Goal: Task Accomplishment & Management: Manage account settings

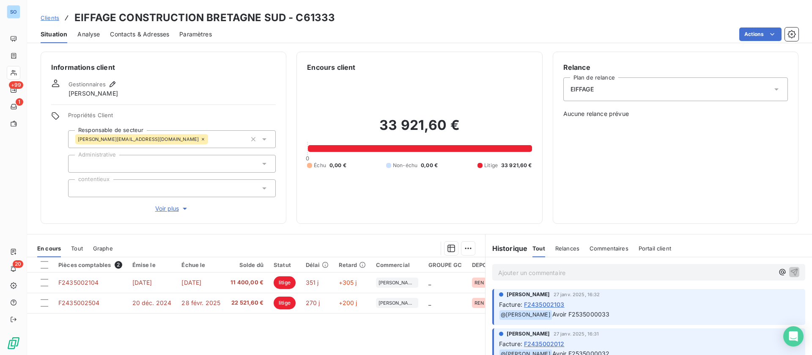
scroll to position [91, 0]
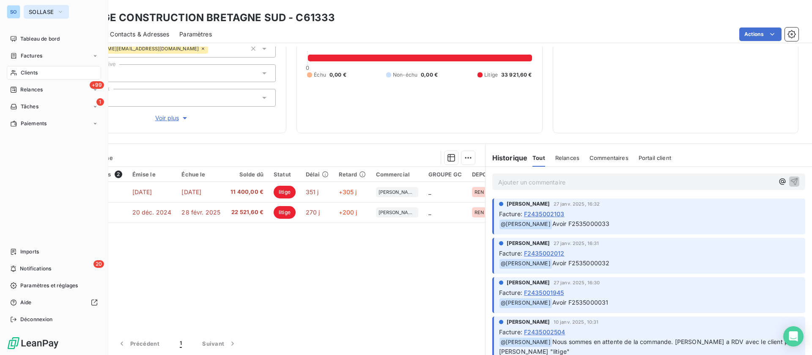
click at [26, 14] on button "SOLLASE" at bounding box center [46, 12] width 45 height 14
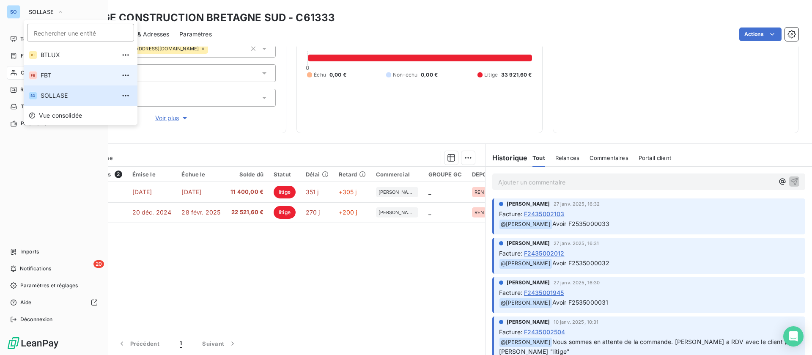
click at [56, 79] on span "FBT" at bounding box center [78, 75] width 75 height 8
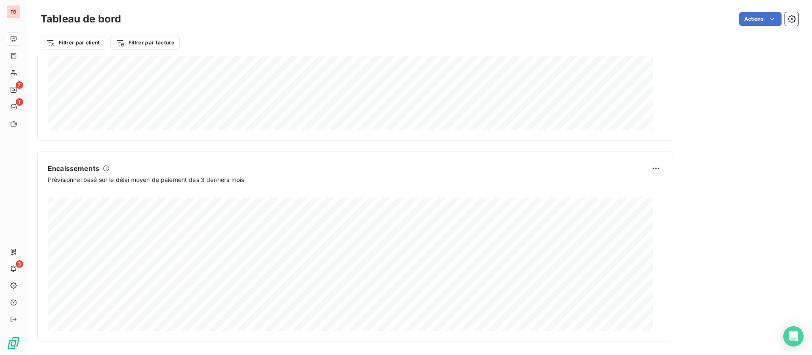
scroll to position [25, 0]
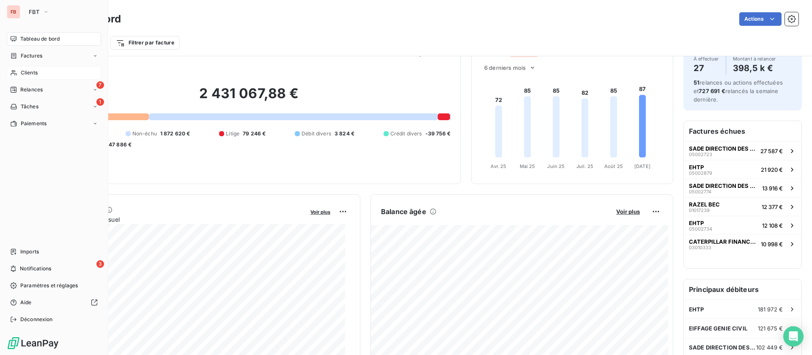
click at [22, 74] on span "Clients" at bounding box center [29, 73] width 17 height 8
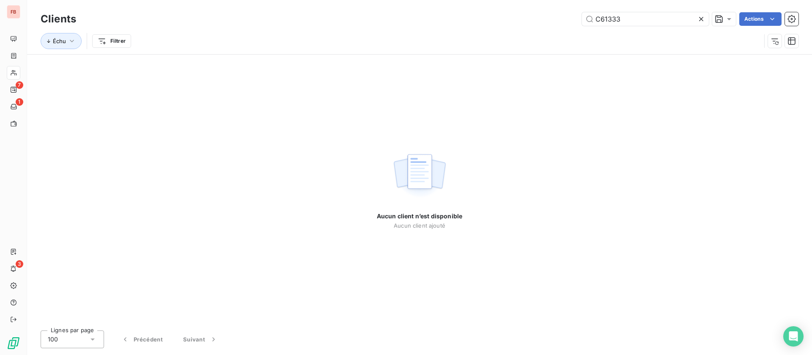
drag, startPoint x: 629, startPoint y: 19, endPoint x: 523, endPoint y: 14, distance: 105.9
click at [523, 14] on div "C61333 Actions" at bounding box center [442, 19] width 713 height 14
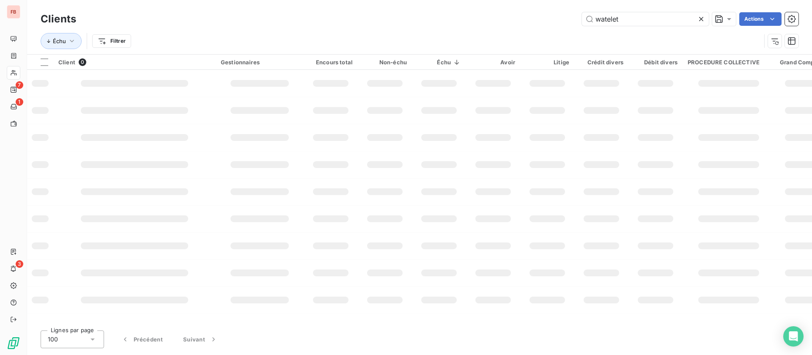
type input "watelet"
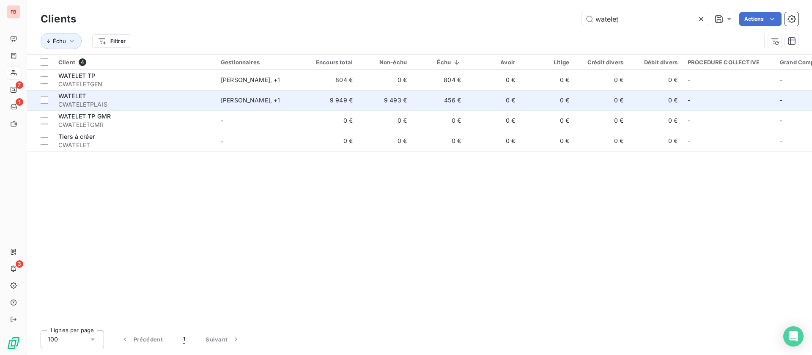
click at [410, 102] on td "9 493 €" at bounding box center [385, 100] width 54 height 20
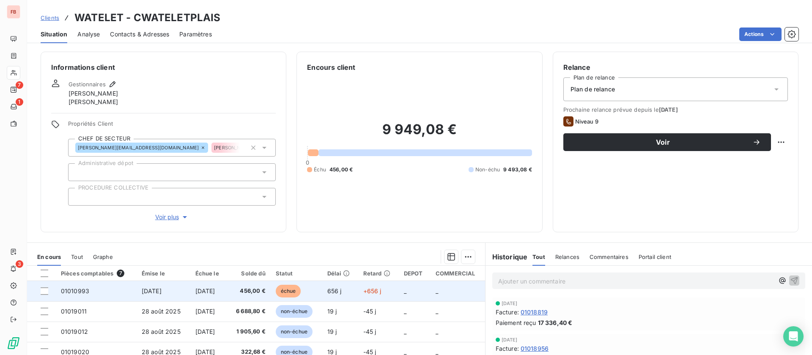
click at [204, 290] on span "[DATE]" at bounding box center [205, 290] width 20 height 7
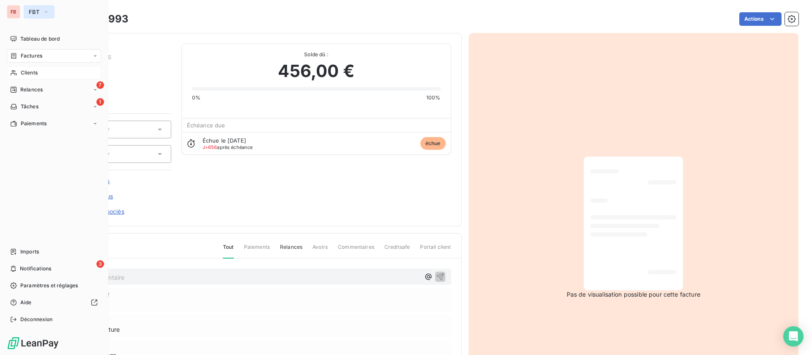
click at [35, 9] on span "FBT" at bounding box center [34, 11] width 11 height 7
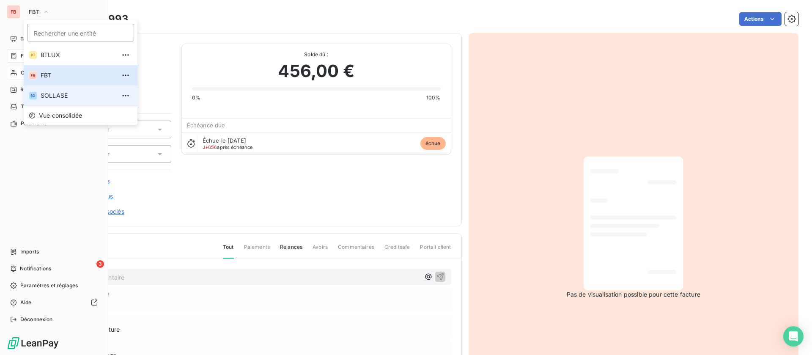
click at [73, 91] on li "SO SOLLASE" at bounding box center [81, 95] width 114 height 20
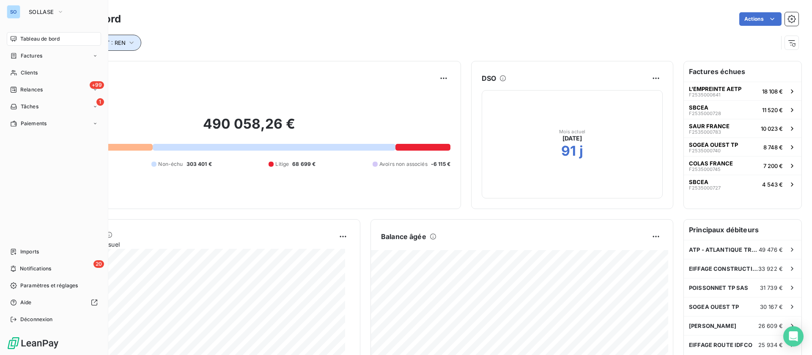
click at [127, 46] on icon "button" at bounding box center [131, 43] width 8 height 8
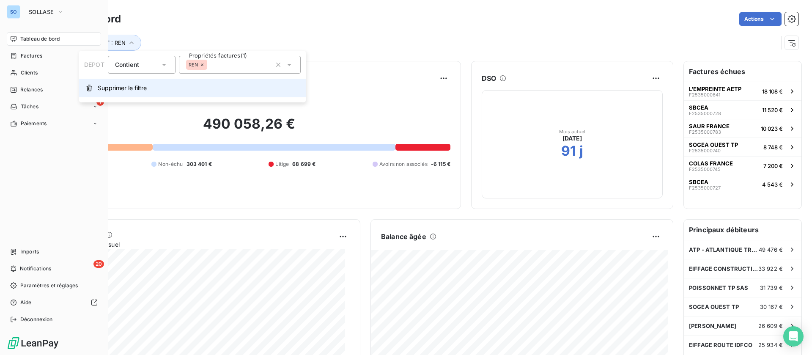
click at [122, 85] on span "Supprimer le filtre" at bounding box center [122, 88] width 49 height 8
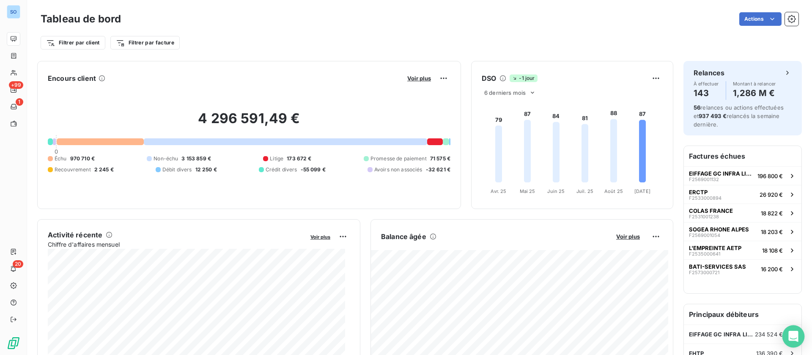
click at [794, 336] on icon "Open Intercom Messenger" at bounding box center [794, 336] width 10 height 11
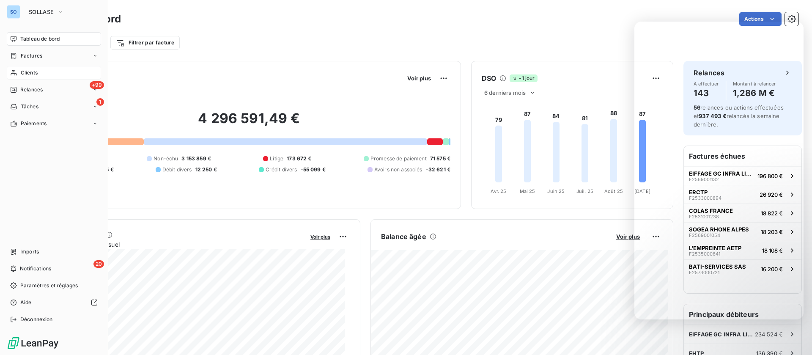
click at [22, 73] on span "Clients" at bounding box center [29, 73] width 17 height 8
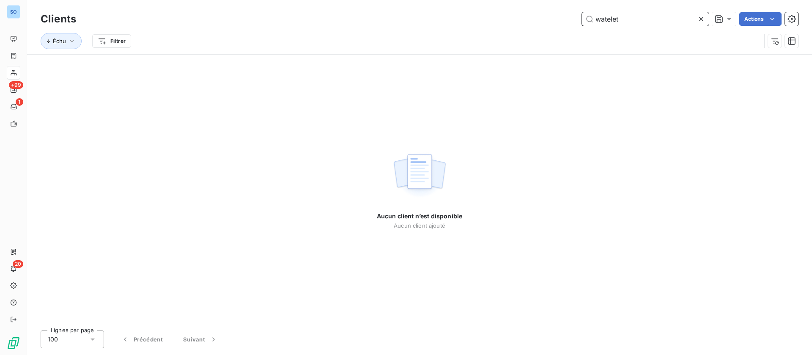
drag, startPoint x: 565, startPoint y: 14, endPoint x: 535, endPoint y: 15, distance: 30.1
click at [535, 15] on div "watelet Actions" at bounding box center [442, 19] width 713 height 14
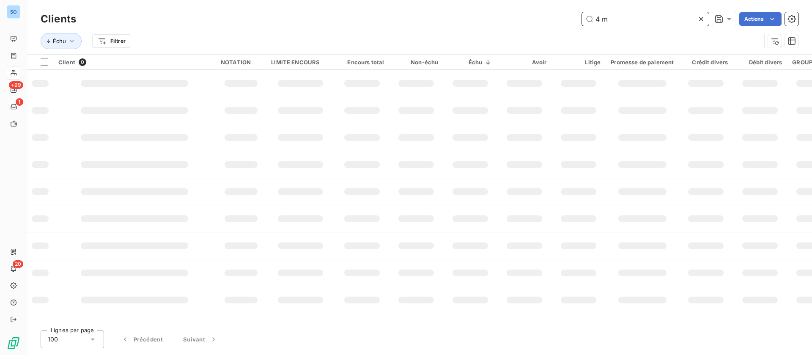
type input "4 m"
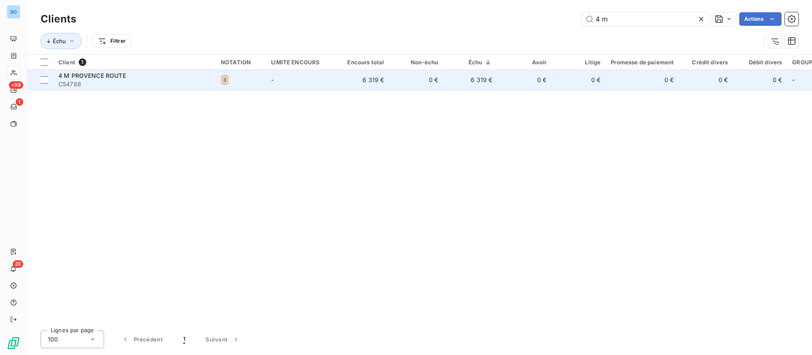
click at [485, 80] on td "6 319 €" at bounding box center [470, 80] width 54 height 20
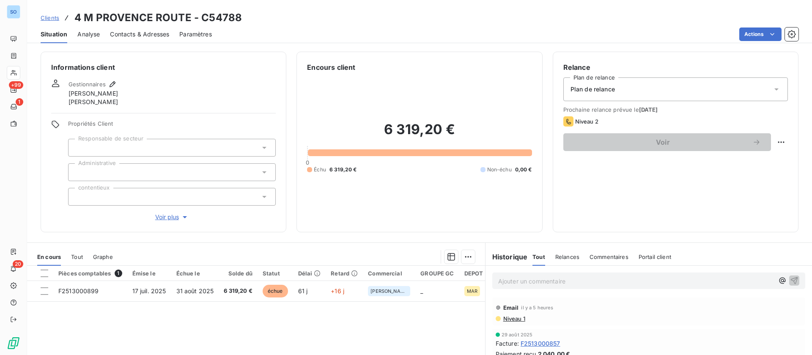
click at [524, 285] on p "Ajouter un commentaire ﻿" at bounding box center [636, 281] width 276 height 11
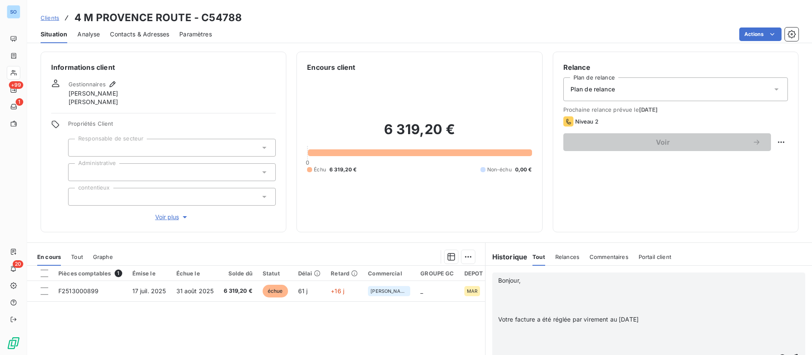
click at [531, 291] on p "﻿" at bounding box center [636, 291] width 276 height 10
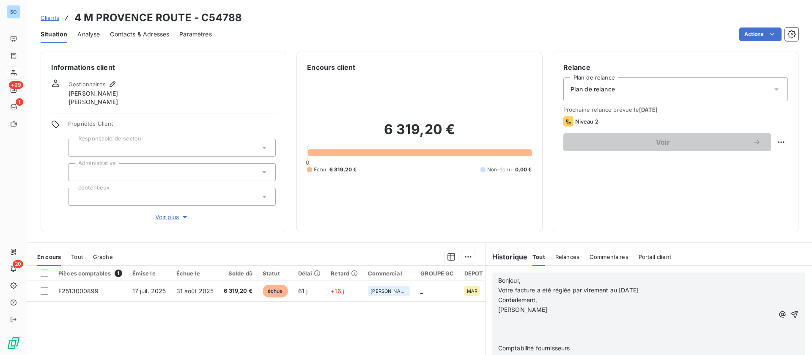
click at [530, 322] on p "﻿" at bounding box center [636, 320] width 276 height 10
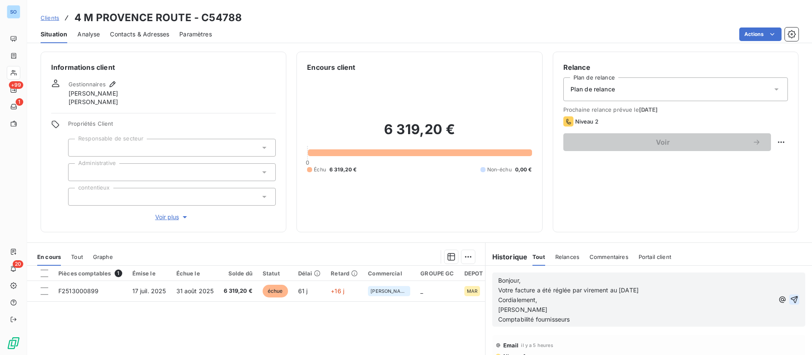
click at [790, 296] on icon "button" at bounding box center [794, 299] width 8 height 8
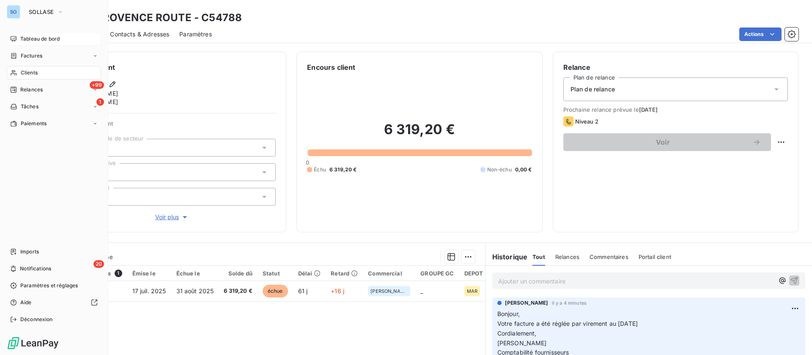
click at [50, 39] on span "Tableau de bord" at bounding box center [39, 39] width 39 height 8
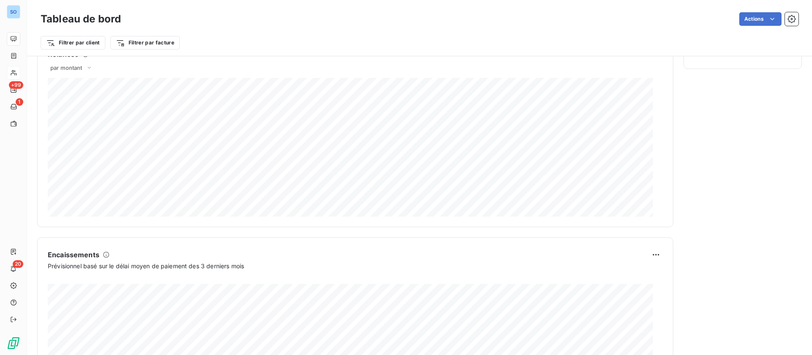
scroll to position [470, 0]
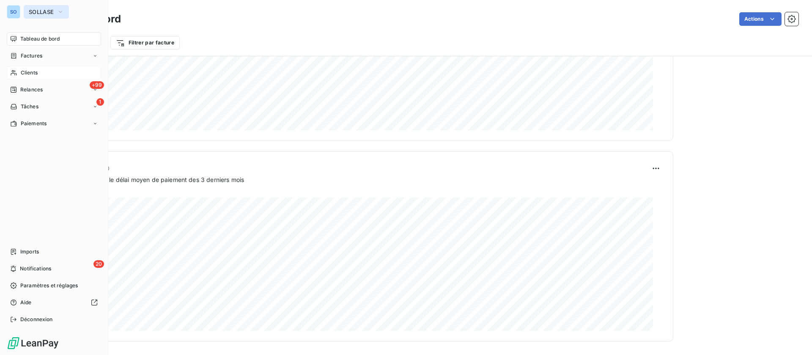
click at [50, 12] on span "SOLLASE" at bounding box center [41, 11] width 25 height 7
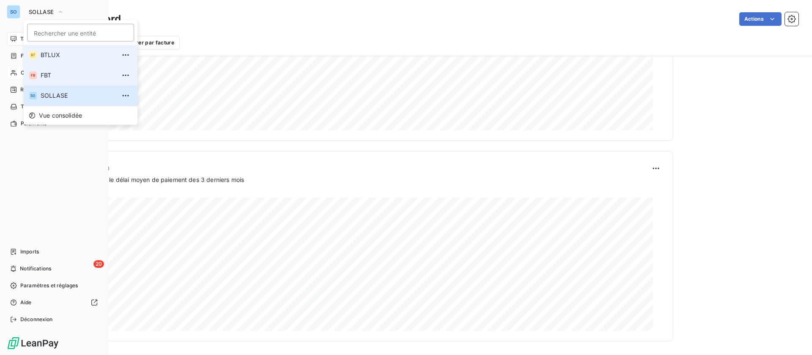
click at [57, 74] on span "FBT" at bounding box center [78, 75] width 75 height 8
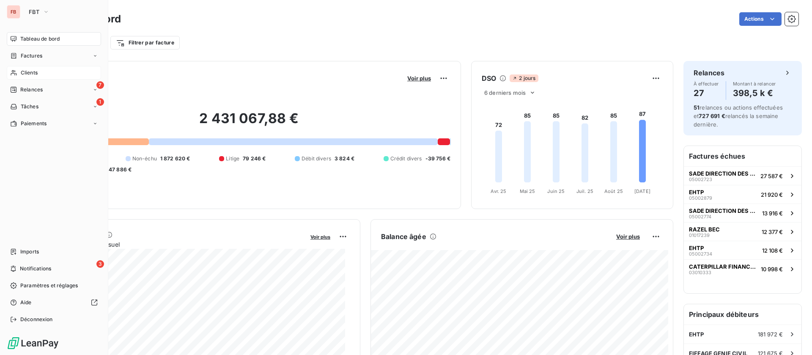
click at [25, 73] on span "Clients" at bounding box center [29, 73] width 17 height 8
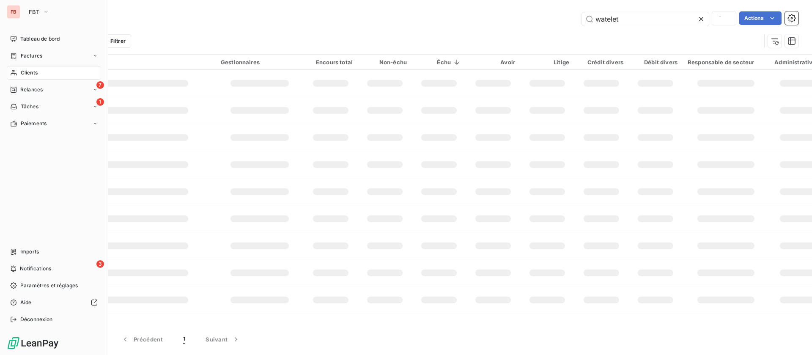
type input "4 m"
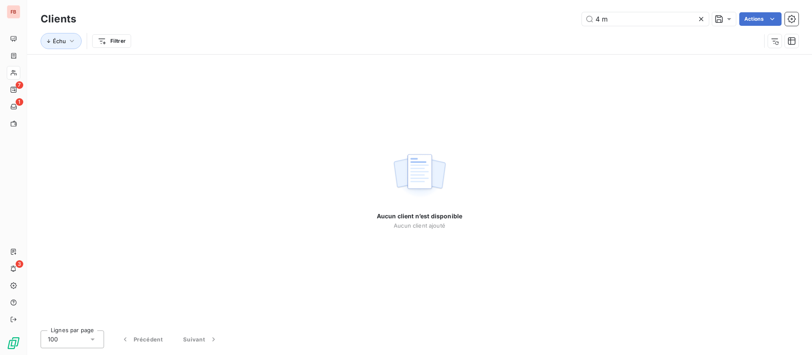
drag, startPoint x: 703, startPoint y: 17, endPoint x: 577, endPoint y: 18, distance: 126.1
click at [702, 17] on icon at bounding box center [701, 19] width 8 height 8
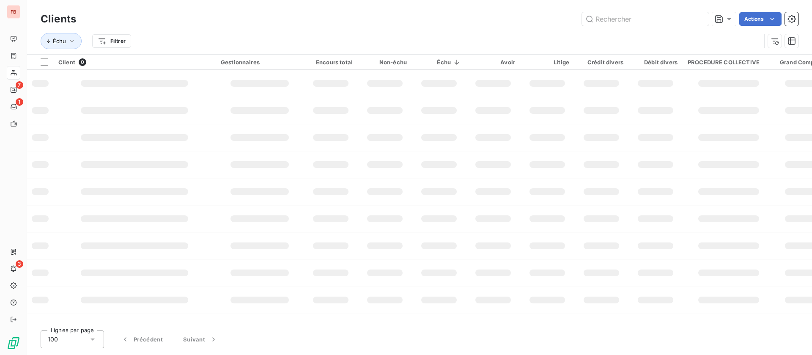
click at [114, 39] on html "FB 7 1 3 Clients Actions Échu Filtrer Client 0 Gestionnaires Encours total Non-…" at bounding box center [406, 177] width 812 height 355
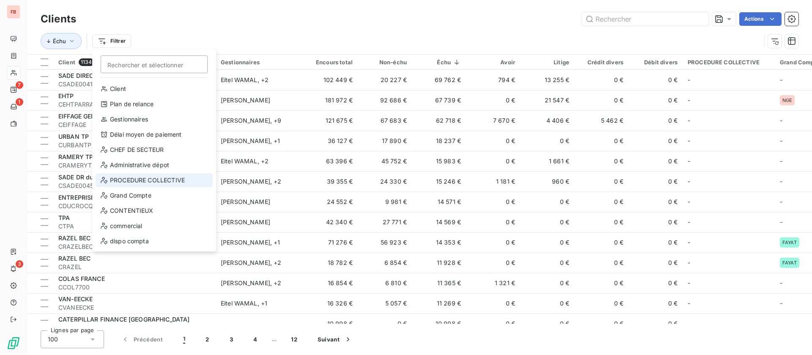
scroll to position [15, 0]
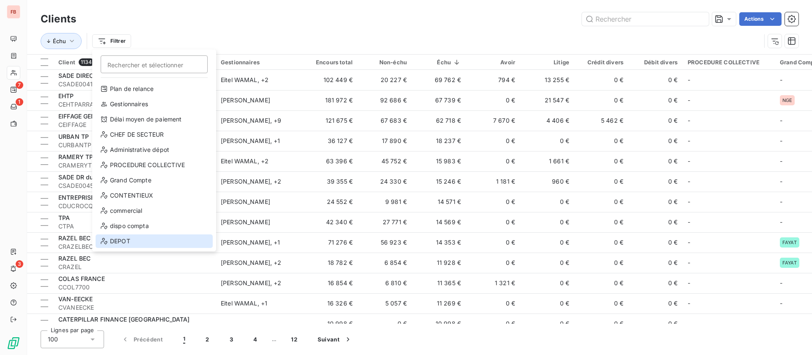
click at [127, 239] on div "DEPOT" at bounding box center [154, 241] width 117 height 14
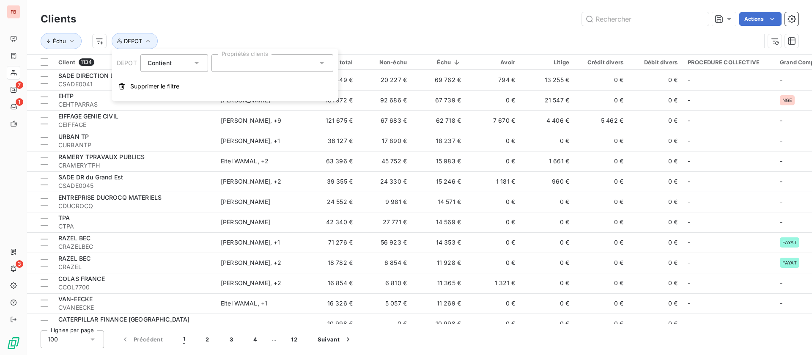
click at [292, 62] on div at bounding box center [273, 63] width 122 height 18
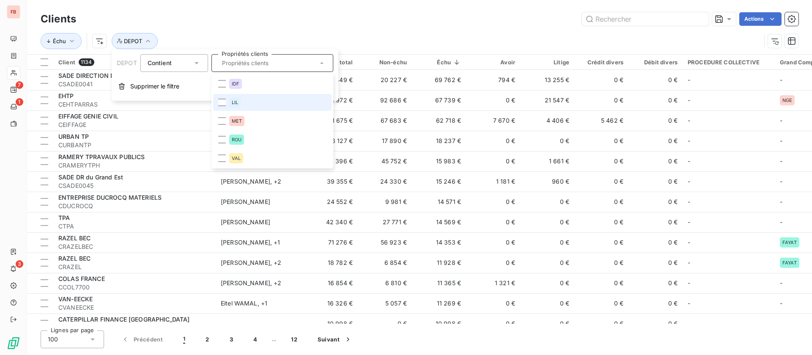
click at [232, 99] on div "LIL" at bounding box center [234, 102] width 11 height 10
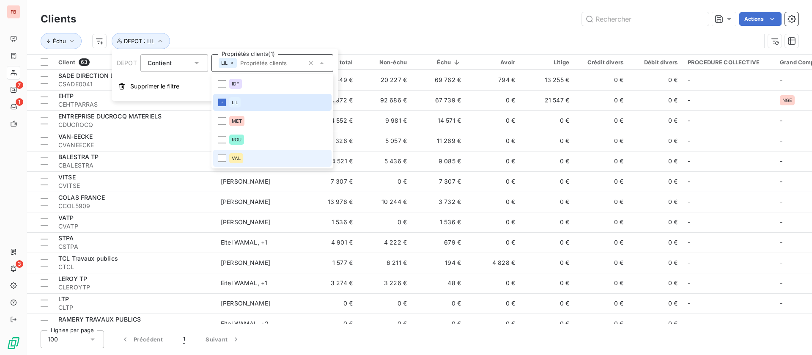
click at [232, 157] on span "VAL" at bounding box center [236, 158] width 9 height 5
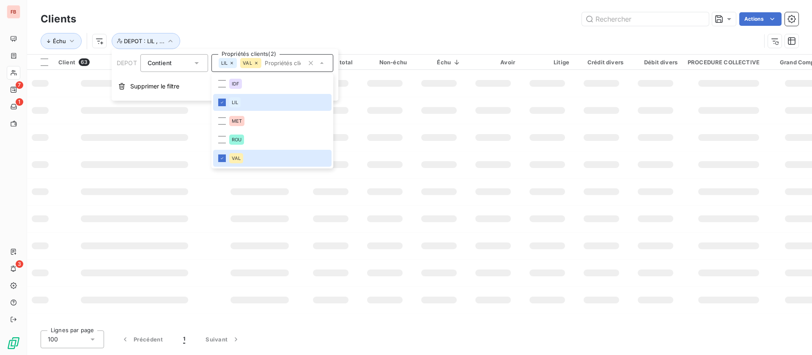
click at [445, 10] on div "Clients Actions" at bounding box center [420, 19] width 758 height 18
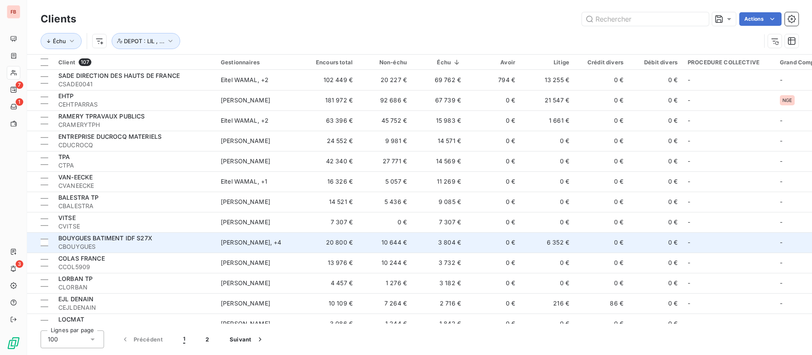
click at [184, 243] on span "CBOUYGUES" at bounding box center [134, 246] width 152 height 8
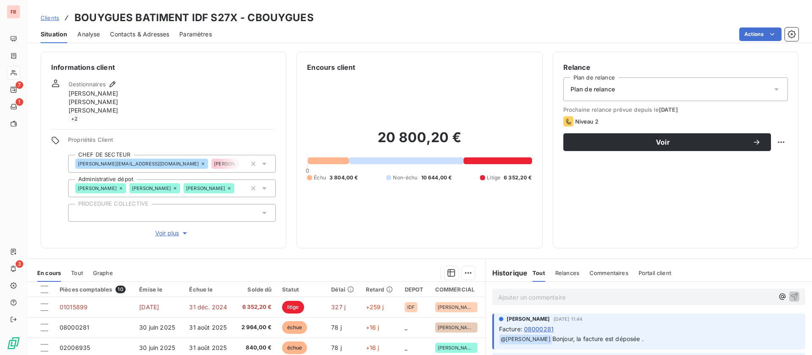
click at [165, 233] on span "Voir plus" at bounding box center [172, 233] width 34 height 8
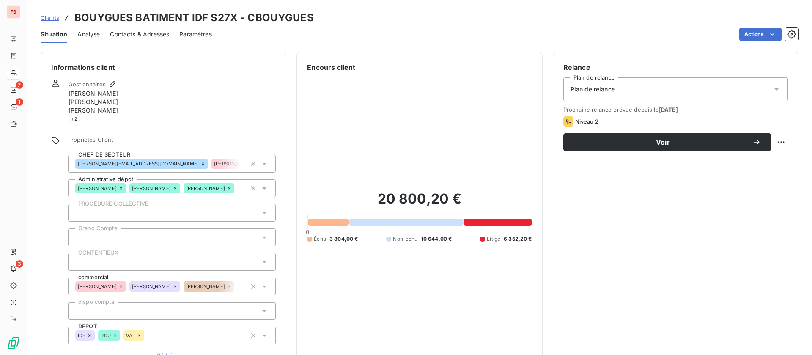
click at [140, 335] on icon at bounding box center [139, 335] width 5 height 5
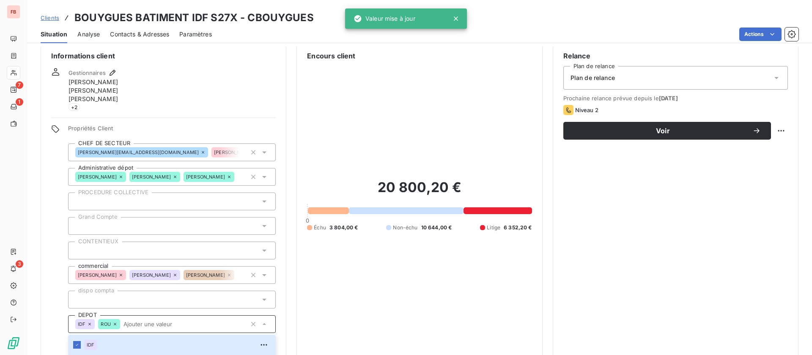
click at [227, 80] on div "Gestionnaires Anicet ANICHE Kevin Oravec Lylian ORAVEC + 2" at bounding box center [163, 89] width 225 height 43
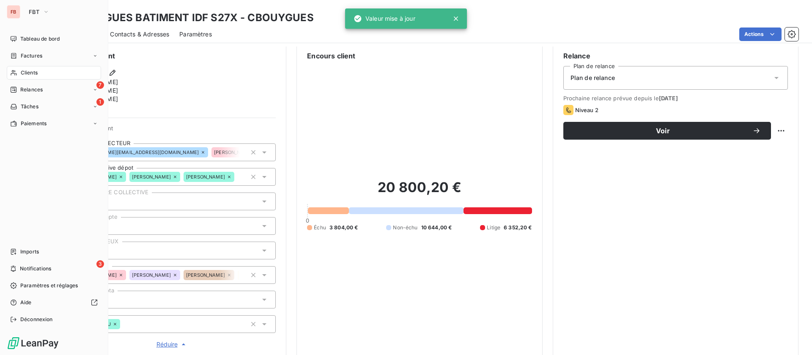
click at [38, 69] on div "Clients" at bounding box center [54, 73] width 94 height 14
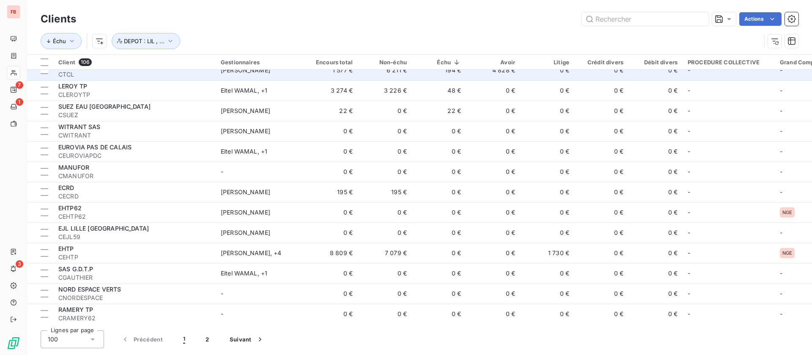
scroll to position [381, 0]
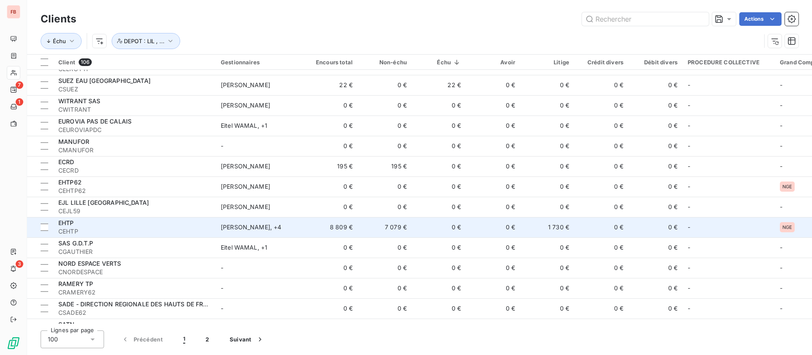
click at [157, 229] on span "CEHTP" at bounding box center [134, 231] width 152 height 8
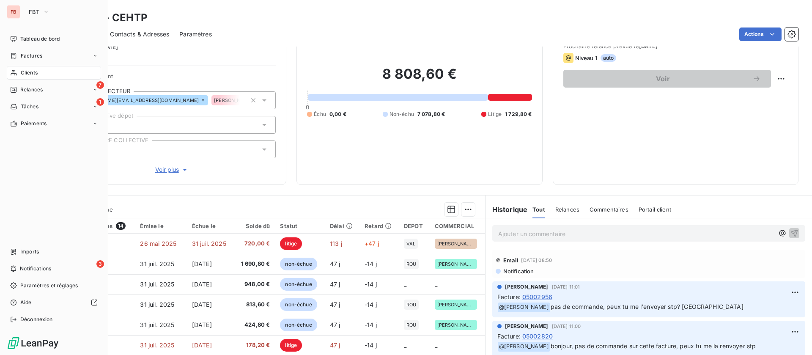
click at [35, 72] on span "Clients" at bounding box center [29, 73] width 17 height 8
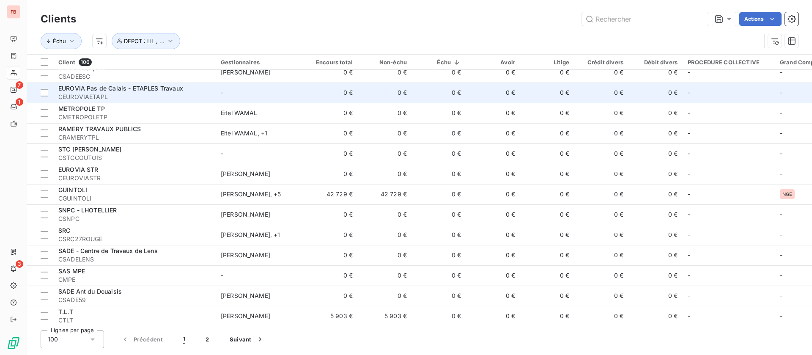
scroll to position [762, 0]
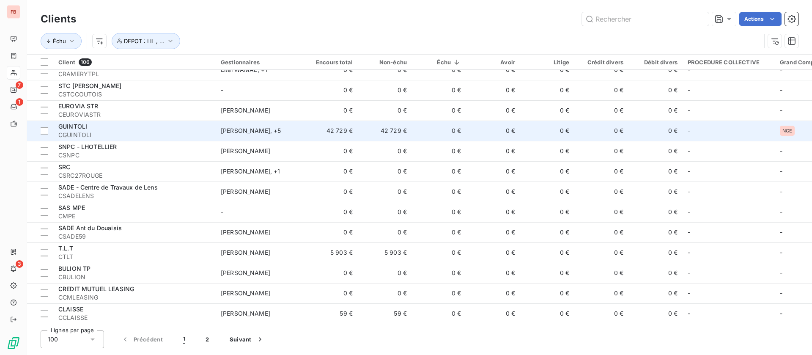
click at [284, 130] on div "Anicet ANICHE , + 5" at bounding box center [260, 131] width 78 height 8
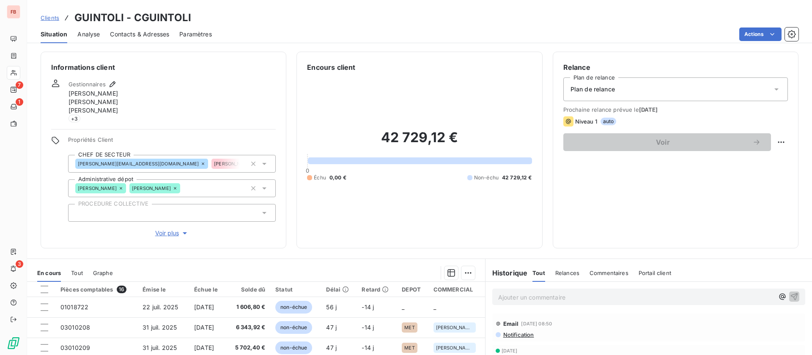
click at [173, 234] on span "Voir plus" at bounding box center [172, 233] width 34 height 8
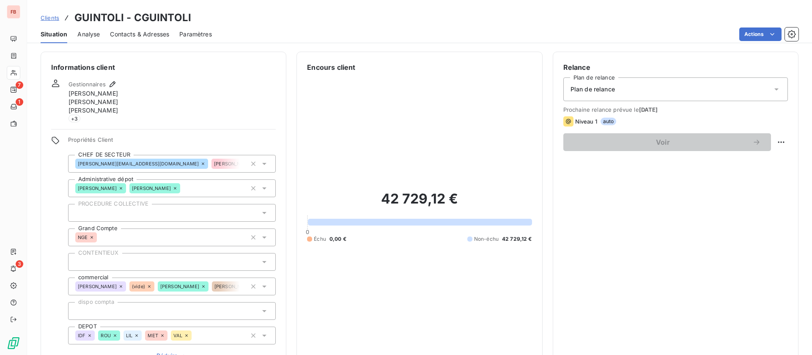
click at [187, 336] on icon at bounding box center [186, 335] width 3 height 3
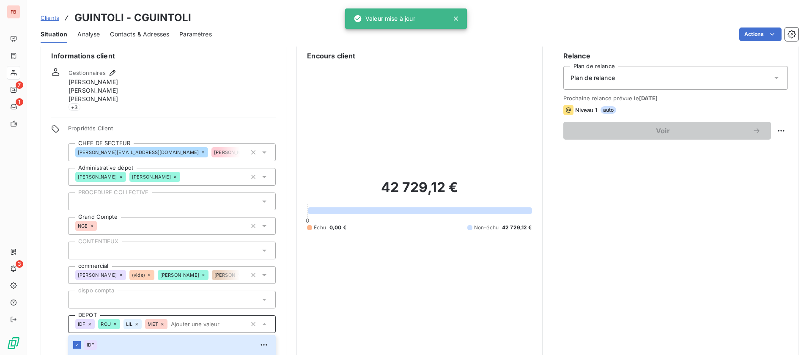
click at [139, 322] on icon at bounding box center [136, 324] width 5 height 5
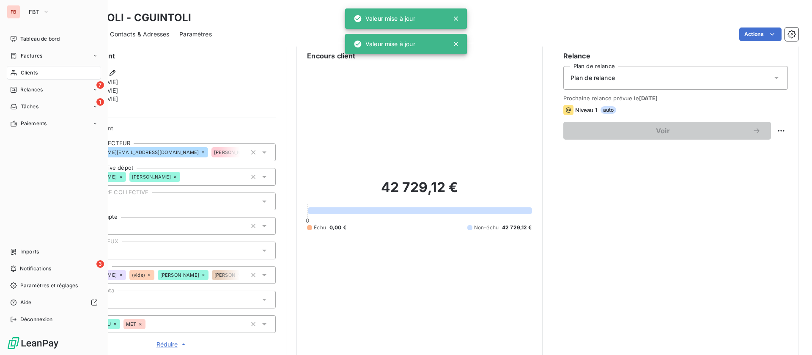
click at [29, 71] on span "Clients" at bounding box center [29, 73] width 17 height 8
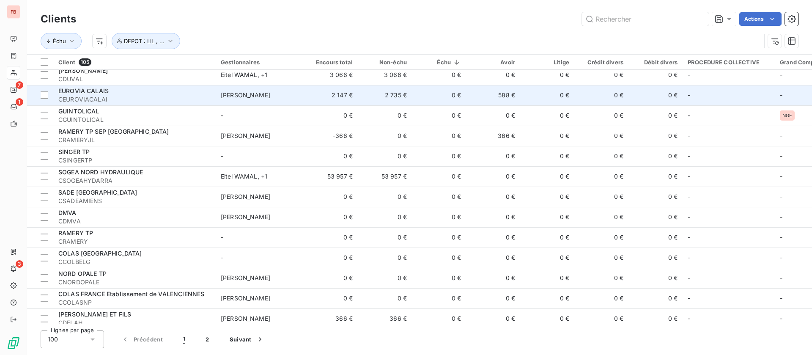
scroll to position [1206, 0]
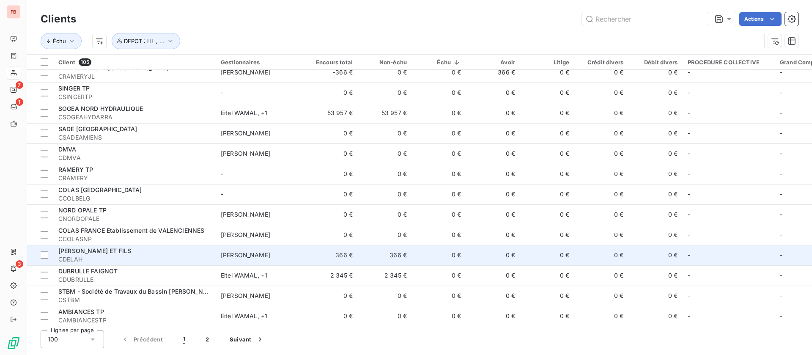
click at [494, 252] on td "0 €" at bounding box center [493, 255] width 54 height 20
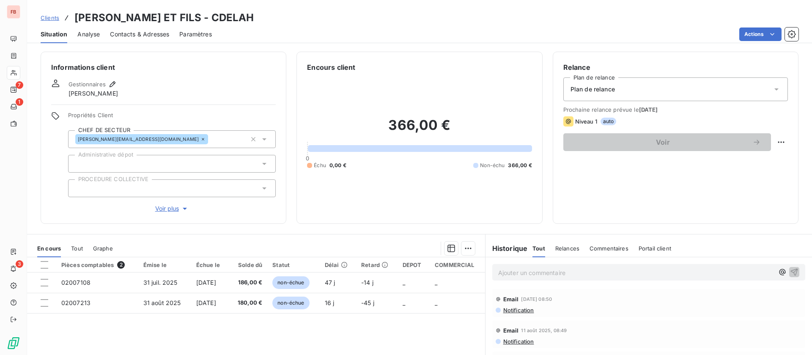
click at [169, 207] on span "Voir plus" at bounding box center [172, 208] width 34 height 8
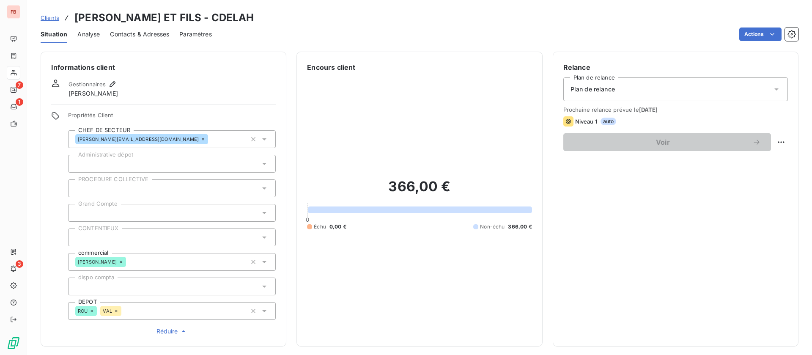
click at [116, 312] on icon at bounding box center [116, 310] width 5 height 5
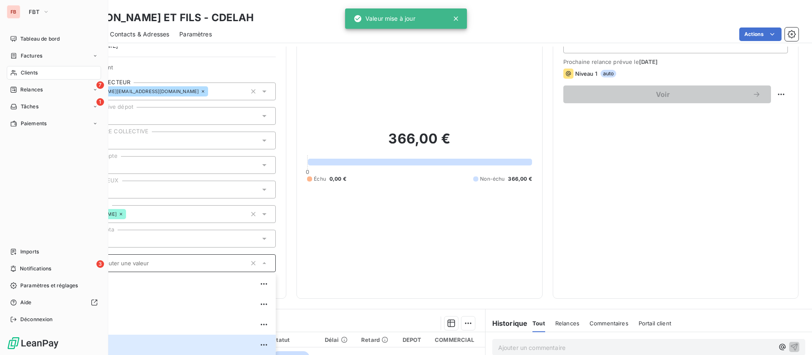
click at [32, 71] on span "Clients" at bounding box center [29, 73] width 17 height 8
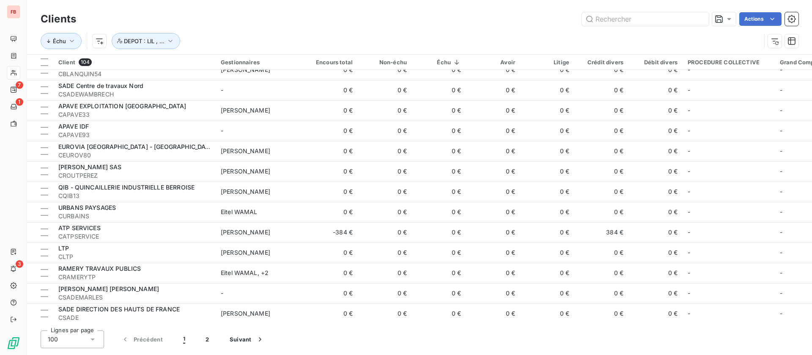
scroll to position [1781, 0]
click at [204, 339] on button "2" at bounding box center [207, 339] width 24 height 18
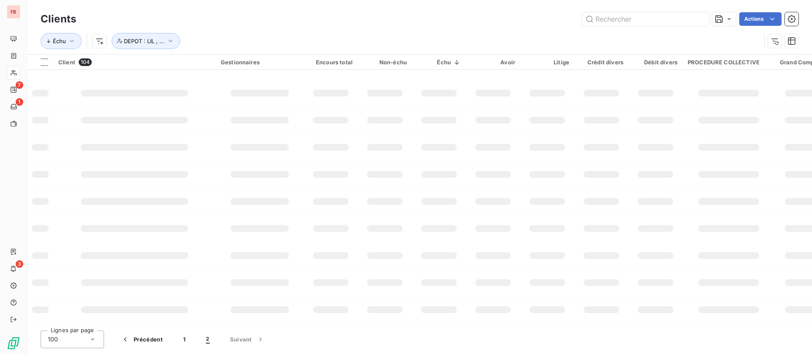
scroll to position [0, 0]
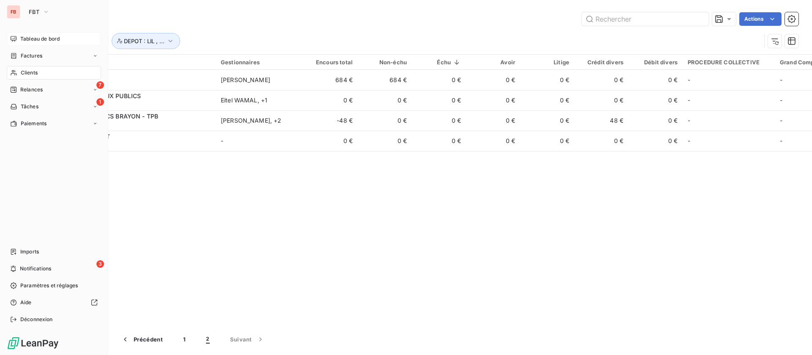
drag, startPoint x: 27, startPoint y: 39, endPoint x: 63, endPoint y: 42, distance: 36.1
click at [27, 40] on span "Tableau de bord" at bounding box center [39, 39] width 39 height 8
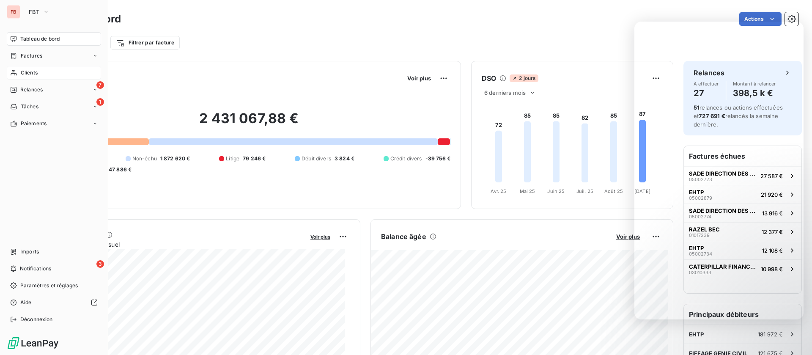
click at [25, 73] on span "Clients" at bounding box center [29, 73] width 17 height 8
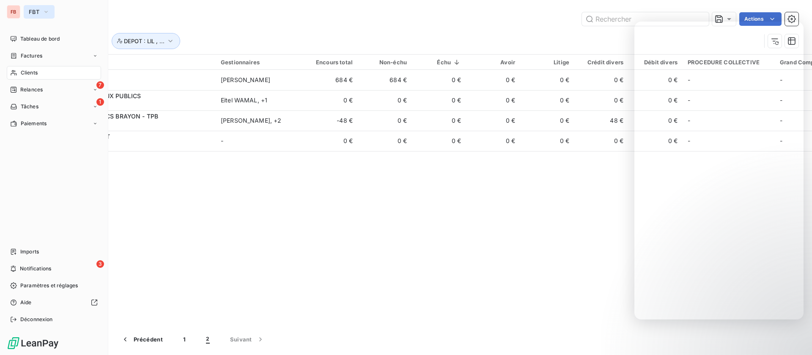
click at [47, 8] on icon "button" at bounding box center [46, 12] width 7 height 8
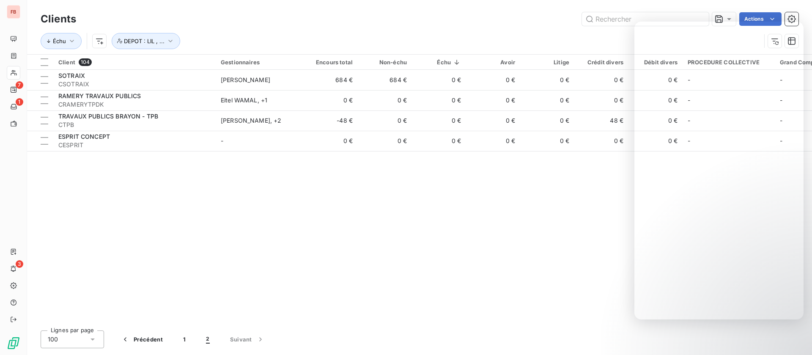
click at [376, 27] on div "Clients Actions" at bounding box center [420, 19] width 758 height 18
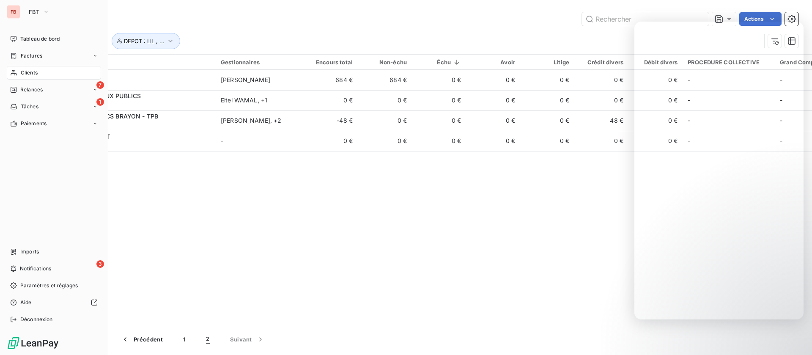
click at [23, 70] on span "Clients" at bounding box center [29, 73] width 17 height 8
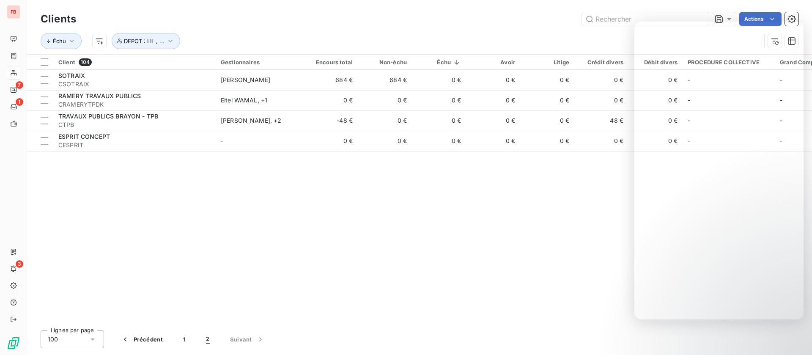
click at [451, 231] on div "Client 104 Gestionnaires Encours total Non-échu Échu Avoir Litige Crédit divers…" at bounding box center [419, 189] width 785 height 269
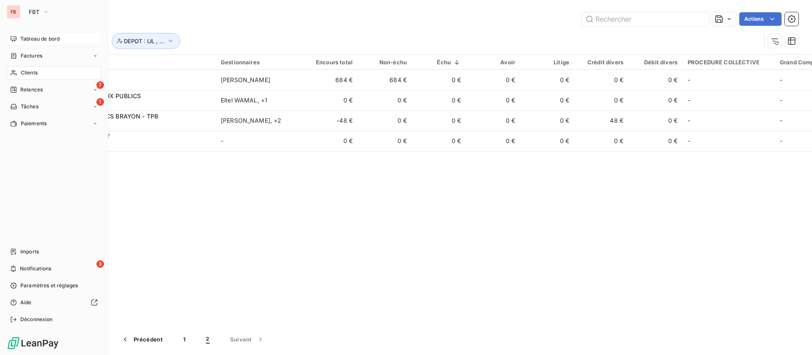
click at [20, 38] on span "Tableau de bord" at bounding box center [39, 39] width 39 height 8
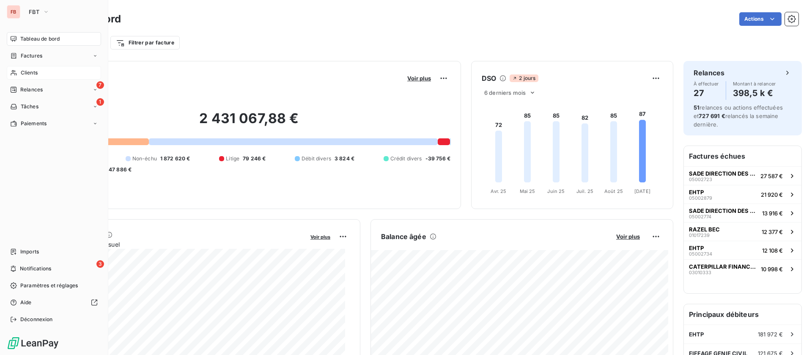
click at [15, 69] on div "Clients" at bounding box center [54, 73] width 94 height 14
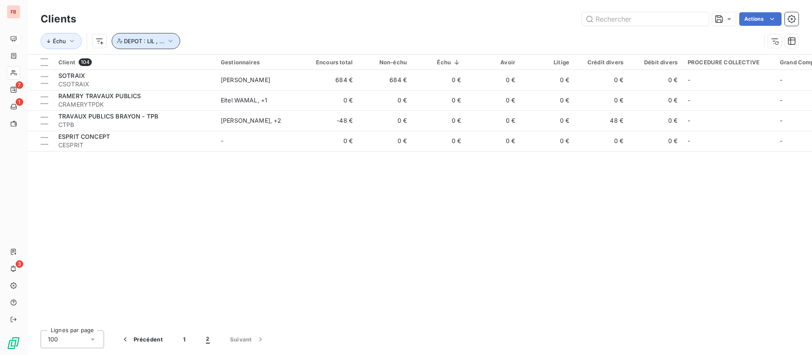
click at [171, 36] on button "DEPOT : LIL , ..." at bounding box center [146, 41] width 69 height 16
click at [171, 37] on icon "button" at bounding box center [170, 41] width 8 height 8
click at [431, 206] on div "Client 104 Gestionnaires Encours total Non-échu Échu Avoir Litige Crédit divers…" at bounding box center [419, 189] width 785 height 269
click at [178, 343] on button "1" at bounding box center [184, 339] width 23 height 18
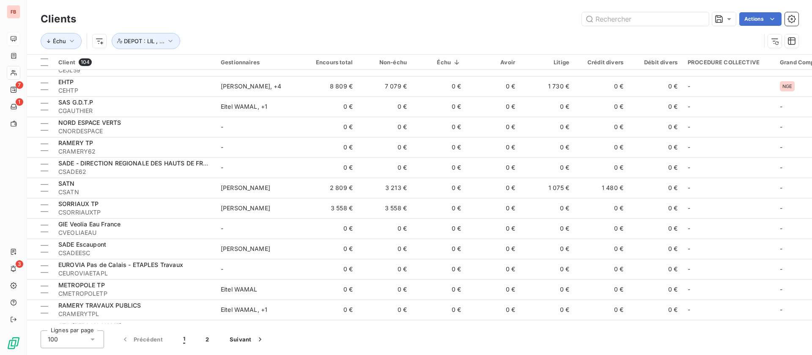
scroll to position [571, 0]
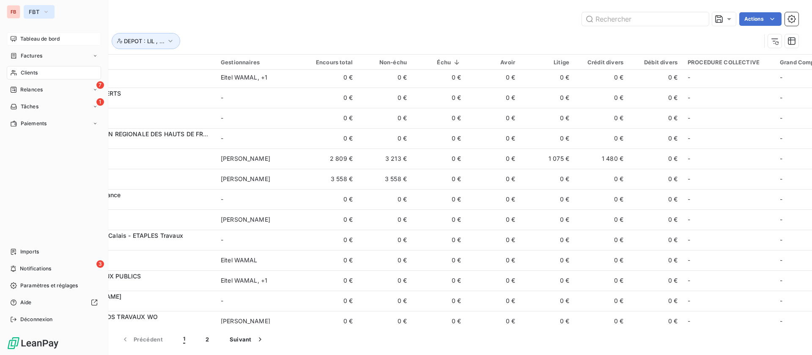
click at [40, 12] on button "FBT" at bounding box center [39, 12] width 31 height 14
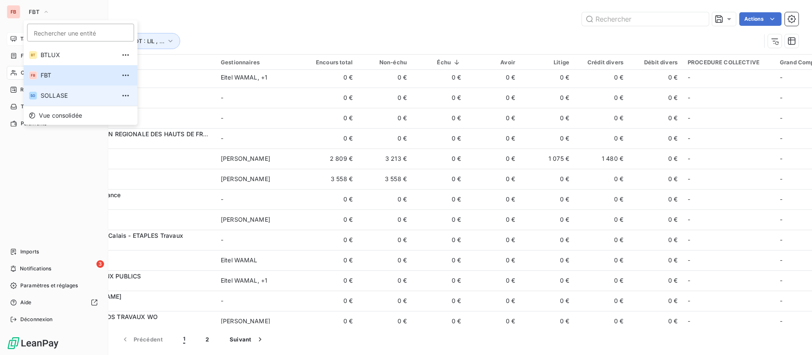
click at [52, 95] on span "SOLLASE" at bounding box center [78, 95] width 75 height 8
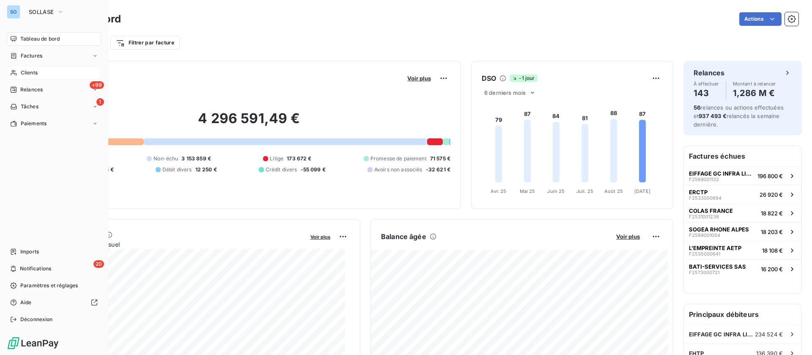
click at [31, 72] on span "Clients" at bounding box center [29, 73] width 17 height 8
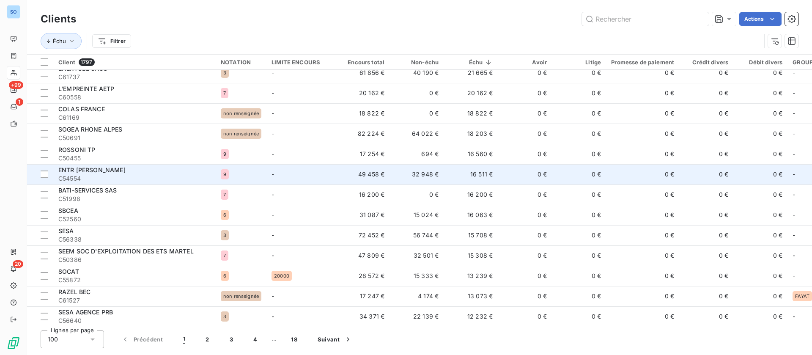
scroll to position [127, 0]
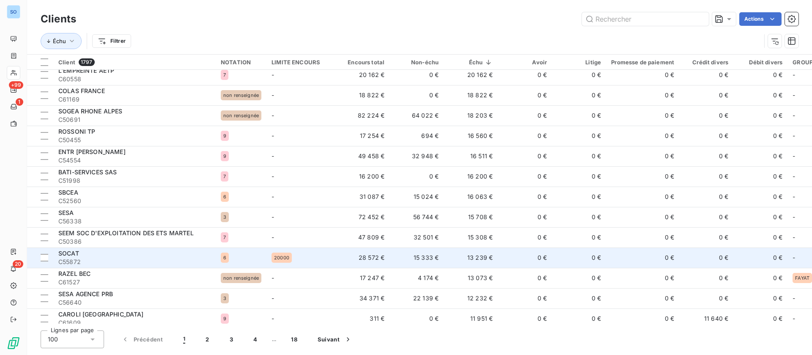
click at [340, 256] on td "28 572 €" at bounding box center [363, 258] width 54 height 20
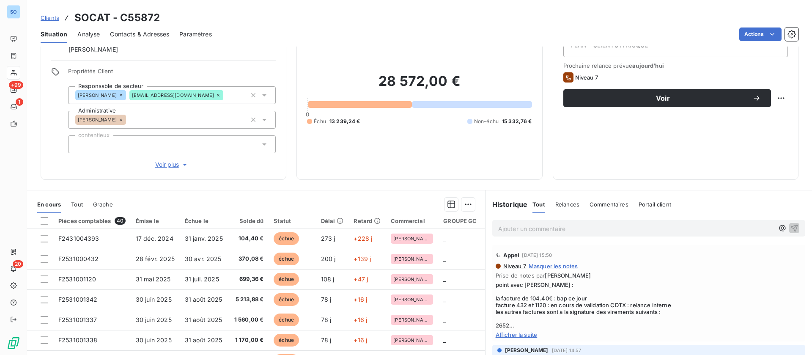
scroll to position [63, 0]
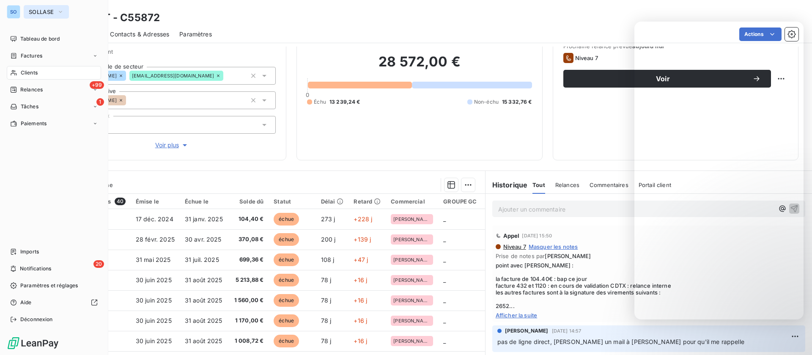
click at [25, 13] on button "SOLLASE" at bounding box center [46, 12] width 45 height 14
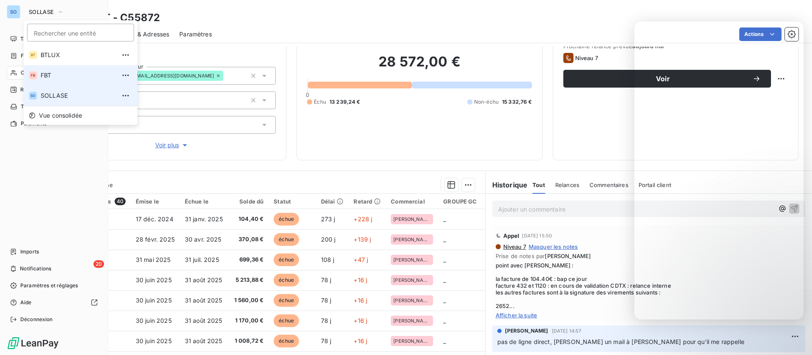
click at [47, 74] on span "FBT" at bounding box center [78, 75] width 75 height 8
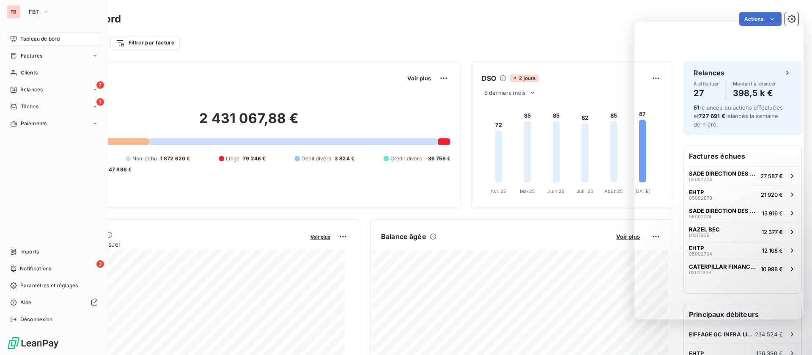
click at [49, 72] on div "Clients" at bounding box center [54, 73] width 94 height 14
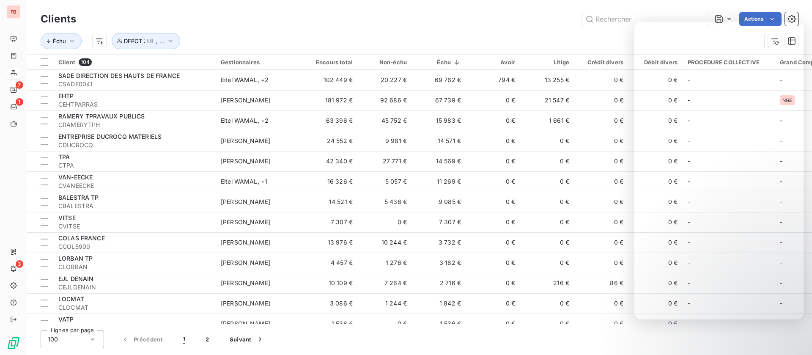
click at [491, 38] on div "Échu DEPOT : LIL , ..." at bounding box center [401, 41] width 721 height 16
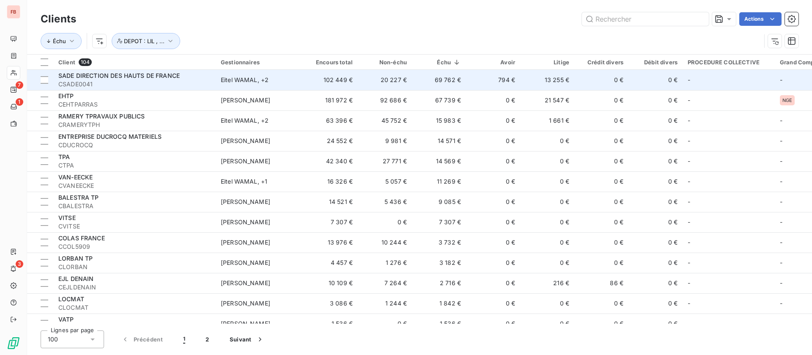
click at [470, 77] on td "794 €" at bounding box center [493, 80] width 54 height 20
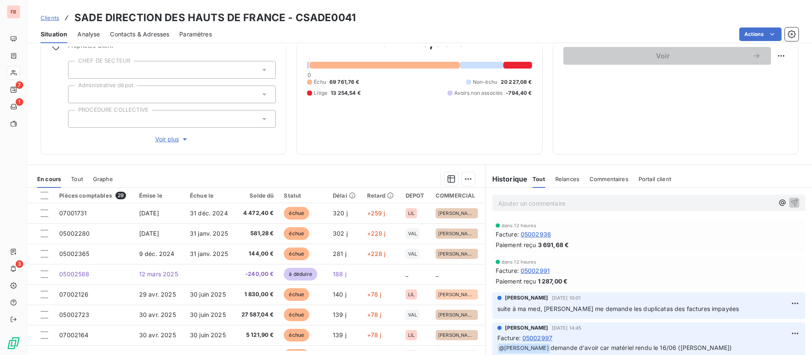
scroll to position [107, 0]
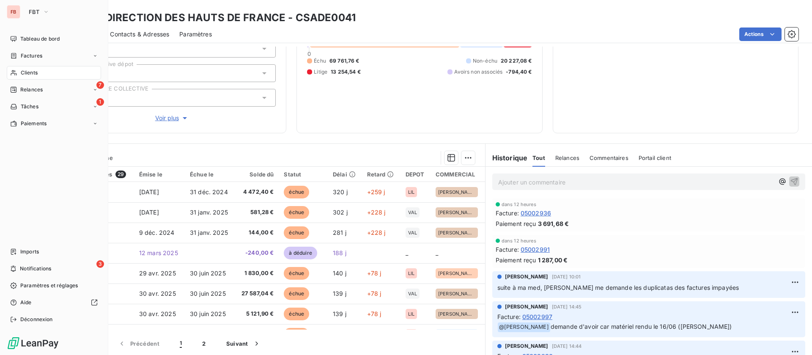
click at [42, 69] on div "Clients" at bounding box center [54, 73] width 94 height 14
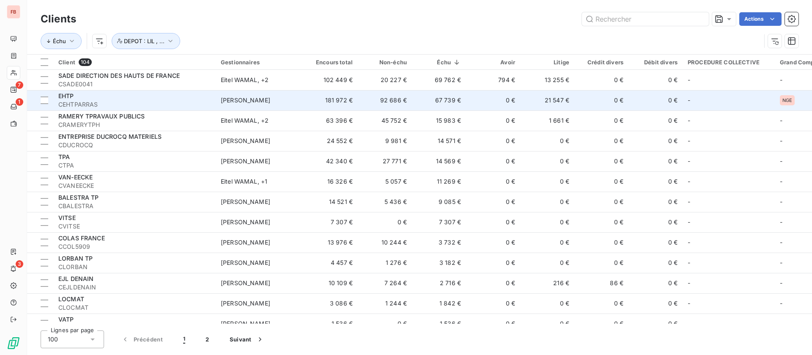
click at [118, 97] on div "EHTP" at bounding box center [134, 96] width 152 height 8
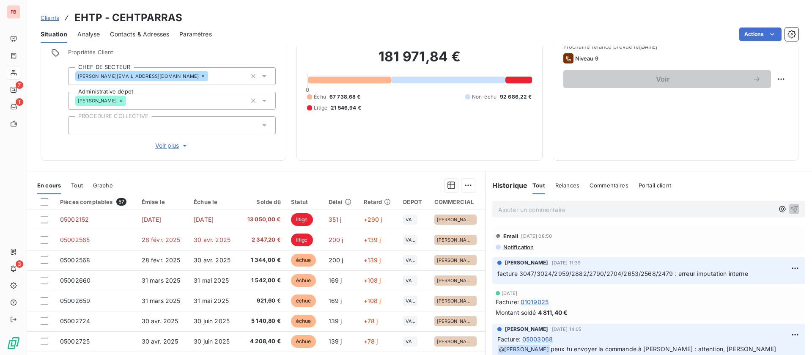
scroll to position [91, 0]
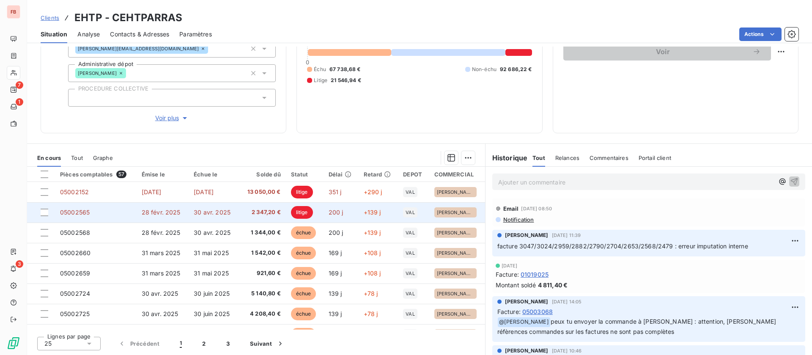
click at [198, 212] on span "30 avr. 2025" at bounding box center [212, 212] width 37 height 7
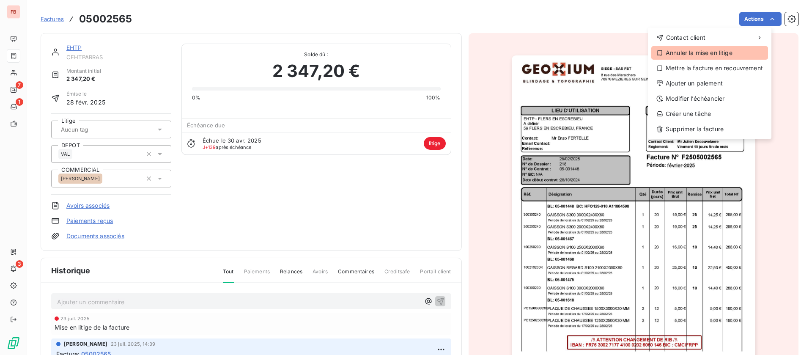
click at [705, 50] on div "Annuler la mise en litige" at bounding box center [710, 53] width 117 height 14
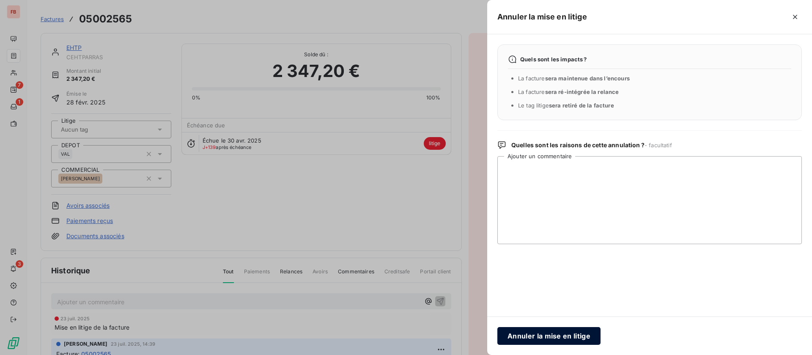
click at [533, 333] on button "Annuler la mise en litige" at bounding box center [549, 336] width 103 height 18
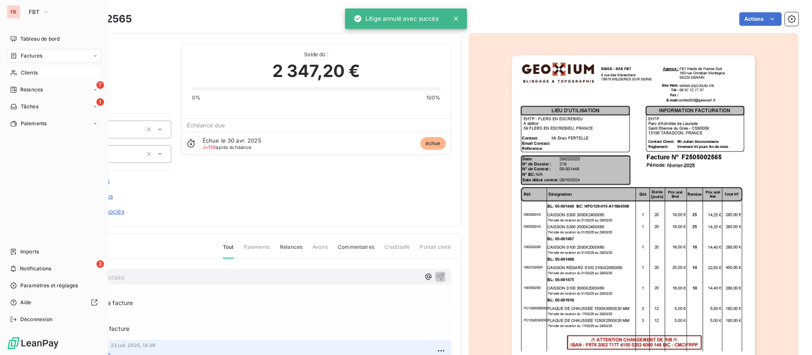
click at [18, 70] on div "Clients" at bounding box center [54, 73] width 94 height 14
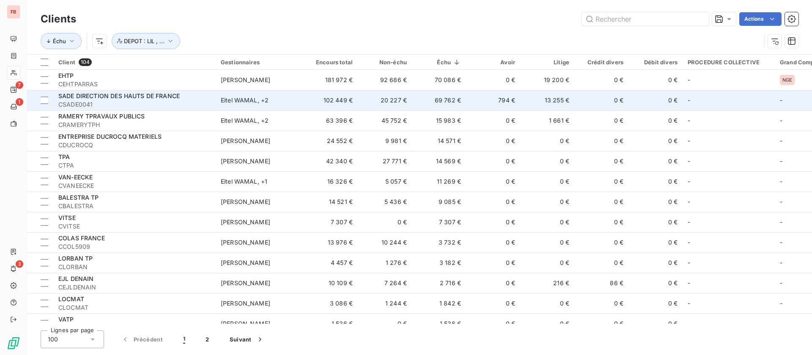
click at [485, 98] on td "794 €" at bounding box center [493, 100] width 54 height 20
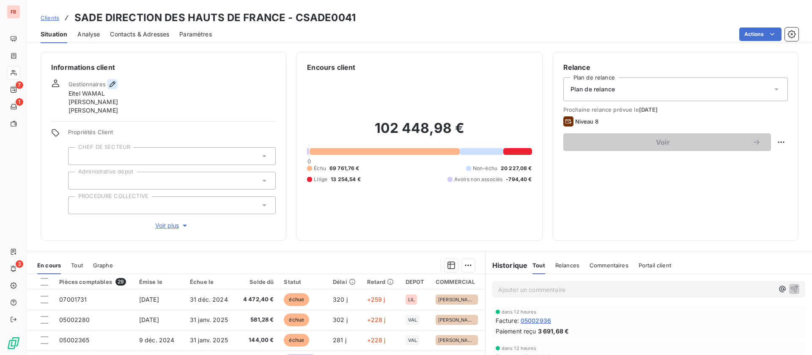
click at [113, 83] on icon "button" at bounding box center [112, 84] width 8 height 8
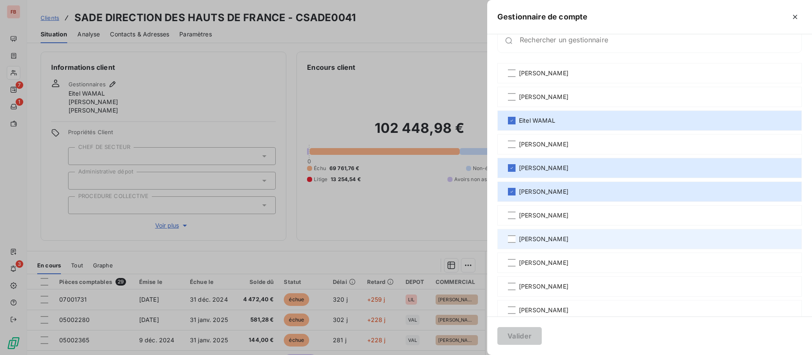
scroll to position [30, 0]
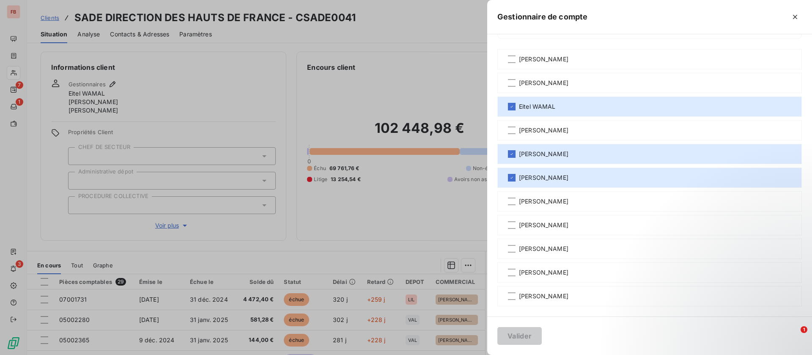
drag, startPoint x: 200, startPoint y: 102, endPoint x: 204, endPoint y: 116, distance: 14.5
click at [200, 102] on div at bounding box center [406, 177] width 812 height 355
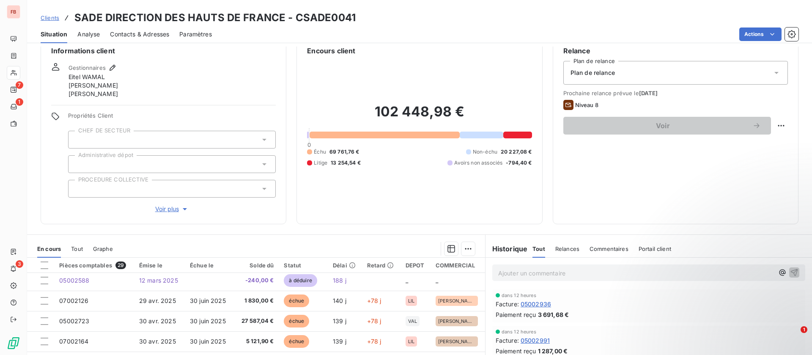
scroll to position [0, 0]
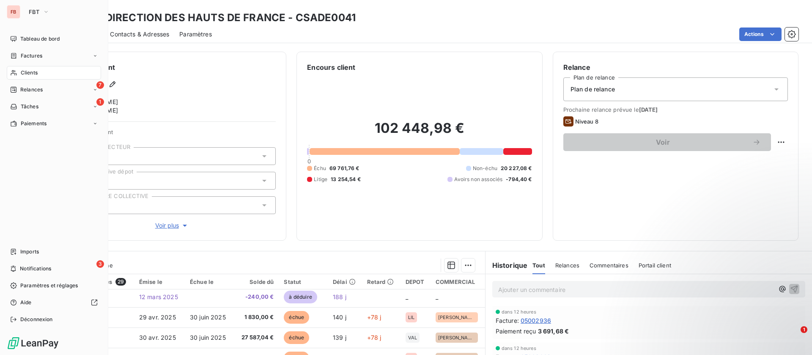
click at [26, 73] on span "Clients" at bounding box center [29, 73] width 17 height 8
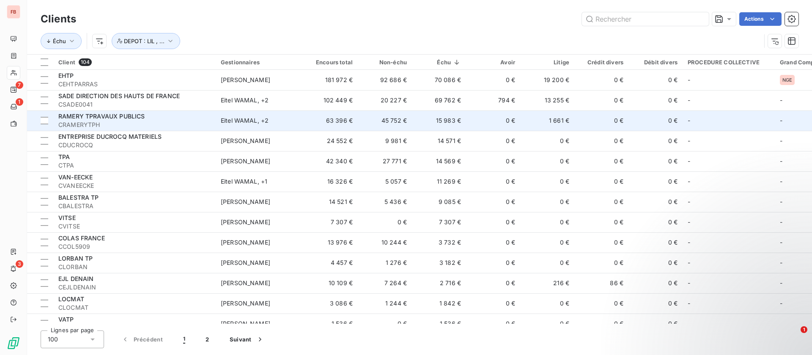
click at [485, 125] on td "0 €" at bounding box center [493, 120] width 54 height 20
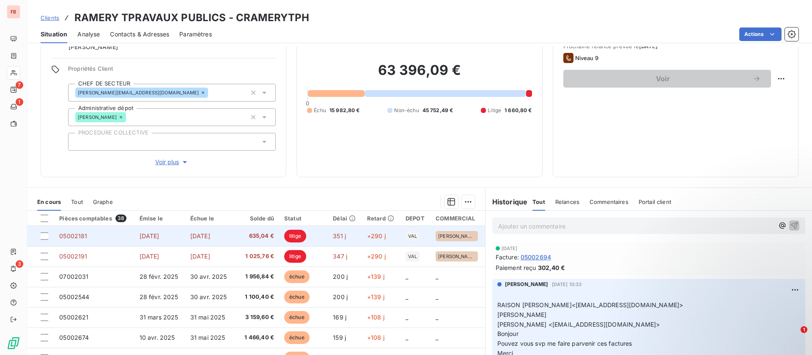
click at [235, 234] on td "635,04 €" at bounding box center [257, 236] width 44 height 20
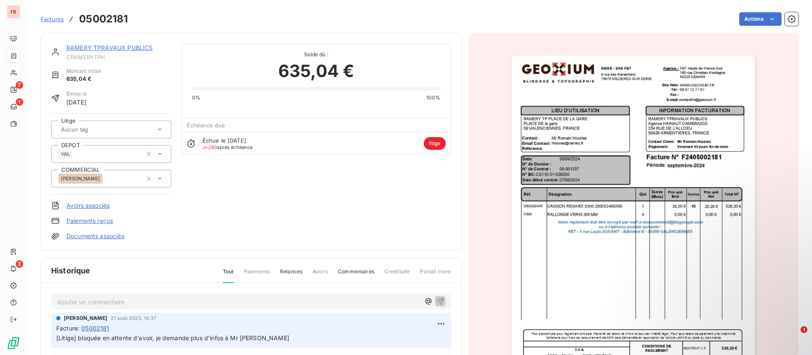
click at [126, 50] on link "RAMERY TPRAVAUX PUBLICS" at bounding box center [109, 47] width 86 height 7
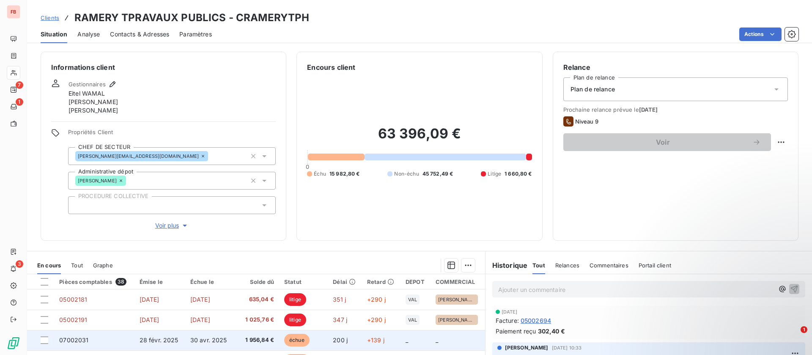
click at [248, 330] on td "1 956,84 €" at bounding box center [257, 340] width 44 height 20
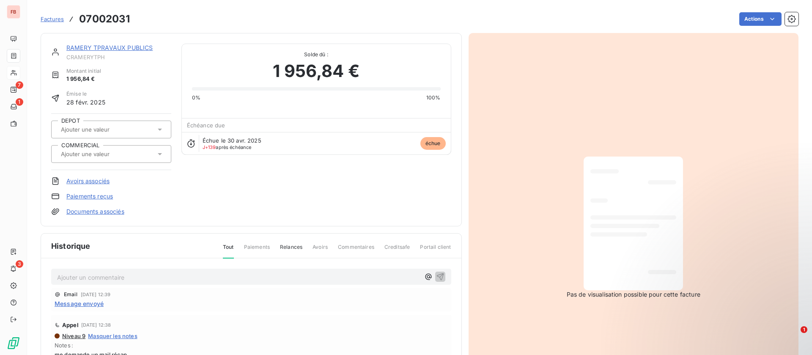
click at [117, 45] on link "RAMERY TPRAVAUX PUBLICS" at bounding box center [109, 47] width 86 height 7
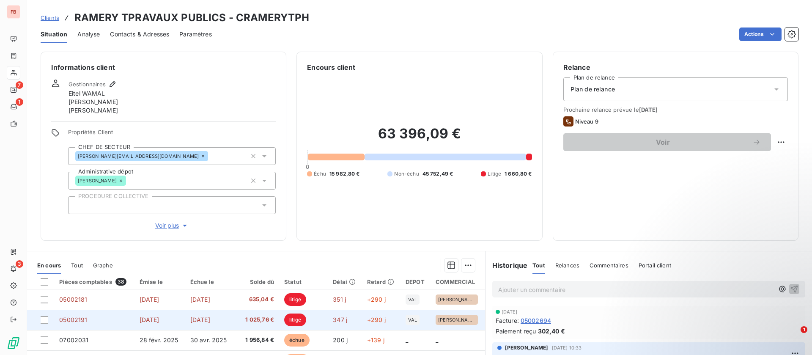
click at [239, 311] on td "1 025,76 €" at bounding box center [257, 320] width 44 height 20
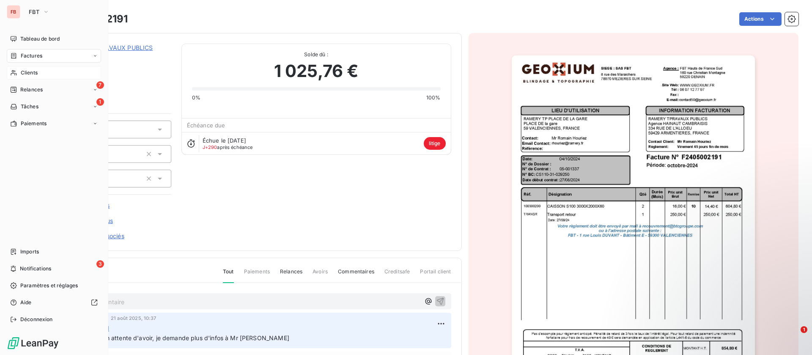
click at [20, 69] on div "Clients" at bounding box center [54, 73] width 94 height 14
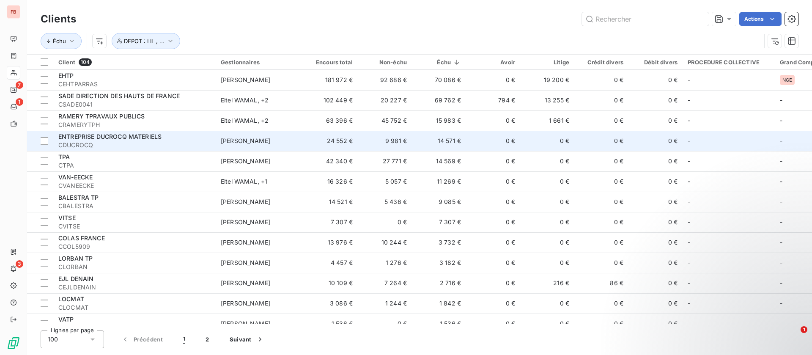
click at [478, 147] on td "0 €" at bounding box center [493, 141] width 54 height 20
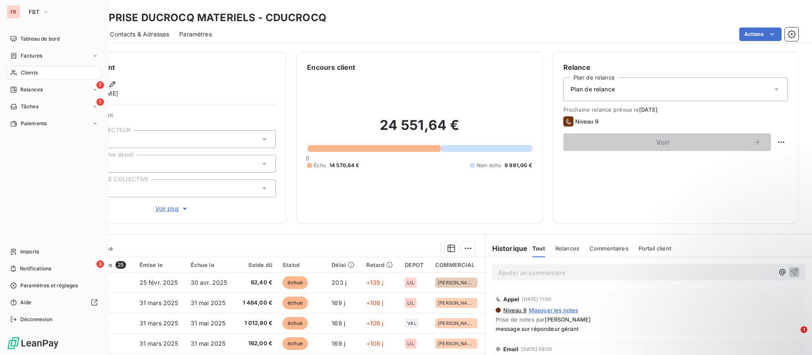
click at [17, 72] on icon at bounding box center [13, 72] width 7 height 7
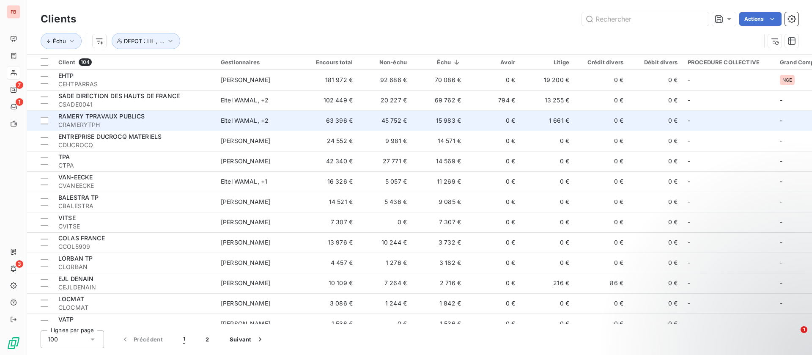
click at [170, 110] on td "RAMERY TPRAVAUX PUBLICS CRAMERYTPH" at bounding box center [134, 120] width 162 height 20
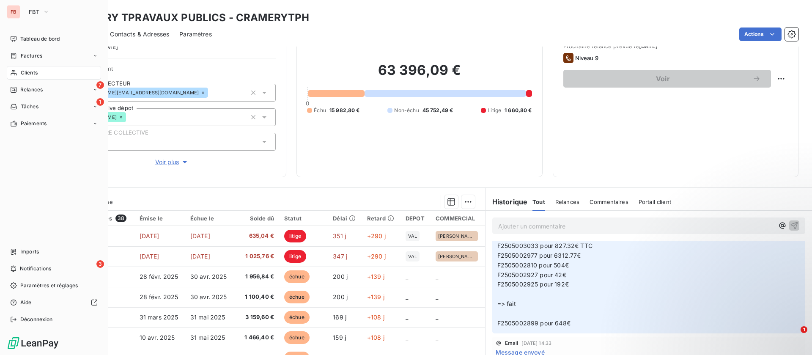
click at [34, 74] on span "Clients" at bounding box center [29, 73] width 17 height 8
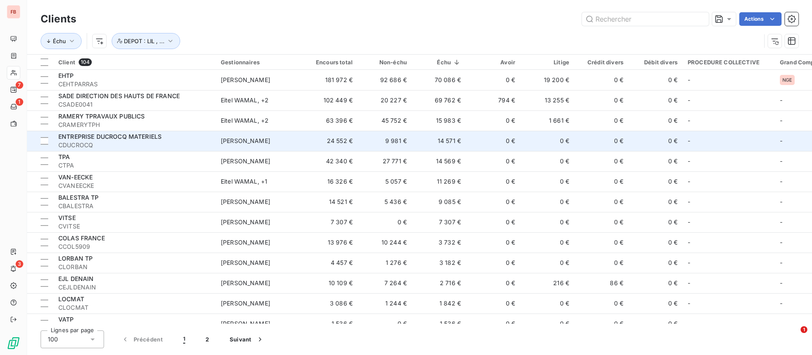
click at [281, 135] on td "[PERSON_NAME]" at bounding box center [260, 141] width 88 height 20
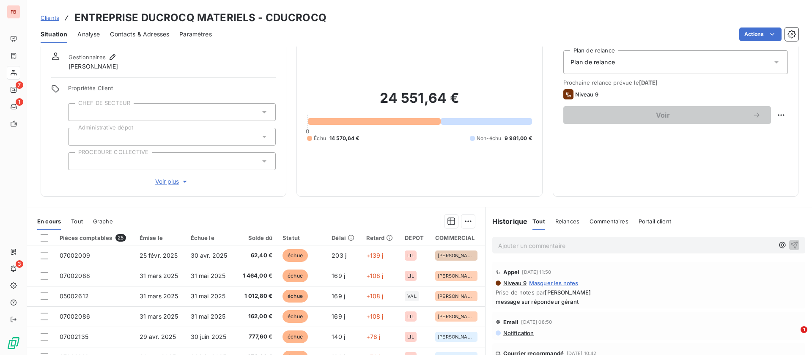
scroll to position [91, 0]
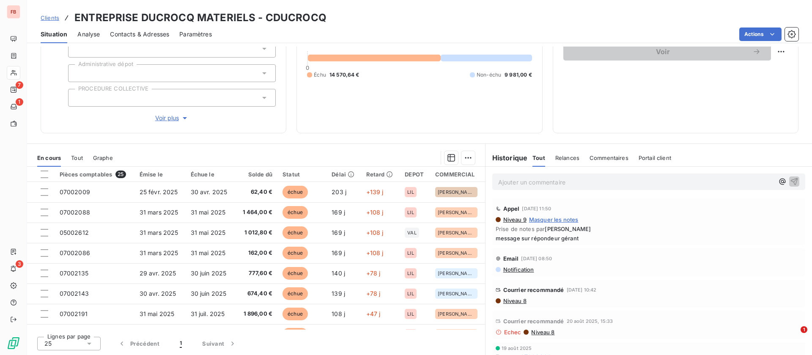
click at [562, 184] on p "Ajouter un commentaire ﻿" at bounding box center [636, 182] width 276 height 11
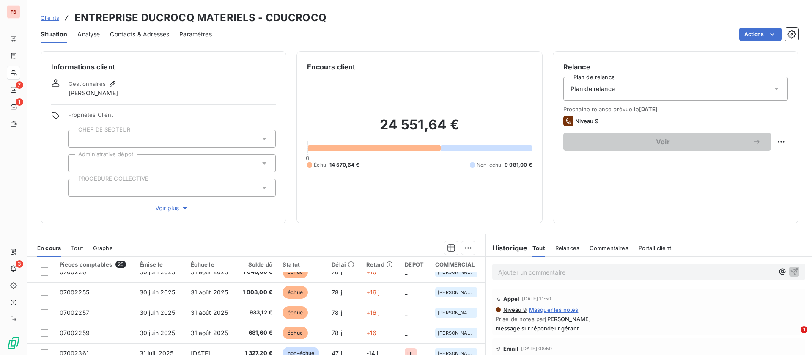
scroll to position [0, 0]
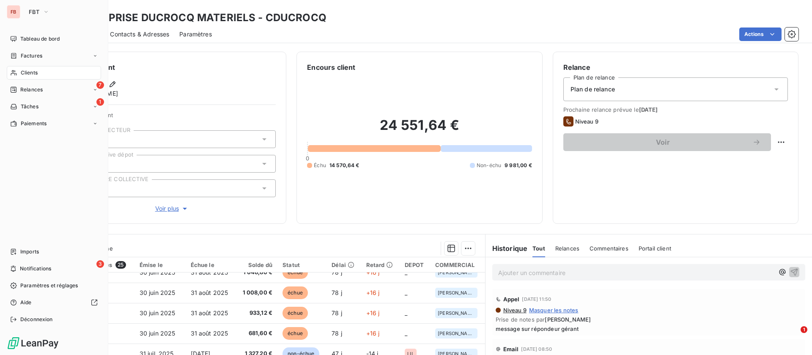
click at [22, 72] on span "Clients" at bounding box center [29, 73] width 17 height 8
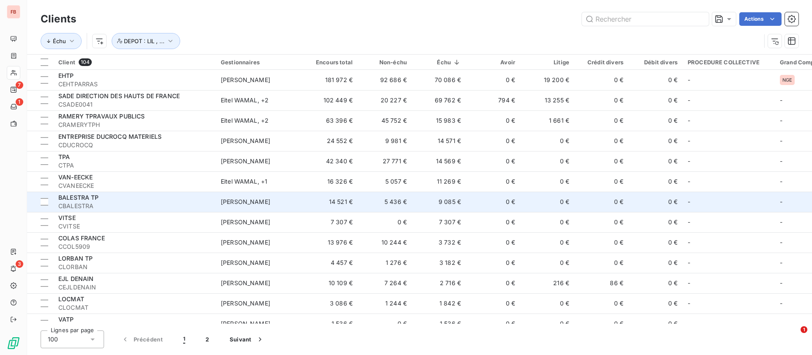
click at [458, 201] on td "9 085 €" at bounding box center [439, 202] width 54 height 20
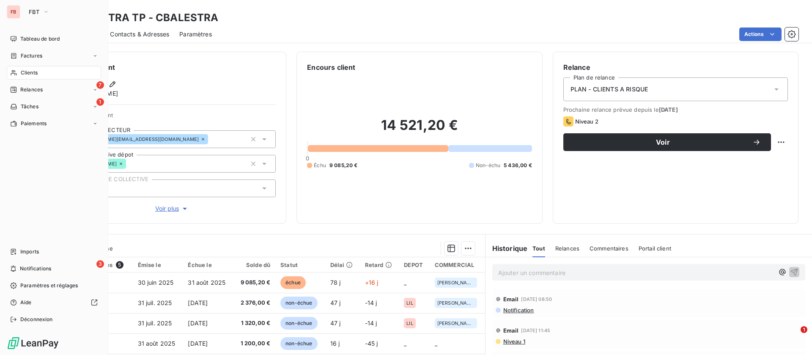
click at [18, 67] on div "Clients" at bounding box center [54, 73] width 94 height 14
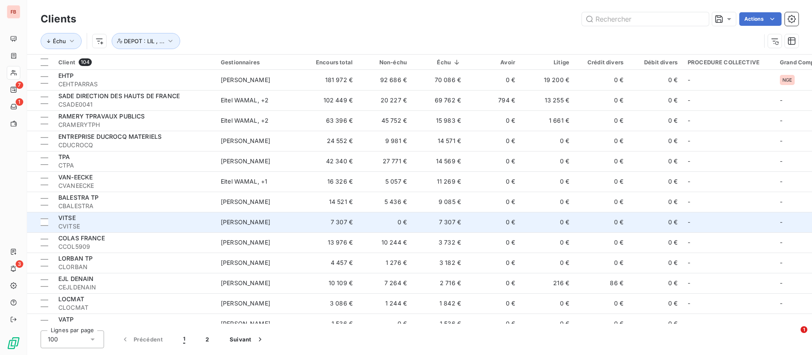
click at [481, 223] on td "0 €" at bounding box center [493, 222] width 54 height 20
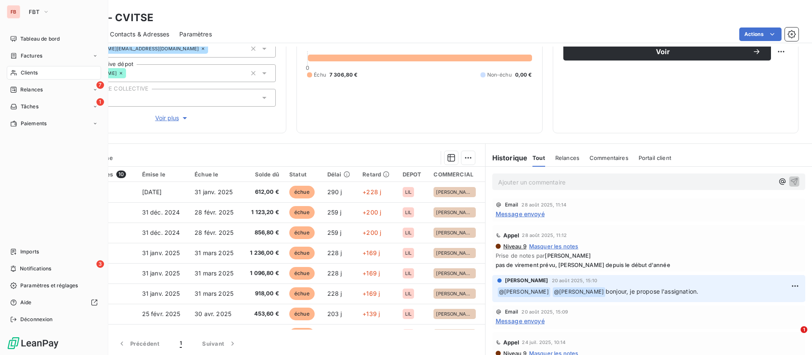
drag, startPoint x: 26, startPoint y: 72, endPoint x: 20, endPoint y: 72, distance: 5.5
click at [21, 72] on span "Clients" at bounding box center [29, 73] width 17 height 8
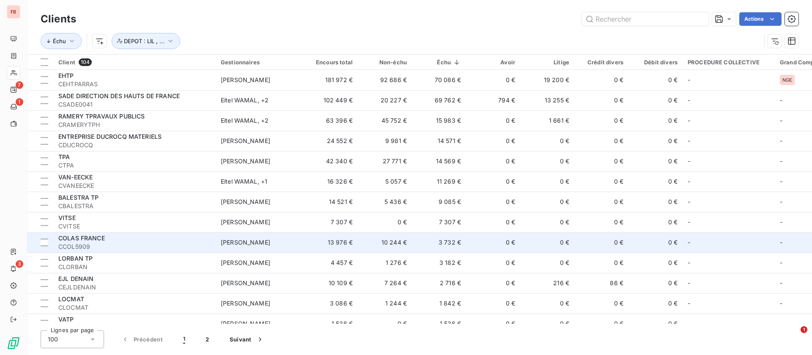
click at [491, 241] on td "0 €" at bounding box center [493, 242] width 54 height 20
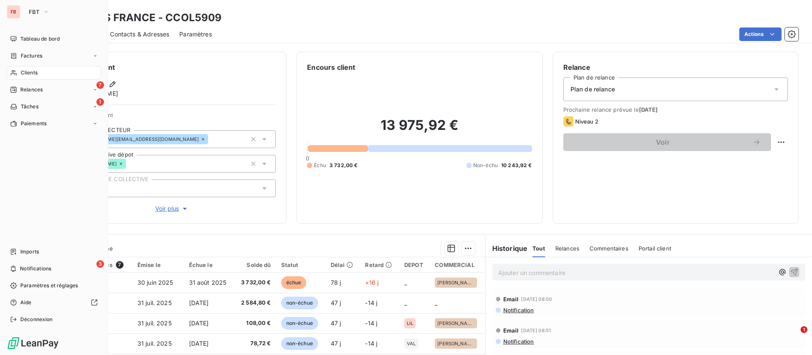
click at [17, 71] on icon at bounding box center [13, 72] width 7 height 7
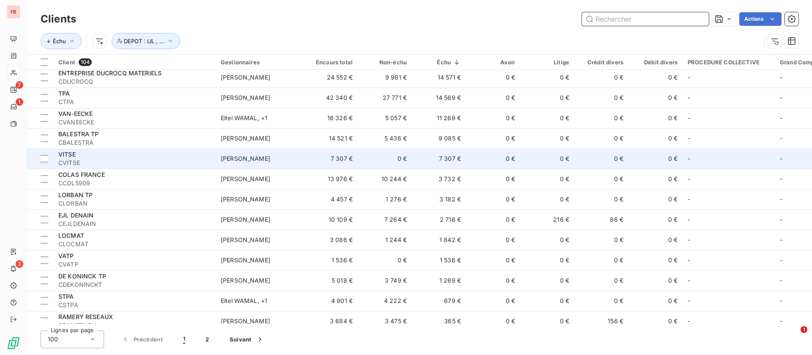
scroll to position [127, 0]
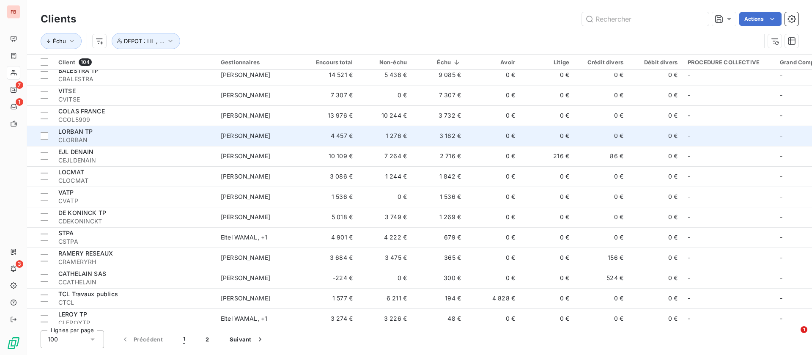
click at [427, 137] on td "3 182 €" at bounding box center [439, 136] width 54 height 20
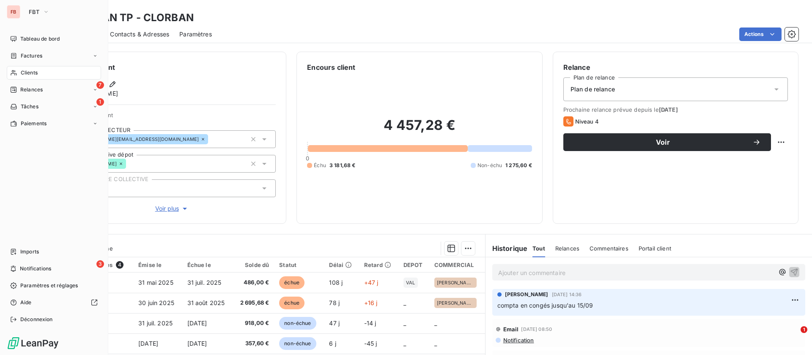
click at [22, 69] on span "Clients" at bounding box center [29, 73] width 17 height 8
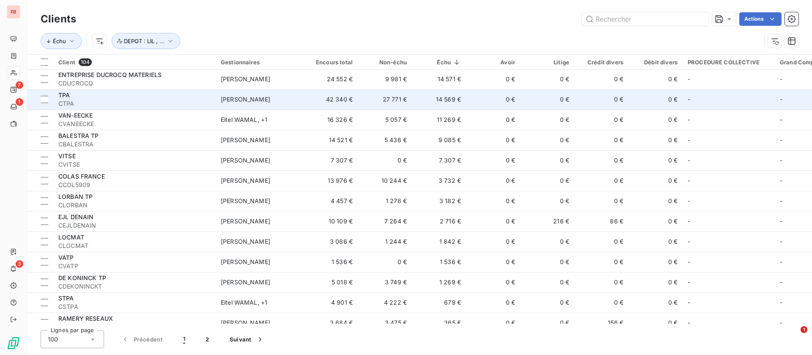
scroll to position [63, 0]
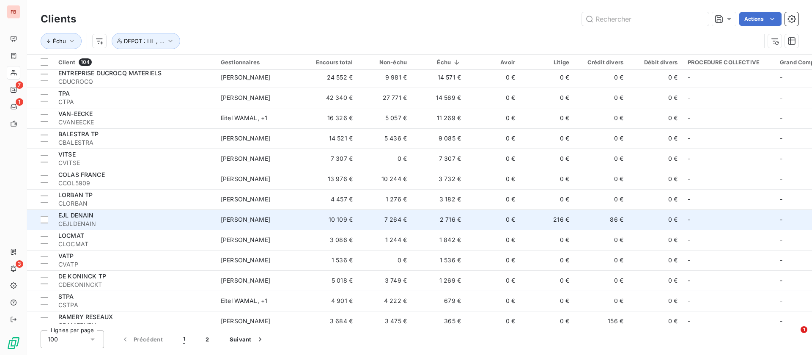
click at [477, 224] on td "0 €" at bounding box center [493, 219] width 54 height 20
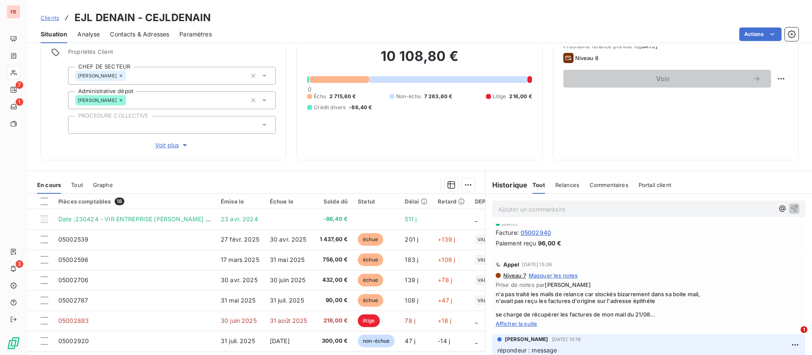
scroll to position [254, 0]
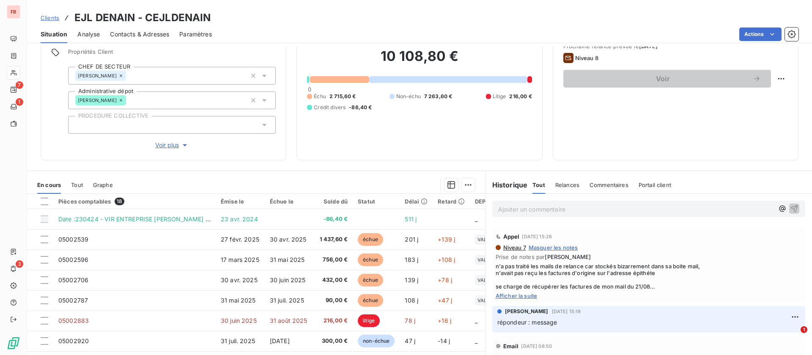
click at [508, 297] on span "Afficher la suite" at bounding box center [649, 295] width 306 height 7
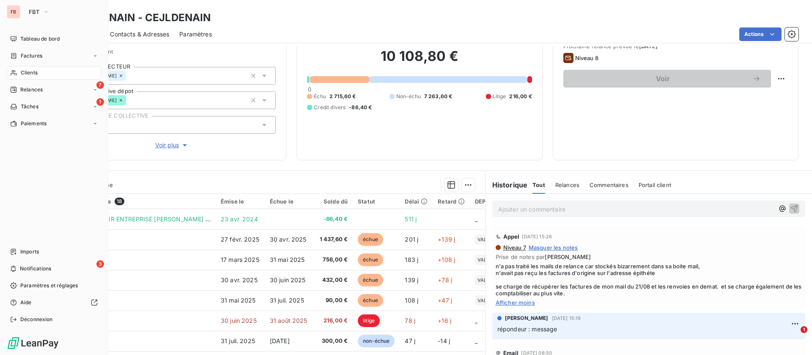
click at [37, 69] on span "Clients" at bounding box center [29, 73] width 17 height 8
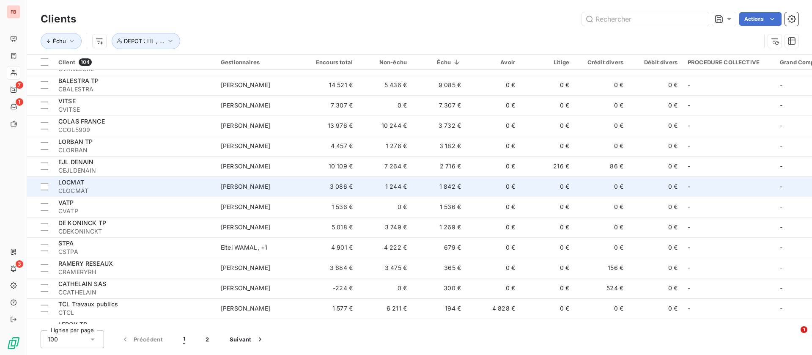
scroll to position [127, 0]
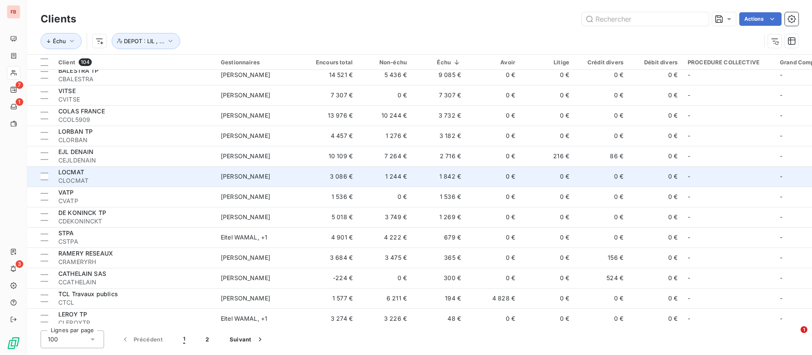
click at [158, 179] on span "CLOCMAT" at bounding box center [134, 180] width 152 height 8
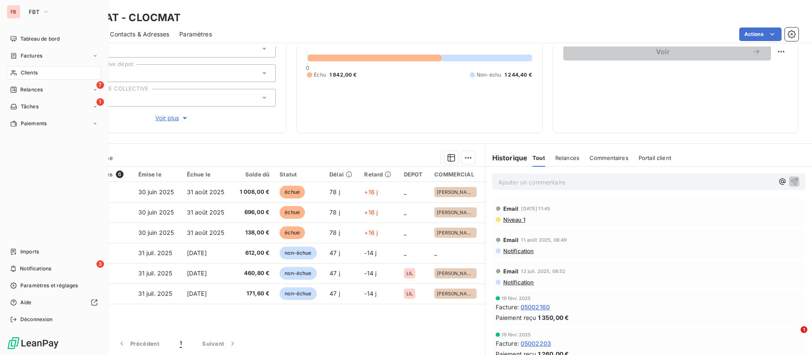
drag, startPoint x: 24, startPoint y: 66, endPoint x: 30, endPoint y: 70, distance: 7.5
click at [24, 65] on nav "Tableau de bord Factures Clients 7 Relances 1 Tâches Paiements" at bounding box center [54, 81] width 94 height 98
click at [23, 72] on span "Clients" at bounding box center [29, 73] width 17 height 8
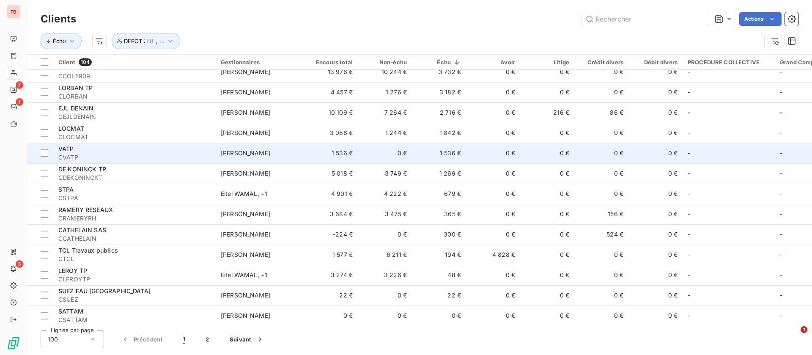
scroll to position [190, 0]
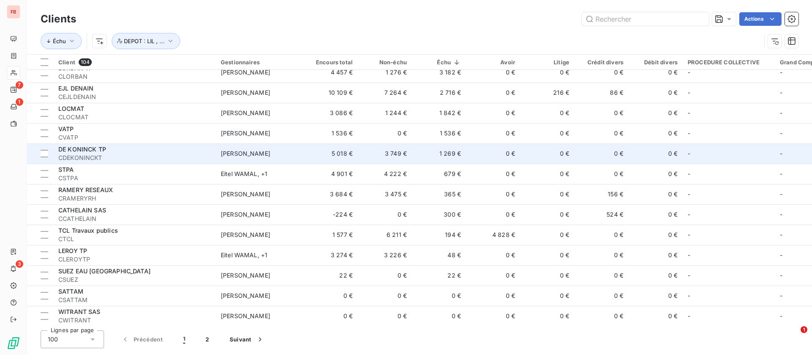
click at [473, 154] on td "0 €" at bounding box center [493, 153] width 54 height 20
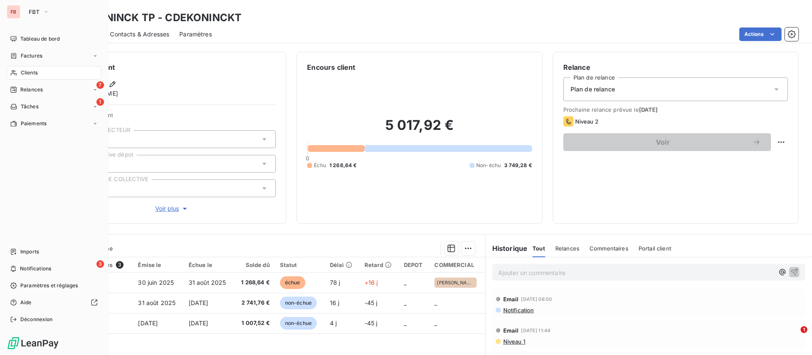
drag, startPoint x: 16, startPoint y: 72, endPoint x: 20, endPoint y: 69, distance: 4.8
click at [16, 72] on icon at bounding box center [13, 72] width 7 height 7
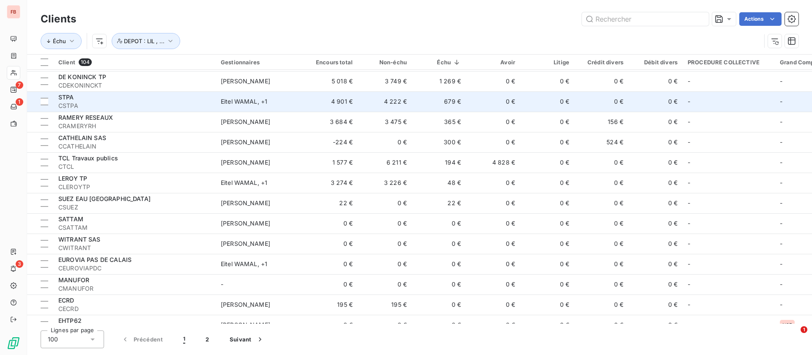
scroll to position [190, 0]
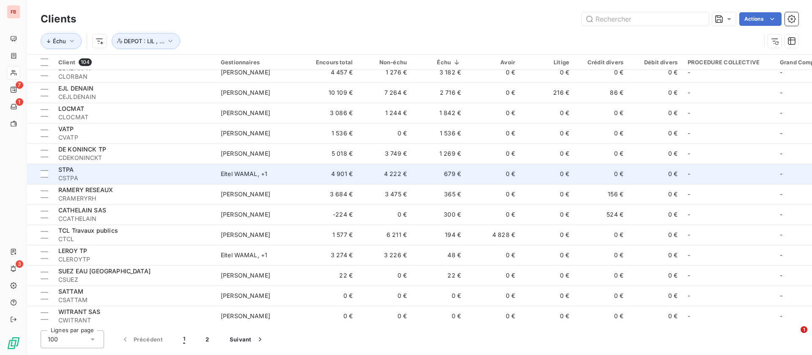
click at [482, 174] on td "0 €" at bounding box center [493, 174] width 54 height 20
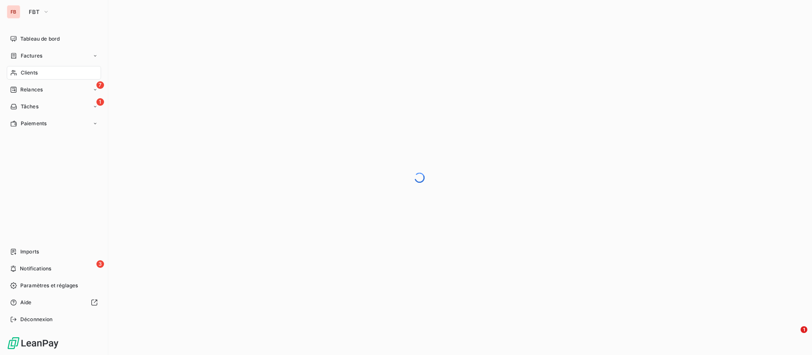
click at [23, 76] on span "Clients" at bounding box center [29, 73] width 17 height 8
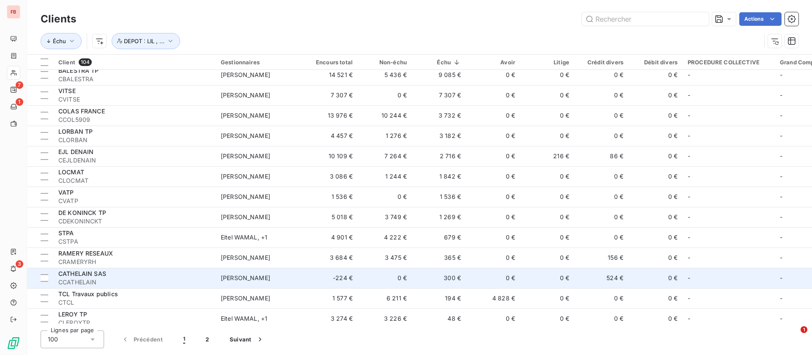
scroll to position [190, 0]
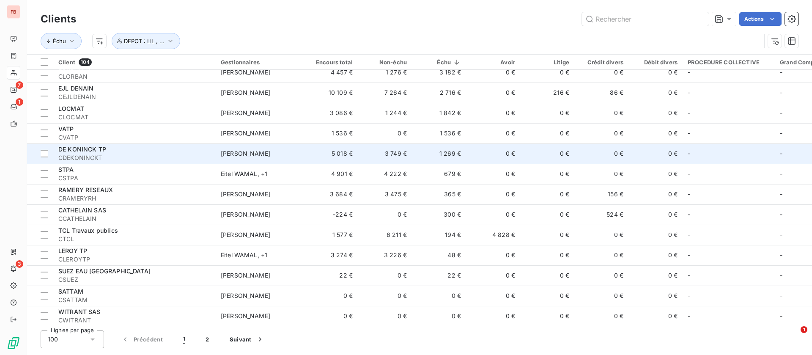
click at [290, 158] on td "[PERSON_NAME]" at bounding box center [260, 153] width 88 height 20
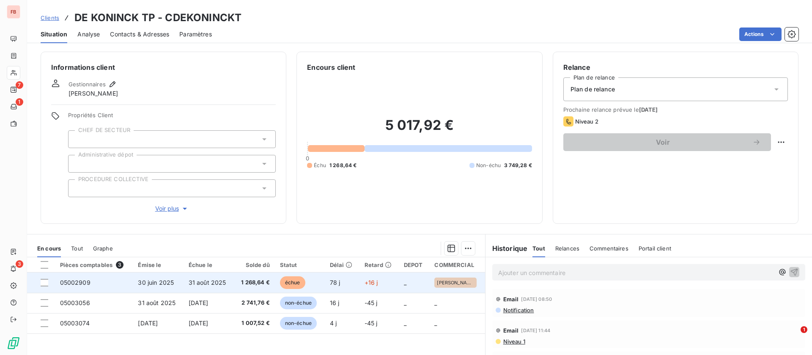
click at [170, 279] on span "30 juin 2025" at bounding box center [156, 282] width 36 height 7
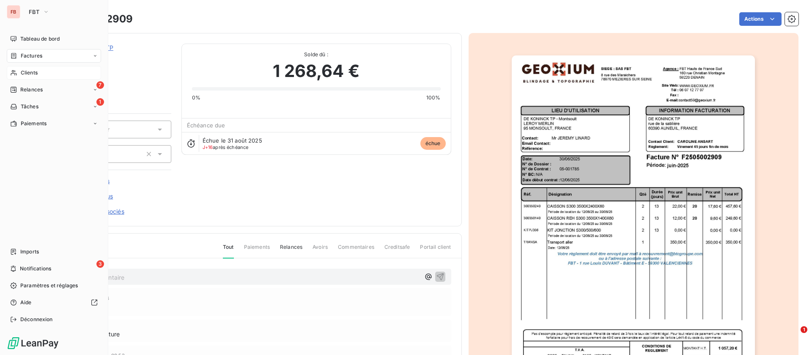
click at [33, 72] on span "Clients" at bounding box center [29, 73] width 17 height 8
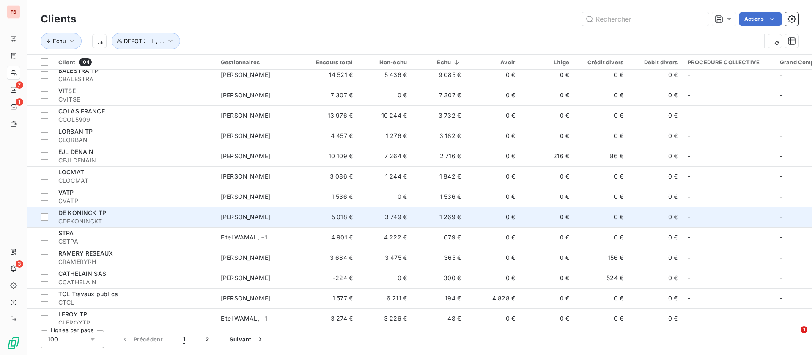
scroll to position [190, 0]
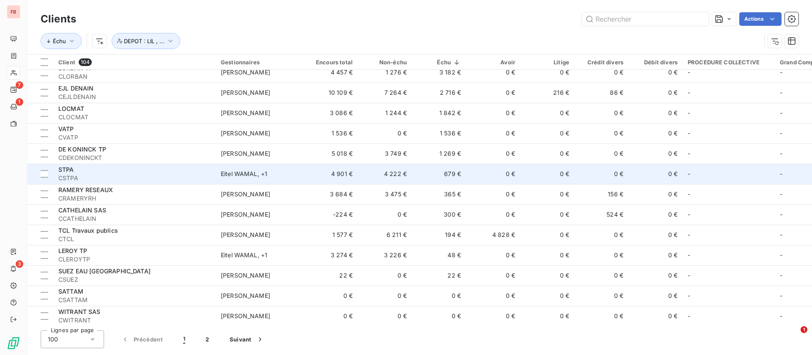
click at [140, 173] on div "STPA" at bounding box center [134, 169] width 152 height 8
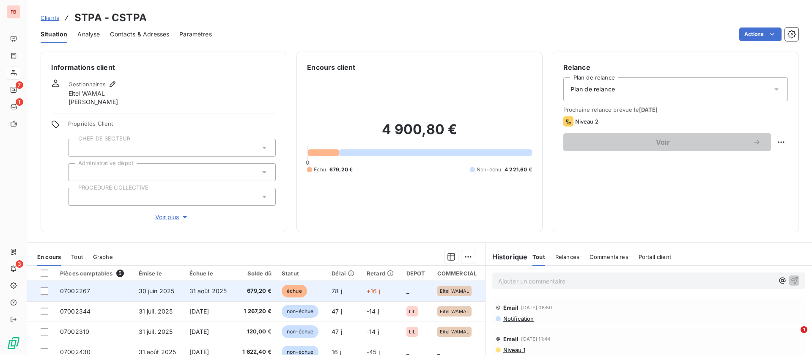
click at [217, 289] on span "31 août 2025" at bounding box center [209, 290] width 38 height 7
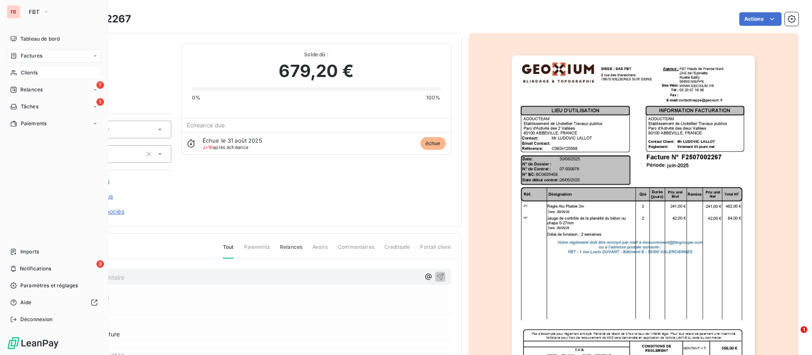
click at [28, 72] on span "Clients" at bounding box center [29, 73] width 17 height 8
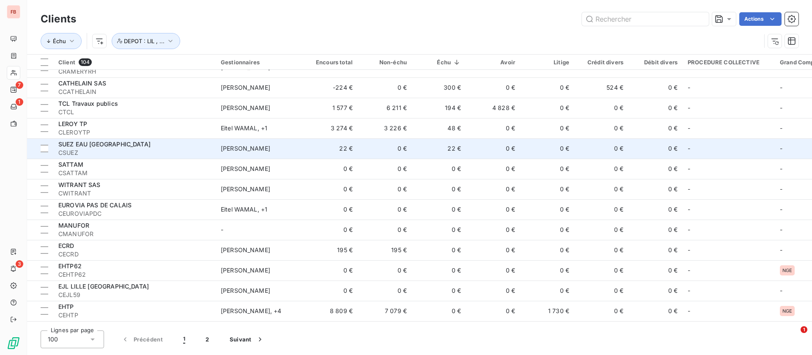
scroll to position [254, 0]
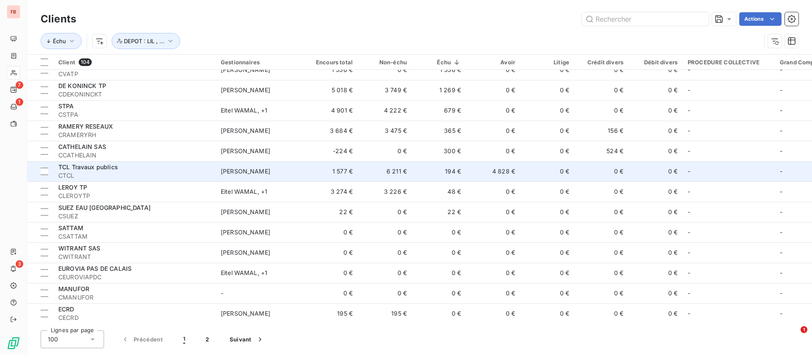
click at [443, 174] on td "194 €" at bounding box center [439, 171] width 54 height 20
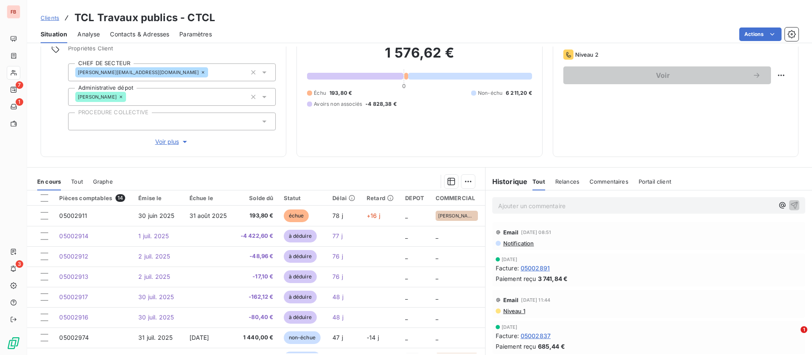
scroll to position [91, 0]
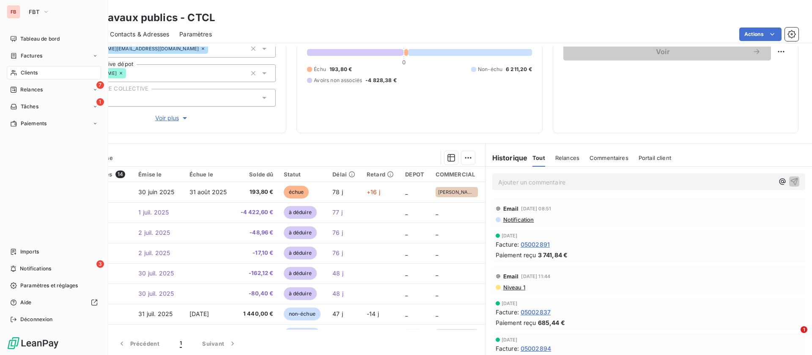
click at [21, 71] on span "Clients" at bounding box center [29, 73] width 17 height 8
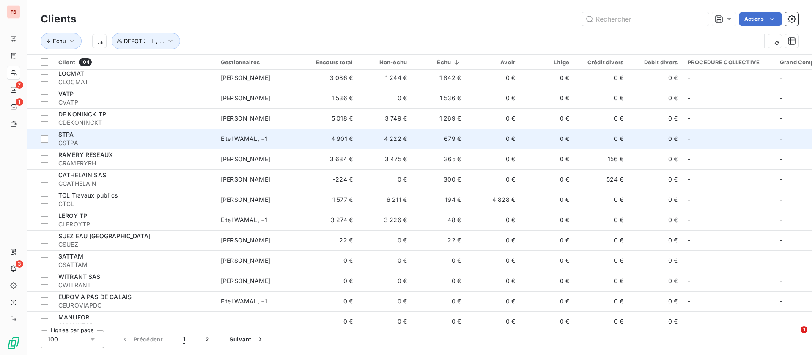
scroll to position [254, 0]
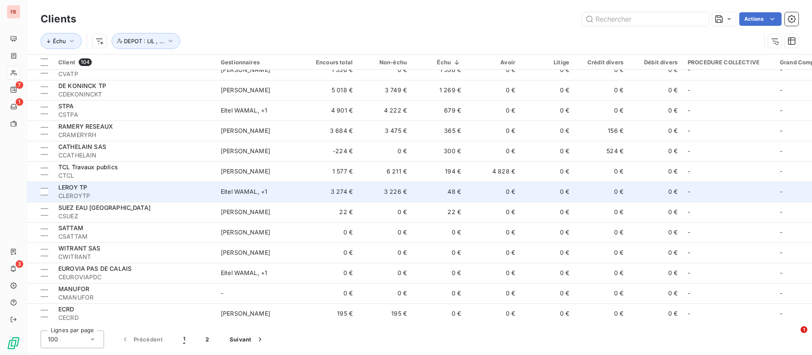
click at [464, 182] on td "48 €" at bounding box center [439, 192] width 54 height 20
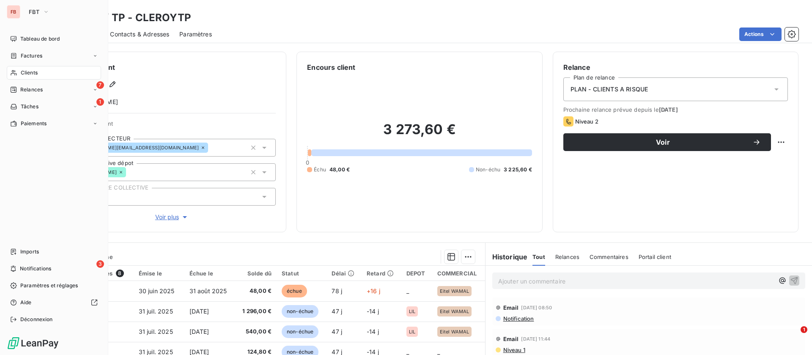
click at [27, 69] on span "Clients" at bounding box center [29, 73] width 17 height 8
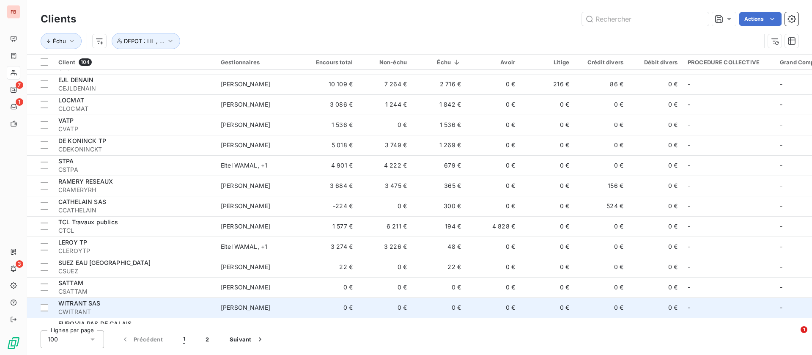
scroll to position [317, 0]
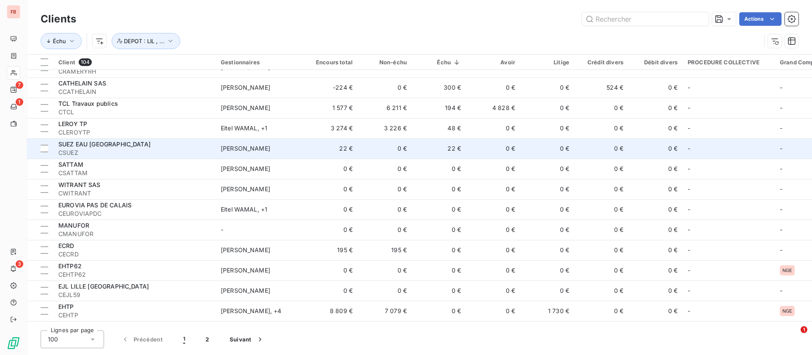
click at [477, 144] on td "0 €" at bounding box center [493, 148] width 54 height 20
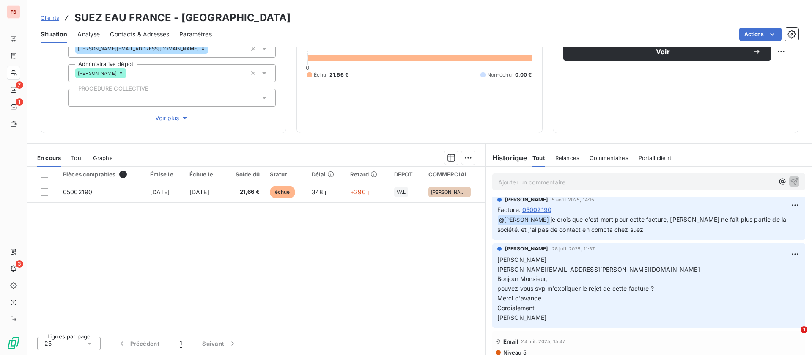
scroll to position [63, 0]
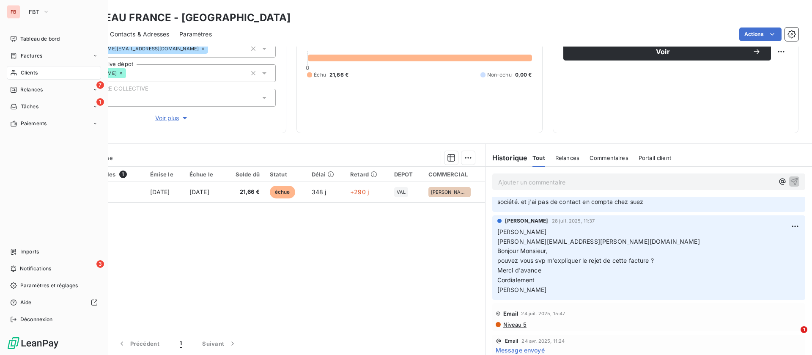
click at [41, 72] on div "Clients" at bounding box center [54, 73] width 94 height 14
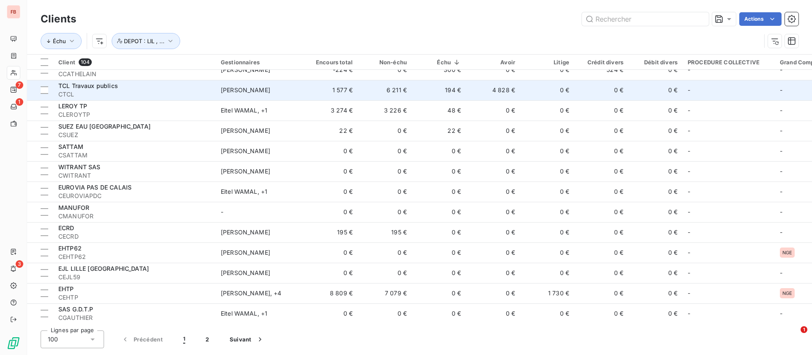
scroll to position [381, 0]
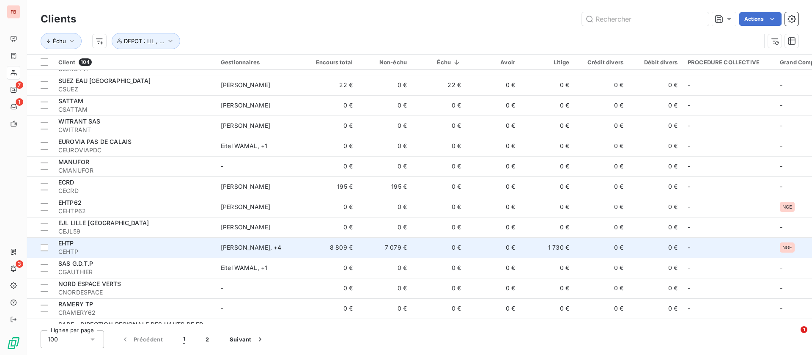
click at [538, 246] on td "1 730 €" at bounding box center [547, 247] width 54 height 20
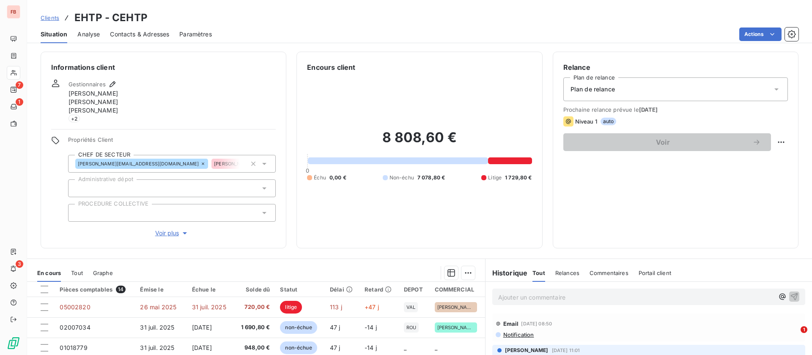
scroll to position [63, 0]
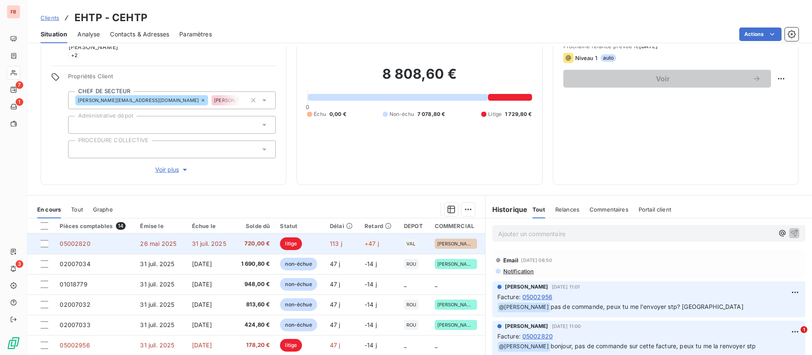
click at [210, 239] on td "31 juil. 2025" at bounding box center [210, 244] width 47 height 20
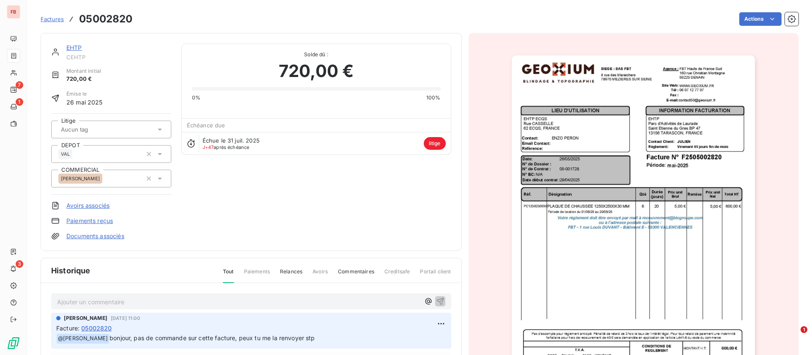
click at [75, 47] on link "EHTP" at bounding box center [74, 47] width 16 height 7
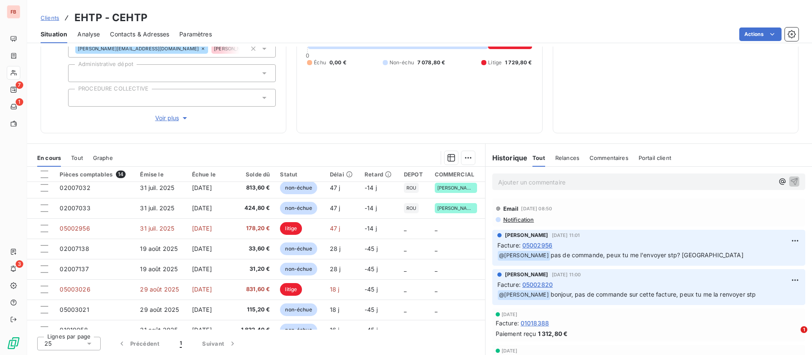
scroll to position [10, 0]
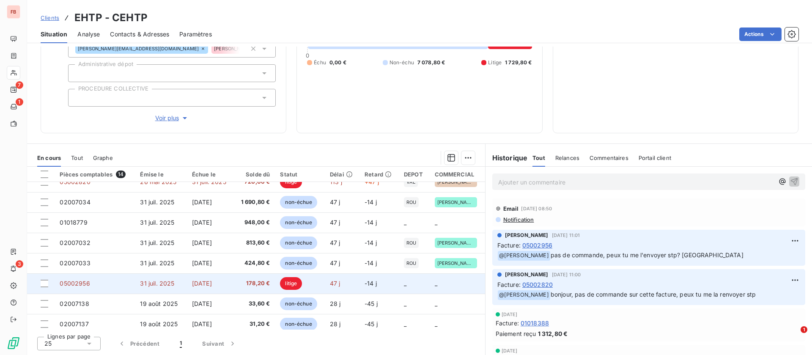
click at [227, 284] on td "[DATE]" at bounding box center [210, 283] width 47 height 20
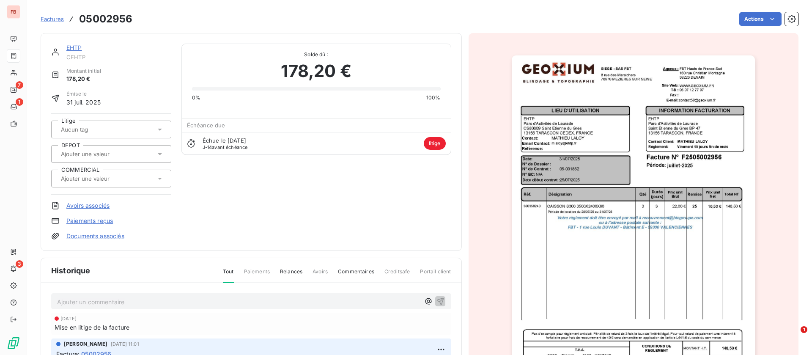
click at [81, 46] on link "EHTP" at bounding box center [74, 47] width 16 height 7
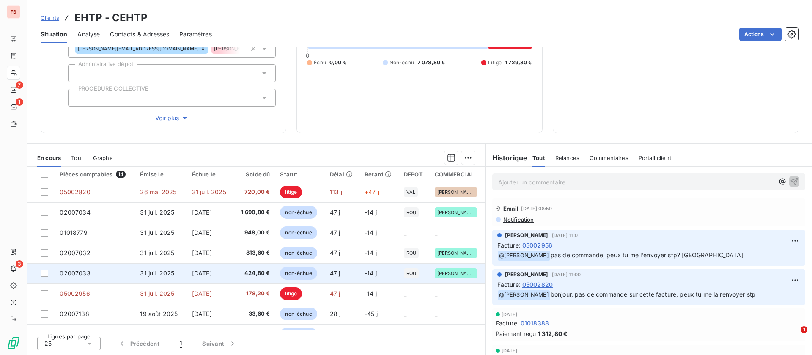
scroll to position [63, 0]
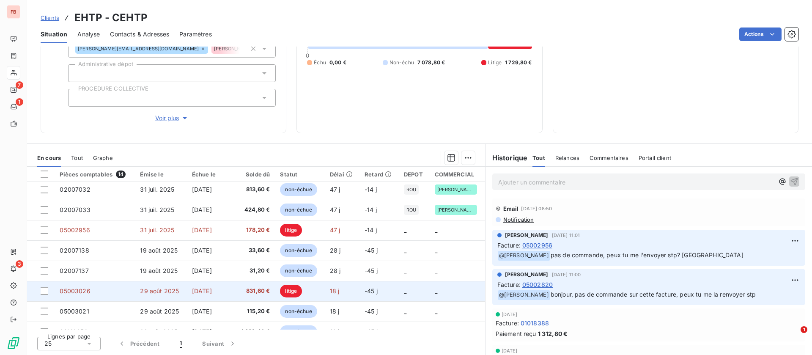
click at [277, 287] on td "litige" at bounding box center [300, 291] width 50 height 20
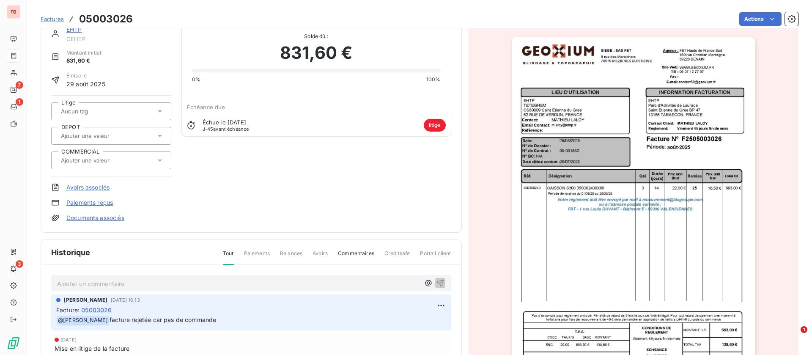
scroll to position [0, 0]
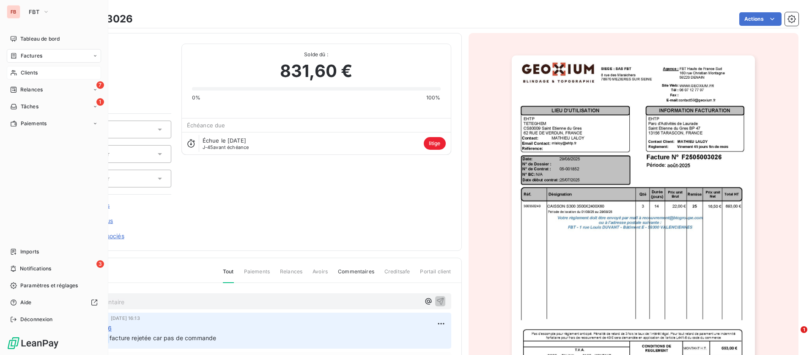
click at [46, 74] on div "Clients" at bounding box center [54, 73] width 94 height 14
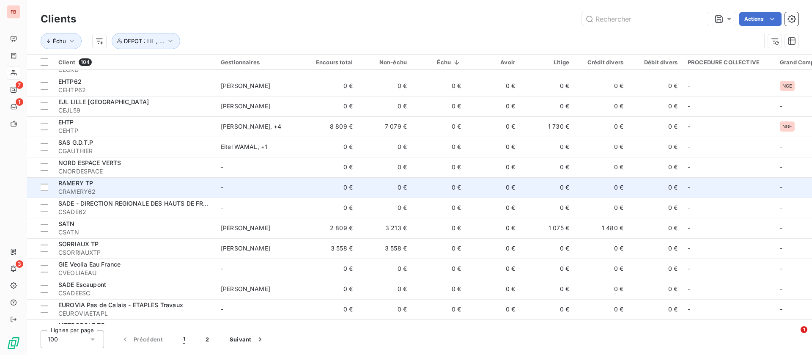
scroll to position [508, 0]
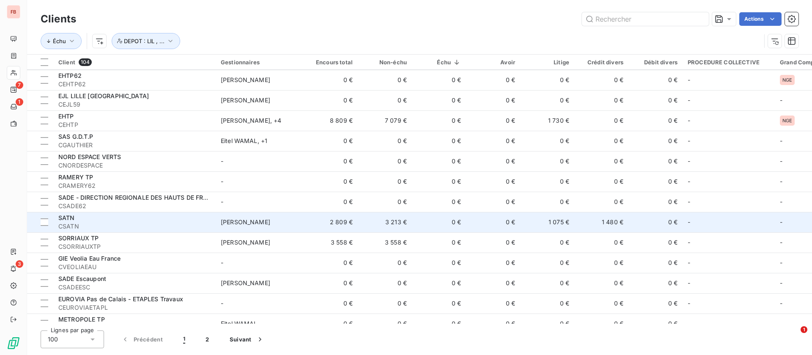
click at [531, 217] on td "1 075 €" at bounding box center [547, 222] width 54 height 20
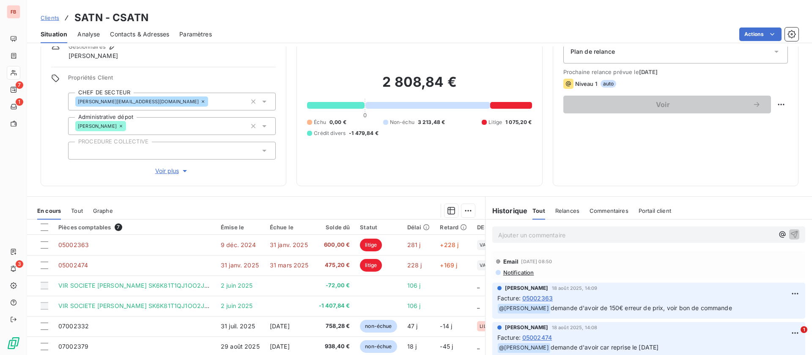
scroll to position [63, 0]
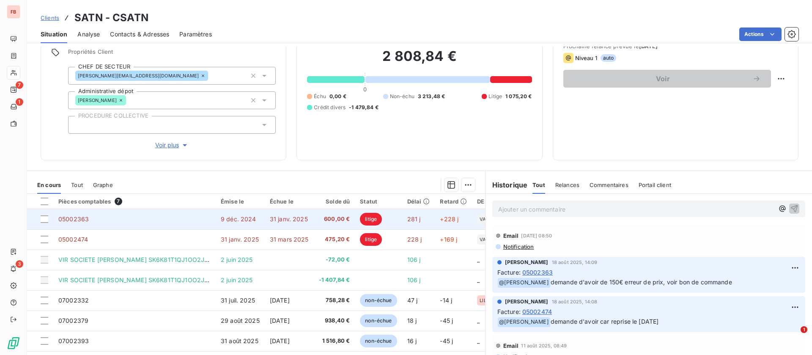
click at [294, 218] on span "31 janv. 2025" at bounding box center [289, 218] width 38 height 7
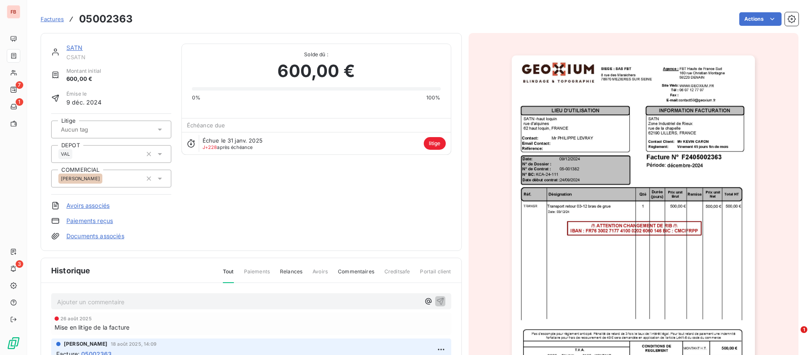
scroll to position [63, 0]
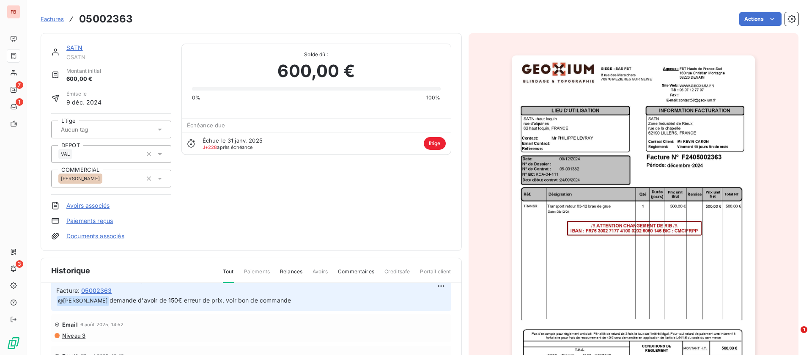
click at [650, 140] on img "button" at bounding box center [633, 227] width 243 height 344
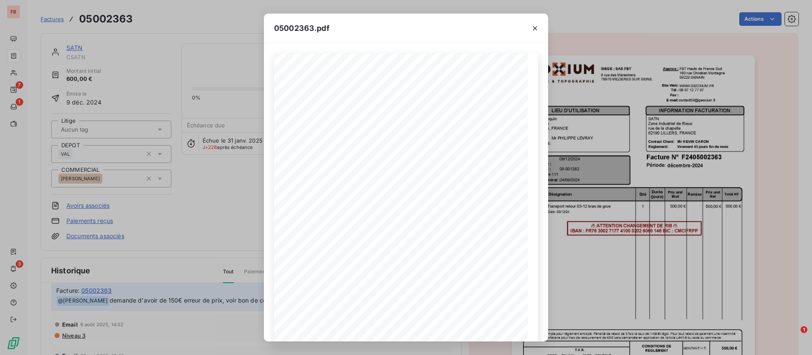
drag, startPoint x: 536, startPoint y: 28, endPoint x: 519, endPoint y: 25, distance: 17.3
click at [536, 28] on icon "button" at bounding box center [535, 28] width 4 height 4
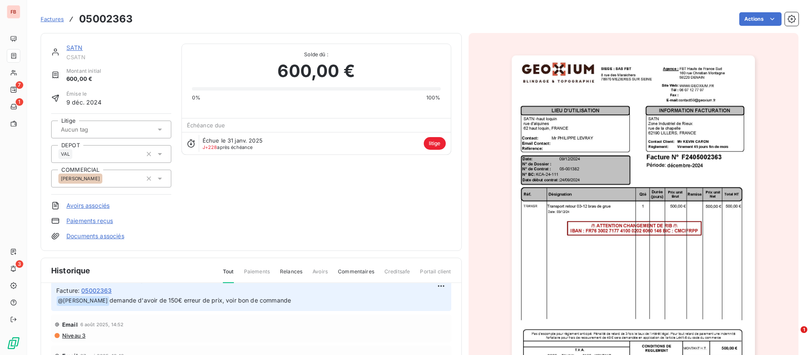
click at [75, 46] on link "SATN" at bounding box center [74, 47] width 17 height 7
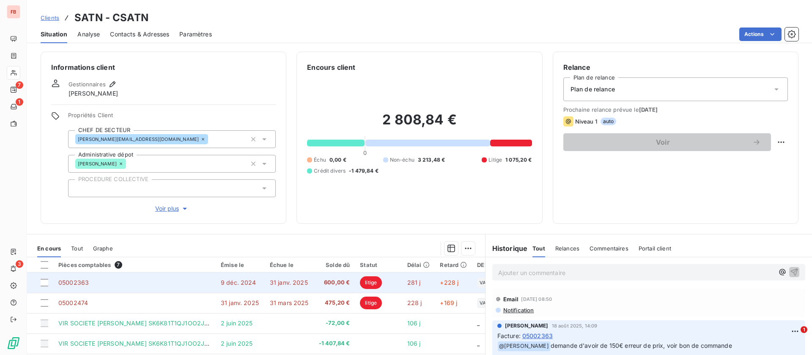
click at [242, 289] on td "9 déc. 2024" at bounding box center [240, 282] width 49 height 20
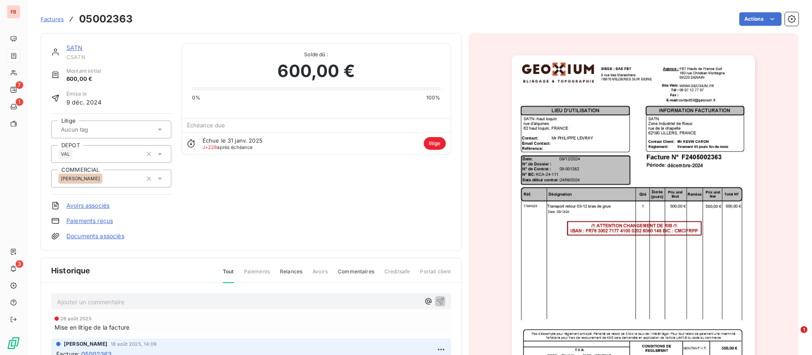
drag, startPoint x: 77, startPoint y: 47, endPoint x: 87, endPoint y: 58, distance: 14.4
click at [77, 47] on link "SATN" at bounding box center [74, 47] width 17 height 7
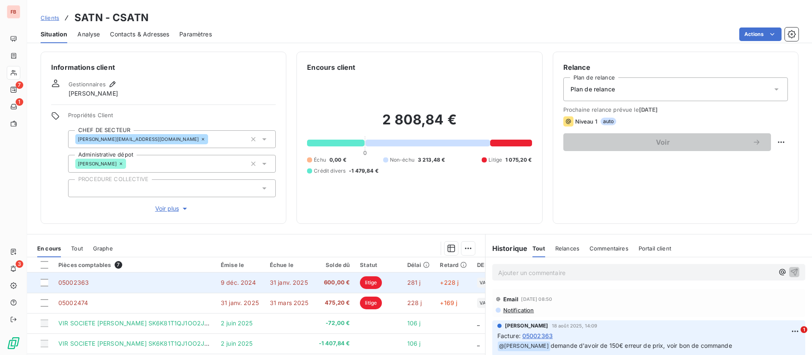
scroll to position [63, 0]
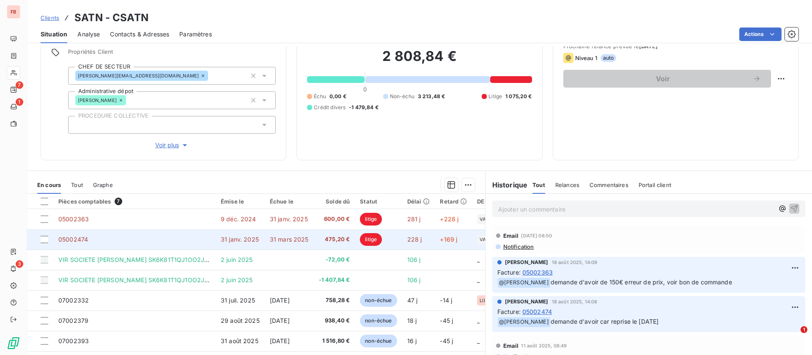
click at [289, 234] on td "31 mars 2025" at bounding box center [289, 239] width 49 height 20
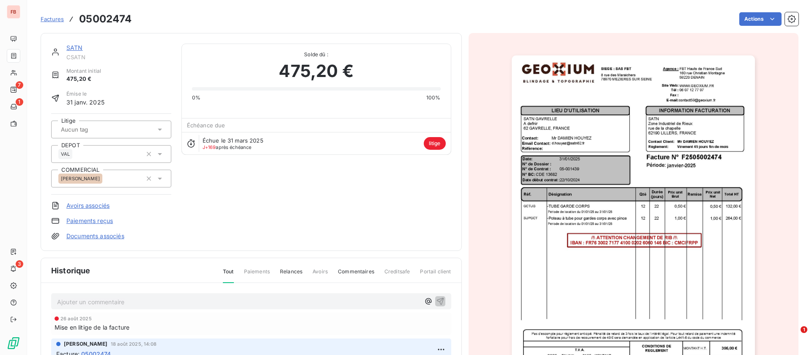
drag, startPoint x: 78, startPoint y: 49, endPoint x: 83, endPoint y: 52, distance: 5.2
click at [79, 49] on link "SATN" at bounding box center [74, 47] width 17 height 7
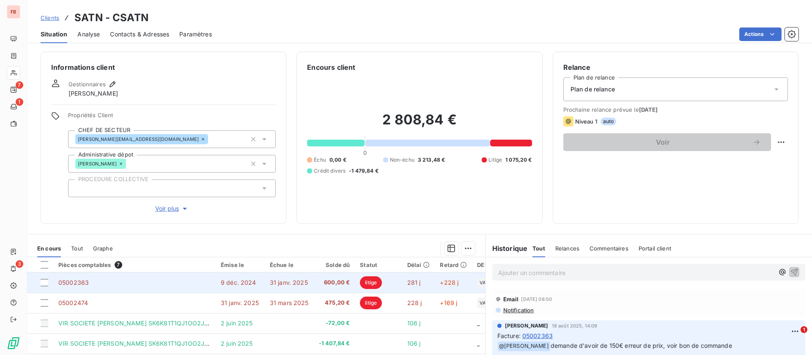
click at [172, 283] on td "05002363" at bounding box center [134, 282] width 162 height 20
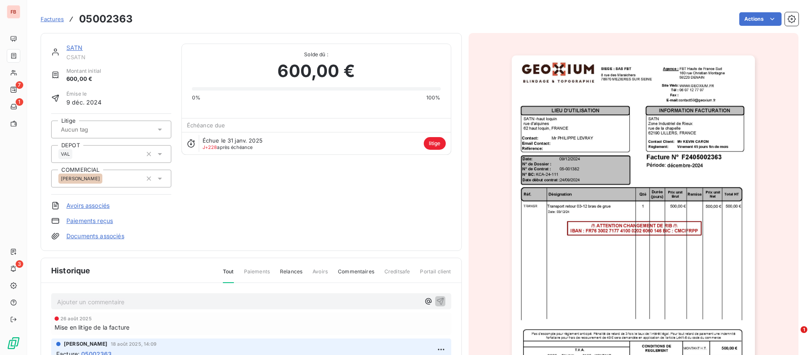
click at [76, 50] on link "SATN" at bounding box center [74, 47] width 17 height 7
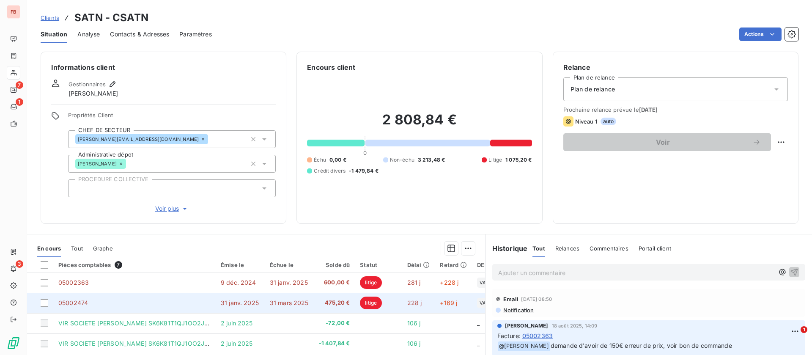
click at [302, 299] on span "31 mars 2025" at bounding box center [289, 302] width 39 height 7
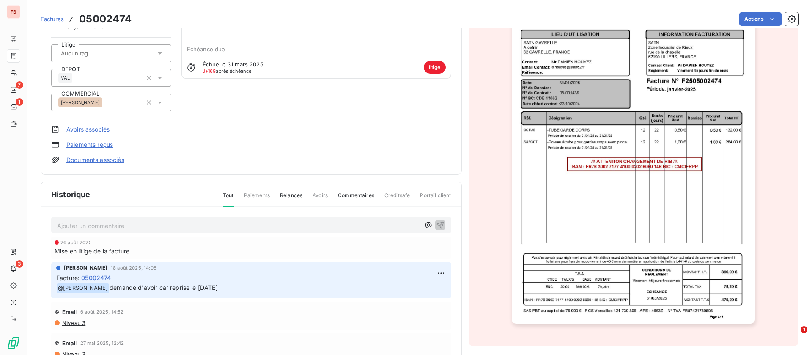
scroll to position [50, 0]
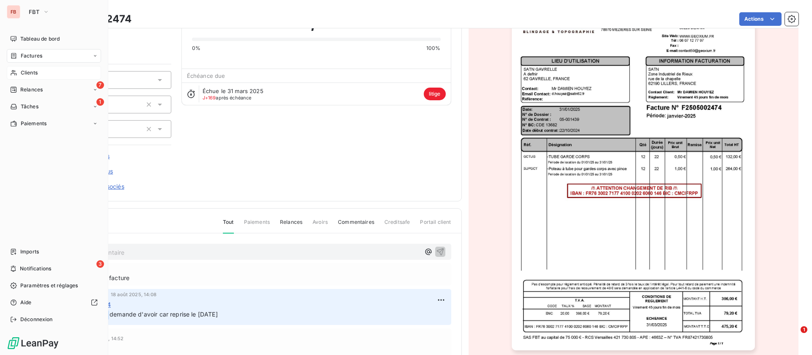
click at [28, 71] on span "Clients" at bounding box center [29, 73] width 17 height 8
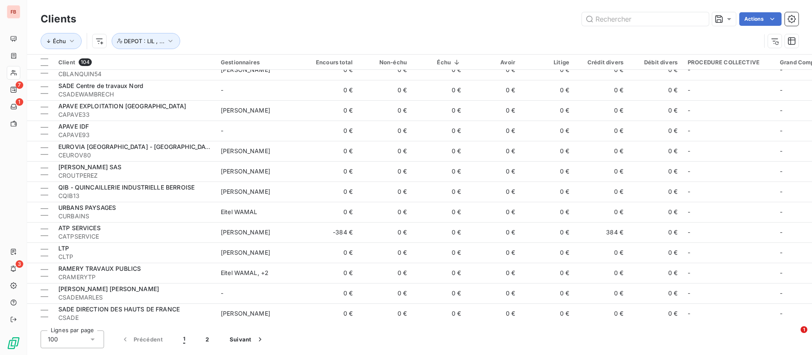
scroll to position [1781, 0]
click at [206, 338] on button "2" at bounding box center [207, 339] width 24 height 18
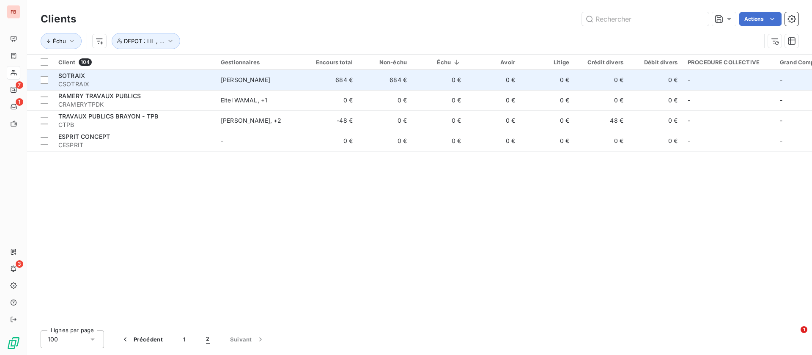
scroll to position [0, 0]
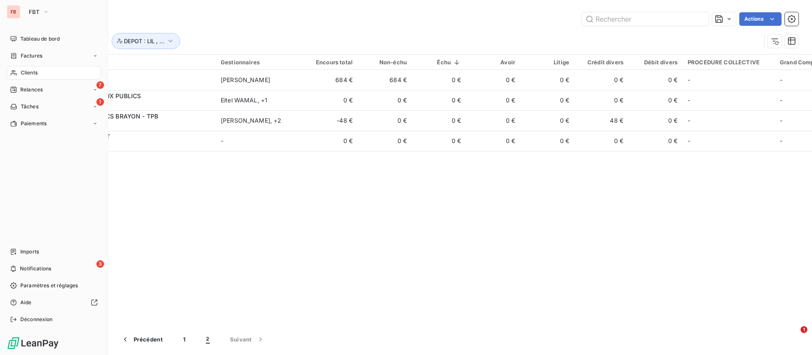
click at [22, 46] on nav "Tableau de bord Factures Clients 7 Relances 1 Tâches Paiements" at bounding box center [54, 81] width 94 height 98
click at [29, 55] on span "Factures" at bounding box center [32, 56] width 22 height 8
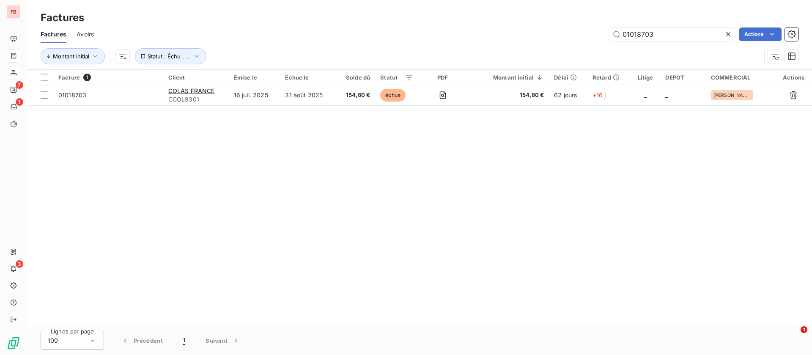
drag, startPoint x: 669, startPoint y: 34, endPoint x: 510, endPoint y: 23, distance: 159.1
click at [510, 23] on div "Factures Factures Avoirs 01018703 Actions Montant initial Statut : Échu , ..." at bounding box center [419, 35] width 785 height 70
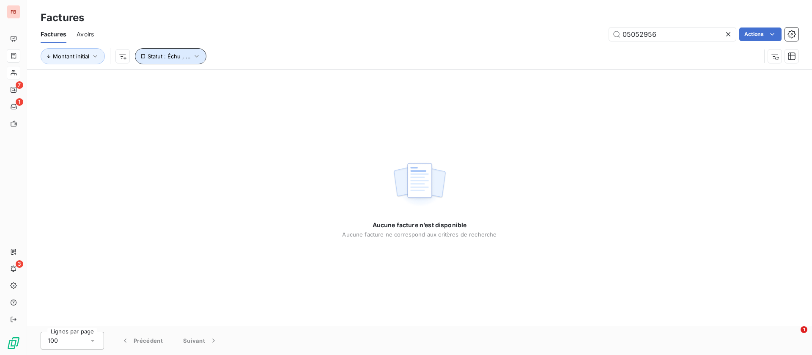
click at [193, 57] on icon "button" at bounding box center [197, 56] width 8 height 8
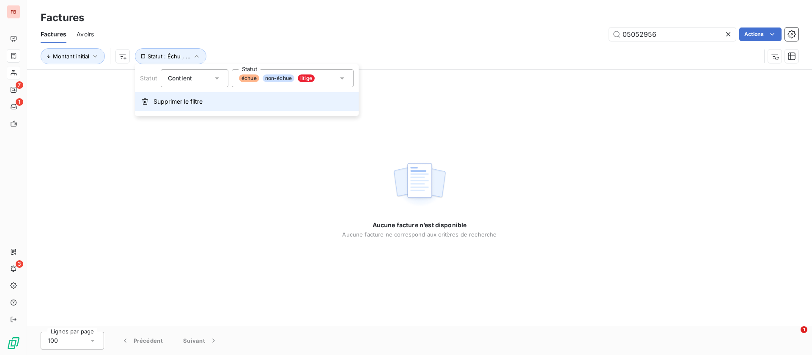
click at [169, 105] on span "Supprimer le filtre" at bounding box center [178, 101] width 49 height 8
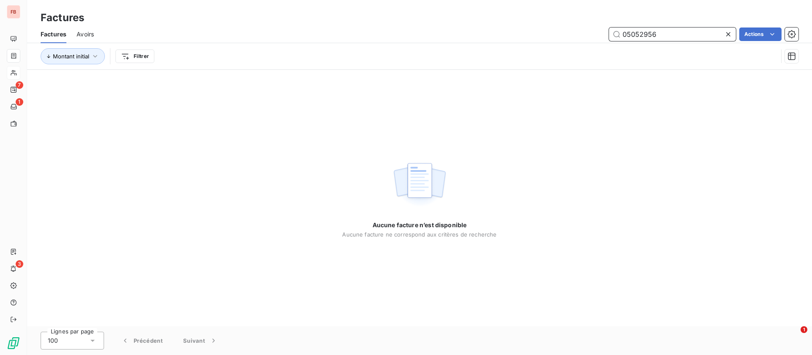
click at [666, 33] on input "05052956" at bounding box center [672, 35] width 127 height 14
click at [638, 33] on input "05052956" at bounding box center [672, 35] width 127 height 14
type input "05002956"
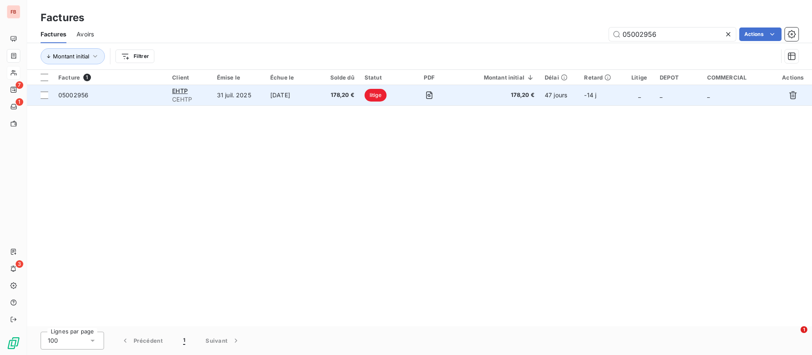
click at [300, 91] on td "[DATE]" at bounding box center [291, 95] width 53 height 20
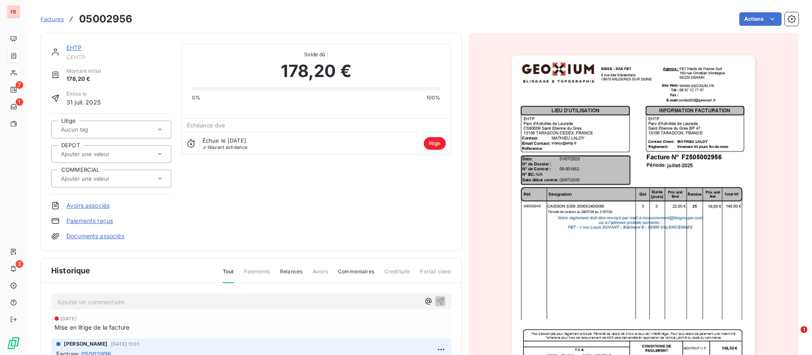
click at [70, 45] on link "EHTP" at bounding box center [74, 47] width 16 height 7
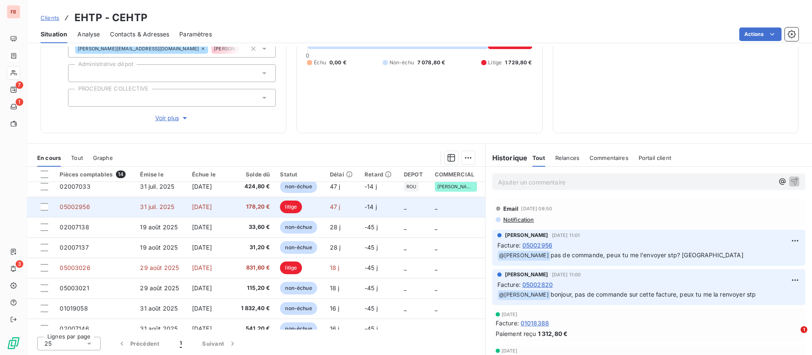
scroll to position [127, 0]
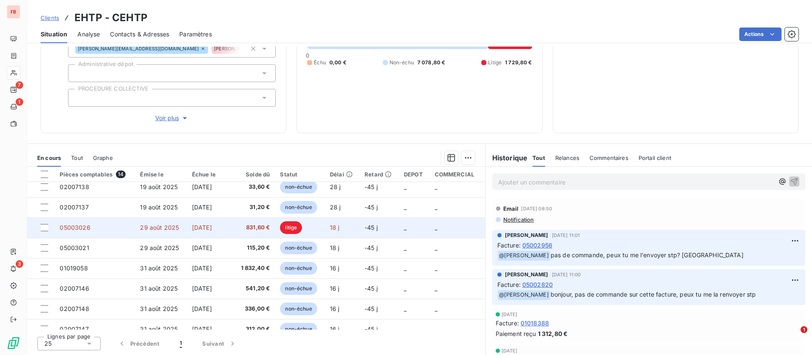
click at [177, 230] on td "29 août 2025" at bounding box center [161, 227] width 52 height 20
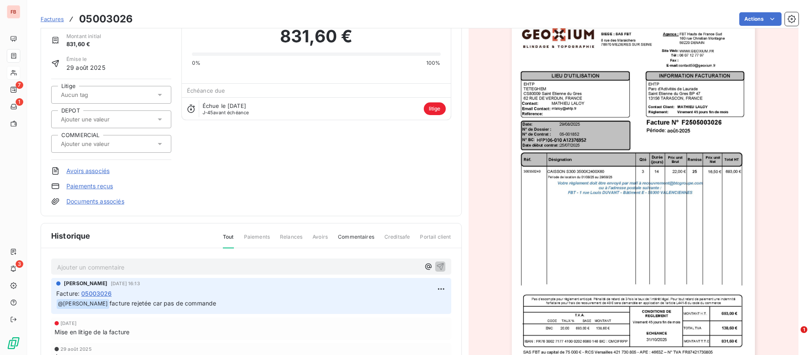
scroll to position [64, 0]
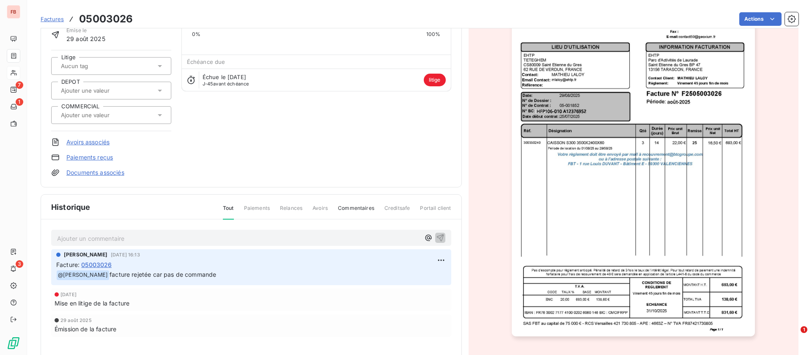
click at [630, 221] on img "button" at bounding box center [633, 164] width 243 height 344
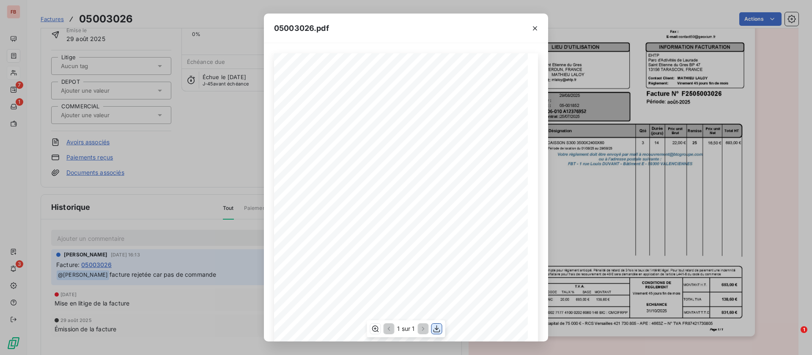
click at [437, 330] on icon "button" at bounding box center [437, 329] width 8 height 8
click at [13, 185] on div "05003026.pdf Qté Prix unit Brut Durée (jours) Désignation Remise Total HT Prix …" at bounding box center [406, 177] width 812 height 355
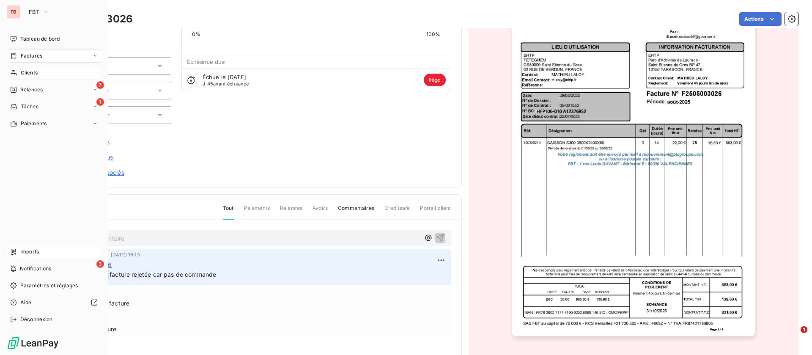
click at [33, 249] on span "Imports" at bounding box center [29, 252] width 19 height 8
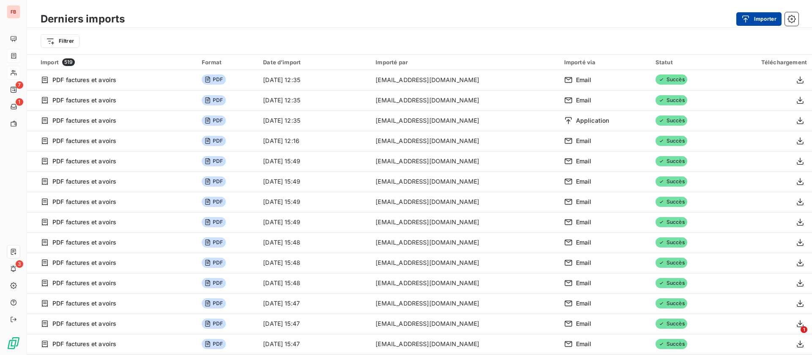
click at [764, 18] on button "Importer" at bounding box center [759, 19] width 45 height 14
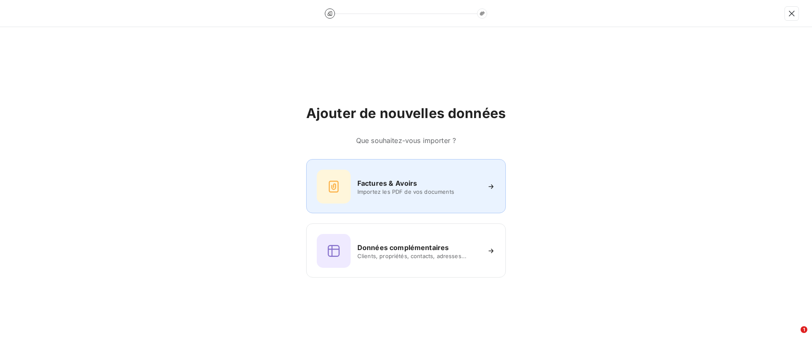
click at [389, 202] on div "Factures & Avoirs Importez les PDF de vos documents" at bounding box center [406, 187] width 179 height 34
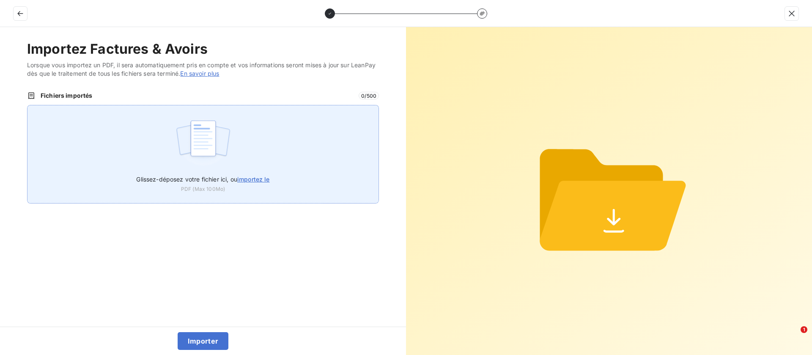
click at [240, 176] on span "importez le" at bounding box center [253, 179] width 33 height 7
click at [28, 105] on input "Glissez-déposez votre fichier ici, ou importez le" at bounding box center [27, 105] width 0 height 0
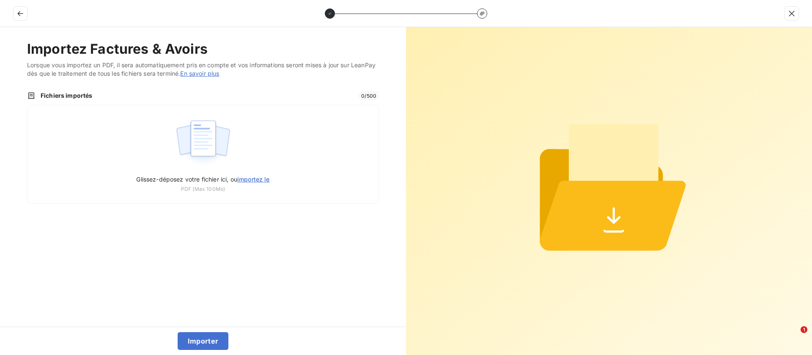
type input "C:\fakepath\05003026.pdf"
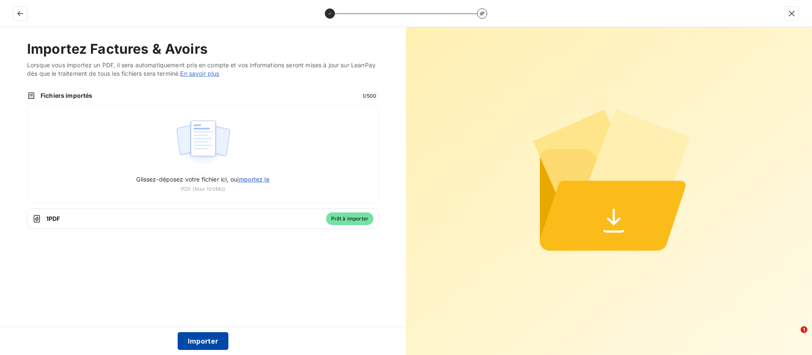
click at [205, 339] on button "Importer" at bounding box center [203, 341] width 51 height 18
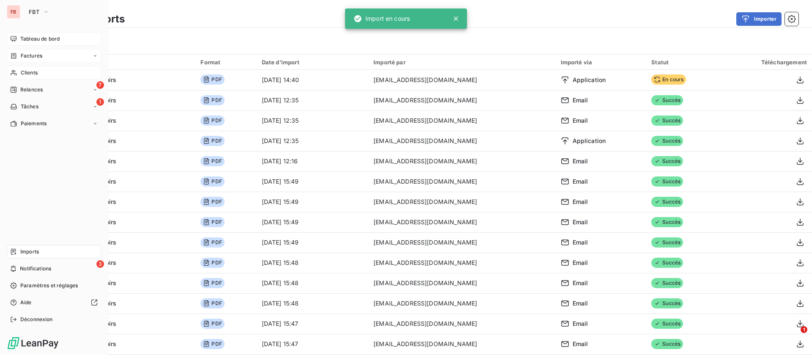
click at [33, 37] on span "Tableau de bord" at bounding box center [39, 39] width 39 height 8
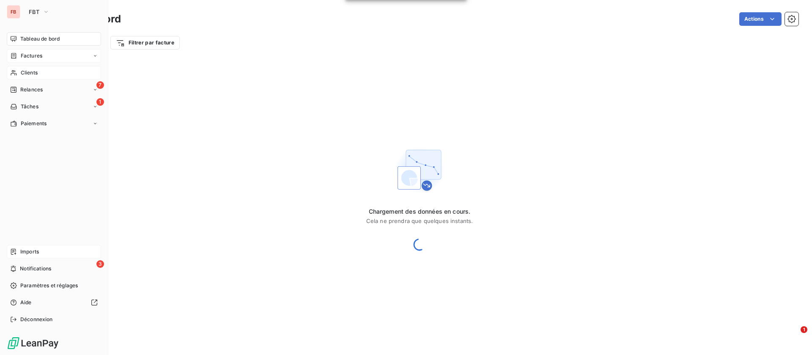
click at [27, 73] on span "Clients" at bounding box center [29, 73] width 17 height 8
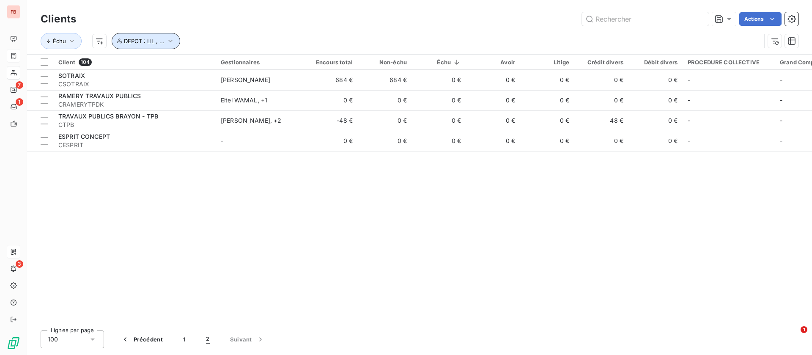
click at [155, 40] on span "DEPOT : LIL , ..." at bounding box center [144, 41] width 41 height 7
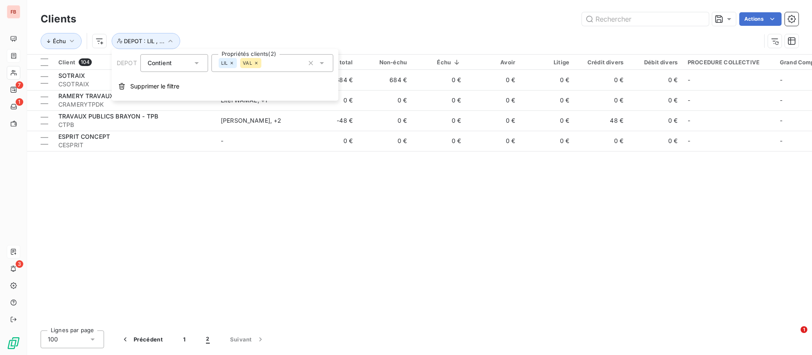
click at [270, 67] on div "LIL VAL" at bounding box center [273, 63] width 122 height 18
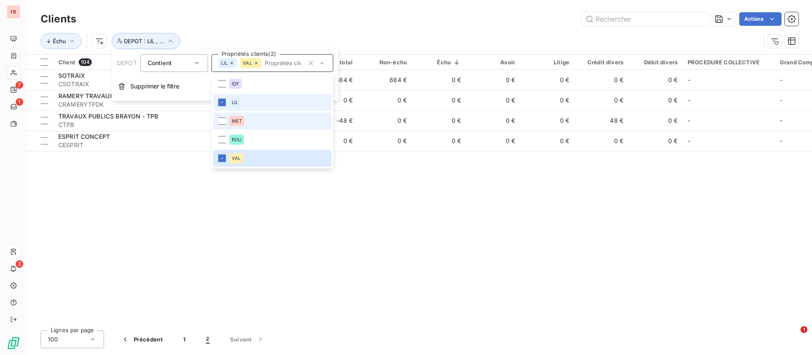
click at [229, 103] on div "LIL" at bounding box center [234, 102] width 11 height 10
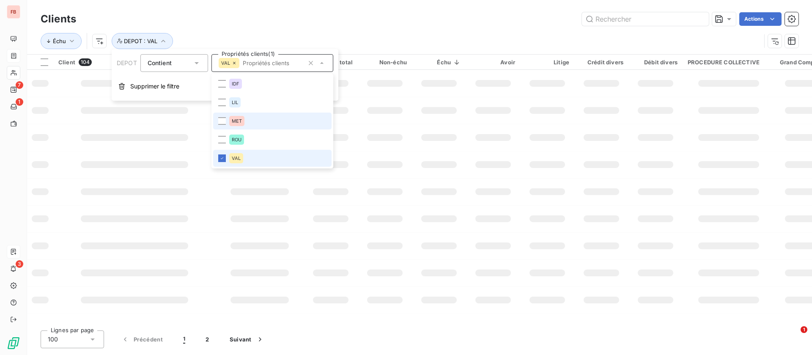
click at [227, 159] on li "VAL" at bounding box center [272, 158] width 118 height 17
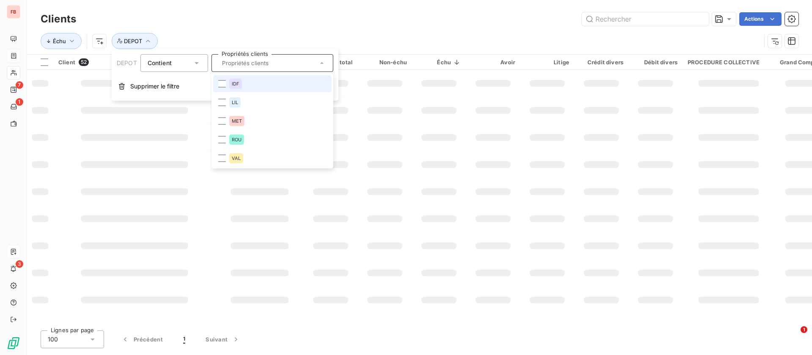
click at [234, 81] on span "IDF" at bounding box center [236, 83] width 8 height 5
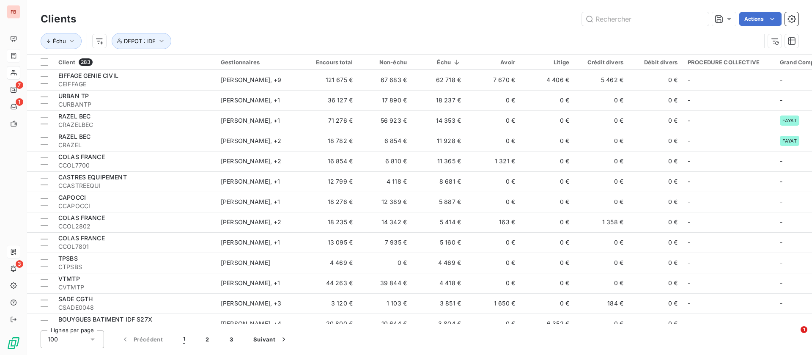
click at [299, 20] on div "Actions" at bounding box center [442, 19] width 713 height 14
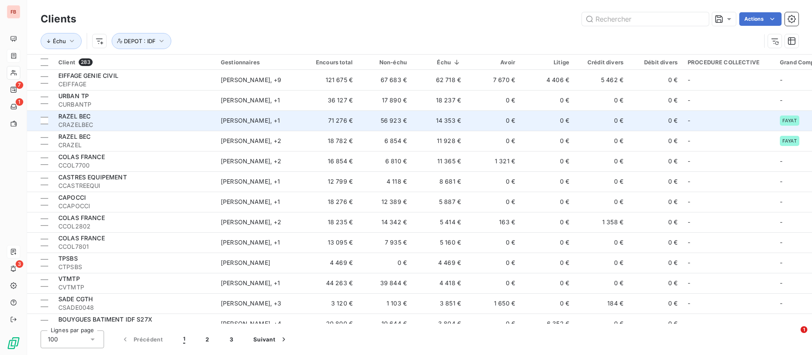
click at [129, 119] on div "RAZEL BEC" at bounding box center [134, 116] width 152 height 8
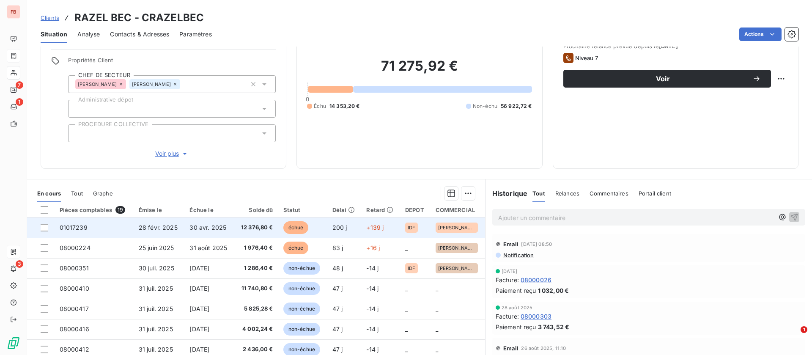
click at [209, 231] on td "30 avr. 2025" at bounding box center [209, 227] width 50 height 20
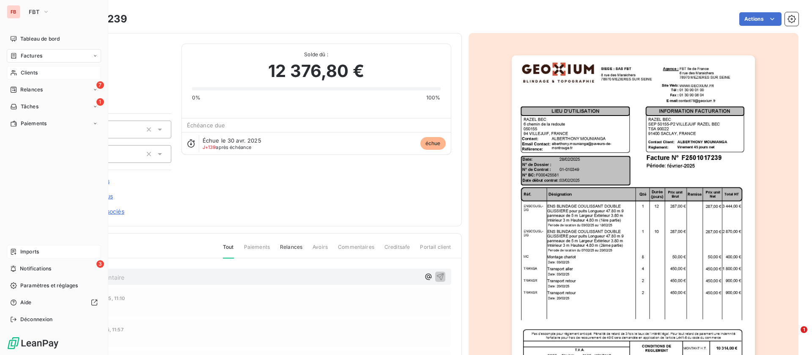
click at [21, 68] on div "Clients" at bounding box center [54, 73] width 94 height 14
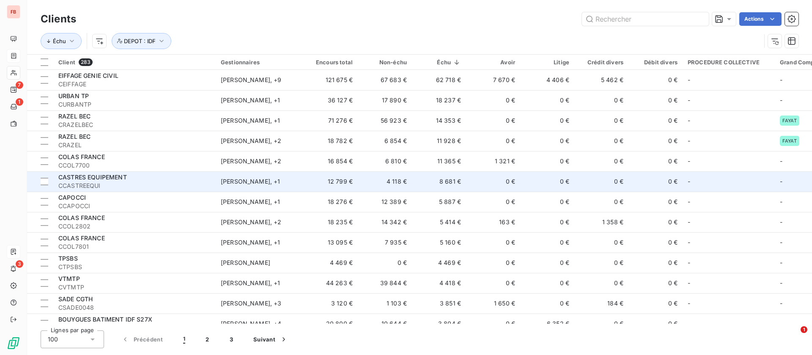
click at [167, 183] on span "CCASTREEQUI" at bounding box center [134, 186] width 152 height 8
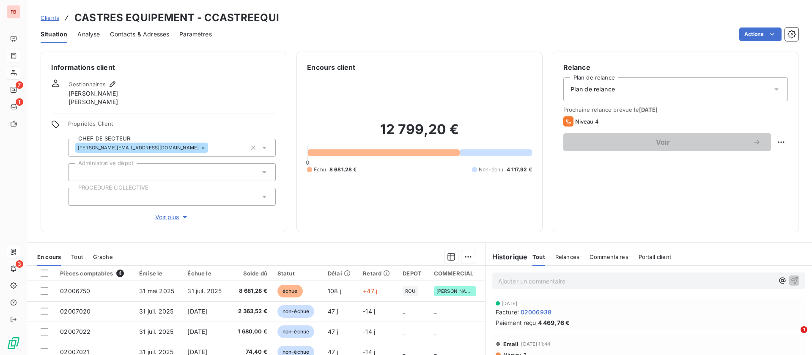
click at [169, 211] on div "Propriétés Client CHEF DE SECTEUR g.boury@geoxium.fr Administrative dépot PROCE…" at bounding box center [172, 171] width 208 height 102
click at [170, 215] on span "Voir plus" at bounding box center [172, 217] width 34 height 8
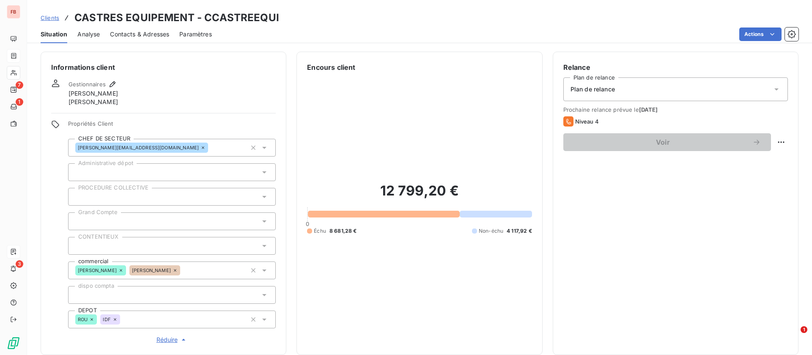
click at [116, 318] on icon at bounding box center [115, 319] width 5 height 5
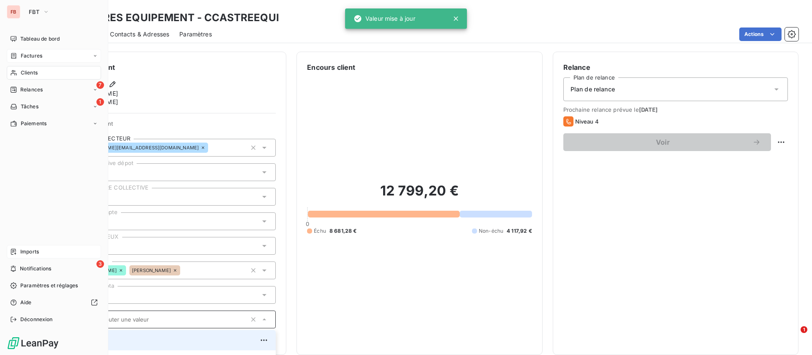
click at [21, 72] on span "Clients" at bounding box center [29, 73] width 17 height 8
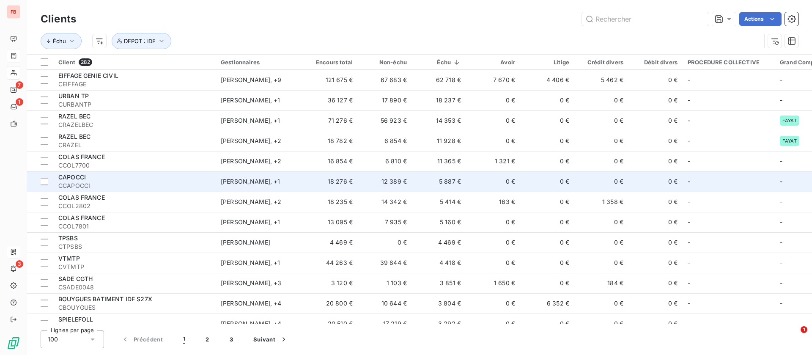
click at [126, 179] on div "CAPOCCI" at bounding box center [134, 177] width 152 height 8
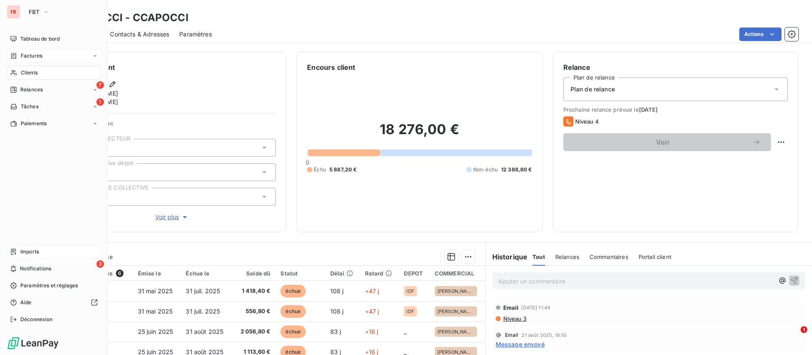
click at [17, 71] on div "Clients" at bounding box center [54, 73] width 94 height 14
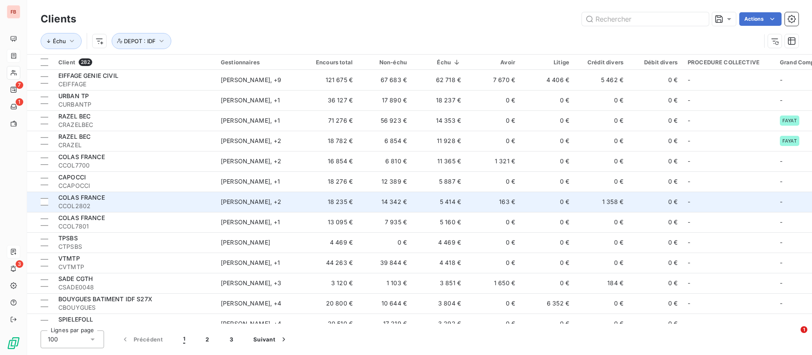
click at [130, 202] on span "CCOL2802" at bounding box center [134, 206] width 152 height 8
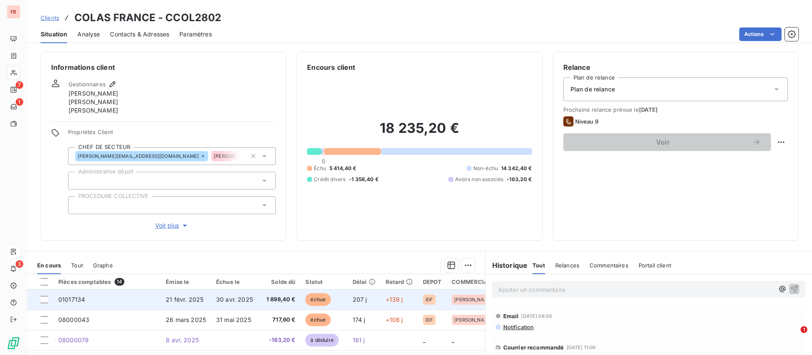
click at [221, 299] on span "30 avr. 2025" at bounding box center [234, 299] width 37 height 7
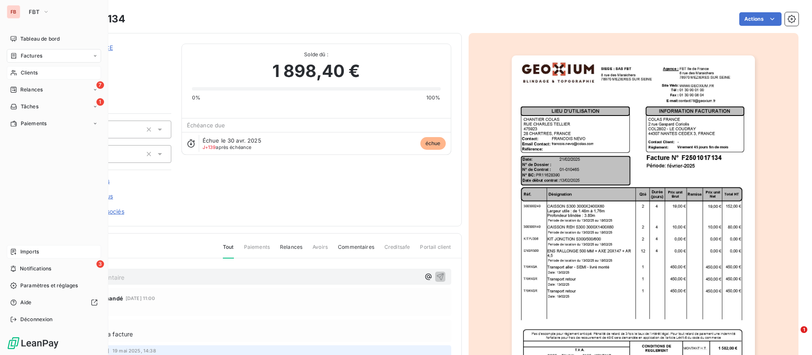
click at [18, 72] on div "Clients" at bounding box center [54, 73] width 94 height 14
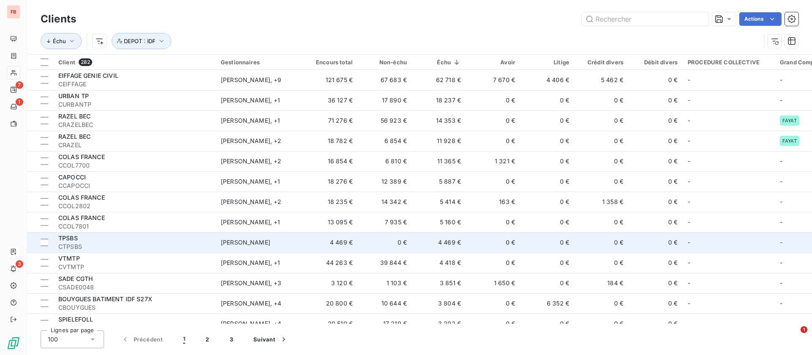
scroll to position [63, 0]
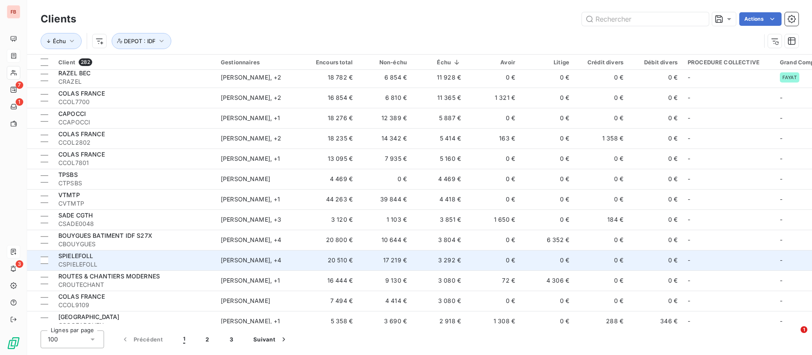
click at [151, 259] on div "SPIELEFOLL" at bounding box center [134, 256] width 152 height 8
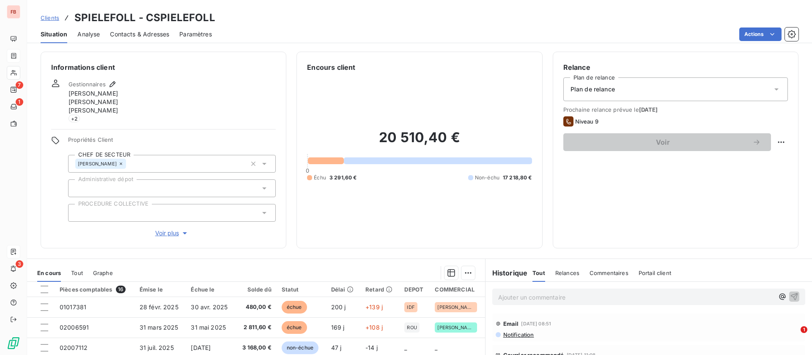
scroll to position [63, 0]
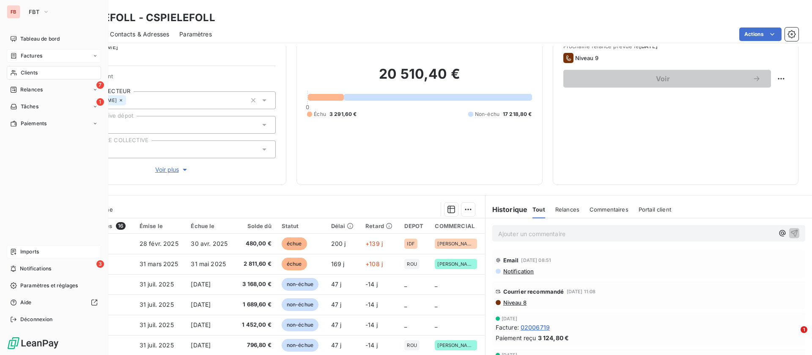
click at [24, 70] on span "Clients" at bounding box center [29, 73] width 17 height 8
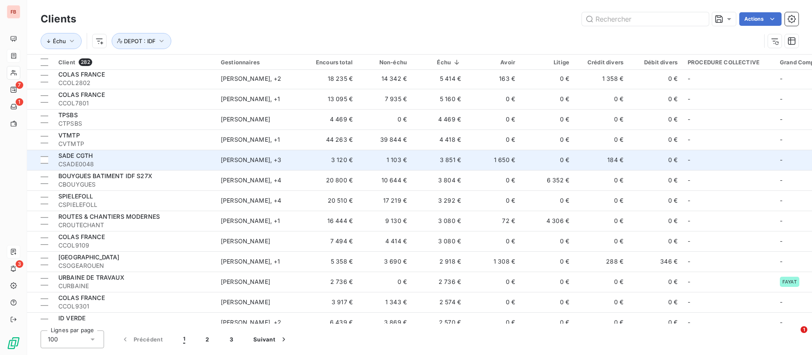
scroll to position [127, 0]
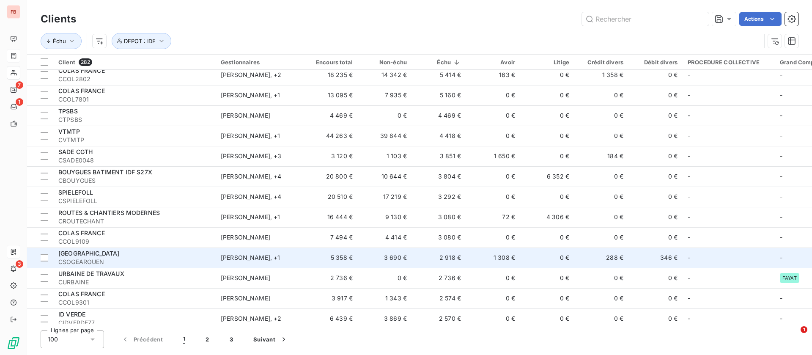
click at [171, 260] on span "CSOGEAROUEN" at bounding box center [134, 262] width 152 height 8
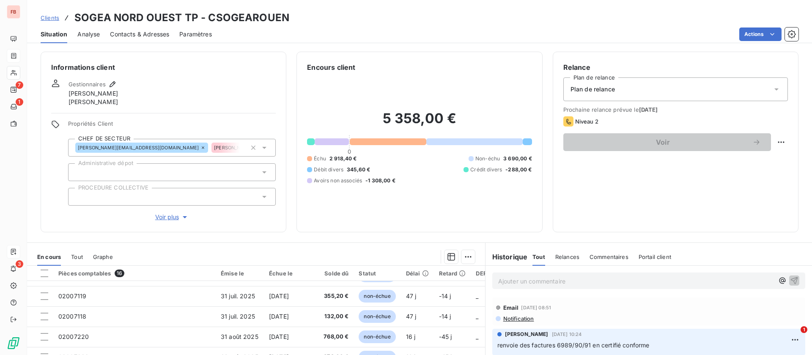
click at [169, 215] on span "Voir plus" at bounding box center [172, 217] width 34 height 8
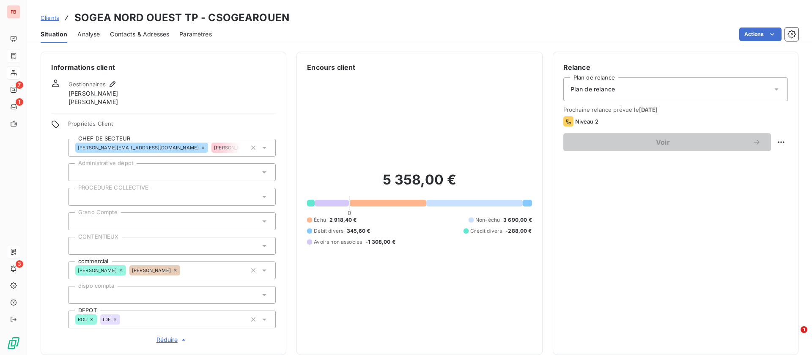
click at [115, 319] on icon at bounding box center [115, 319] width 3 height 3
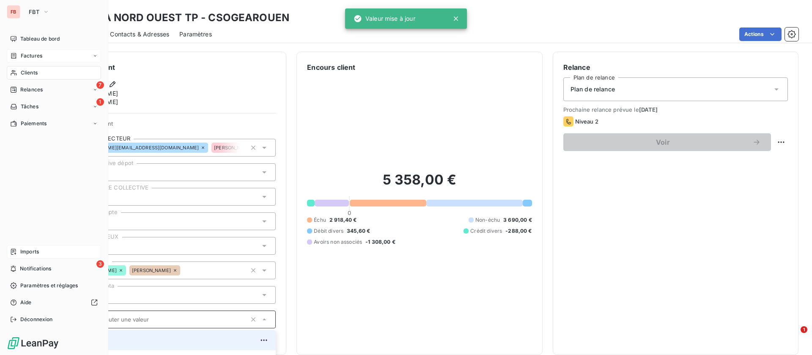
click at [26, 70] on span "Clients" at bounding box center [29, 73] width 17 height 8
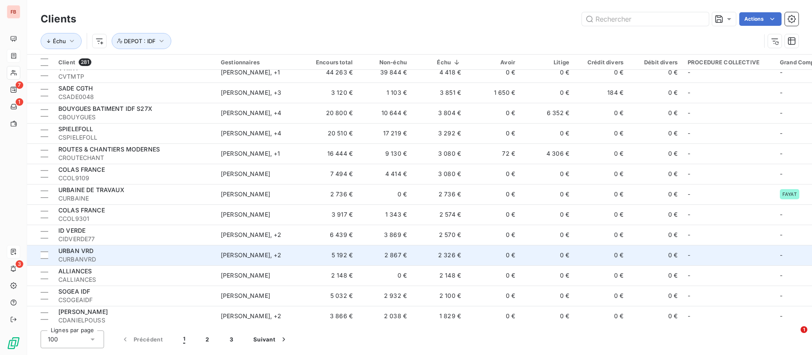
scroll to position [254, 0]
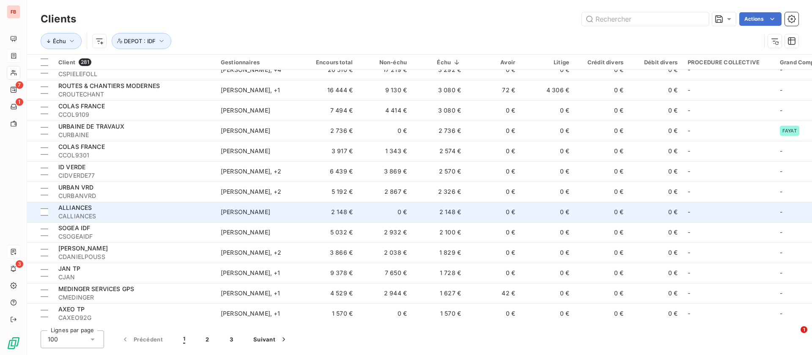
click at [129, 210] on div "ALLIANCES" at bounding box center [134, 208] width 152 height 8
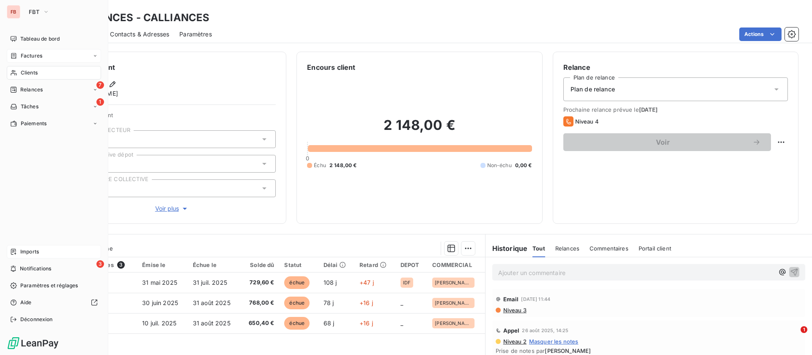
click at [17, 69] on div "Clients" at bounding box center [54, 73] width 94 height 14
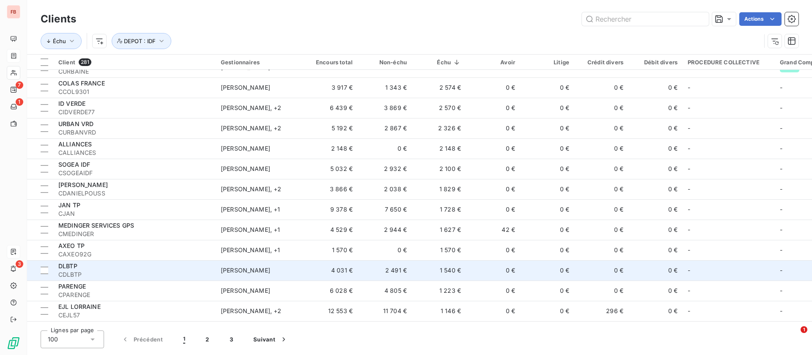
scroll to position [381, 0]
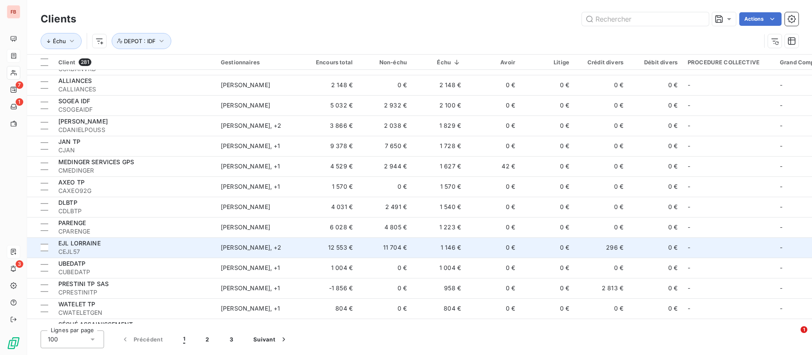
click at [131, 241] on div "EJL LORRAINE" at bounding box center [134, 243] width 152 height 8
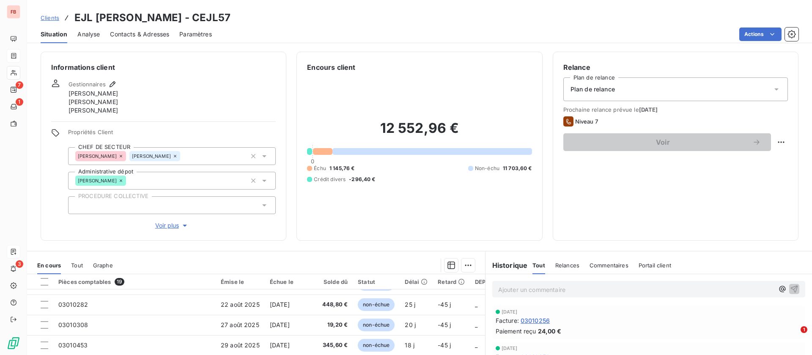
scroll to position [242, 0]
click at [168, 221] on button "Voir plus" at bounding box center [172, 225] width 208 height 9
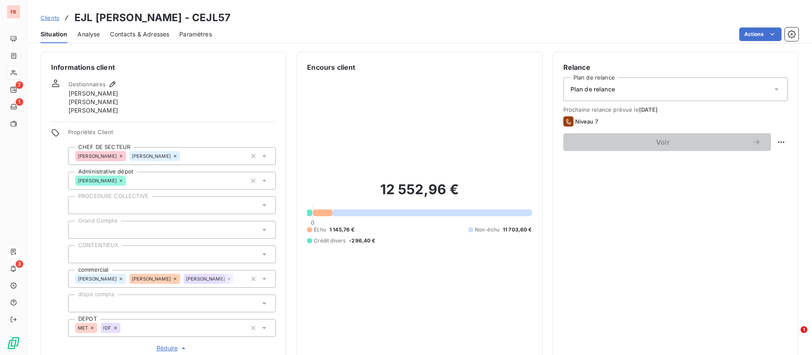
click at [117, 328] on icon at bounding box center [115, 327] width 5 height 5
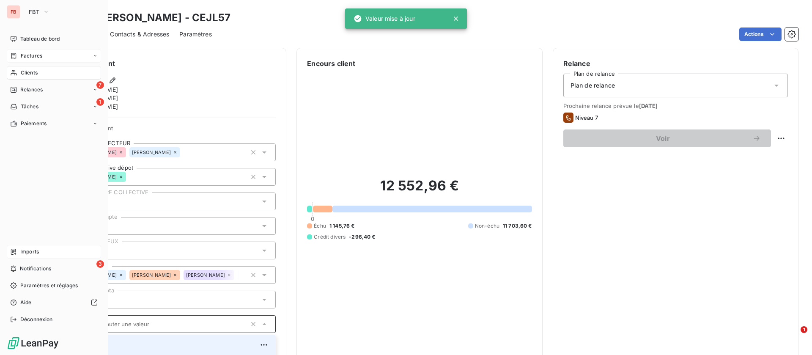
click at [31, 66] on div "Clients" at bounding box center [54, 73] width 94 height 14
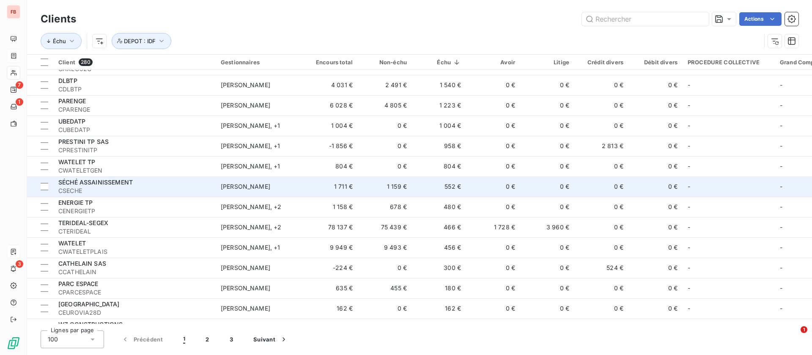
scroll to position [508, 0]
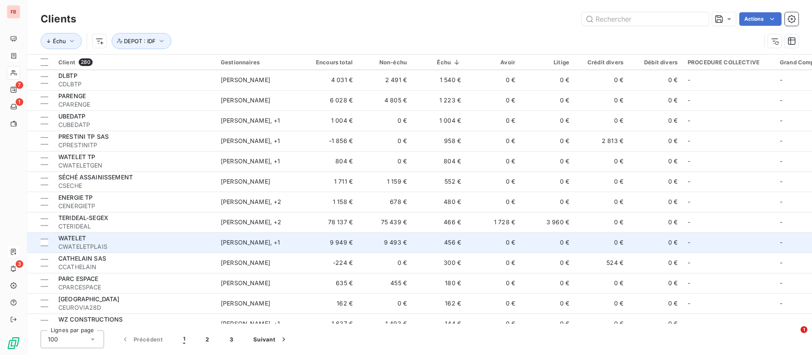
click at [164, 251] on td "WATELET CWATELETPLAIS" at bounding box center [134, 242] width 162 height 20
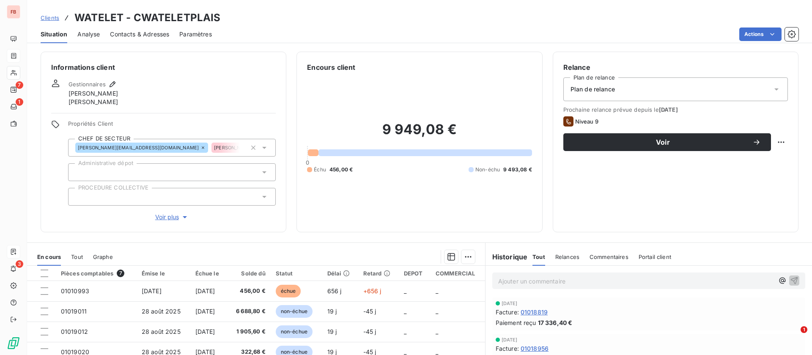
click at [54, 17] on span "Clients" at bounding box center [50, 17] width 19 height 7
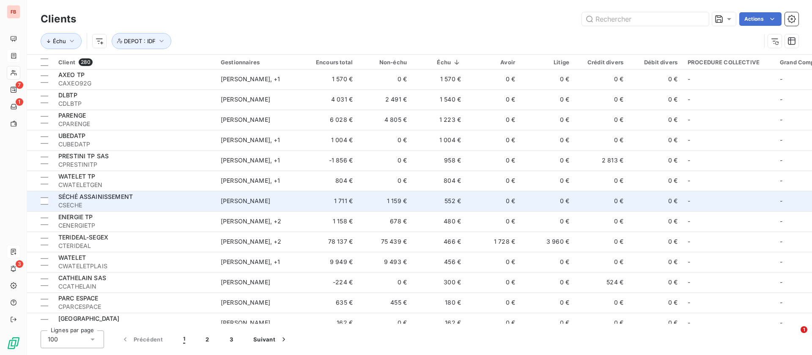
scroll to position [571, 0]
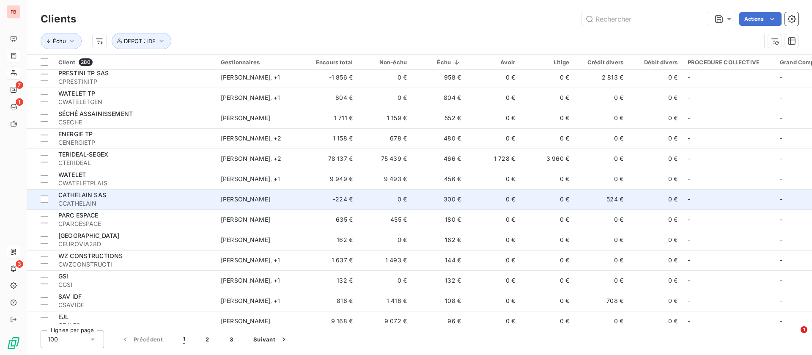
click at [121, 201] on span "CCATHELAIN" at bounding box center [134, 203] width 152 height 8
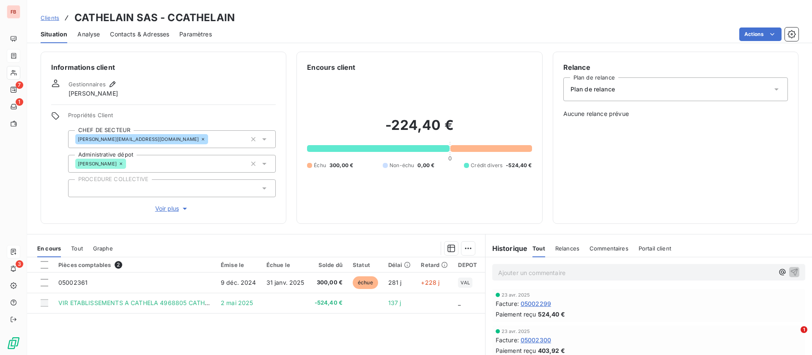
click at [171, 207] on span "Voir plus" at bounding box center [172, 208] width 34 height 8
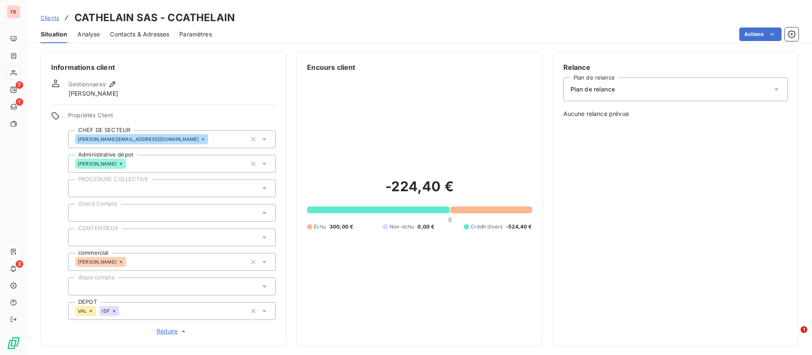
click at [113, 310] on icon at bounding box center [114, 311] width 3 height 3
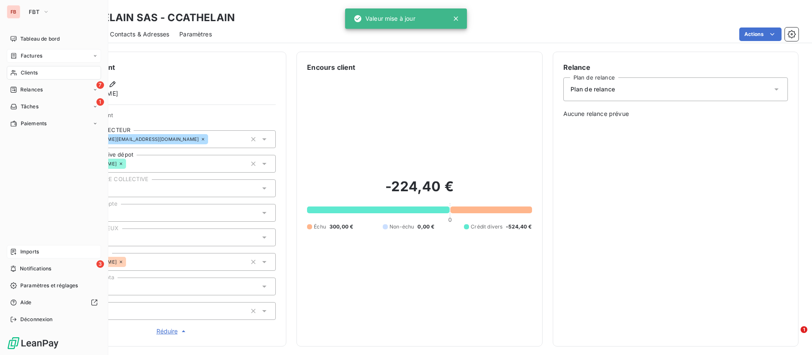
click at [23, 66] on div "Clients" at bounding box center [54, 73] width 94 height 14
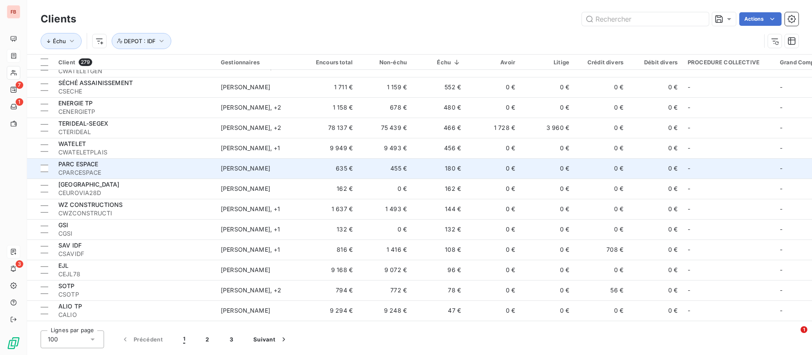
scroll to position [635, 0]
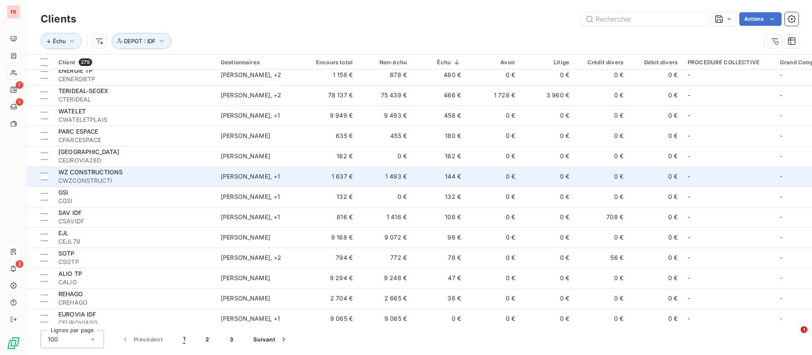
click at [151, 175] on div "WZ CONSTRUCTIONS" at bounding box center [134, 172] width 152 height 8
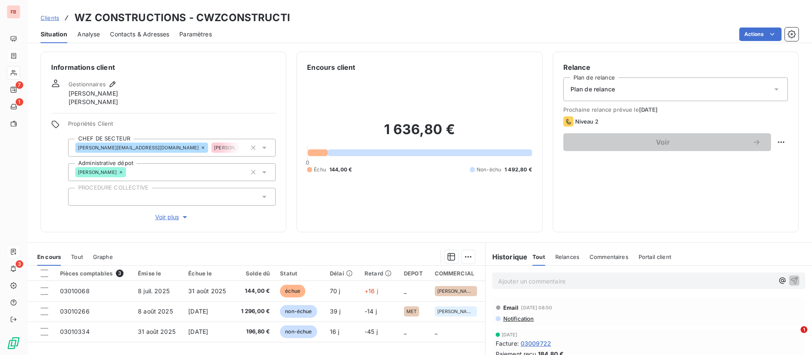
click at [167, 220] on span "Voir plus" at bounding box center [172, 217] width 34 height 8
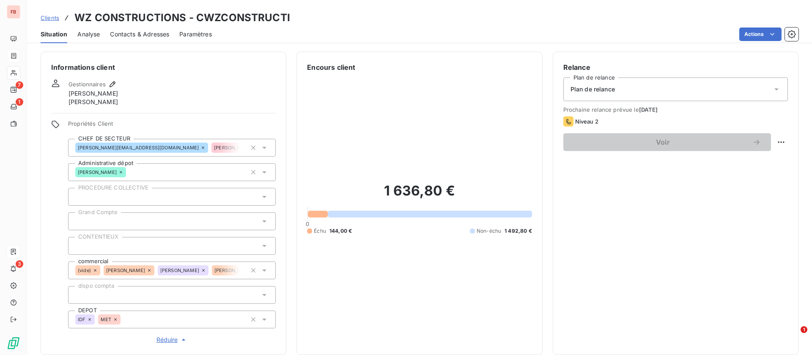
click at [91, 319] on icon at bounding box center [89, 319] width 5 height 5
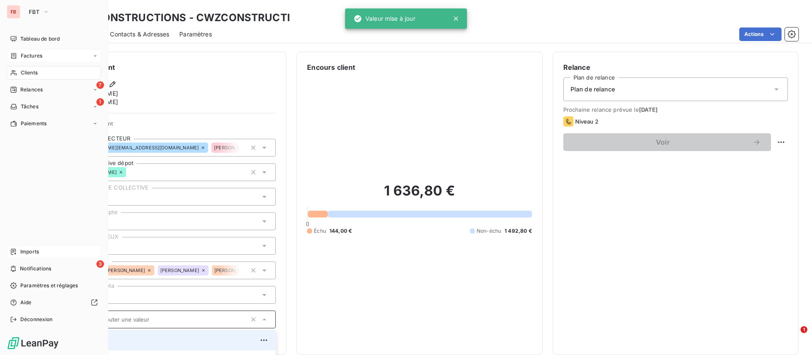
click at [17, 73] on div "Clients" at bounding box center [54, 73] width 94 height 14
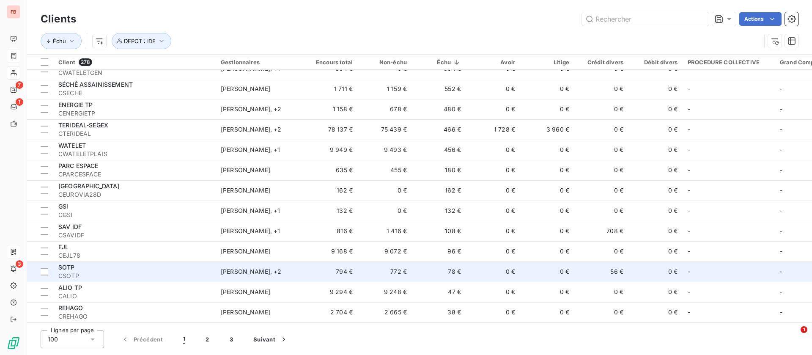
scroll to position [664, 0]
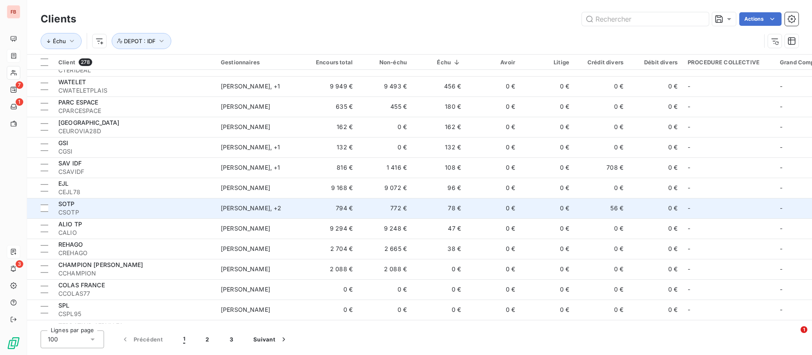
click at [292, 209] on div "Anicet ANICHE , + 2" at bounding box center [260, 208] width 78 height 8
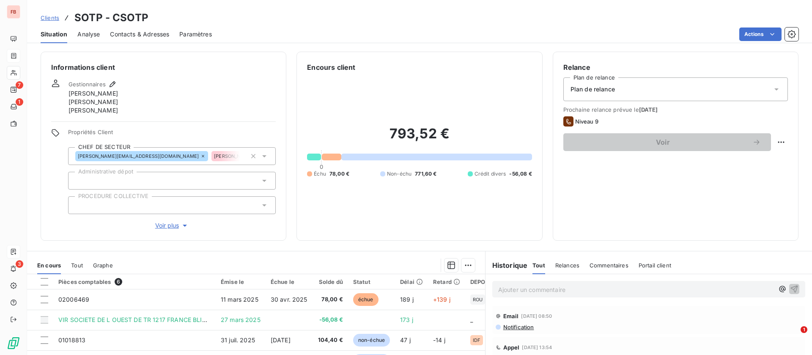
scroll to position [63, 0]
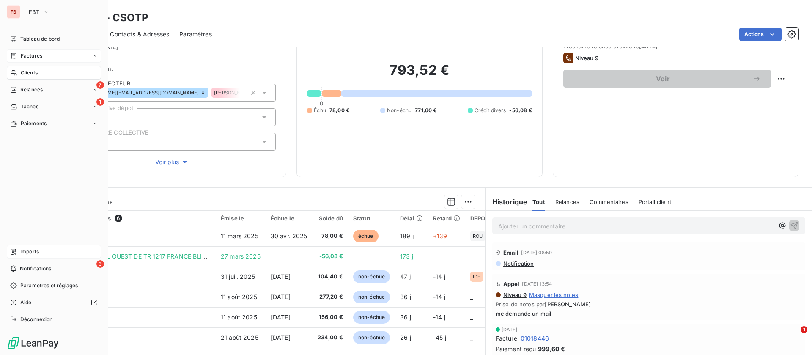
click at [33, 71] on span "Clients" at bounding box center [29, 73] width 17 height 8
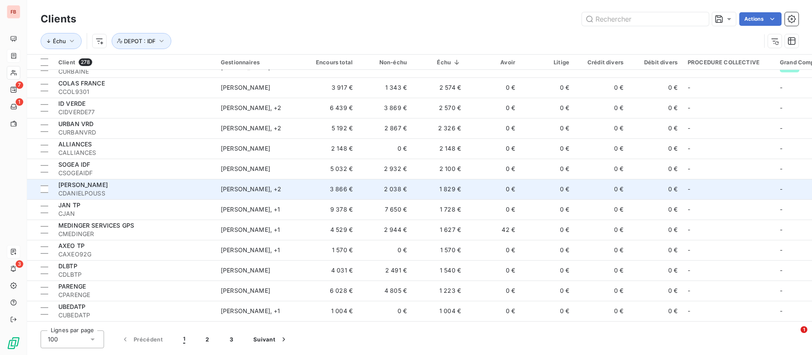
scroll to position [381, 0]
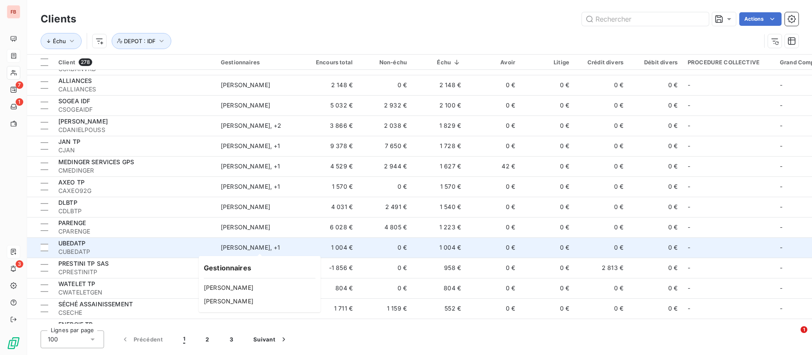
click at [282, 248] on div "Mathilde Cornu , + 1" at bounding box center [260, 247] width 78 height 8
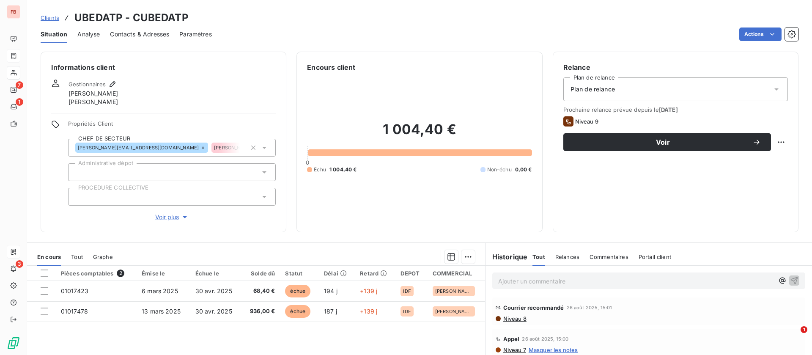
click at [170, 213] on span "Voir plus" at bounding box center [172, 217] width 34 height 8
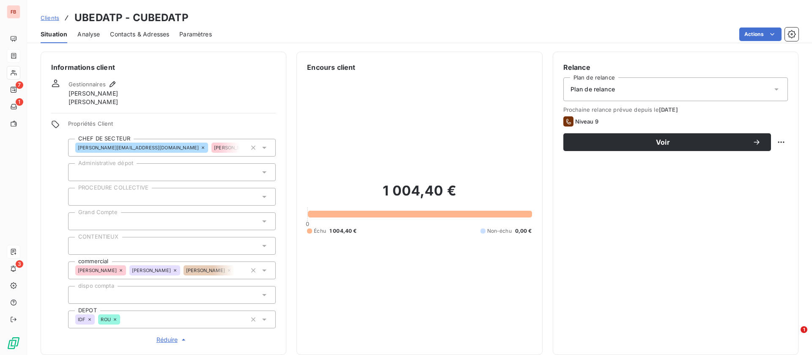
click at [117, 320] on icon at bounding box center [115, 319] width 5 height 5
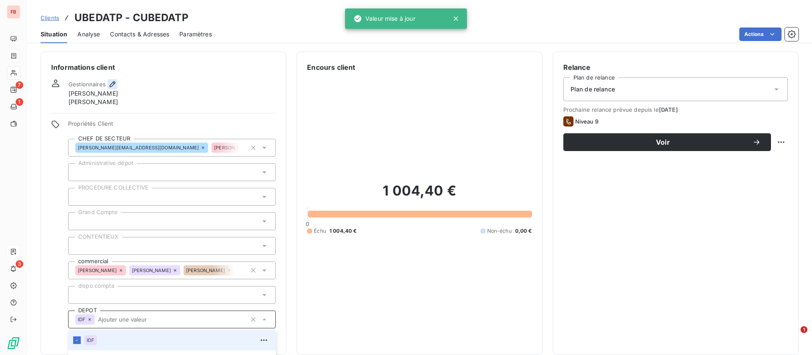
click at [112, 83] on icon "button" at bounding box center [112, 84] width 8 height 8
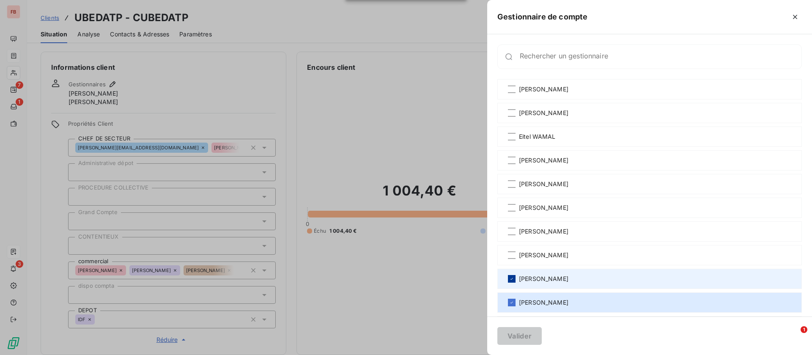
click at [509, 279] on icon at bounding box center [511, 278] width 5 height 5
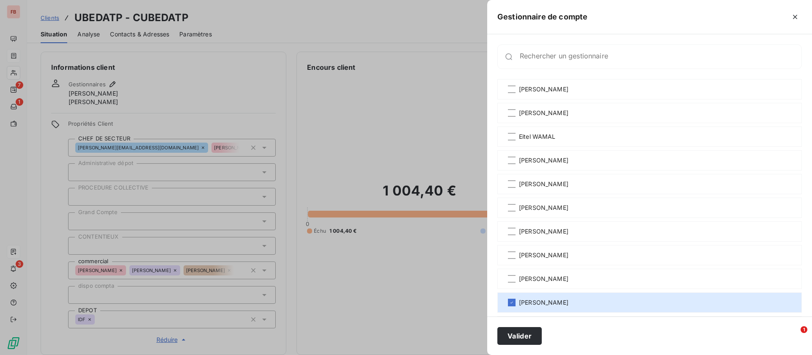
drag, startPoint x: 517, startPoint y: 339, endPoint x: 374, endPoint y: 313, distance: 145.3
click at [517, 339] on button "Valider" at bounding box center [520, 336] width 44 height 18
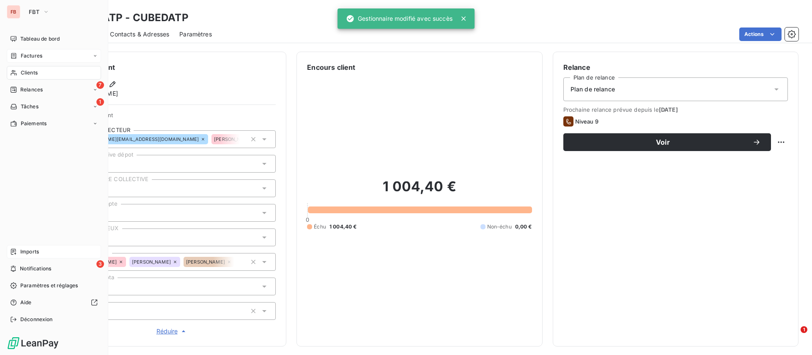
click at [38, 74] on span "Clients" at bounding box center [29, 73] width 17 height 8
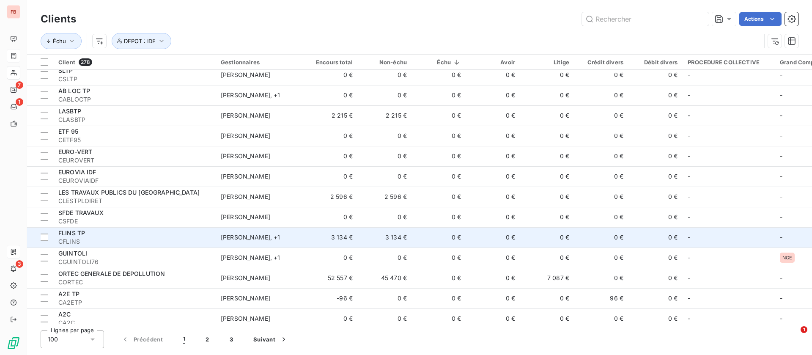
scroll to position [1714, 0]
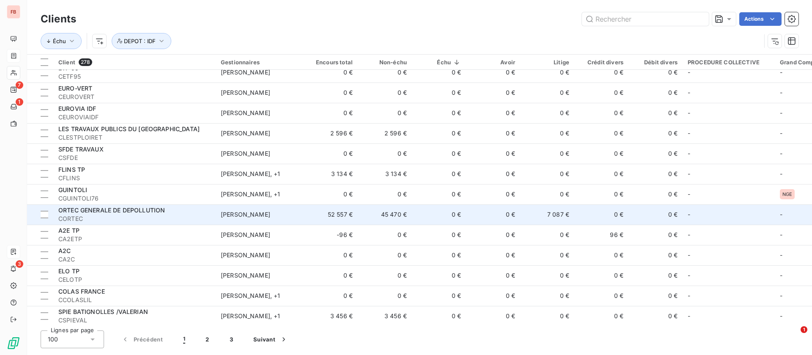
click at [196, 211] on div "ORTEC GENERALE DE DEPOLLUTION" at bounding box center [134, 210] width 152 height 8
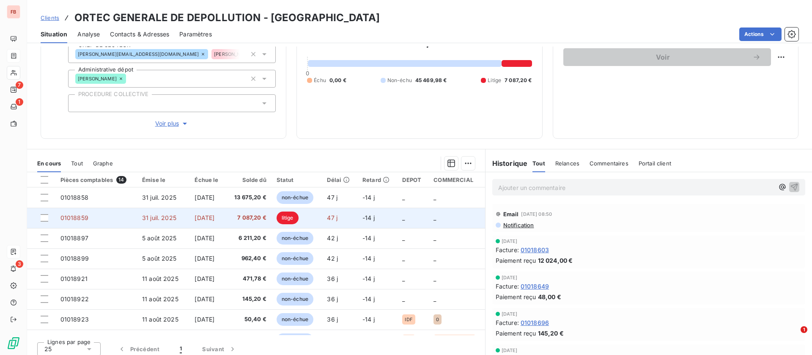
scroll to position [91, 0]
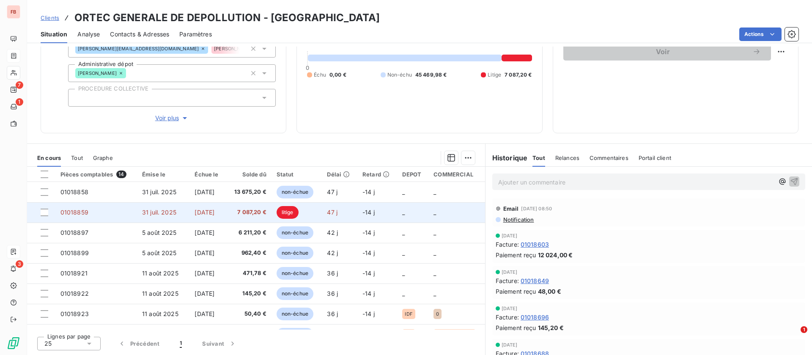
click at [190, 211] on td "[DATE]" at bounding box center [208, 212] width 36 height 20
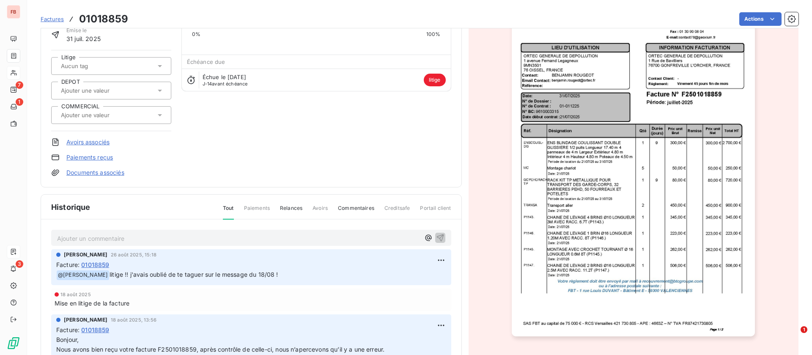
scroll to position [113, 0]
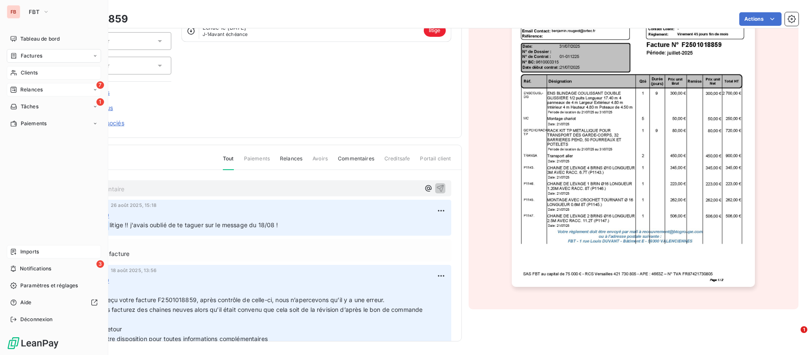
click at [29, 88] on span "Relances" at bounding box center [31, 90] width 22 height 8
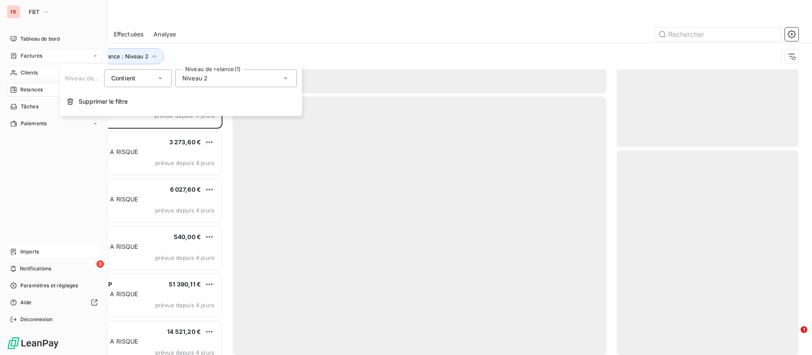
scroll to position [262, 172]
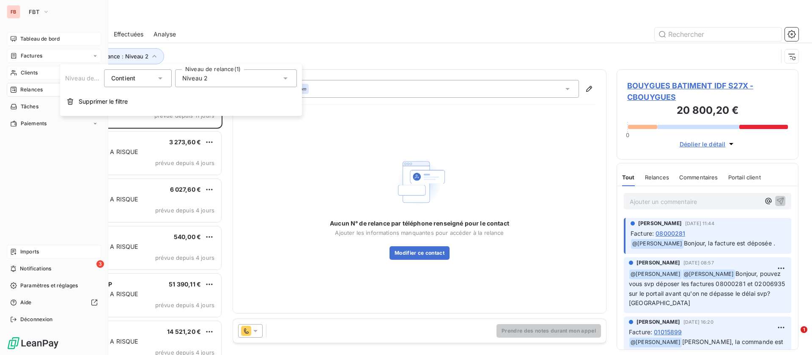
click at [25, 39] on span "Tableau de bord" at bounding box center [39, 39] width 39 height 8
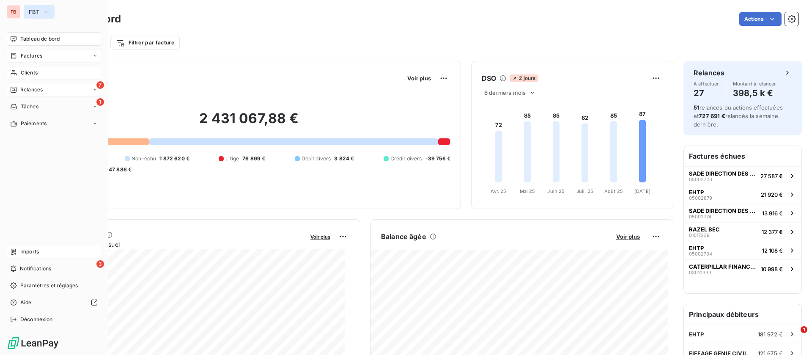
click at [31, 9] on span "FBT" at bounding box center [34, 11] width 11 height 7
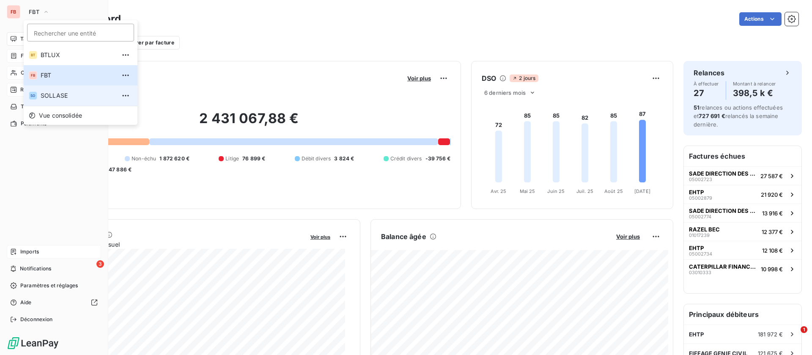
click at [59, 97] on span "SOLLASE" at bounding box center [78, 95] width 75 height 8
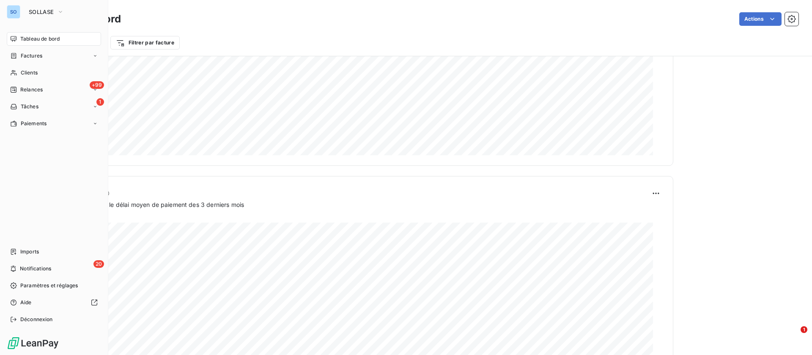
scroll to position [470, 0]
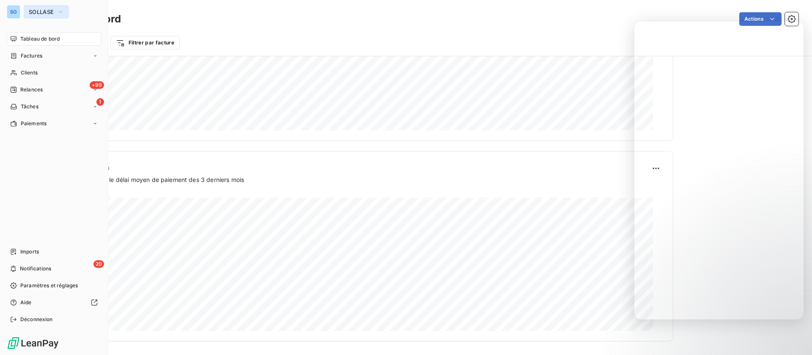
click at [60, 9] on icon "button" at bounding box center [60, 12] width 7 height 8
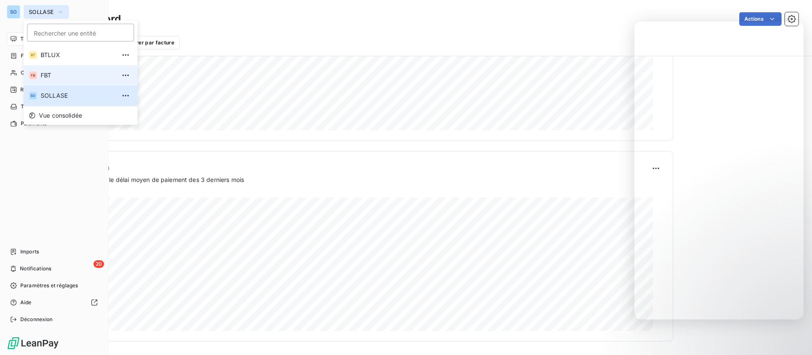
click at [57, 78] on span "FBT" at bounding box center [78, 75] width 75 height 8
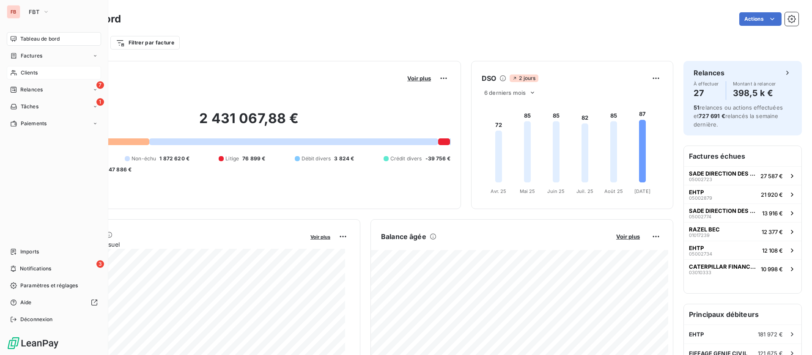
click at [33, 71] on span "Clients" at bounding box center [29, 73] width 17 height 8
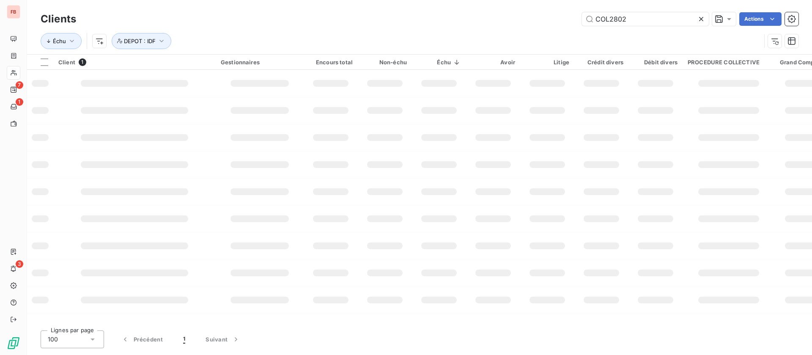
type input "COL2802"
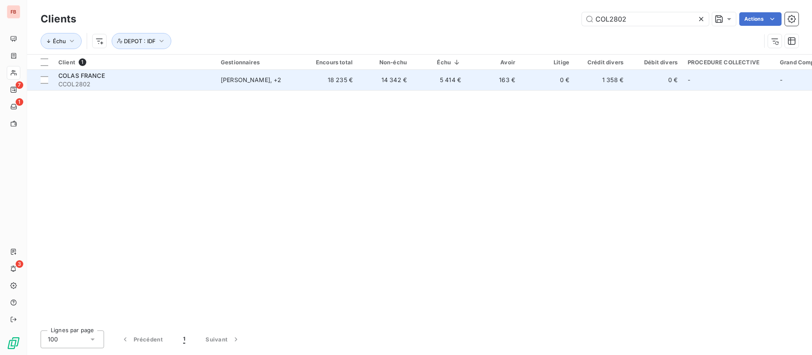
click at [319, 83] on td "18 235 €" at bounding box center [331, 80] width 54 height 20
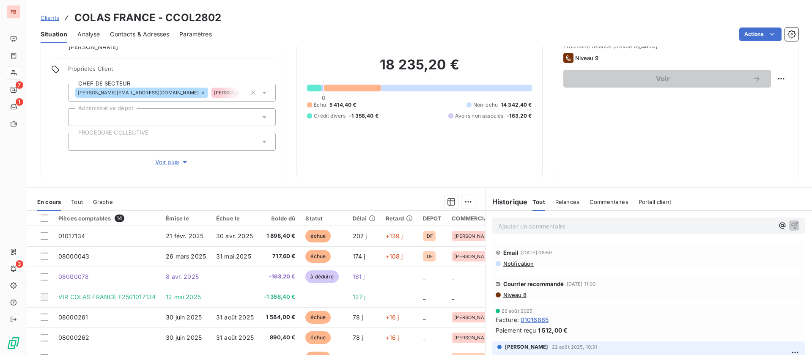
scroll to position [107, 0]
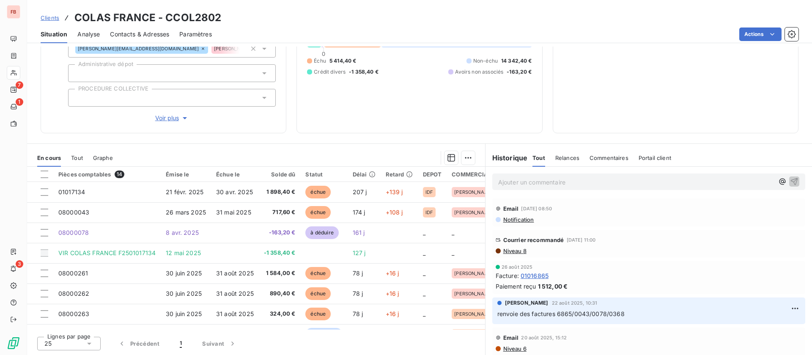
click at [148, 36] on span "Contacts & Adresses" at bounding box center [139, 34] width 59 height 8
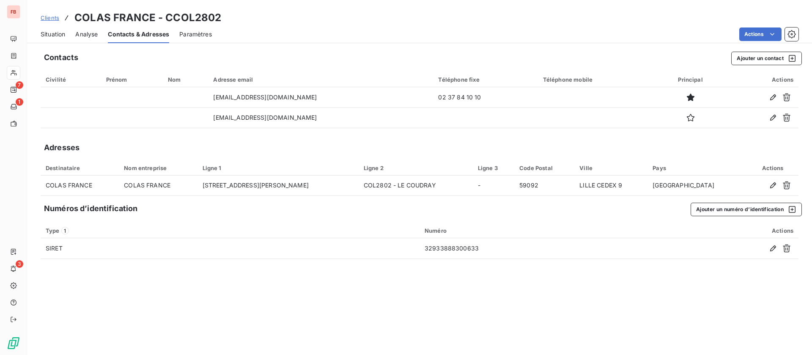
click at [57, 36] on span "Situation" at bounding box center [53, 34] width 25 height 8
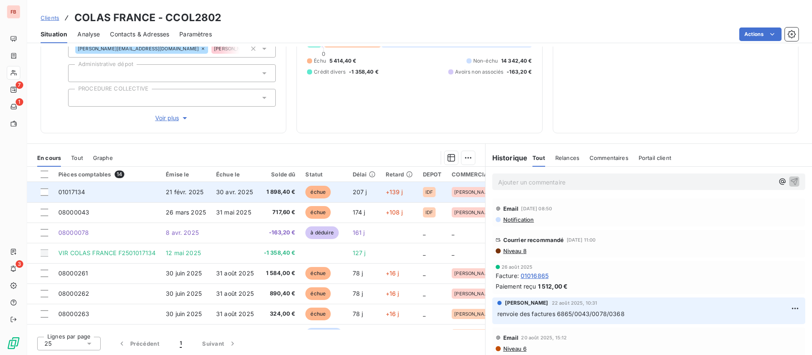
click at [230, 192] on span "30 avr. 2025" at bounding box center [234, 191] width 37 height 7
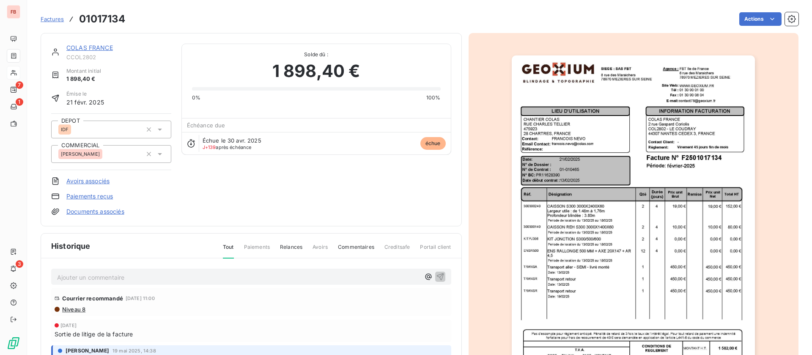
click at [100, 44] on div "COLAS FRANCE" at bounding box center [118, 48] width 105 height 8
click at [88, 44] on link "COLAS FRANCE" at bounding box center [89, 47] width 47 height 7
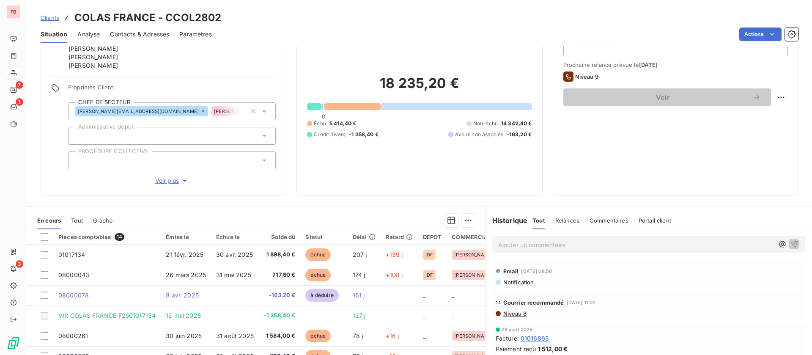
scroll to position [107, 0]
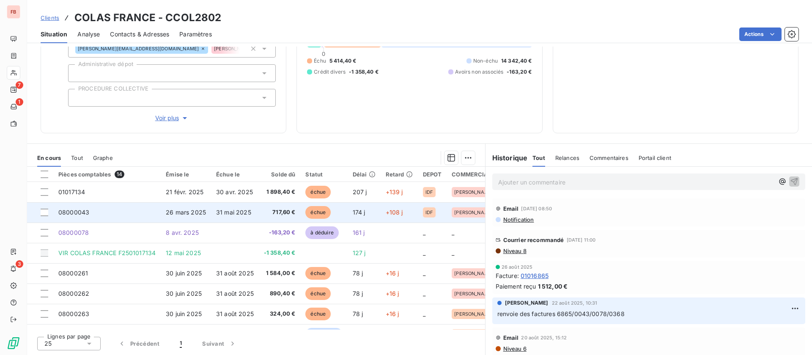
click at [221, 214] on span "31 mai 2025" at bounding box center [233, 212] width 35 height 7
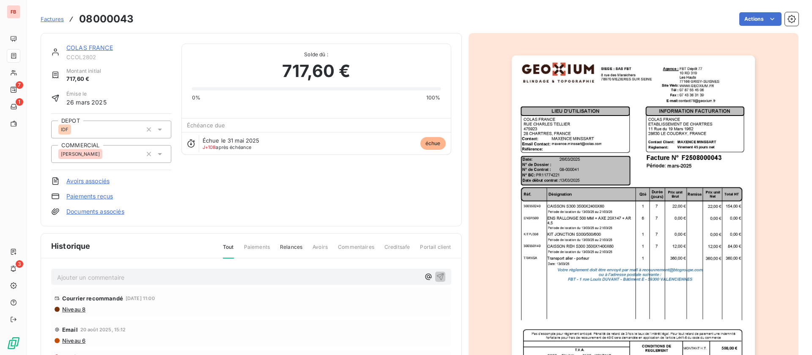
click at [80, 41] on div "COLAS FRANCE CCOL2802 Montant initial 717,60 € Émise le 26 mars 2025 DEPOT IDF …" at bounding box center [251, 129] width 421 height 193
click at [83, 46] on link "COLAS FRANCE" at bounding box center [89, 47] width 47 height 7
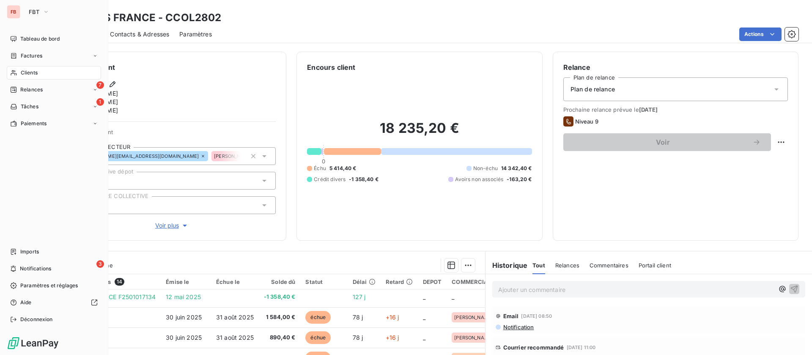
click at [44, 72] on div "Clients" at bounding box center [54, 73] width 94 height 14
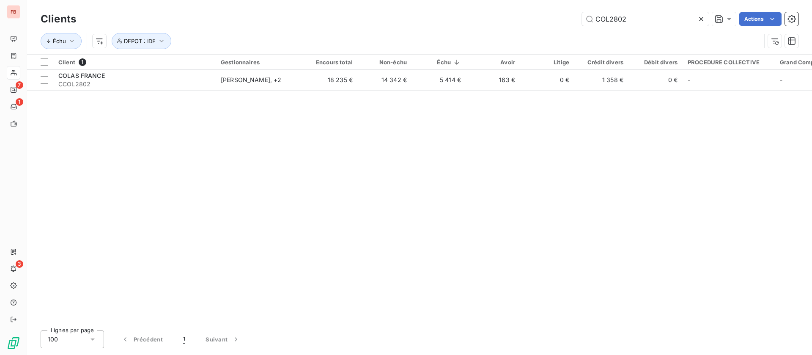
click at [699, 21] on icon at bounding box center [701, 19] width 4 height 4
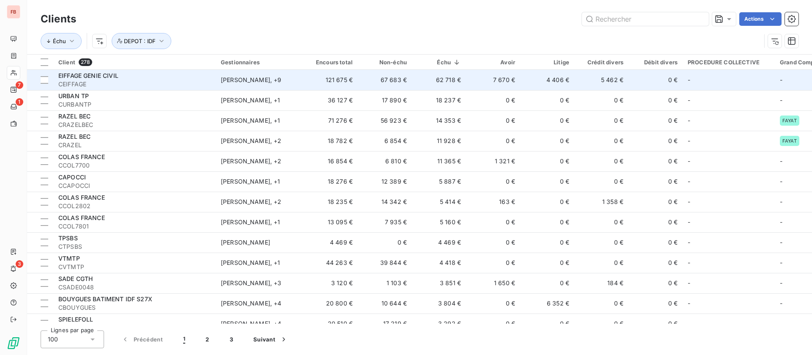
click at [531, 81] on td "4 406 €" at bounding box center [547, 80] width 54 height 20
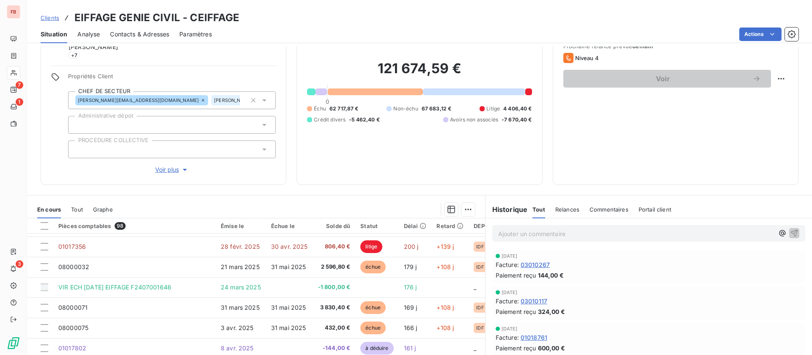
scroll to position [47, 0]
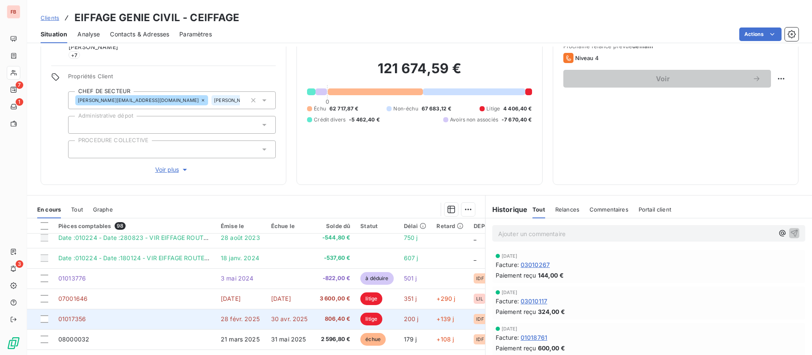
click at [116, 314] on td "01017356" at bounding box center [134, 319] width 162 height 20
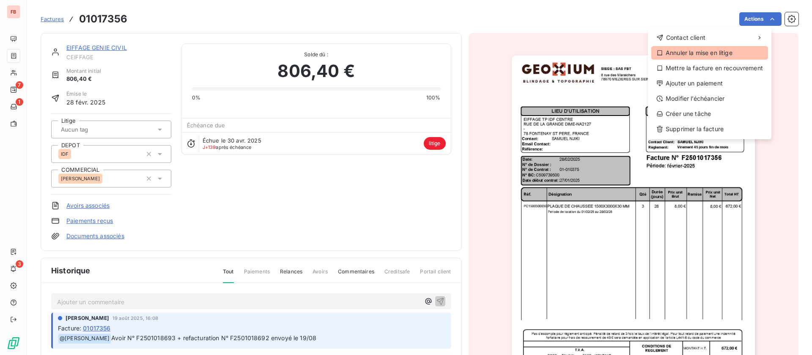
click at [682, 52] on div "Annuler la mise en litige" at bounding box center [710, 53] width 117 height 14
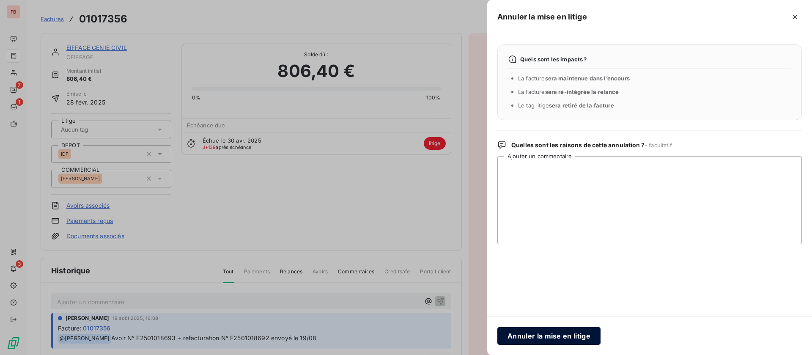
click at [571, 341] on button "Annuler la mise en litige" at bounding box center [549, 336] width 103 height 18
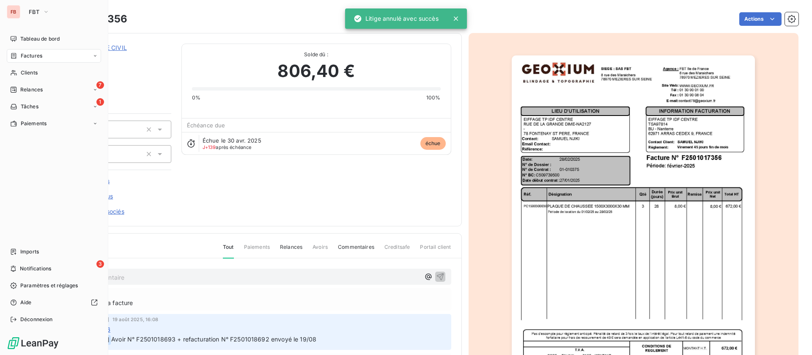
click at [33, 53] on span "Factures" at bounding box center [32, 56] width 22 height 8
click at [21, 71] on span "Clients" at bounding box center [29, 73] width 17 height 8
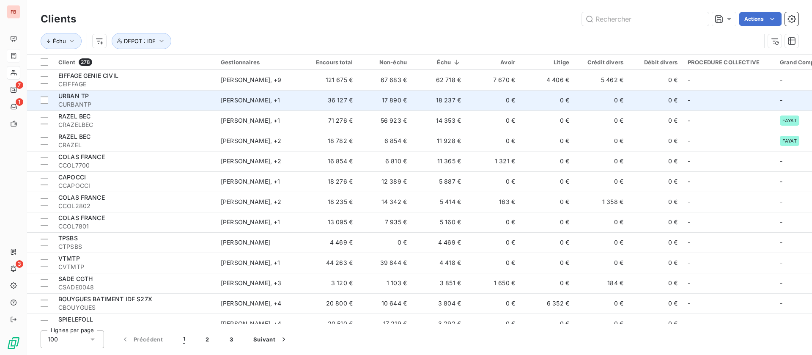
click at [309, 99] on td "36 127 €" at bounding box center [331, 100] width 54 height 20
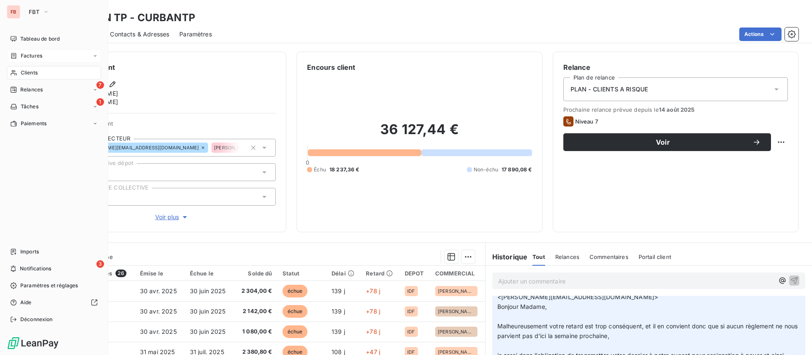
click at [25, 73] on span "Clients" at bounding box center [29, 73] width 17 height 8
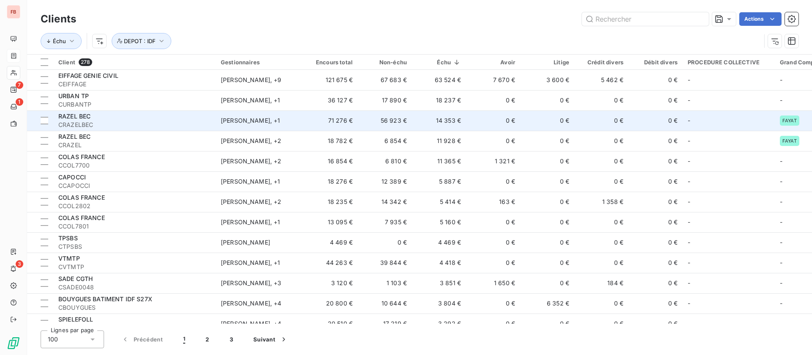
click at [468, 116] on td "0 €" at bounding box center [493, 120] width 54 height 20
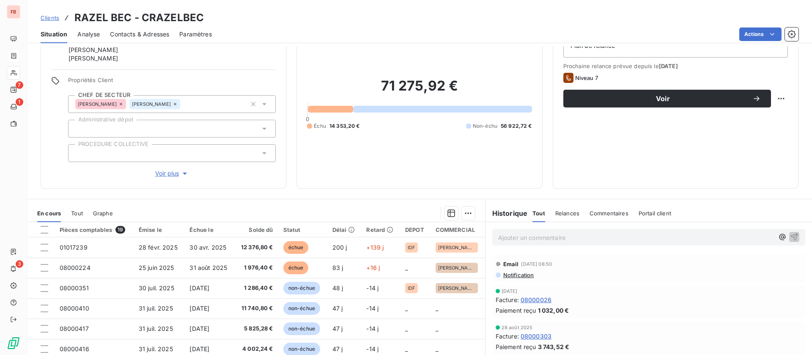
scroll to position [63, 0]
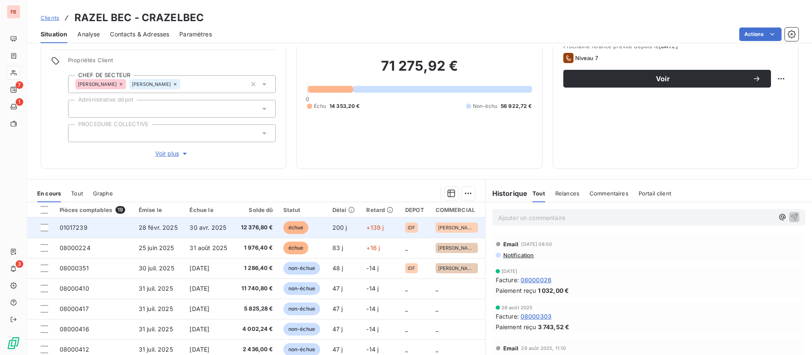
click at [212, 228] on span "30 avr. 2025" at bounding box center [208, 227] width 37 height 7
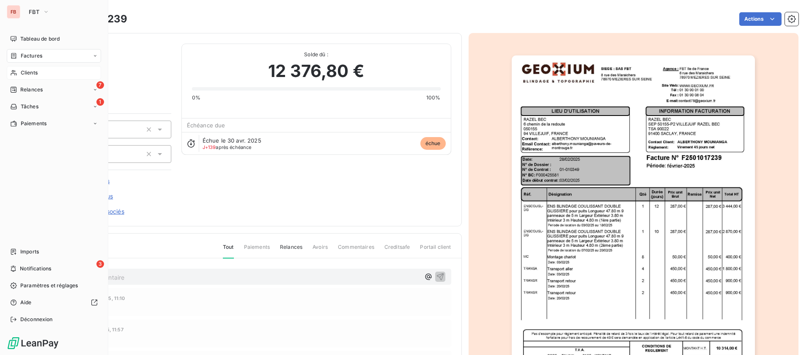
click at [28, 70] on span "Clients" at bounding box center [29, 73] width 17 height 8
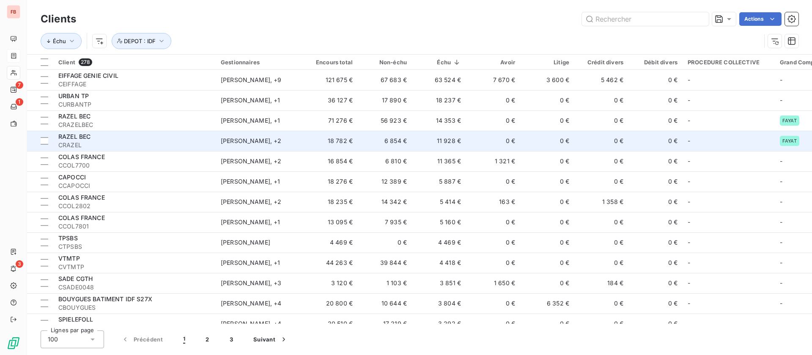
click at [455, 142] on td "11 928 €" at bounding box center [439, 141] width 54 height 20
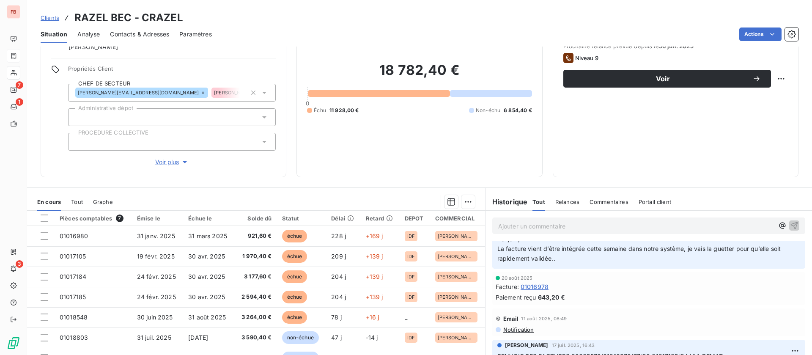
scroll to position [254, 0]
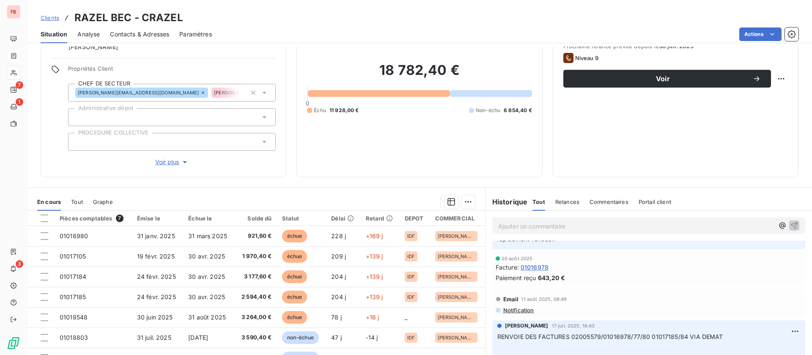
click at [178, 221] on th "Émise le" at bounding box center [157, 218] width 51 height 15
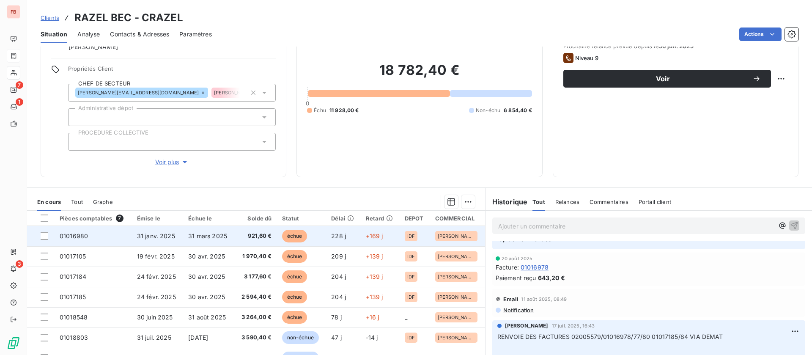
click at [177, 233] on td "31 janv. 2025" at bounding box center [157, 236] width 51 height 20
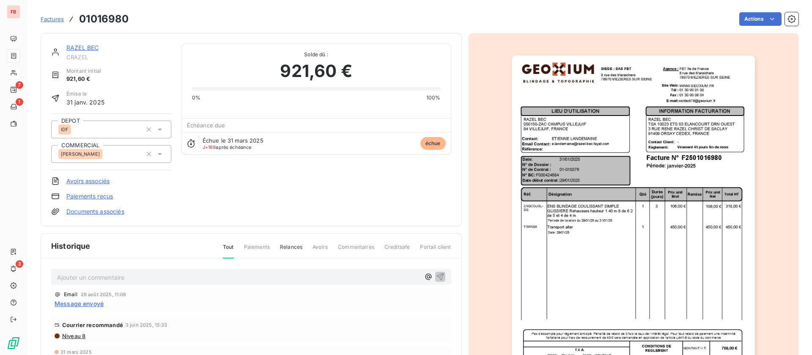
click at [77, 49] on link "RAZEL BEC" at bounding box center [82, 47] width 32 height 7
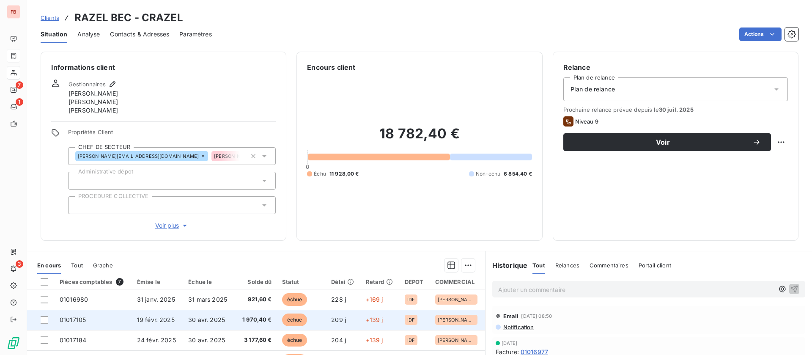
click at [240, 318] on span "1 970,40 €" at bounding box center [256, 320] width 32 height 8
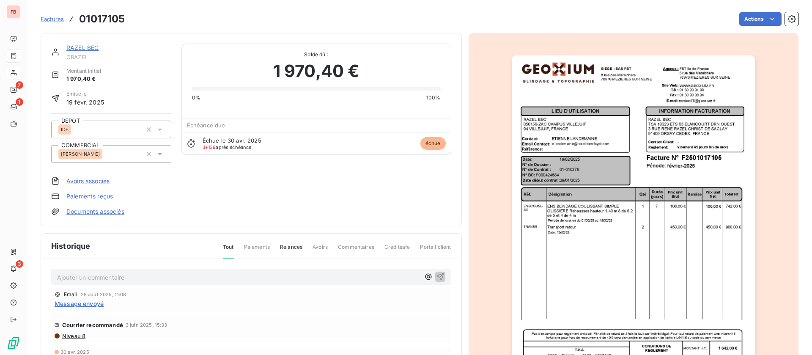
click at [85, 47] on link "RAZEL BEC" at bounding box center [82, 47] width 32 height 7
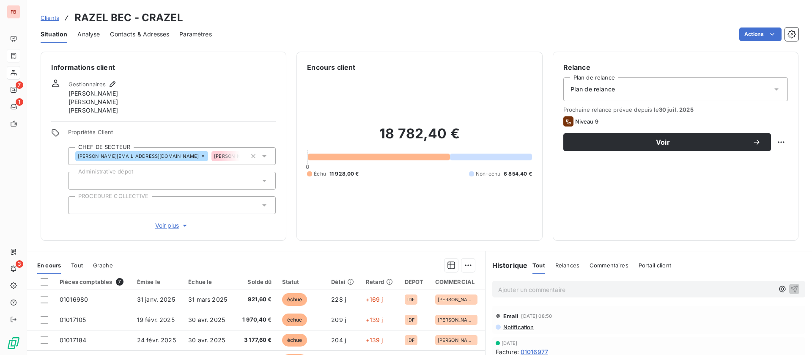
scroll to position [63, 0]
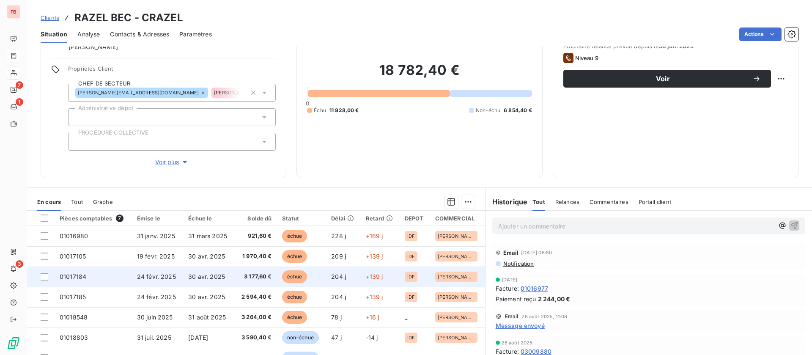
click at [210, 273] on span "30 avr. 2025" at bounding box center [206, 276] width 37 height 7
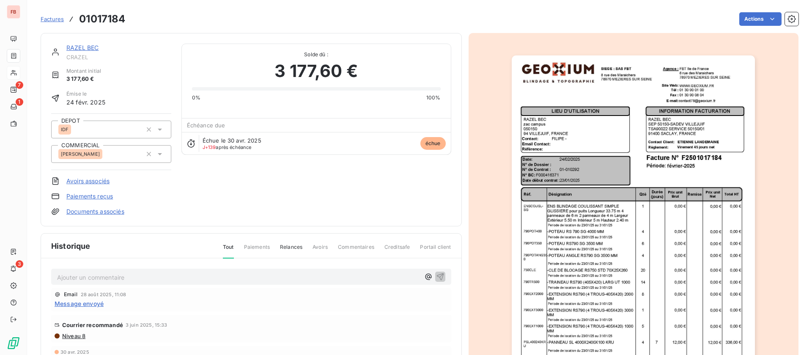
click at [94, 48] on link "RAZEL BEC" at bounding box center [82, 47] width 32 height 7
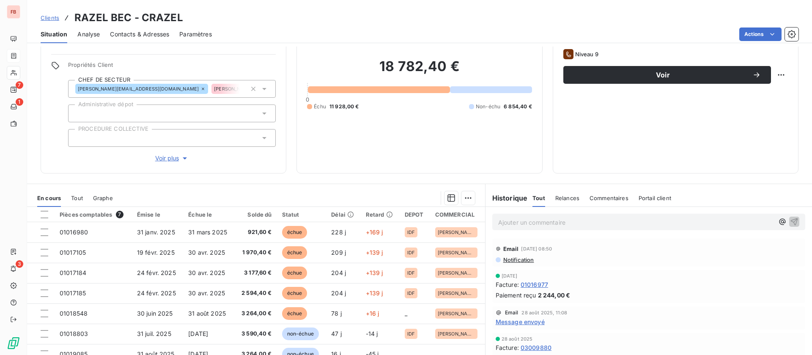
scroll to position [107, 0]
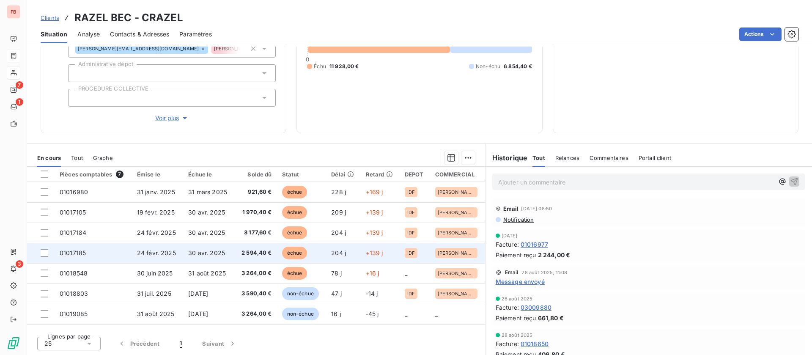
click at [194, 247] on td "30 avr. 2025" at bounding box center [208, 253] width 51 height 20
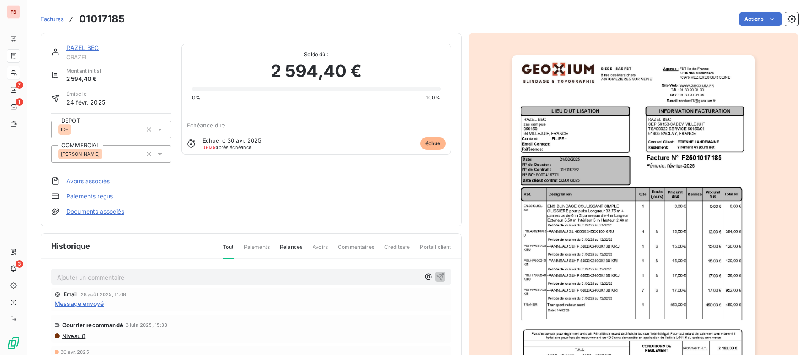
click at [83, 43] on div "RAZEL BEC CRAZEL Montant initial 2 594,40 € Émise le 24 févr. 2025 DEPOT IDF CO…" at bounding box center [251, 129] width 421 height 193
click at [83, 47] on link "RAZEL BEC" at bounding box center [82, 47] width 32 height 7
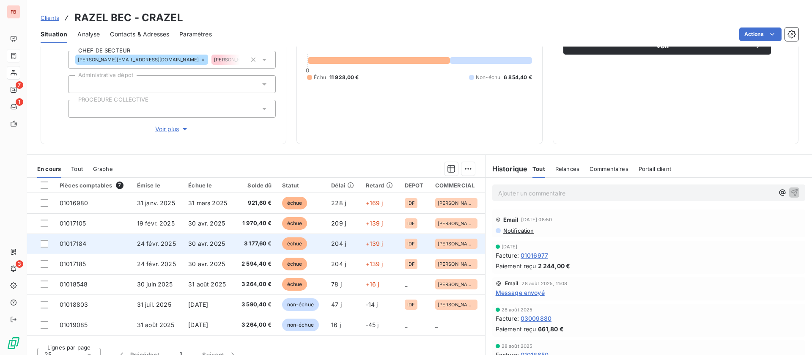
scroll to position [107, 0]
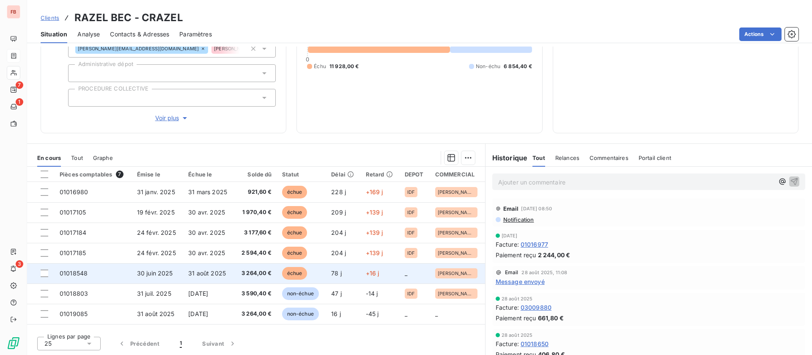
click at [199, 266] on td "31 août 2025" at bounding box center [208, 273] width 51 height 20
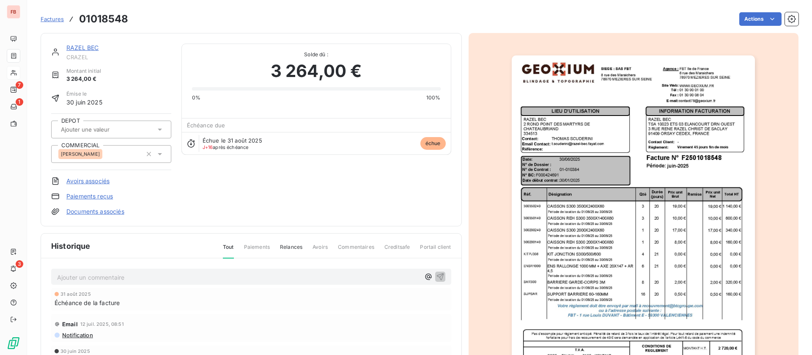
click at [85, 48] on link "RAZEL BEC" at bounding box center [82, 47] width 32 height 7
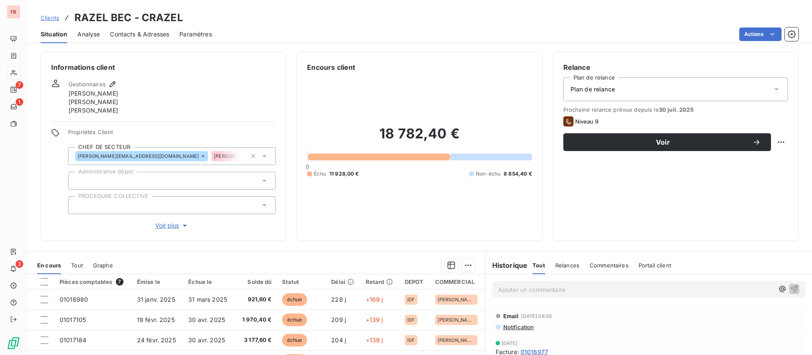
click at [152, 35] on span "Contacts & Adresses" at bounding box center [139, 34] width 59 height 8
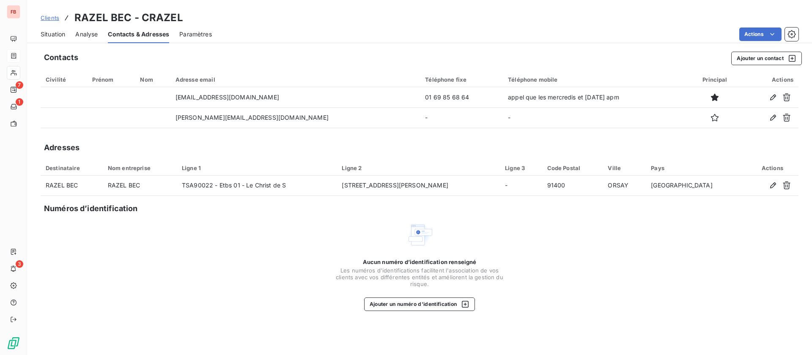
drag, startPoint x: 60, startPoint y: 35, endPoint x: 8, endPoint y: 56, distance: 56.3
click at [60, 35] on span "Situation" at bounding box center [53, 34] width 25 height 8
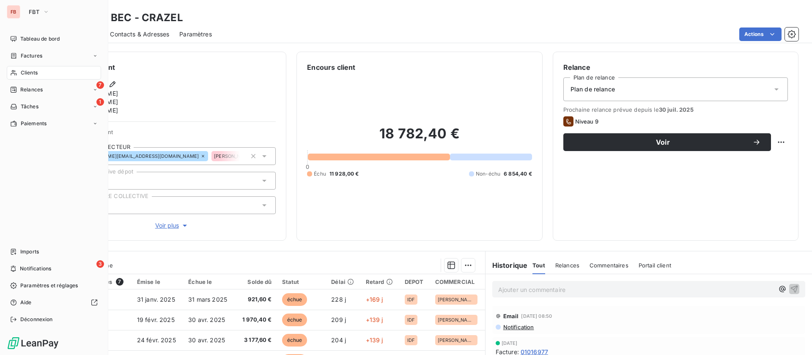
click at [28, 70] on span "Clients" at bounding box center [29, 73] width 17 height 8
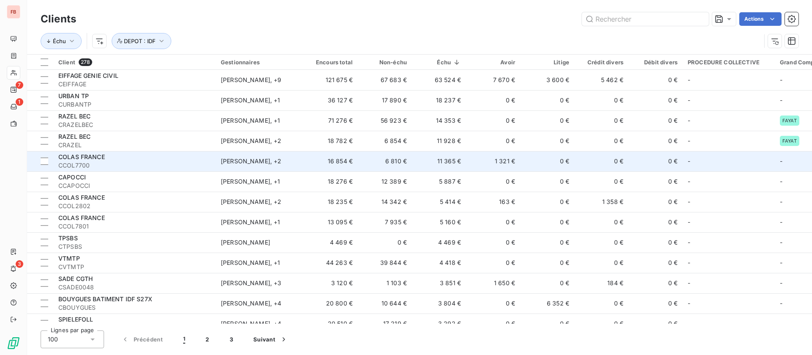
click at [437, 160] on td "11 365 €" at bounding box center [439, 161] width 54 height 20
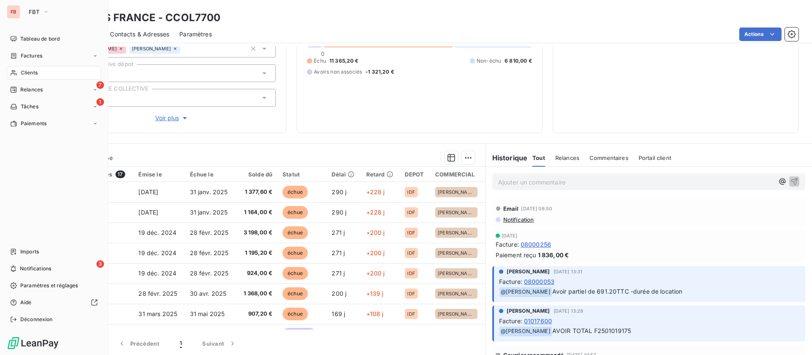
click at [24, 70] on span "Clients" at bounding box center [29, 73] width 17 height 8
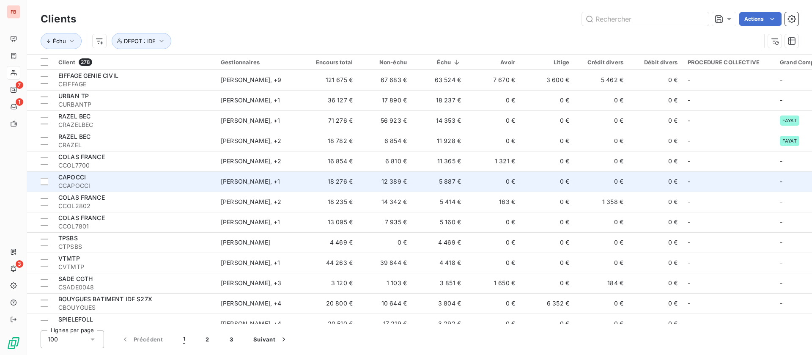
click at [463, 179] on td "5 887 €" at bounding box center [439, 181] width 54 height 20
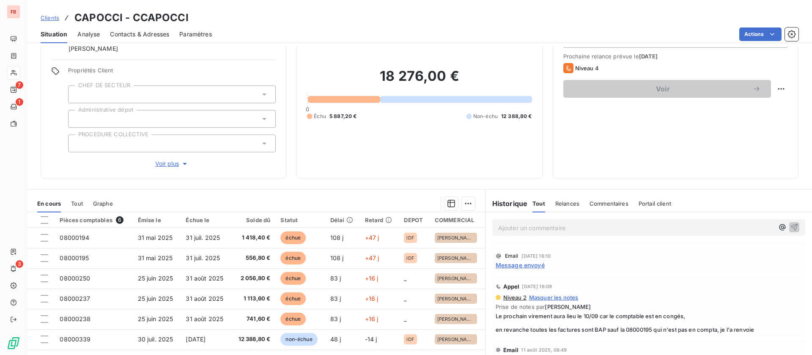
scroll to position [36, 0]
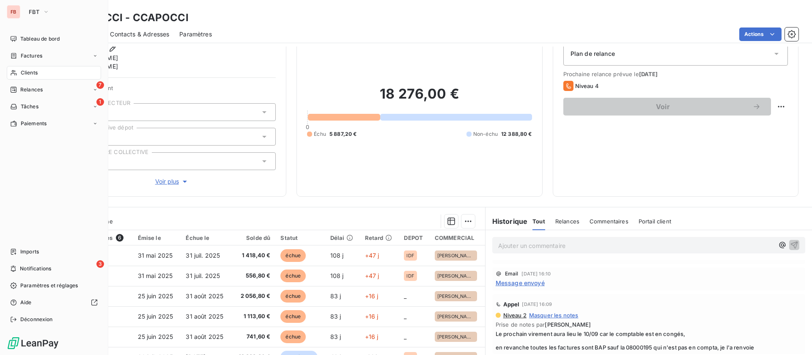
click at [30, 67] on div "Clients" at bounding box center [54, 73] width 94 height 14
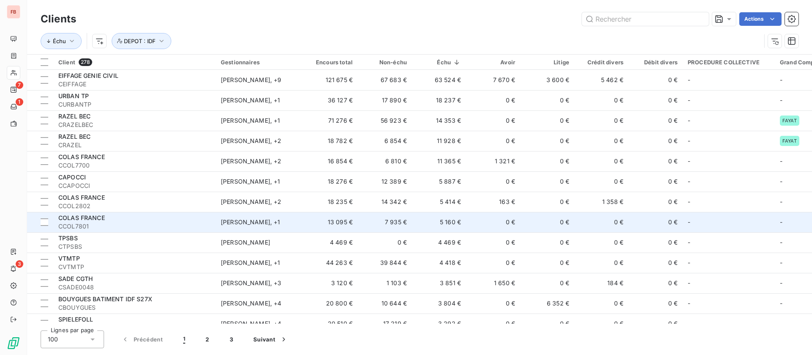
click at [474, 215] on td "0 €" at bounding box center [493, 222] width 54 height 20
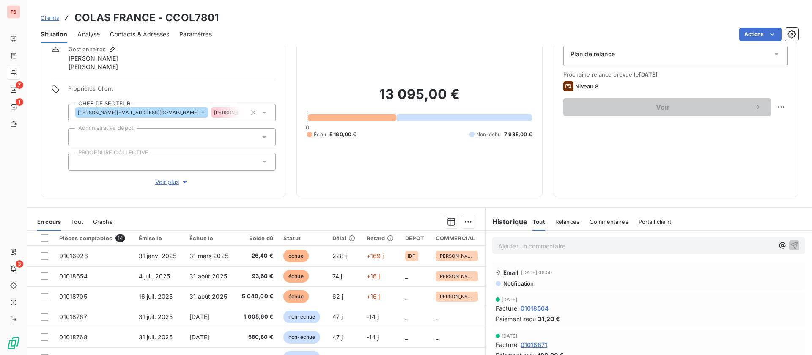
scroll to position [63, 0]
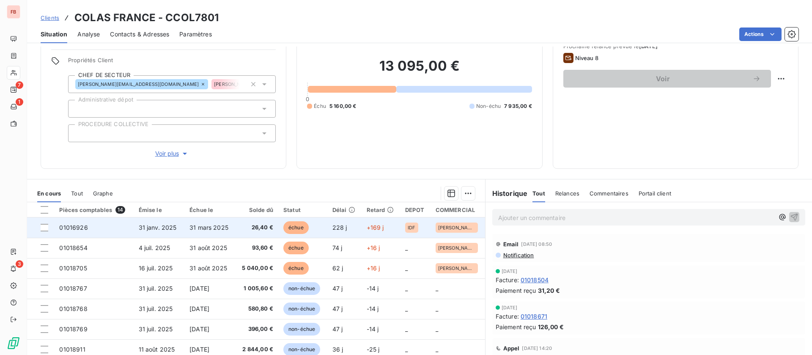
click at [201, 221] on td "31 mars 2025" at bounding box center [209, 227] width 51 height 20
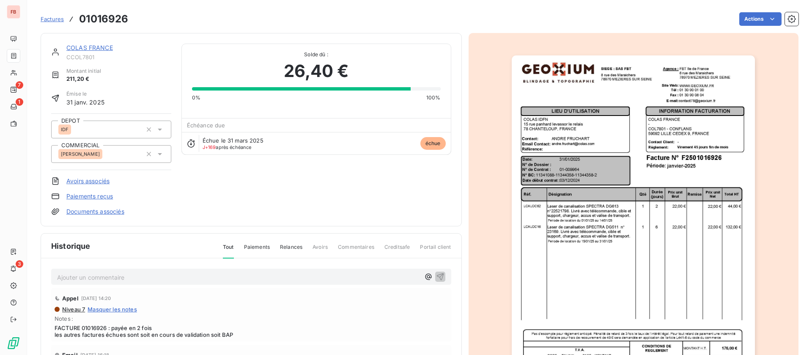
click at [131, 276] on p "Ajouter un commentaire ﻿" at bounding box center [238, 277] width 363 height 11
click at [101, 48] on link "COLAS FRANCE" at bounding box center [89, 47] width 47 height 7
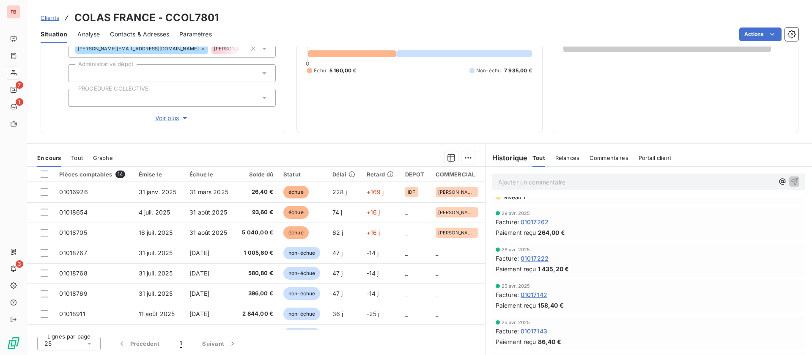
scroll to position [1650, 0]
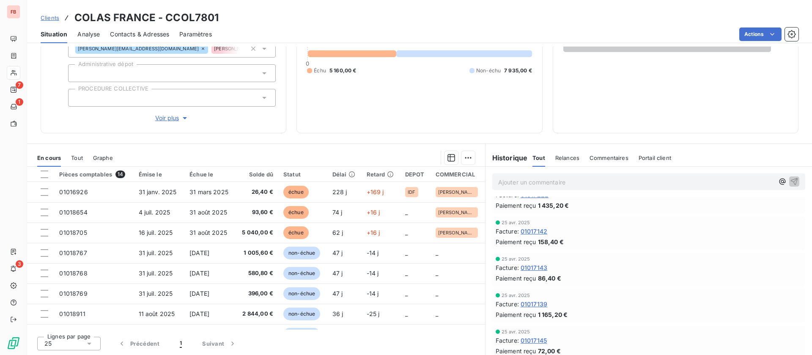
drag, startPoint x: 603, startPoint y: 158, endPoint x: 625, endPoint y: 183, distance: 33.0
click at [603, 157] on span "Commentaires" at bounding box center [609, 157] width 39 height 7
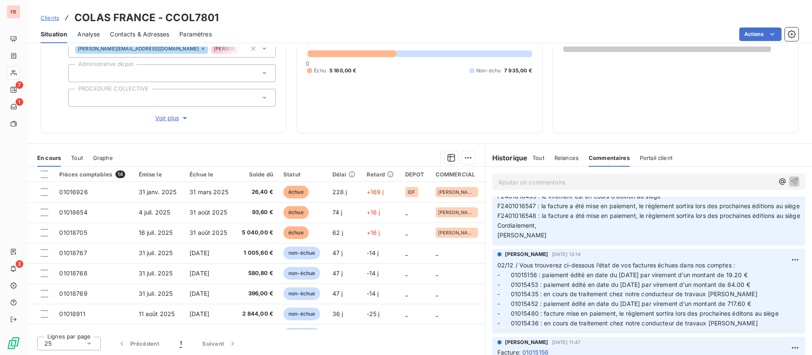
scroll to position [0, 0]
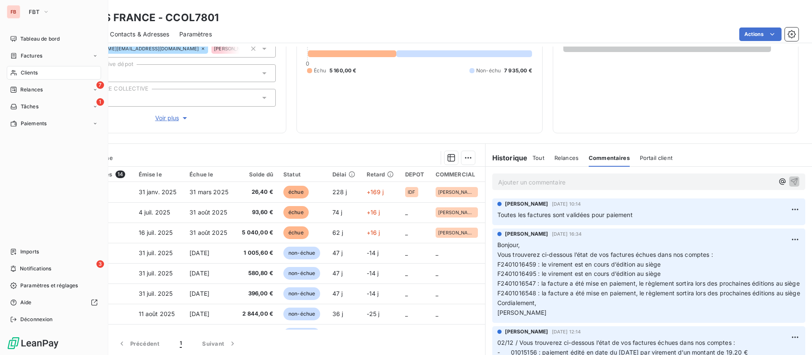
click at [18, 74] on div "Clients" at bounding box center [54, 73] width 94 height 14
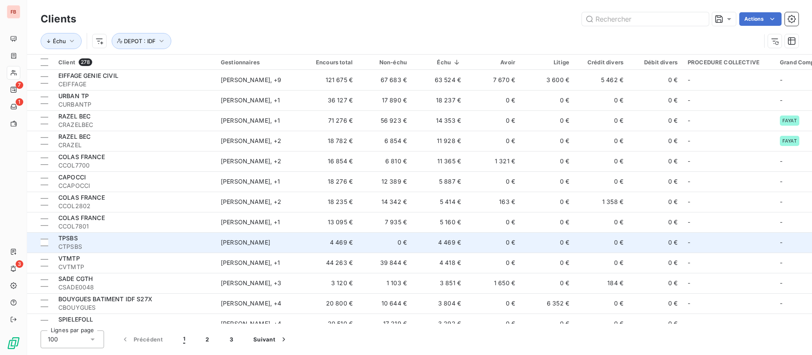
click at [473, 244] on td "0 €" at bounding box center [493, 242] width 54 height 20
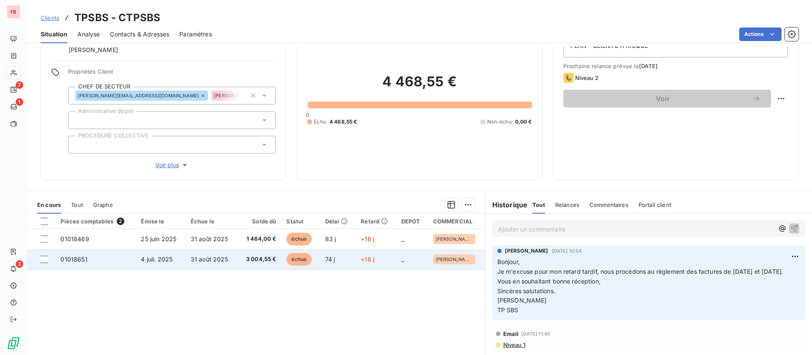
scroll to position [63, 0]
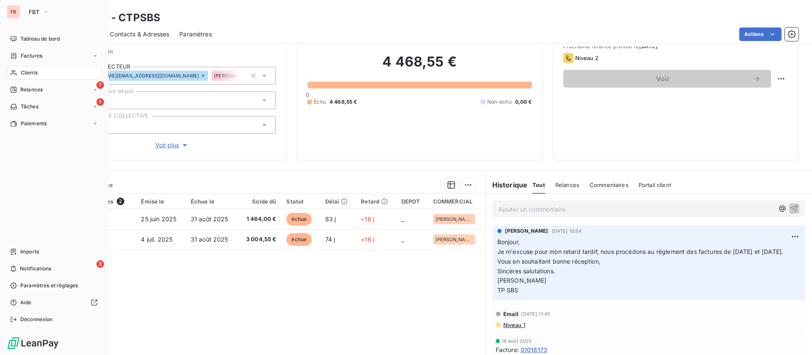
click at [25, 69] on span "Clients" at bounding box center [29, 73] width 17 height 8
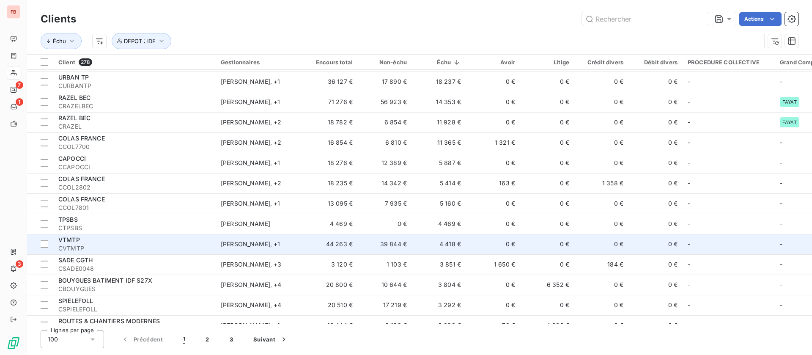
scroll to position [63, 0]
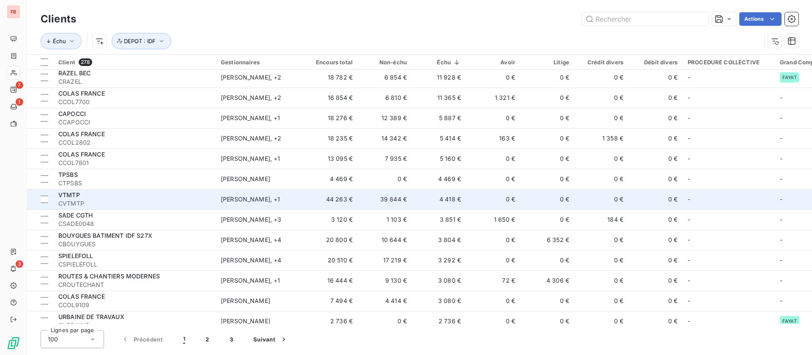
click at [486, 200] on td "0 €" at bounding box center [493, 199] width 54 height 20
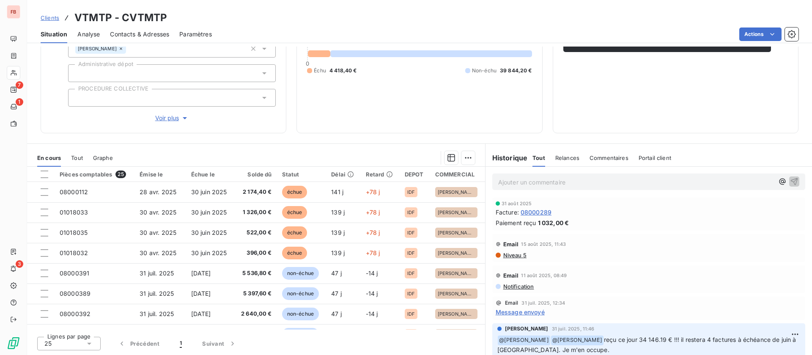
scroll to position [127, 0]
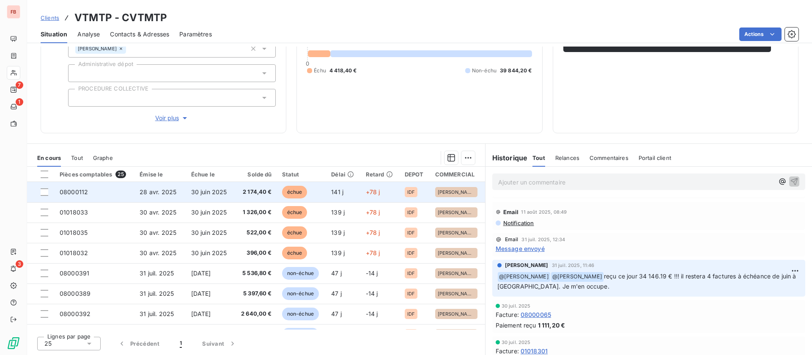
click at [209, 186] on td "30 juin 2025" at bounding box center [210, 192] width 48 height 20
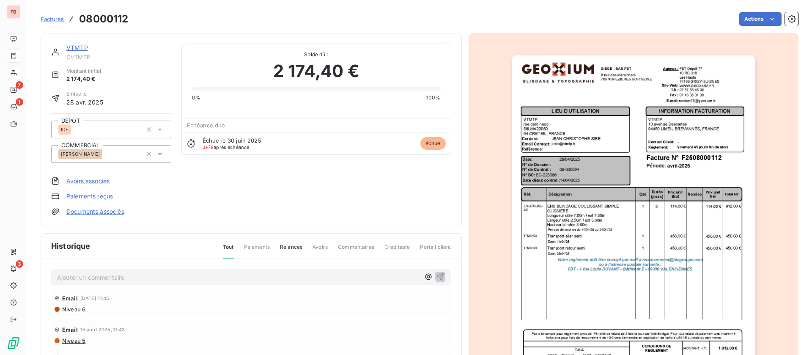
click at [76, 44] on link "VTMTP" at bounding box center [77, 47] width 22 height 7
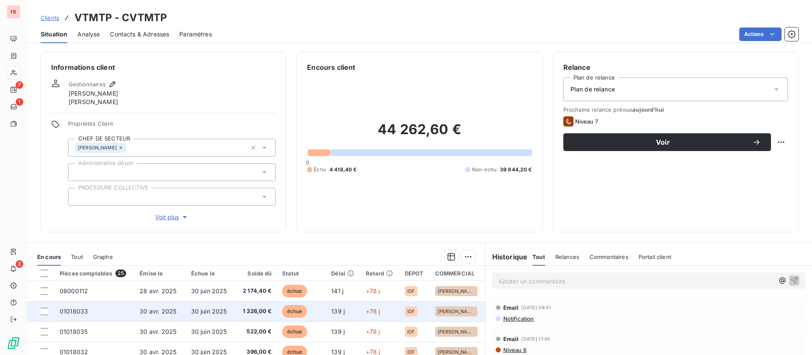
click at [206, 308] on span "30 juin 2025" at bounding box center [209, 311] width 36 height 7
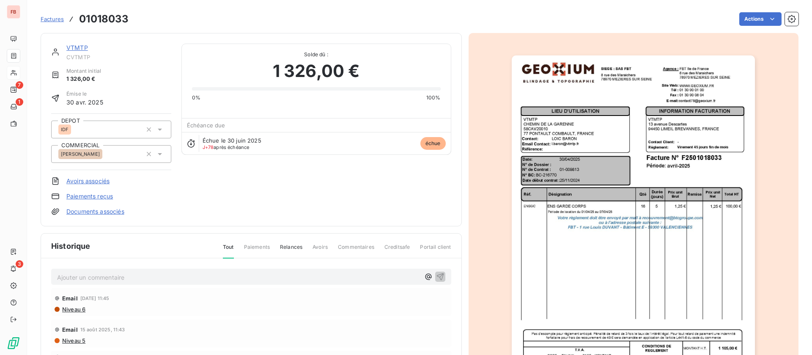
click at [78, 47] on link "VTMTP" at bounding box center [77, 47] width 22 height 7
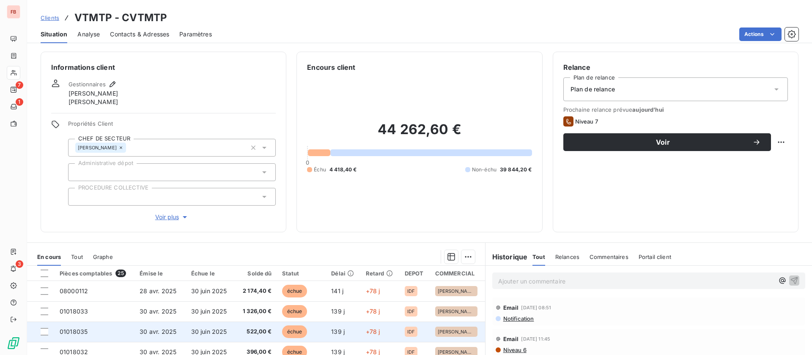
scroll to position [99, 0]
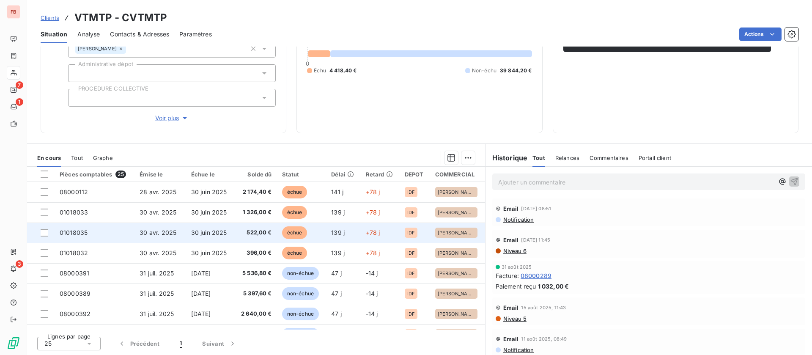
click at [234, 228] on td "522,00 €" at bounding box center [255, 233] width 43 height 20
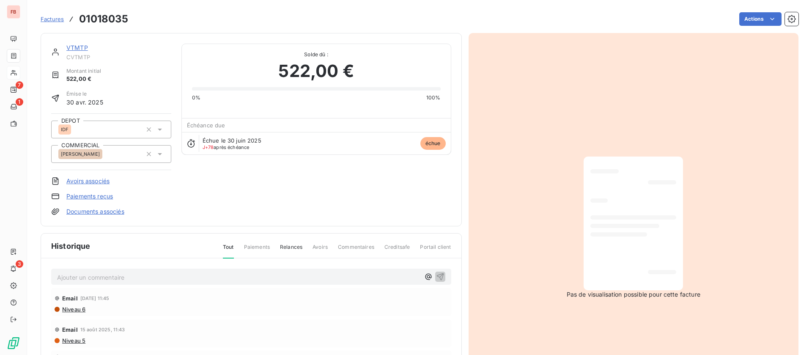
click at [77, 47] on link "VTMTP" at bounding box center [77, 47] width 22 height 7
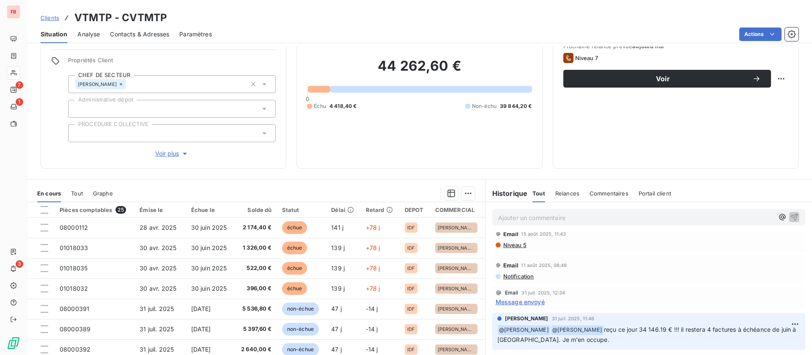
scroll to position [127, 0]
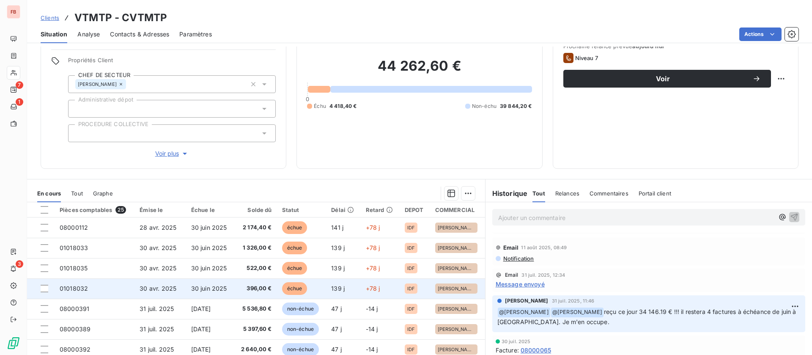
click at [181, 292] on td "30 avr. 2025" at bounding box center [160, 288] width 51 height 20
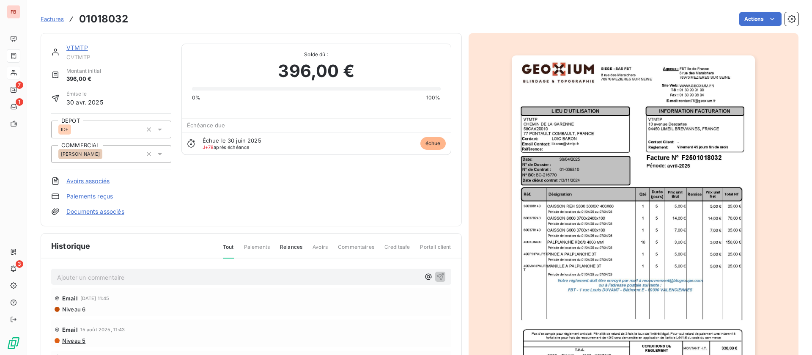
click at [72, 50] on link "VTMTP" at bounding box center [77, 47] width 22 height 7
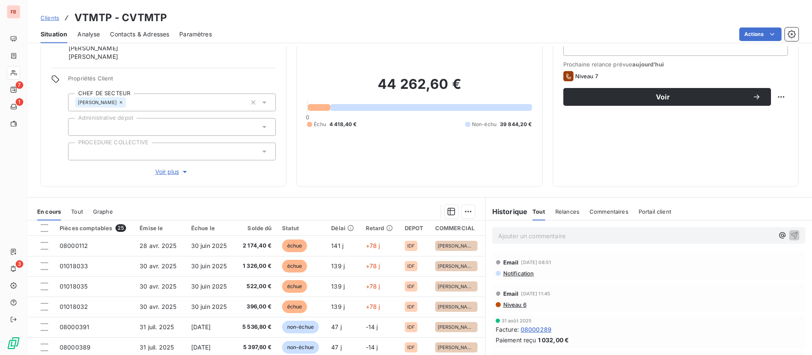
scroll to position [63, 0]
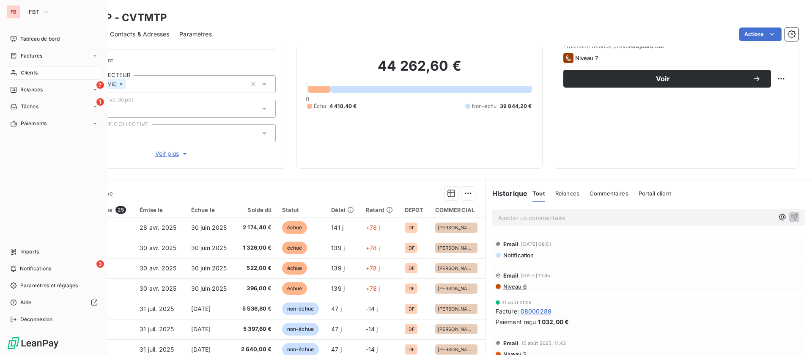
click at [40, 73] on div "Clients" at bounding box center [54, 73] width 94 height 14
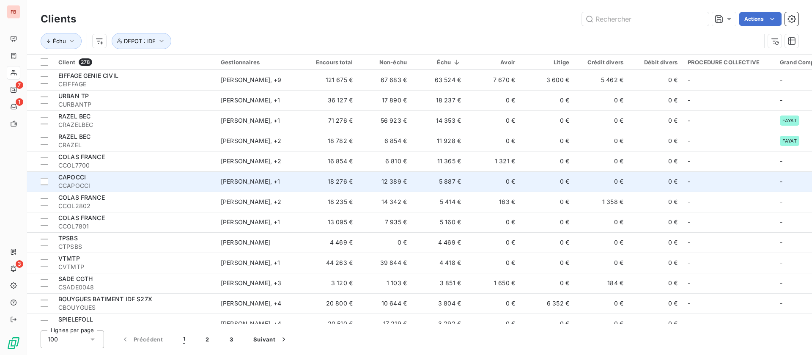
scroll to position [63, 0]
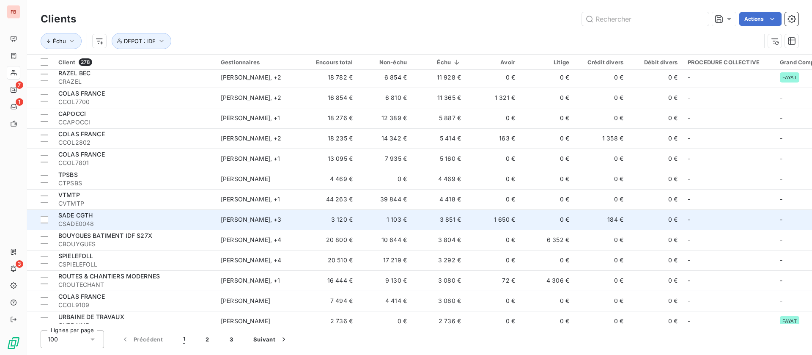
click at [320, 215] on td "3 120 €" at bounding box center [331, 219] width 54 height 20
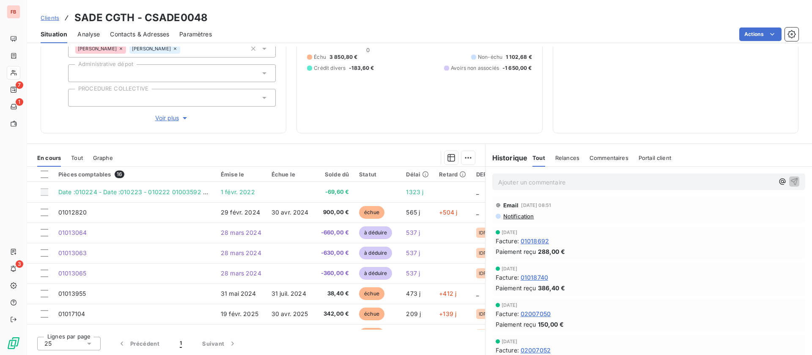
scroll to position [63, 0]
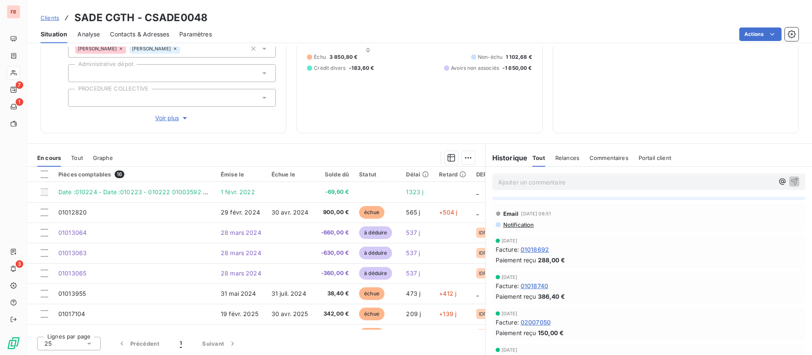
click at [572, 158] on span "Relances" at bounding box center [568, 157] width 24 height 7
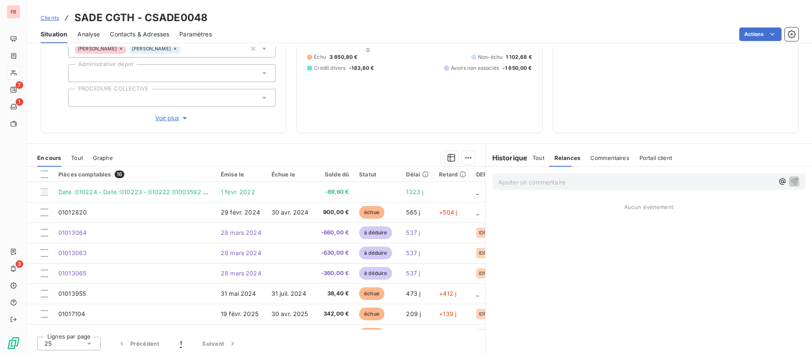
scroll to position [0, 0]
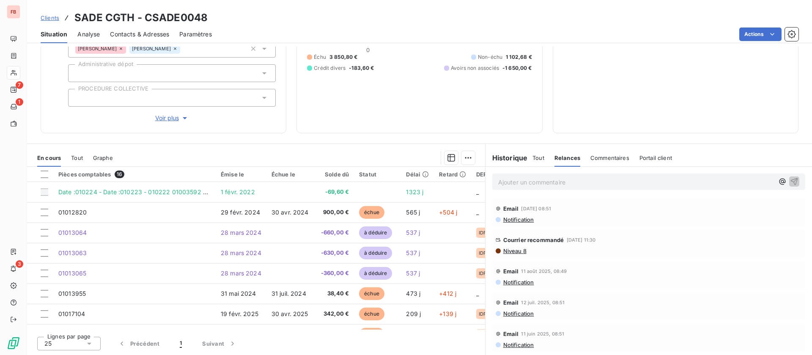
click at [597, 160] on span "Commentaires" at bounding box center [610, 157] width 39 height 7
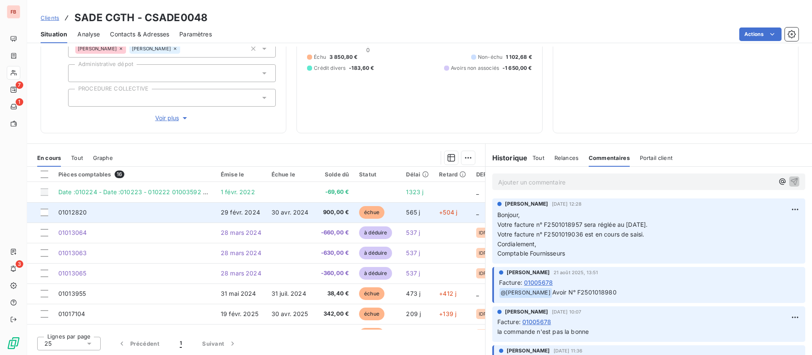
click at [157, 205] on td "01012820" at bounding box center [134, 212] width 162 height 20
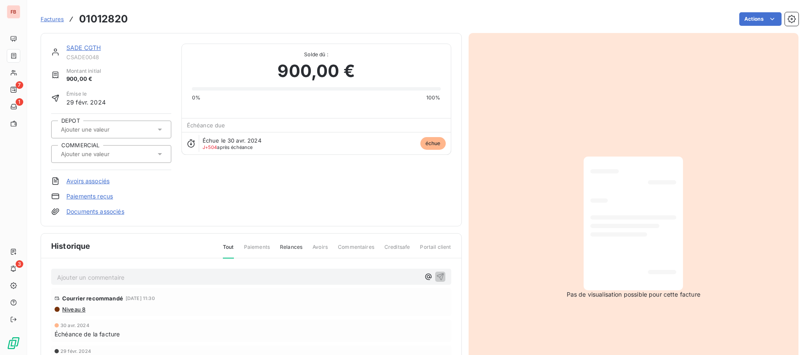
click at [88, 47] on link "SADE CGTH" at bounding box center [83, 47] width 34 height 7
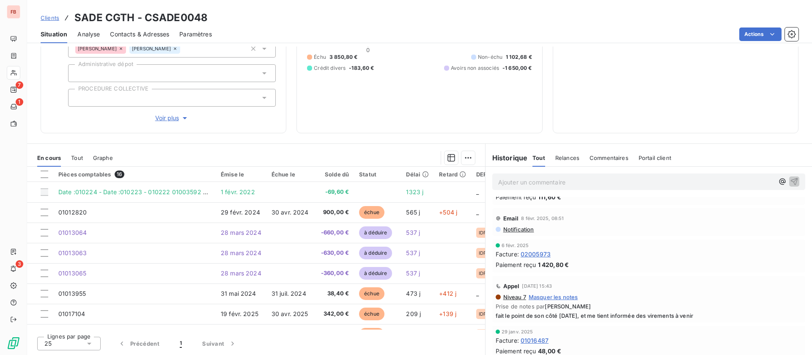
scroll to position [2475, 0]
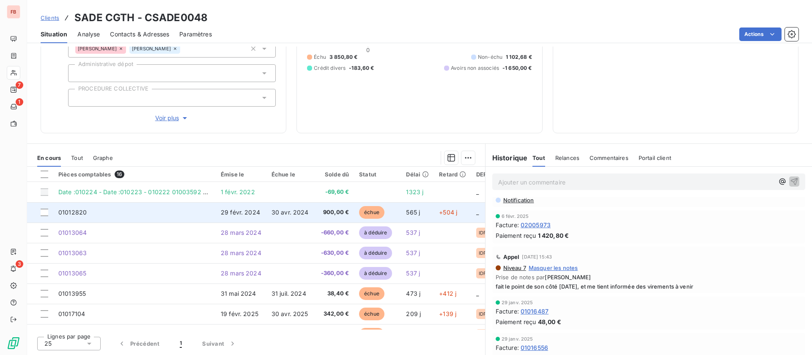
click at [199, 210] on td "01012820" at bounding box center [134, 212] width 162 height 20
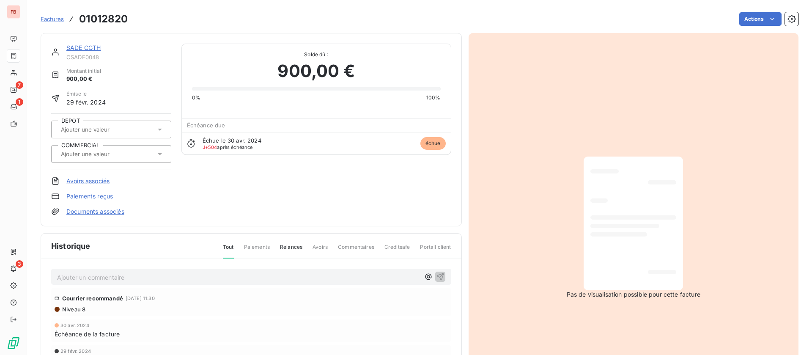
drag, startPoint x: 88, startPoint y: 48, endPoint x: 104, endPoint y: 49, distance: 16.6
click at [88, 47] on link "SADE CGTH" at bounding box center [83, 47] width 34 height 7
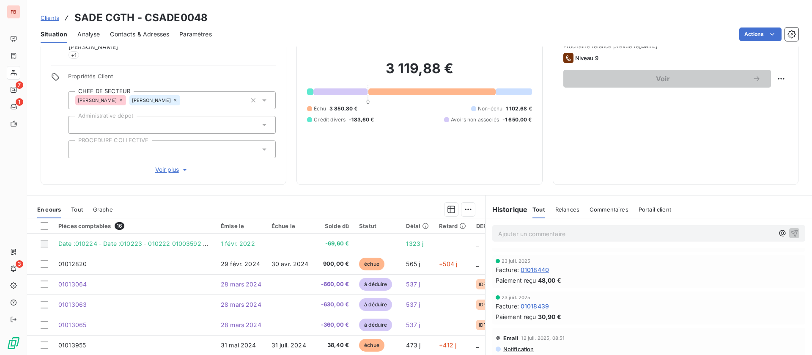
scroll to position [508, 0]
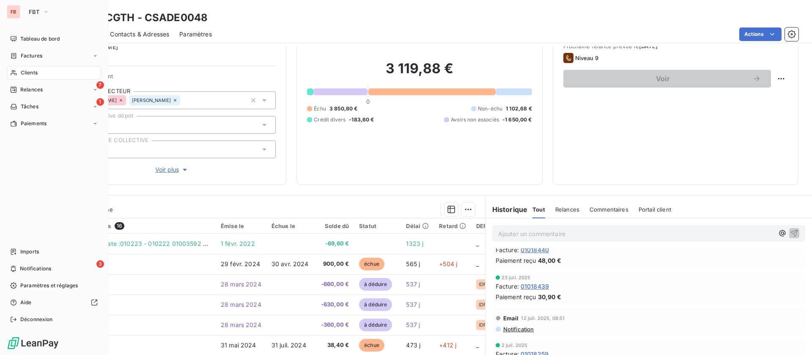
click at [39, 71] on div "Clients" at bounding box center [54, 73] width 94 height 14
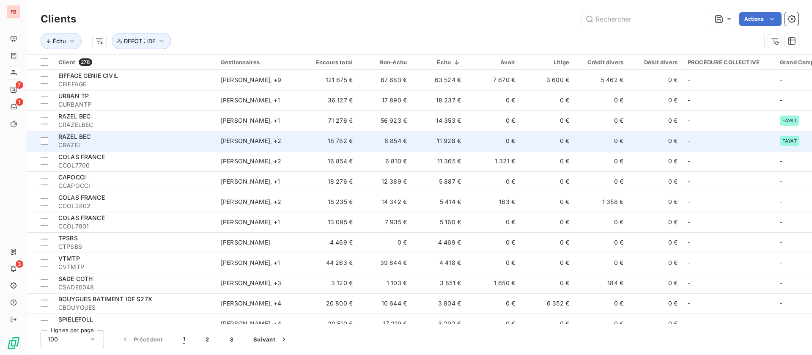
scroll to position [63, 0]
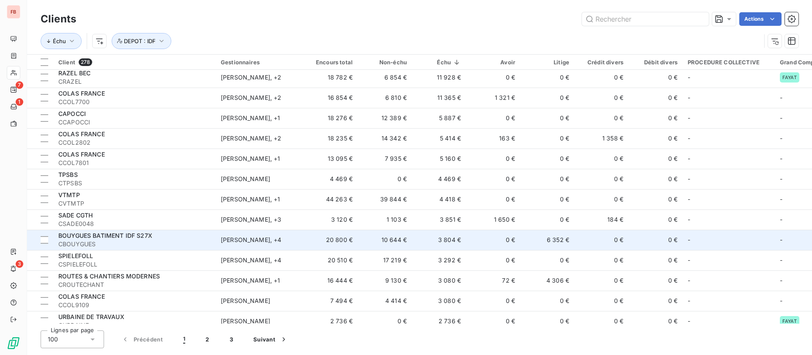
click at [475, 238] on td "0 €" at bounding box center [493, 240] width 54 height 20
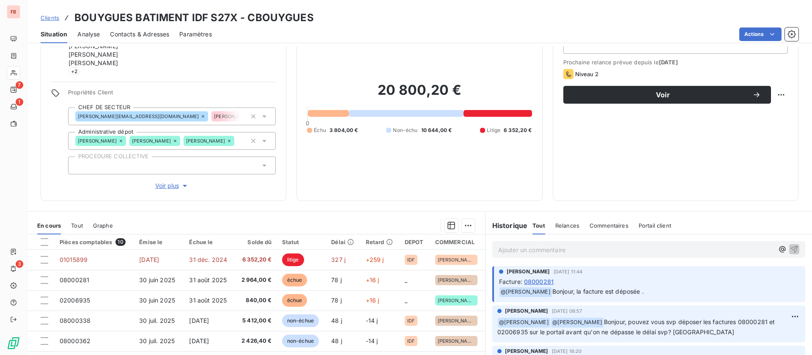
scroll to position [63, 0]
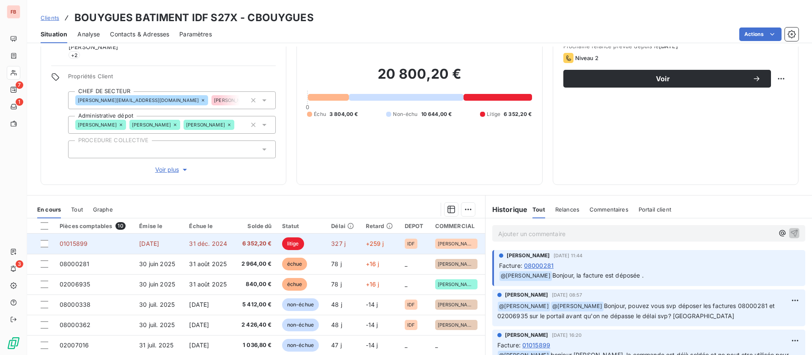
click at [224, 245] on td "31 déc. 2024" at bounding box center [209, 244] width 50 height 20
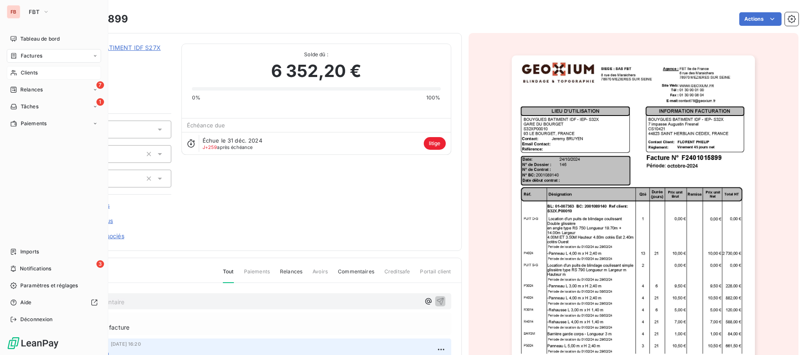
click at [26, 72] on span "Clients" at bounding box center [29, 73] width 17 height 8
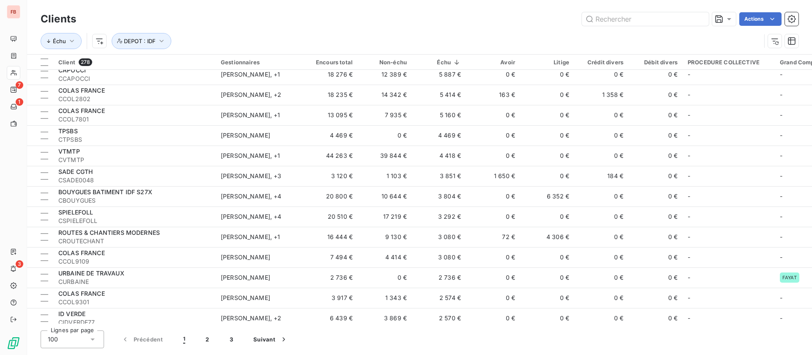
scroll to position [127, 0]
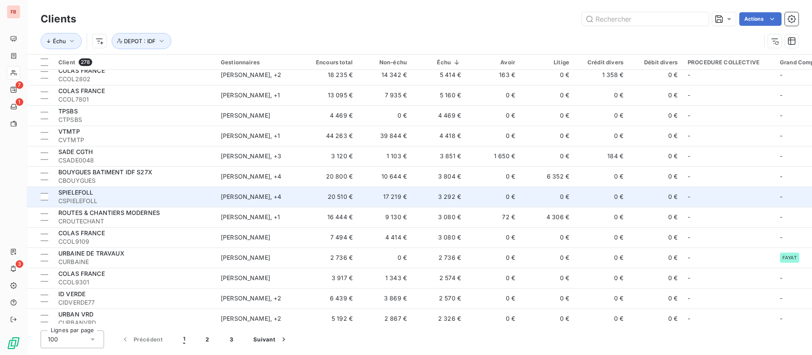
click at [470, 198] on td "0 €" at bounding box center [493, 197] width 54 height 20
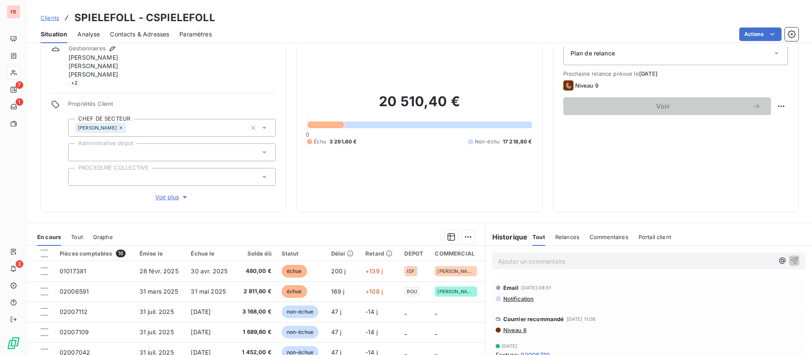
scroll to position [63, 0]
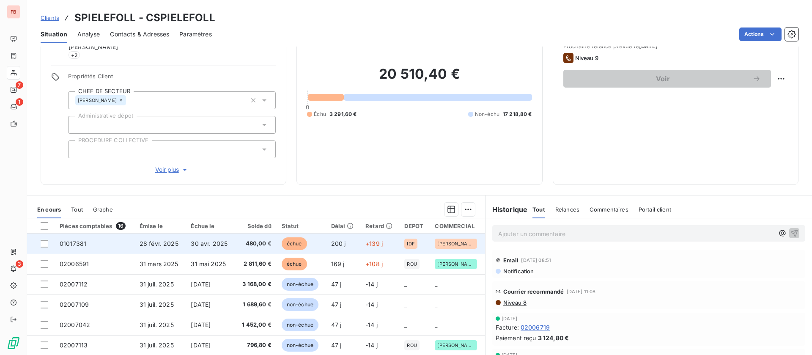
click at [215, 243] on span "30 avr. 2025" at bounding box center [209, 243] width 37 height 7
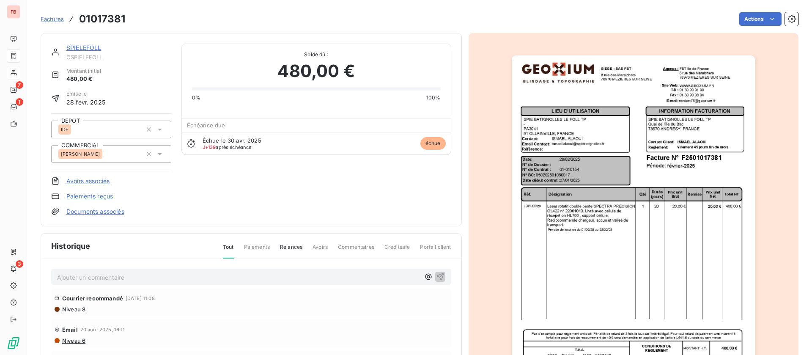
click at [78, 45] on link "SPIELEFOLL" at bounding box center [83, 47] width 35 height 7
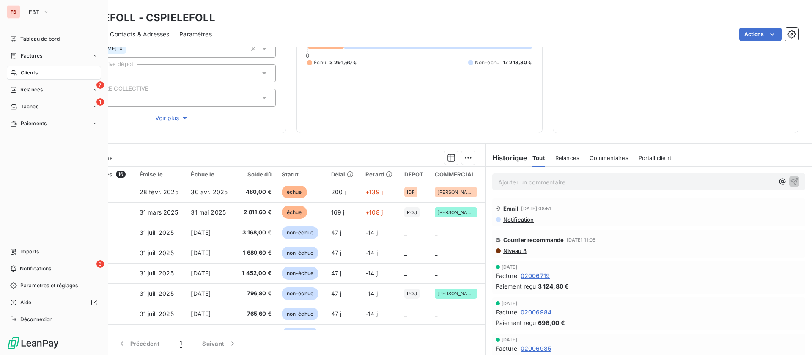
click at [30, 71] on span "Clients" at bounding box center [29, 73] width 17 height 8
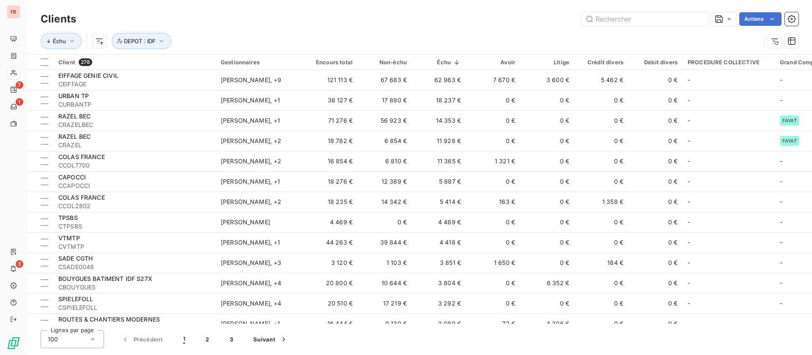
scroll to position [127, 0]
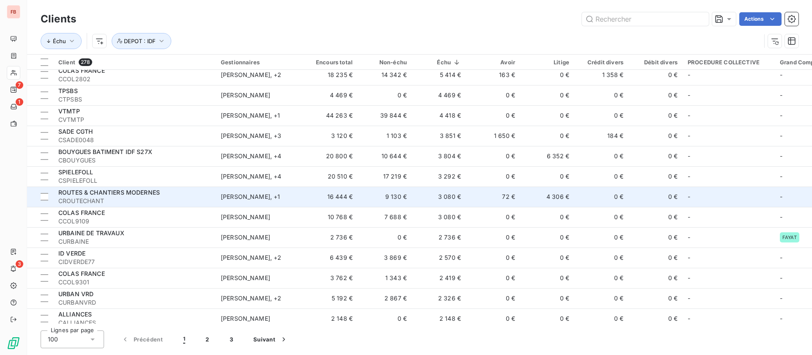
click at [471, 194] on td "72 €" at bounding box center [493, 197] width 54 height 20
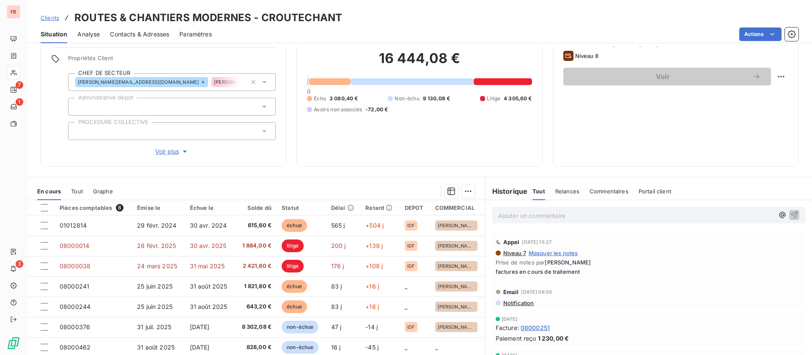
scroll to position [99, 0]
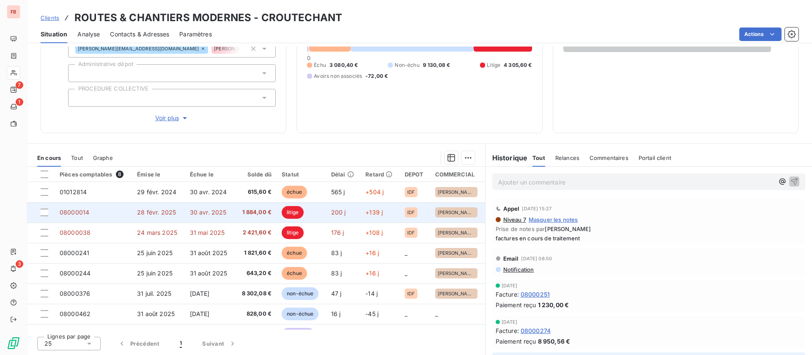
click at [196, 215] on span "30 avr. 2025" at bounding box center [208, 212] width 37 height 7
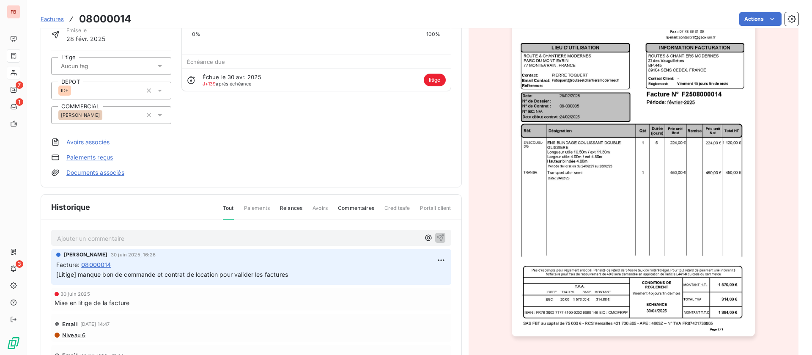
scroll to position [0, 0]
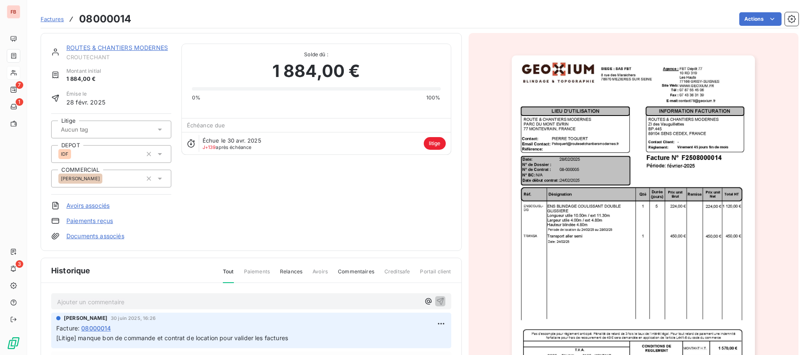
click at [99, 50] on link "ROUTES & CHANTIERS MODERNES" at bounding box center [117, 47] width 102 height 7
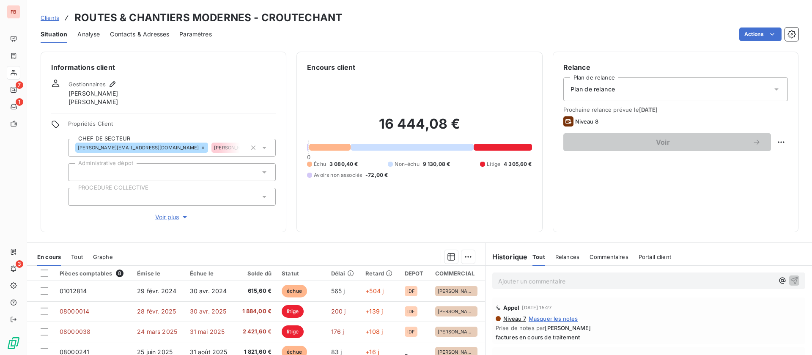
scroll to position [63, 0]
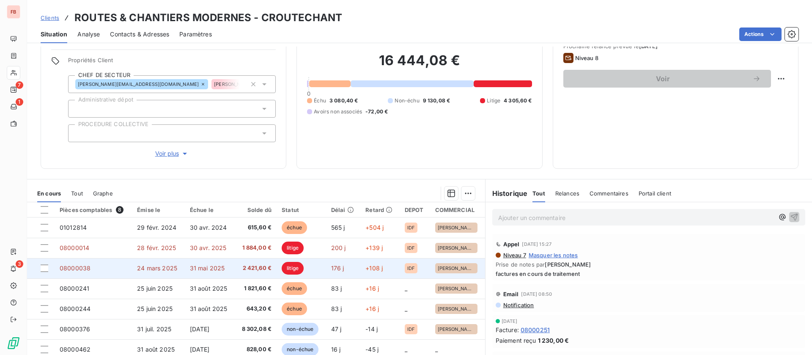
click at [223, 269] on td "31 mai 2025" at bounding box center [210, 268] width 50 height 20
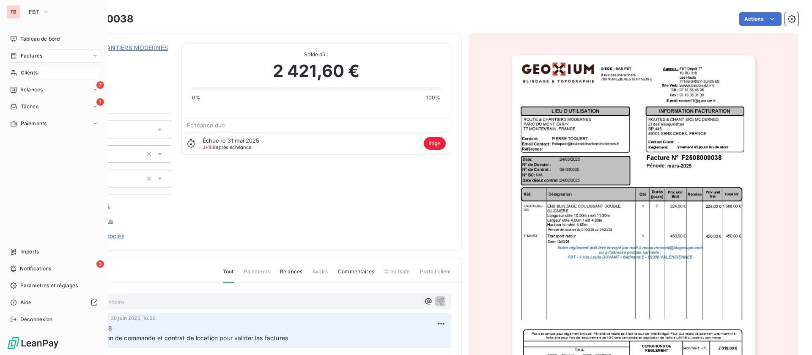
click at [30, 69] on div "Clients" at bounding box center [54, 73] width 94 height 14
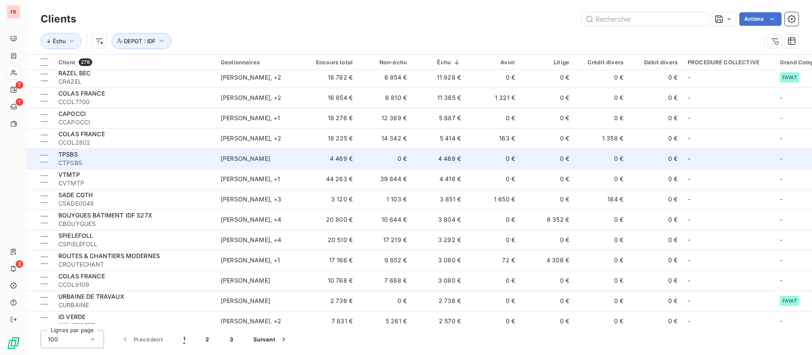
scroll to position [127, 0]
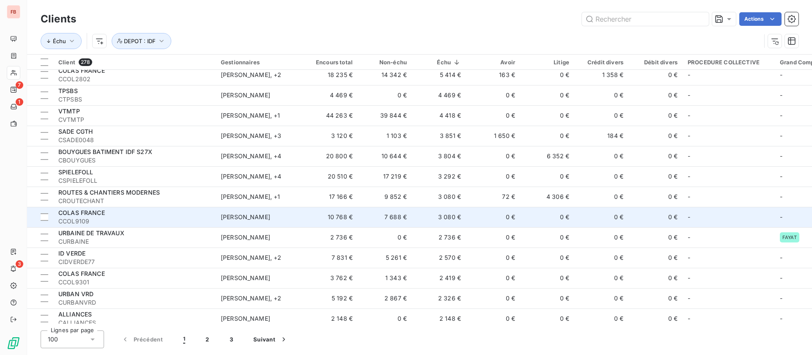
click at [467, 217] on td "0 €" at bounding box center [493, 217] width 54 height 20
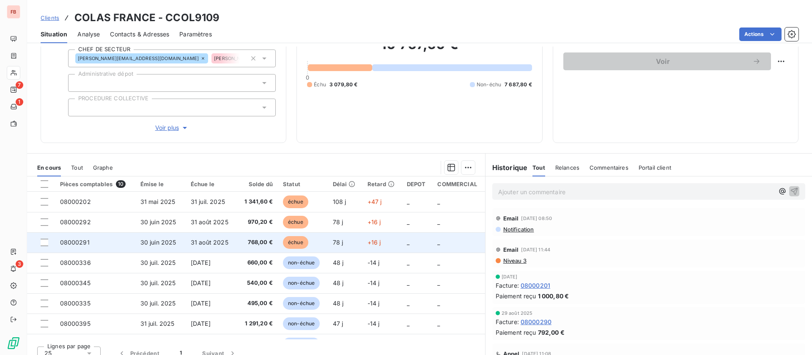
scroll to position [91, 0]
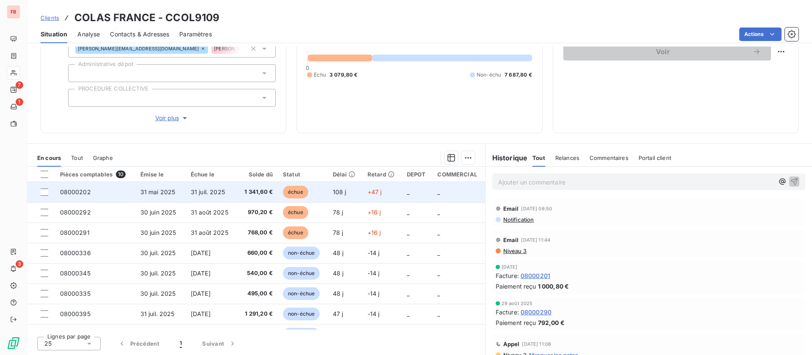
click at [212, 192] on span "31 juil. 2025" at bounding box center [208, 191] width 34 height 7
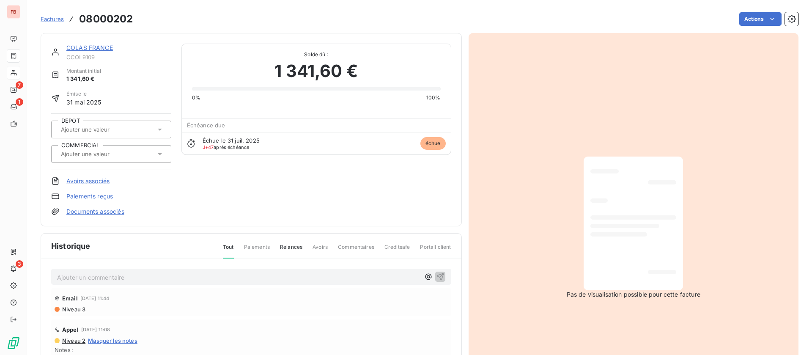
click at [96, 50] on link "COLAS FRANCE" at bounding box center [89, 47] width 47 height 7
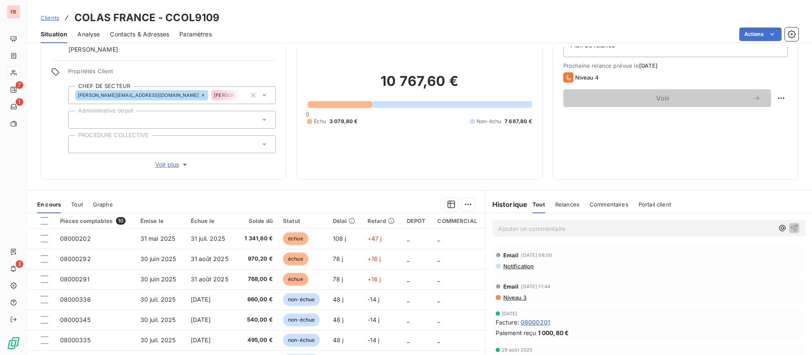
scroll to position [63, 0]
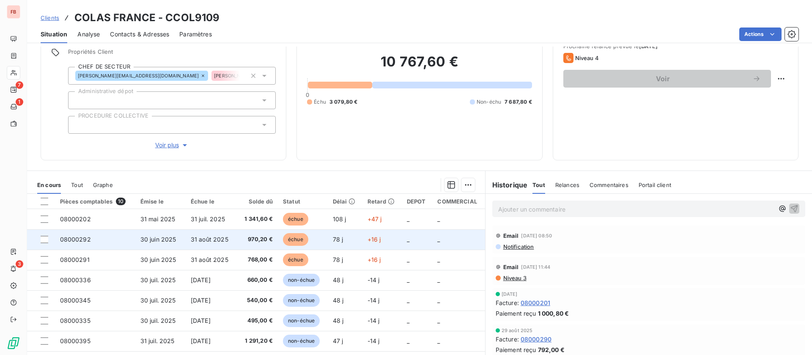
click at [242, 234] on td "970,20 €" at bounding box center [257, 239] width 42 height 20
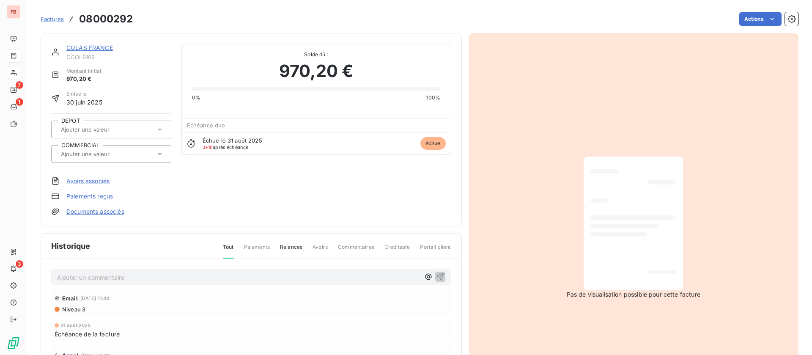
click at [99, 49] on link "COLAS FRANCE" at bounding box center [89, 47] width 47 height 7
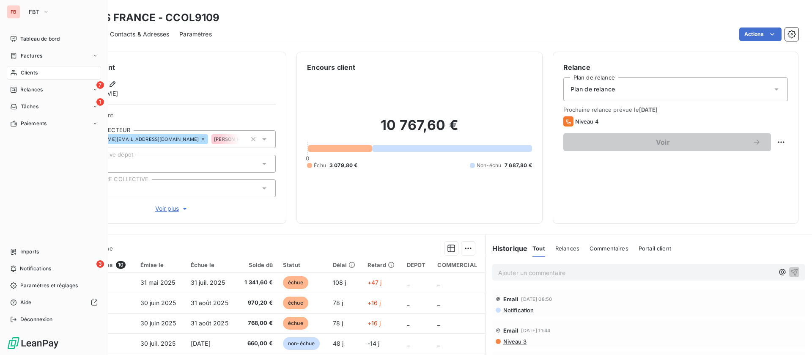
click at [29, 74] on span "Clients" at bounding box center [29, 73] width 17 height 8
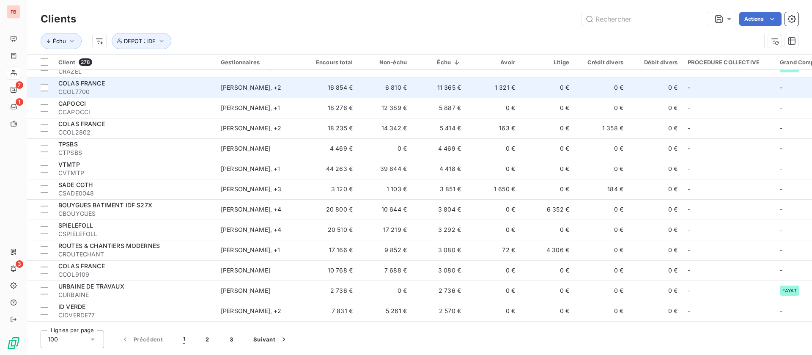
scroll to position [127, 0]
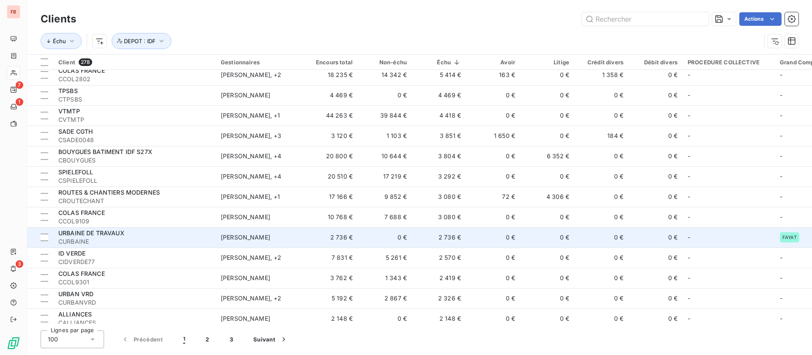
click at [154, 237] on span "CURBAINE" at bounding box center [134, 241] width 152 height 8
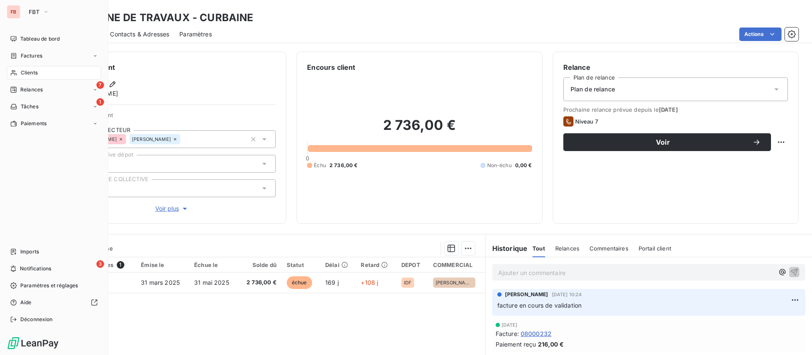
click at [50, 66] on div "Clients" at bounding box center [54, 73] width 94 height 14
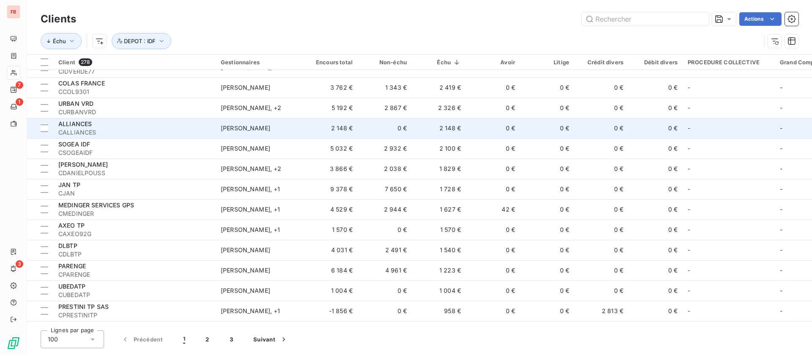
scroll to position [254, 0]
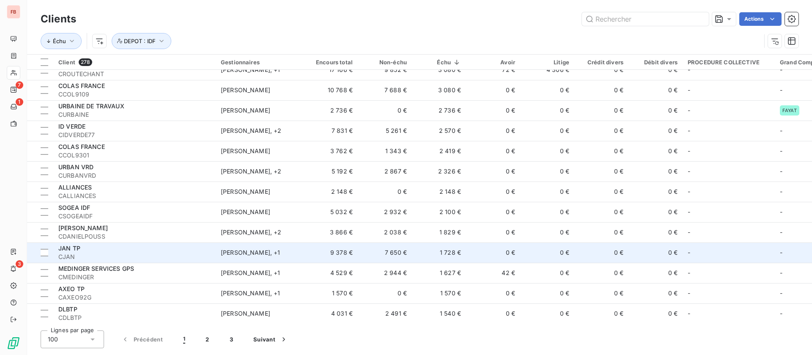
click at [467, 248] on td "0 €" at bounding box center [493, 252] width 54 height 20
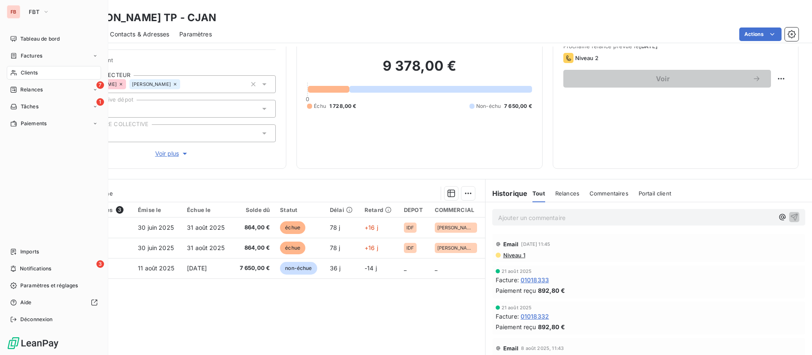
click at [18, 69] on div "Clients" at bounding box center [54, 73] width 94 height 14
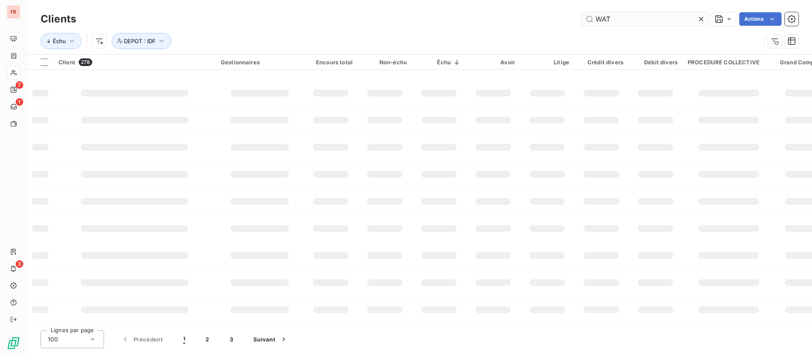
scroll to position [156, 0]
type input "WATELET"
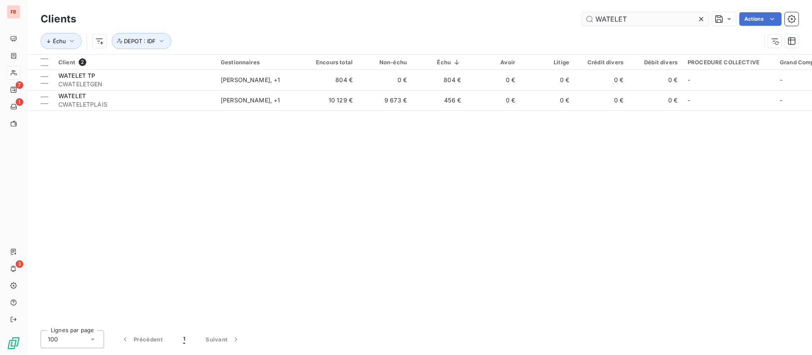
scroll to position [0, 0]
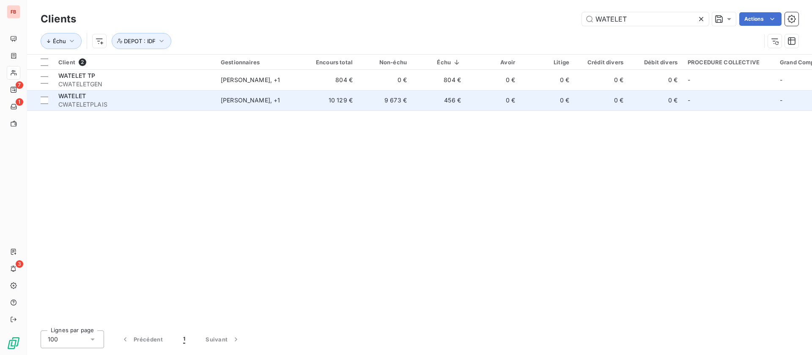
click at [162, 98] on div "WATELET" at bounding box center [134, 96] width 152 height 8
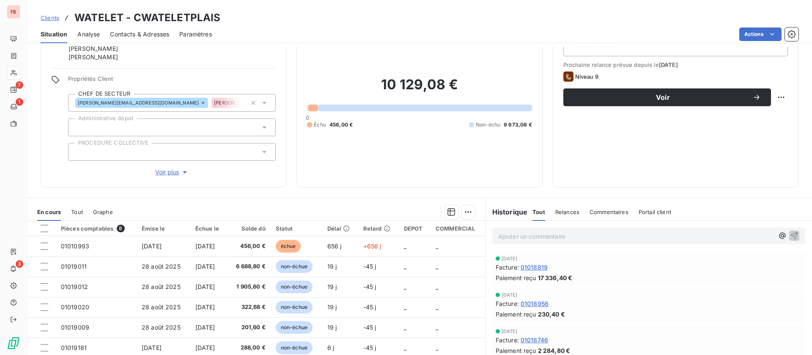
scroll to position [63, 0]
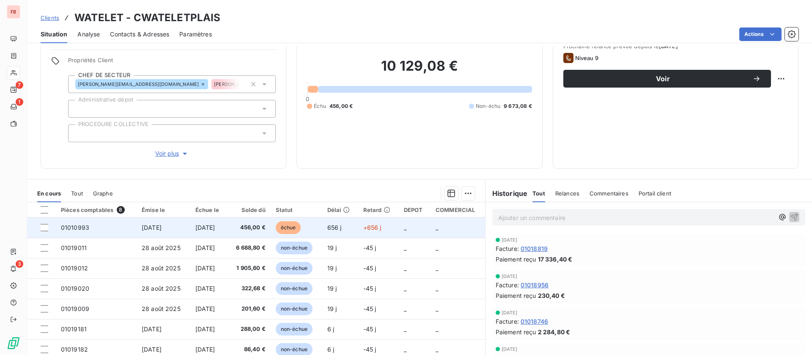
click at [205, 227] on span "[DATE]" at bounding box center [205, 227] width 20 height 7
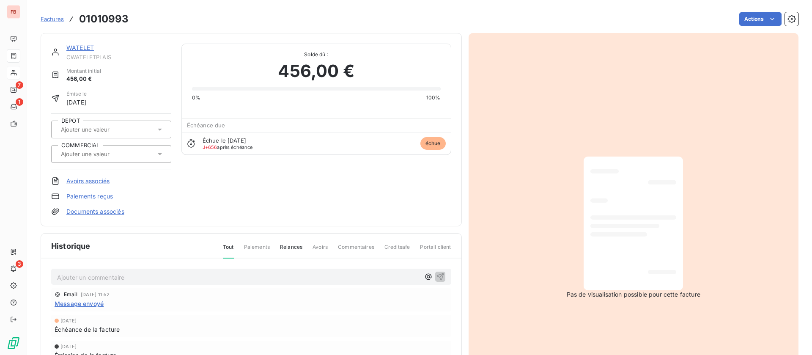
click at [80, 41] on div "WATELET CWATELETPLAIS Montant initial 456,00 € Émise le 30 nov. 2023 DEPOT COMM…" at bounding box center [251, 129] width 421 height 193
click at [80, 47] on link "WATELET" at bounding box center [80, 47] width 28 height 7
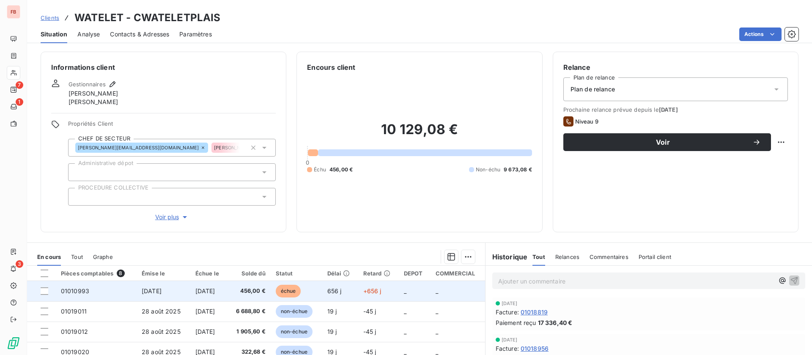
click at [113, 294] on td "01010993" at bounding box center [96, 291] width 81 height 20
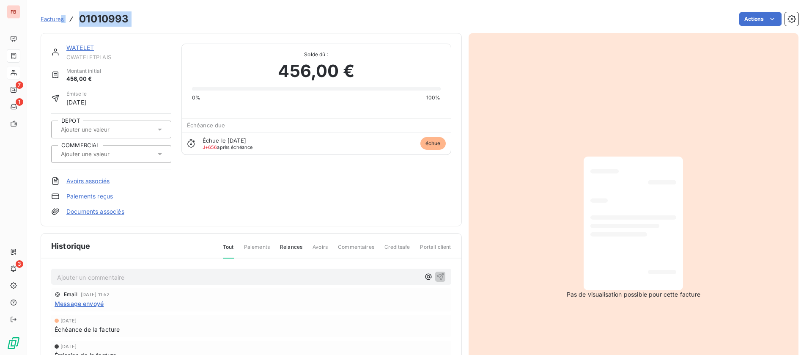
drag, startPoint x: 139, startPoint y: 20, endPoint x: 61, endPoint y: 12, distance: 78.3
click at [61, 12] on div "Factures 01010993 Actions" at bounding box center [420, 19] width 758 height 18
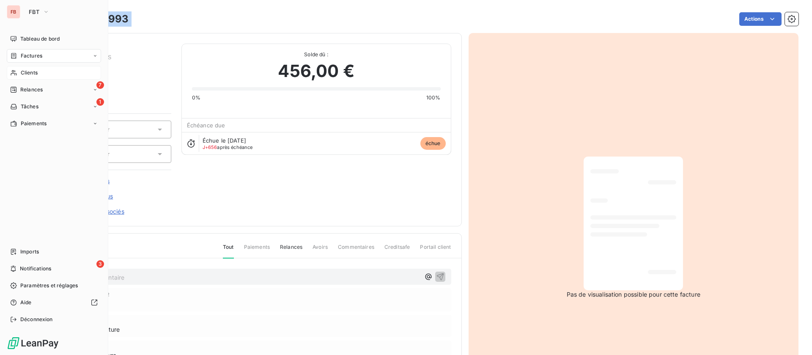
click at [25, 55] on span "Factures" at bounding box center [32, 56] width 22 height 8
click at [19, 54] on div "Factures" at bounding box center [26, 56] width 32 height 8
click at [27, 56] on span "Factures" at bounding box center [32, 56] width 22 height 8
click at [33, 76] on span "Factures" at bounding box center [31, 73] width 22 height 8
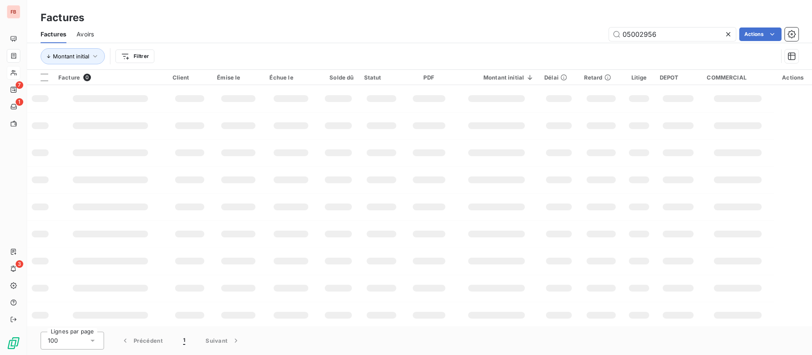
drag, startPoint x: 659, startPoint y: 33, endPoint x: 557, endPoint y: 28, distance: 101.7
click at [557, 28] on div "05002956 Actions" at bounding box center [451, 35] width 695 height 14
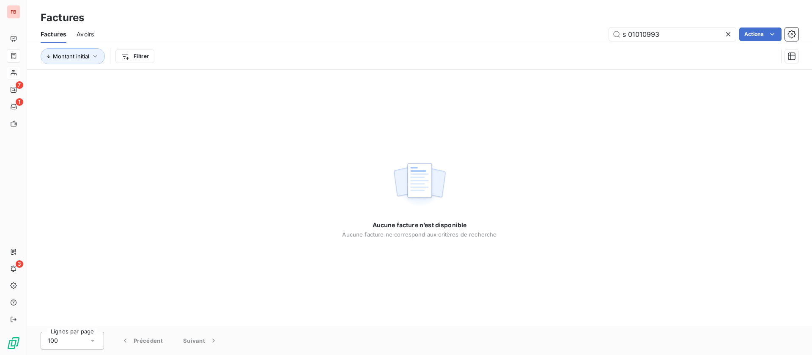
drag, startPoint x: 605, startPoint y: 29, endPoint x: 580, endPoint y: 24, distance: 25.9
click at [580, 24] on div "Factures Factures Avoirs s 01010993 Actions Montant initial Filtrer" at bounding box center [419, 35] width 785 height 70
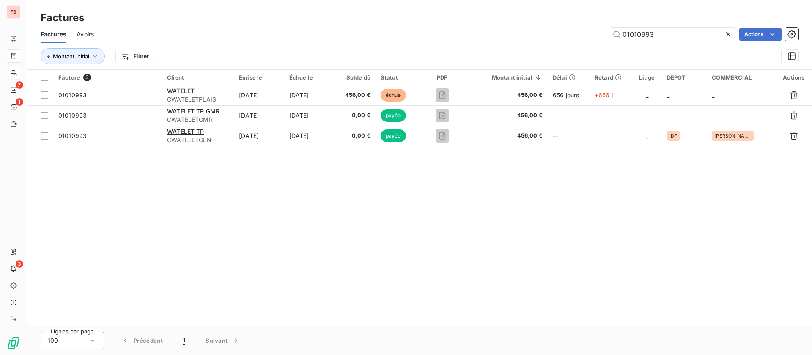
type input "01010993"
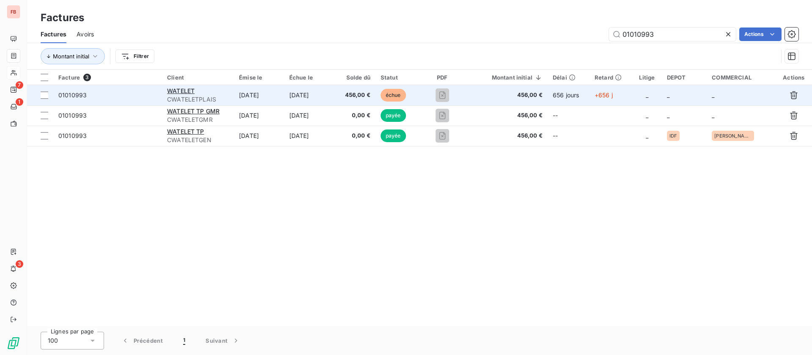
click at [324, 93] on td "[DATE]" at bounding box center [309, 95] width 51 height 20
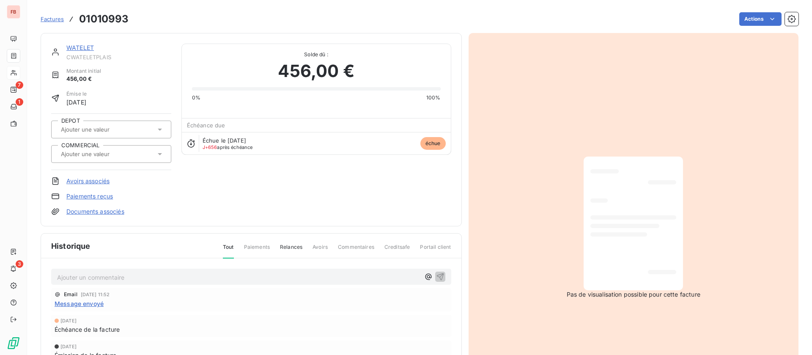
click at [85, 45] on link "WATELET" at bounding box center [80, 47] width 28 height 7
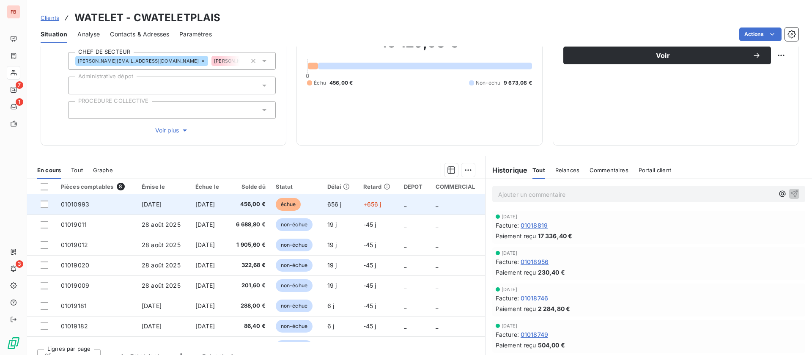
scroll to position [99, 0]
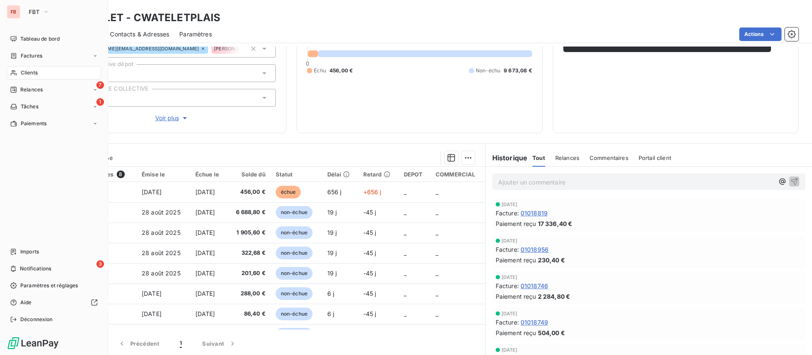
click at [20, 76] on div "Clients" at bounding box center [54, 73] width 94 height 14
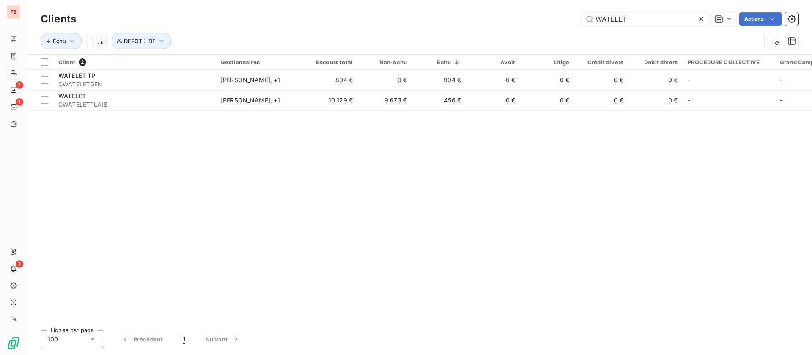
drag, startPoint x: 704, startPoint y: 19, endPoint x: 650, endPoint y: 4, distance: 56.3
click at [704, 19] on icon at bounding box center [701, 19] width 8 height 8
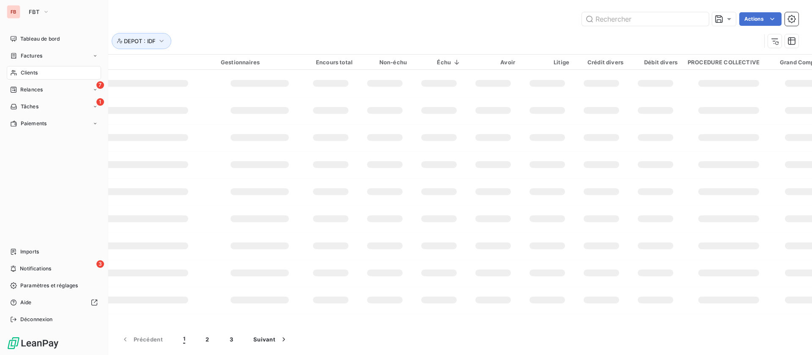
click at [41, 71] on div "Clients" at bounding box center [54, 73] width 94 height 14
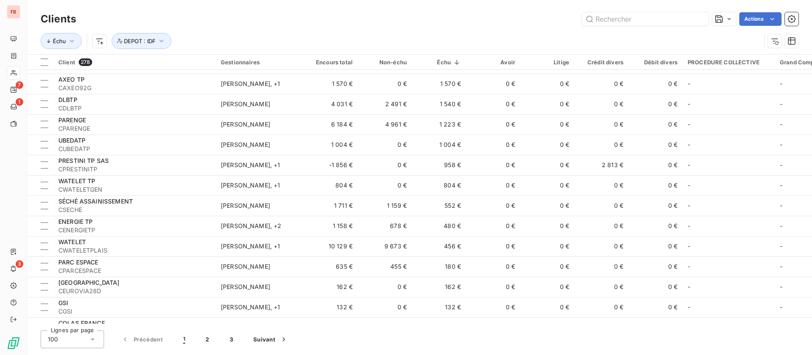
scroll to position [508, 0]
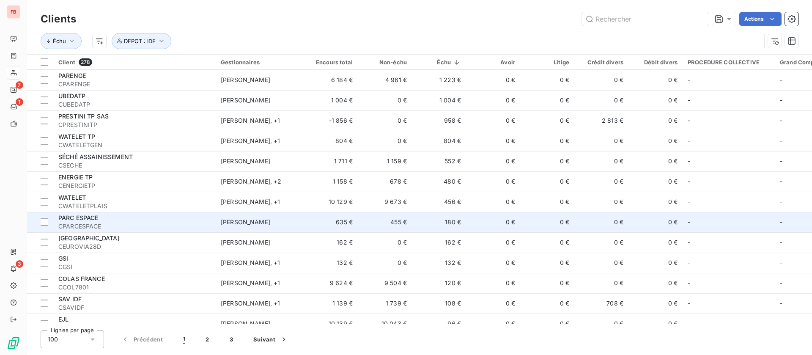
click at [477, 216] on td "0 €" at bounding box center [493, 222] width 54 height 20
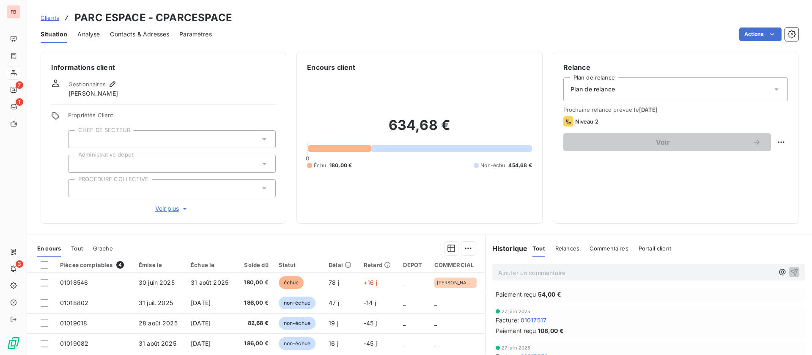
scroll to position [254, 0]
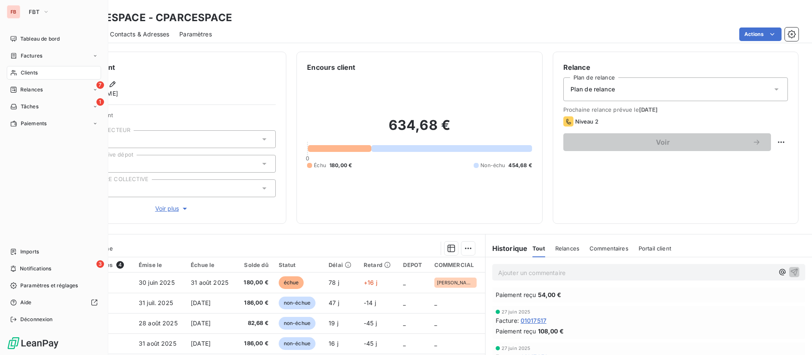
click at [23, 73] on span "Clients" at bounding box center [29, 73] width 17 height 8
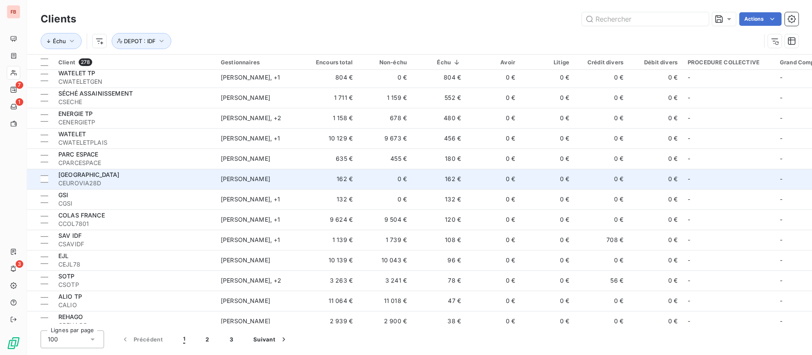
scroll to position [635, 0]
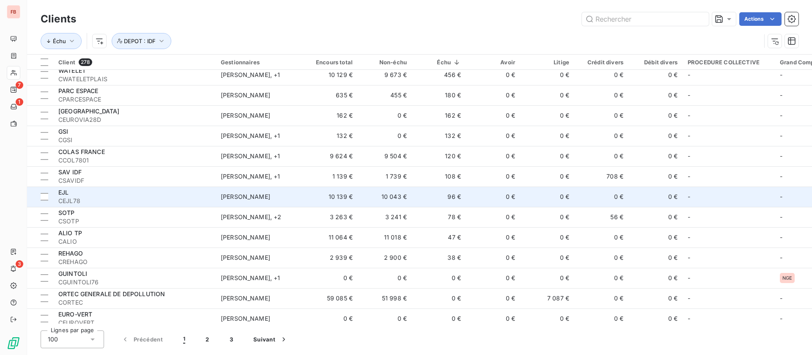
click at [473, 195] on td "0 €" at bounding box center [493, 197] width 54 height 20
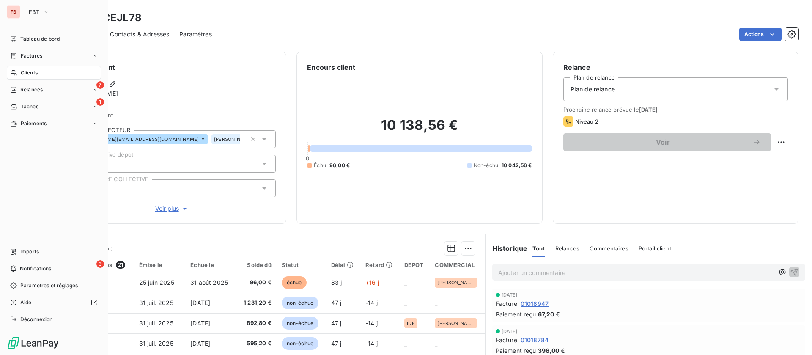
click at [19, 68] on div "Clients" at bounding box center [54, 73] width 94 height 14
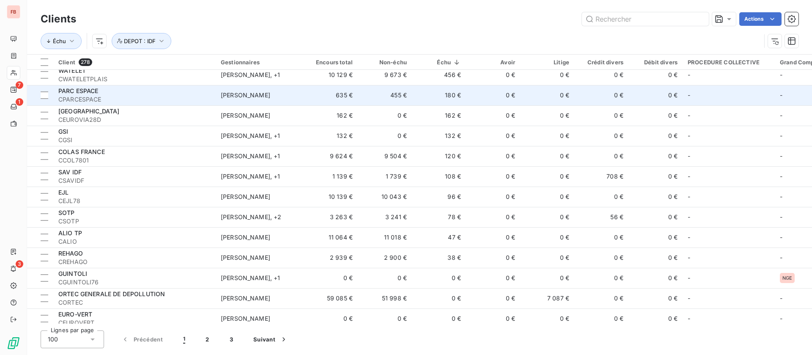
scroll to position [698, 0]
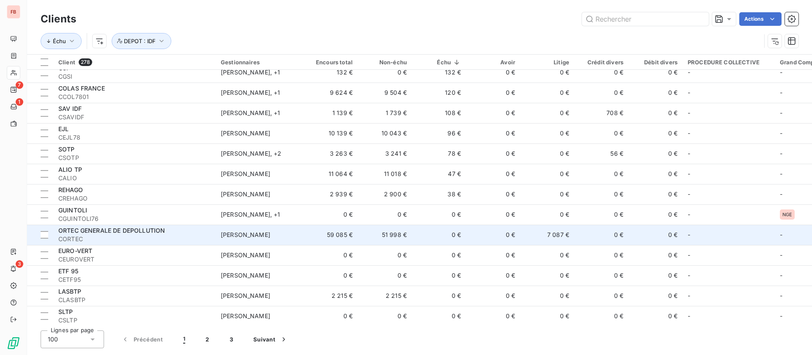
click at [530, 231] on td "7 087 €" at bounding box center [547, 235] width 54 height 20
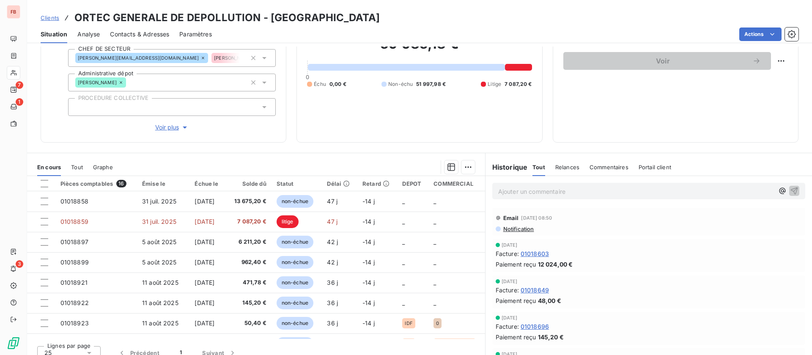
scroll to position [91, 0]
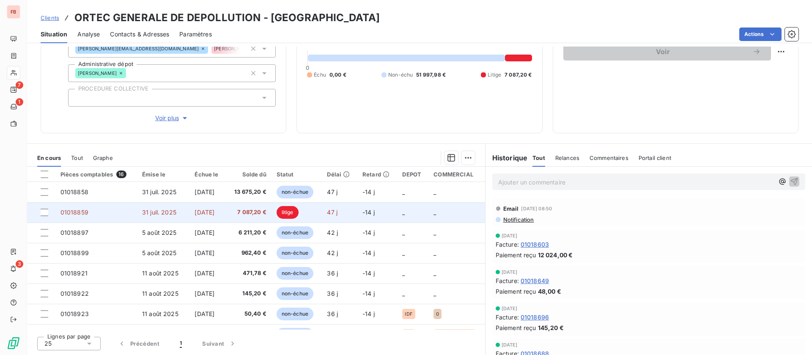
click at [215, 209] on span "[DATE]" at bounding box center [205, 212] width 20 height 7
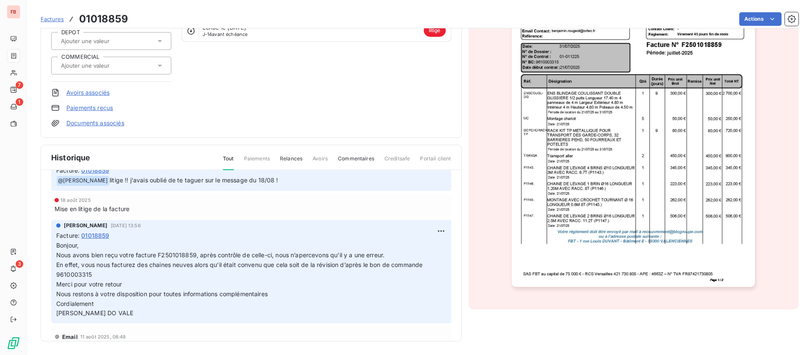
scroll to position [63, 0]
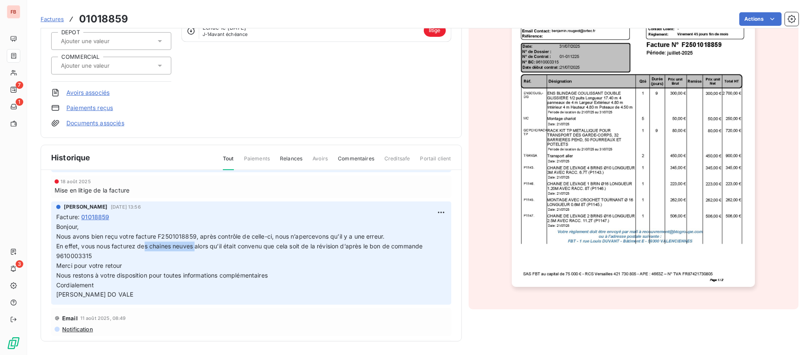
drag, startPoint x: 147, startPoint y: 245, endPoint x: 197, endPoint y: 245, distance: 49.9
click at [197, 245] on span "En effet, vous nous facturez des chaines neuves alors qu’il était convenu que c…" at bounding box center [240, 250] width 369 height 17
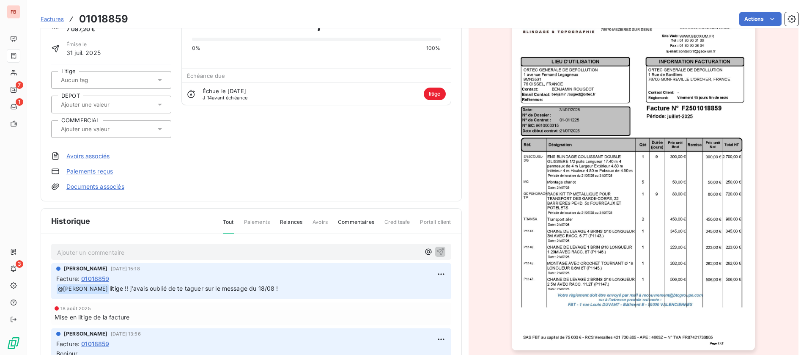
scroll to position [0, 0]
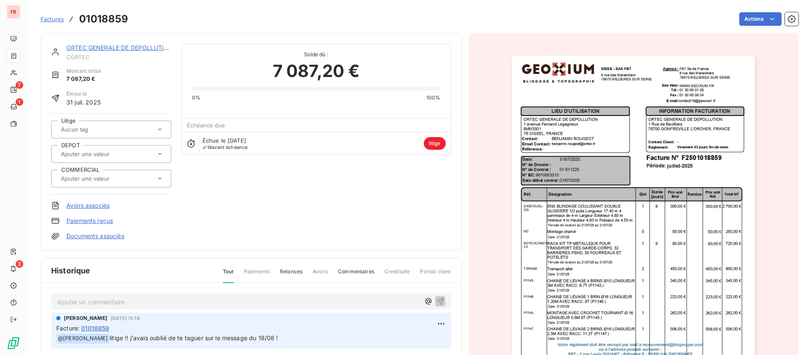
click at [113, 151] on input "text" at bounding box center [102, 154] width 85 height 8
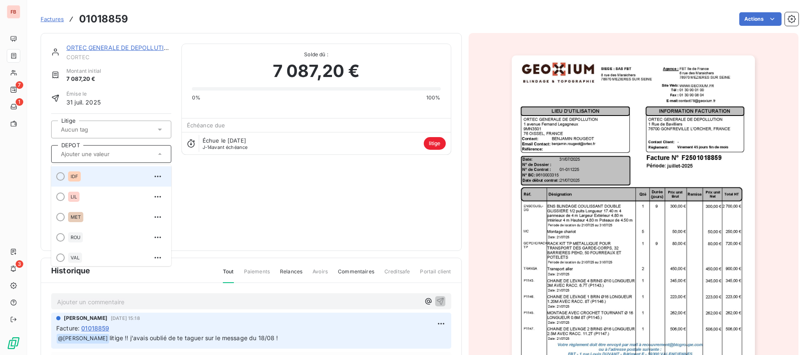
click at [63, 176] on div at bounding box center [60, 176] width 8 height 8
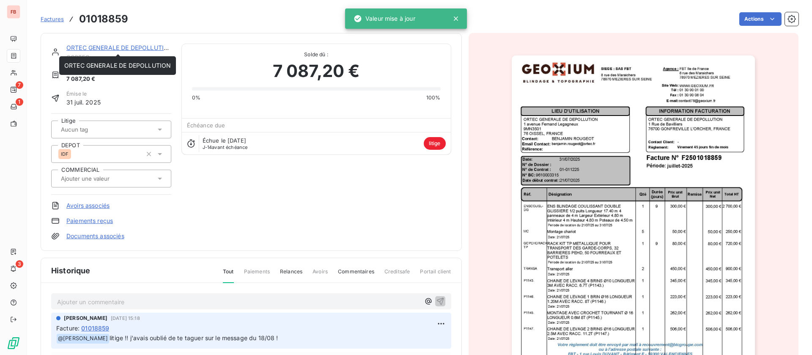
click at [116, 46] on link "ORTEC GENERALE DE DEPOLLUTION" at bounding box center [119, 47] width 107 height 7
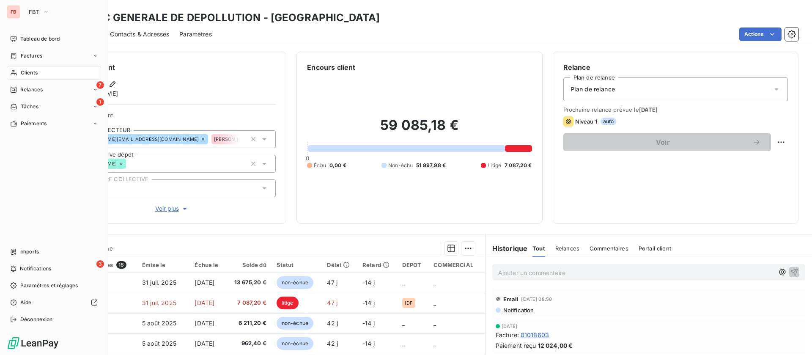
click at [25, 75] on span "Clients" at bounding box center [29, 73] width 17 height 8
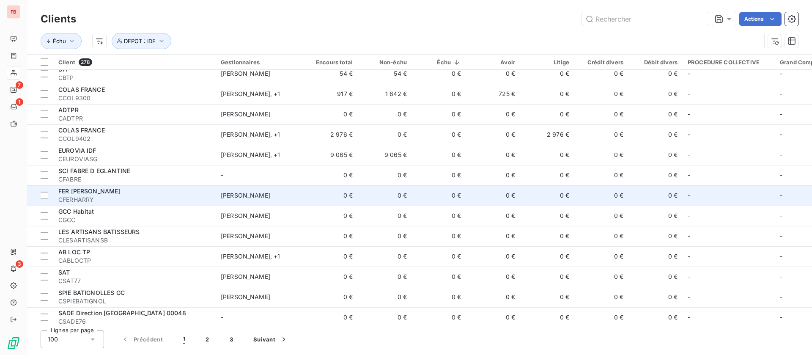
scroll to position [1206, 0]
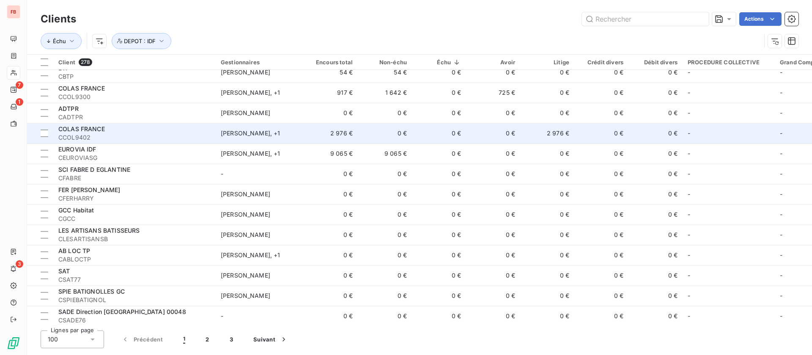
click at [575, 138] on td "0 €" at bounding box center [602, 133] width 54 height 20
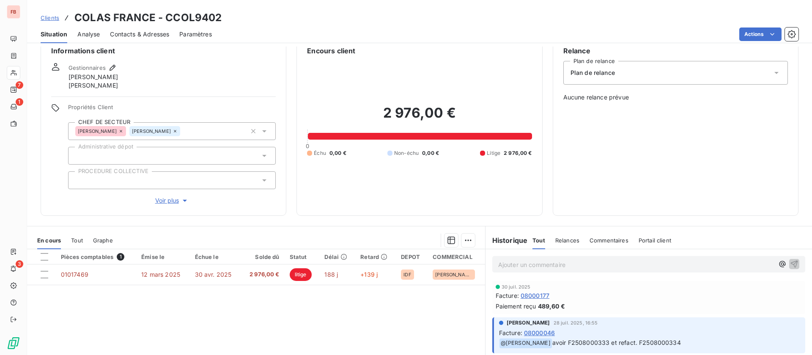
scroll to position [63, 0]
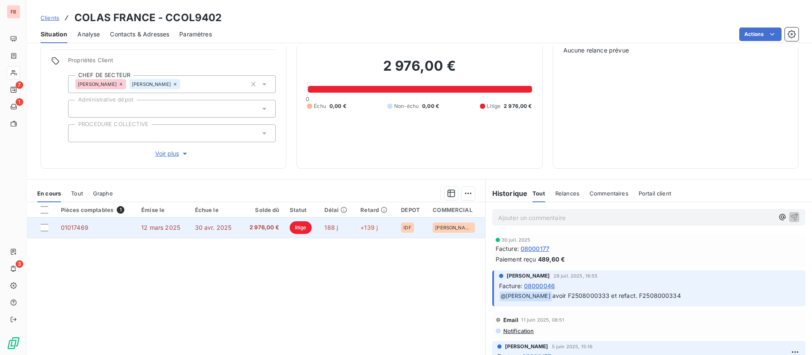
click at [206, 233] on td "30 avr. 2025" at bounding box center [215, 227] width 51 height 20
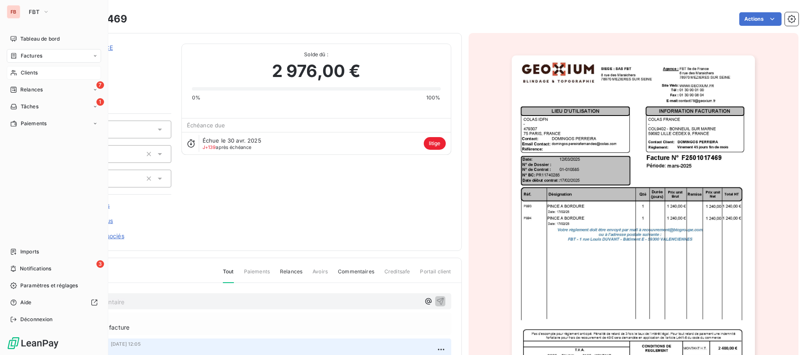
click at [36, 54] on span "Factures" at bounding box center [32, 56] width 22 height 8
click at [47, 105] on div "Clients" at bounding box center [54, 107] width 94 height 14
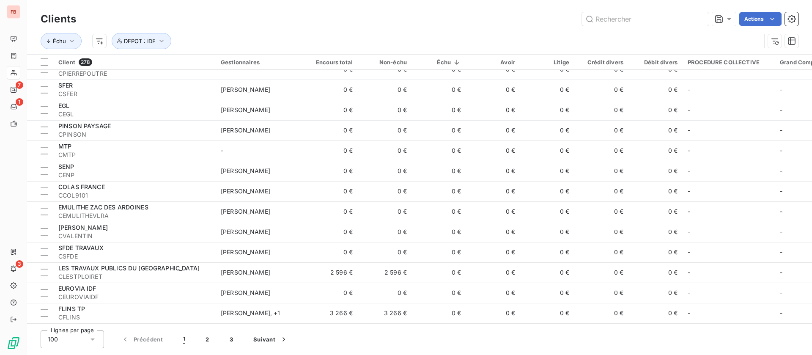
scroll to position [1781, 0]
click at [209, 339] on button "2" at bounding box center [207, 339] width 24 height 18
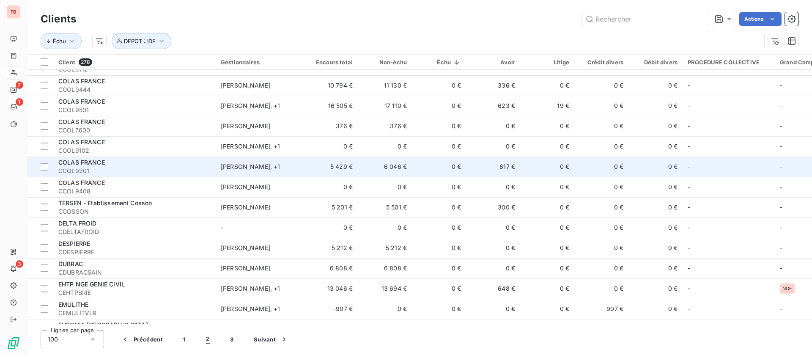
scroll to position [1337, 0]
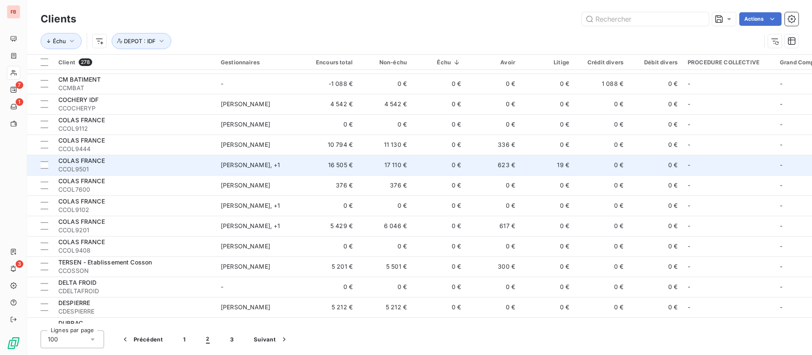
click at [591, 160] on td "0 €" at bounding box center [602, 165] width 54 height 20
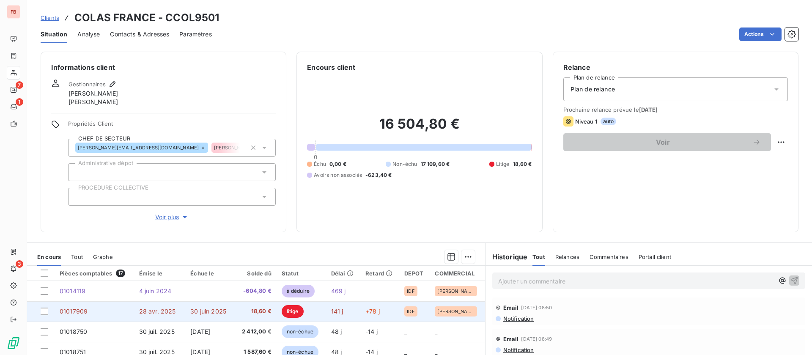
click at [242, 311] on span "18,60 €" at bounding box center [255, 311] width 33 height 8
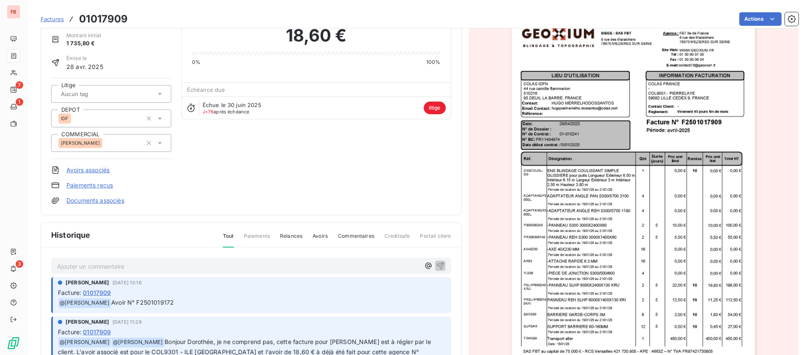
scroll to position [64, 0]
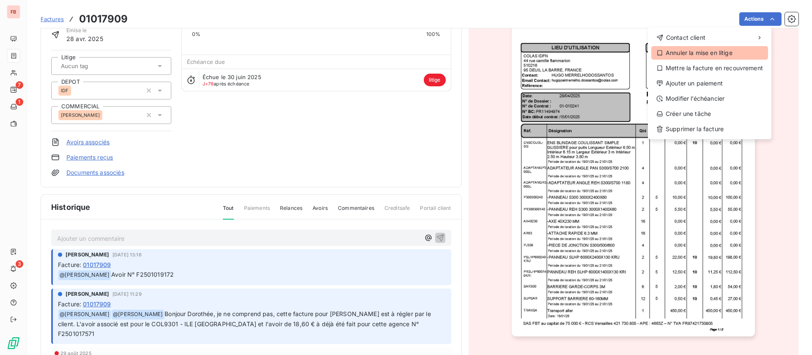
click at [720, 52] on div "Annuler la mise en litige" at bounding box center [710, 53] width 117 height 14
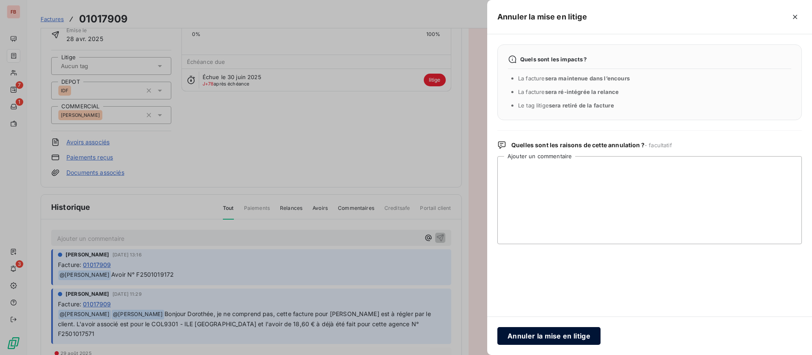
click at [550, 330] on button "Annuler la mise en litige" at bounding box center [549, 336] width 103 height 18
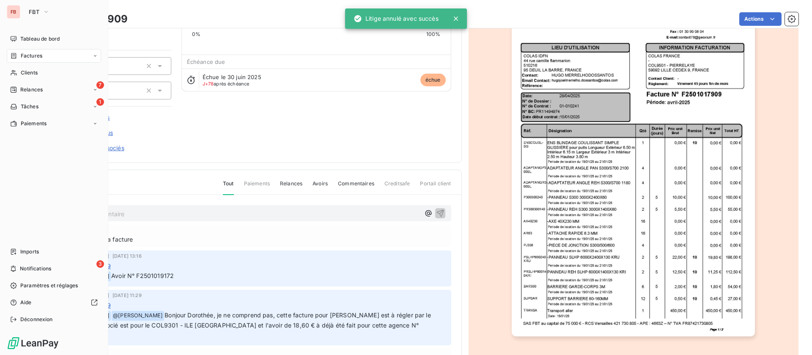
click at [28, 54] on span "Factures" at bounding box center [32, 56] width 22 height 8
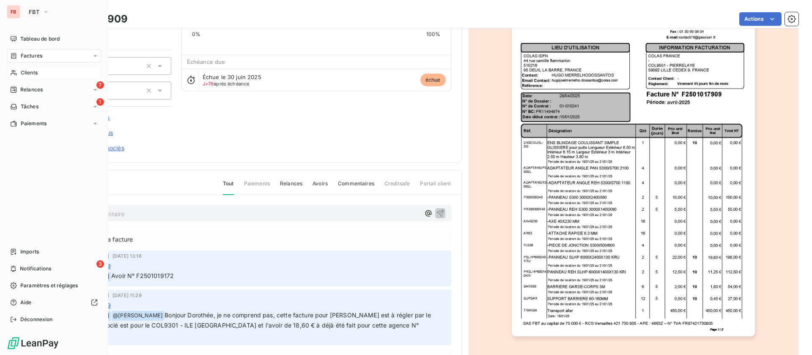
click at [37, 72] on span "Clients" at bounding box center [29, 73] width 17 height 8
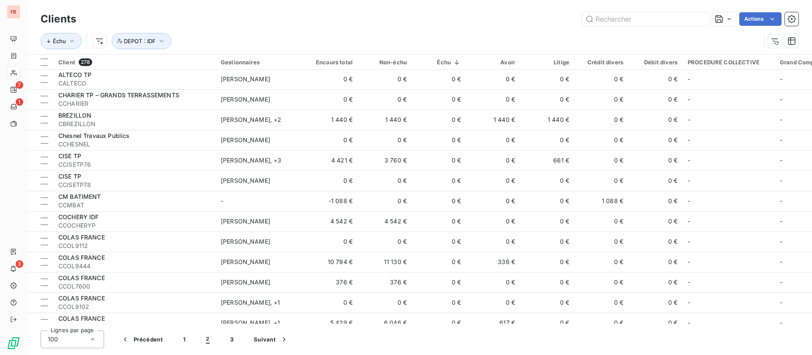
scroll to position [1269, 0]
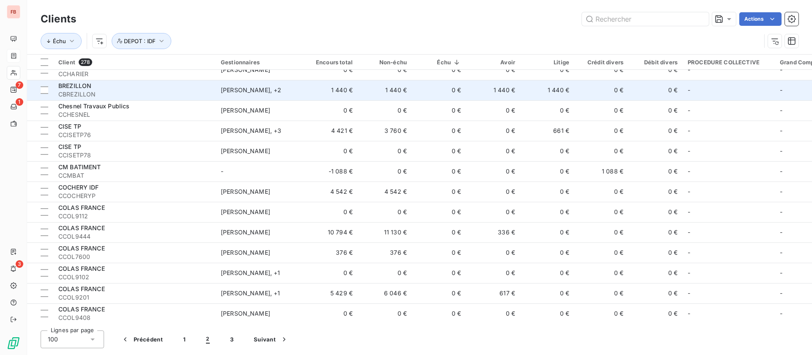
click at [579, 88] on td "0 €" at bounding box center [602, 90] width 54 height 20
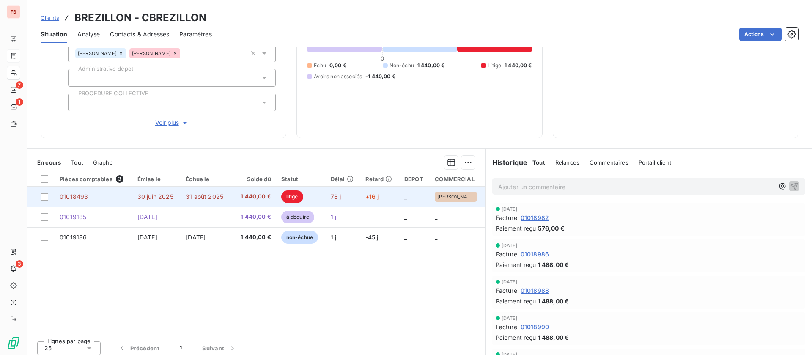
scroll to position [107, 0]
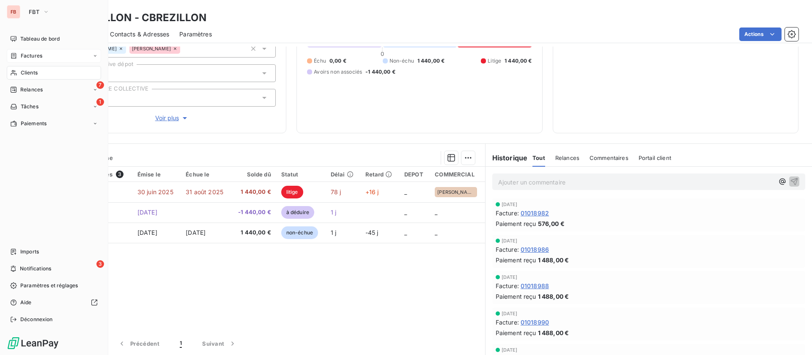
click at [22, 69] on span "Clients" at bounding box center [29, 73] width 17 height 8
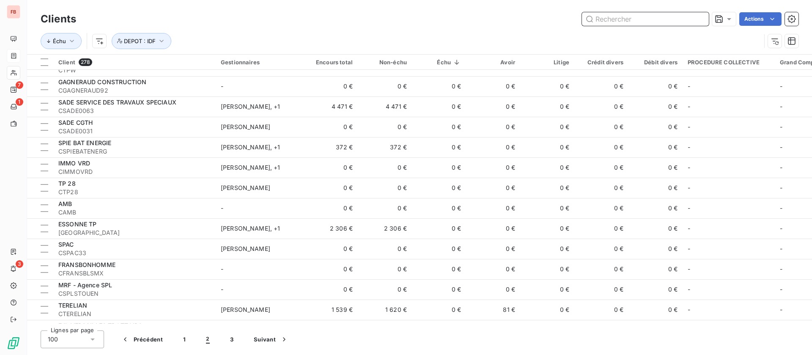
scroll to position [1650, 0]
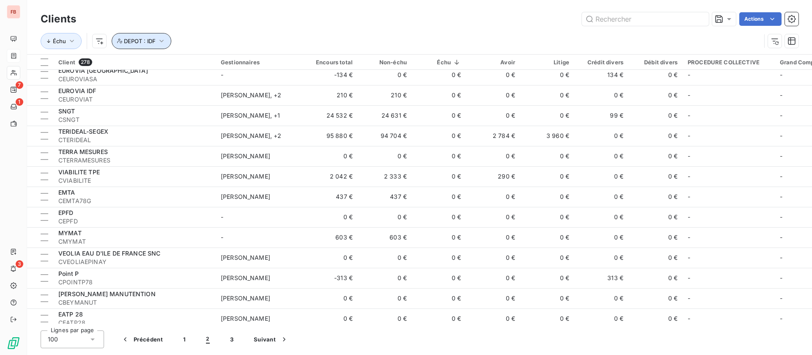
click at [146, 43] on span "DEPOT : IDF" at bounding box center [140, 41] width 32 height 7
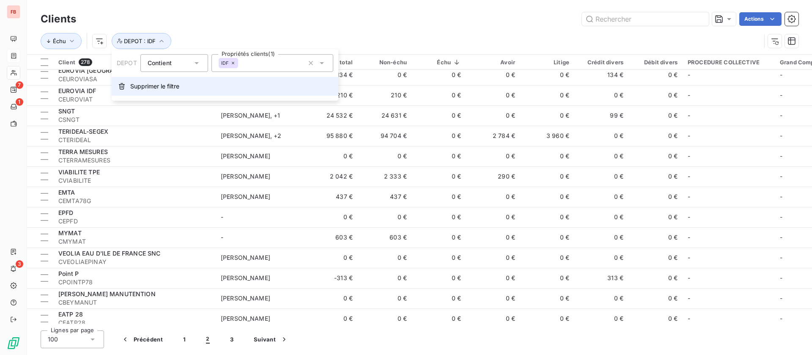
click at [152, 83] on span "Supprimer le filtre" at bounding box center [154, 86] width 49 height 8
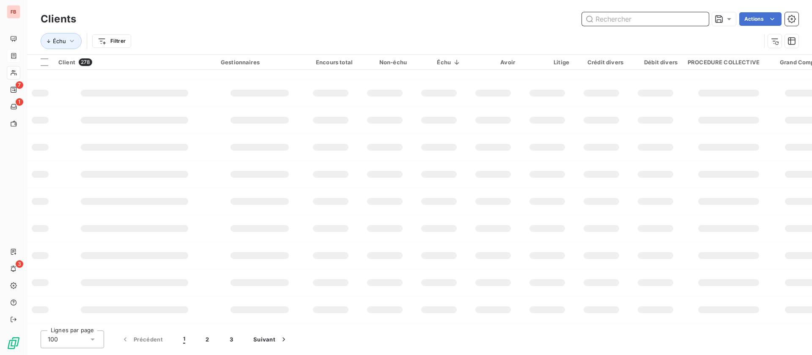
click at [655, 19] on input "text" at bounding box center [645, 19] width 127 height 14
type input "DUCROCQ"
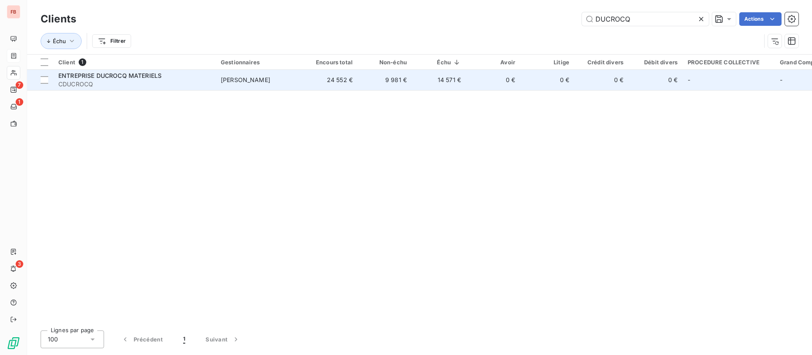
click at [425, 74] on td "14 571 €" at bounding box center [439, 80] width 54 height 20
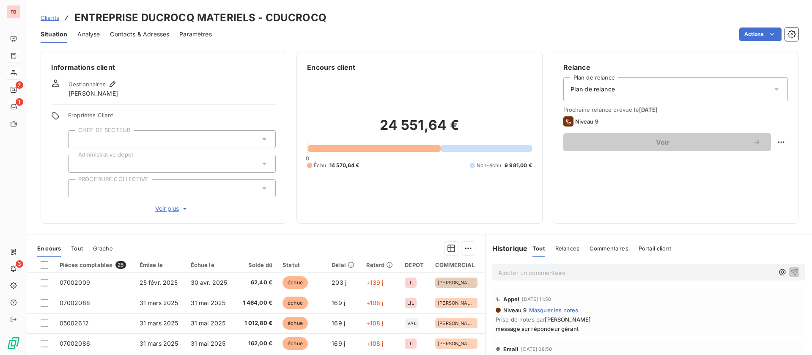
click at [608, 274] on p "Ajouter un commentaire ﻿" at bounding box center [636, 272] width 276 height 11
click at [790, 268] on icon "button" at bounding box center [794, 271] width 8 height 8
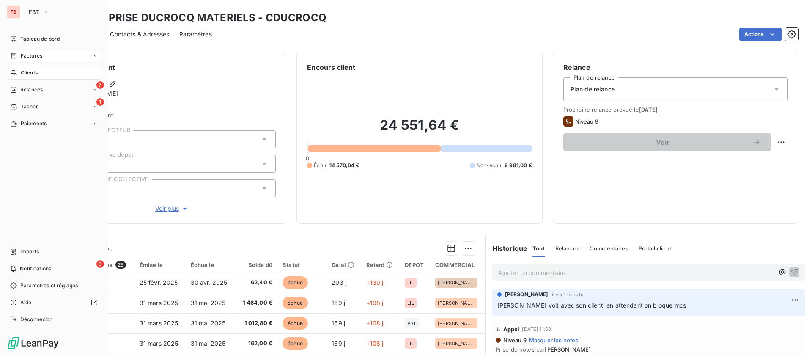
click at [34, 57] on span "Factures" at bounding box center [32, 56] width 22 height 8
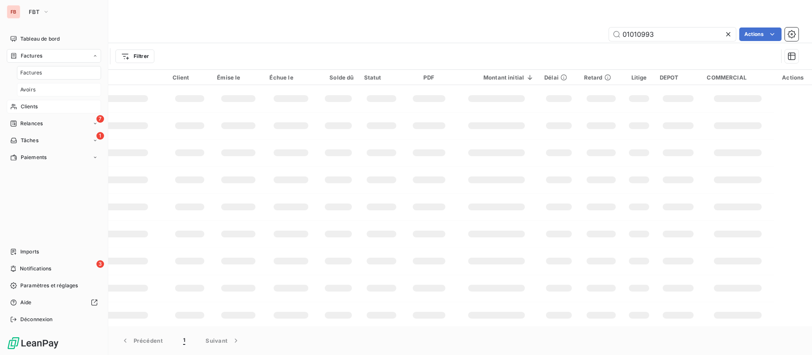
click at [36, 89] on div "Avoirs" at bounding box center [59, 90] width 84 height 14
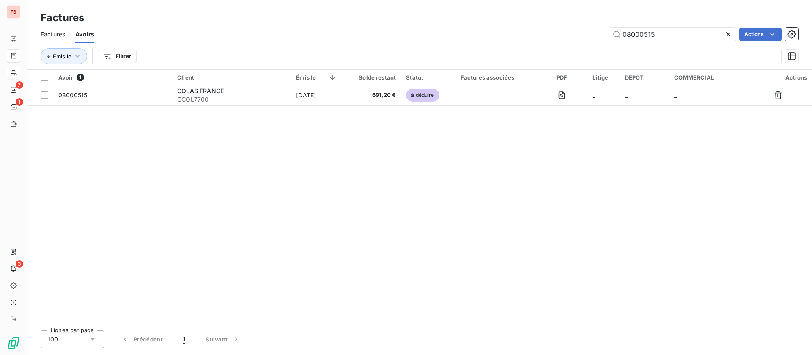
click at [728, 35] on icon at bounding box center [728, 34] width 8 height 8
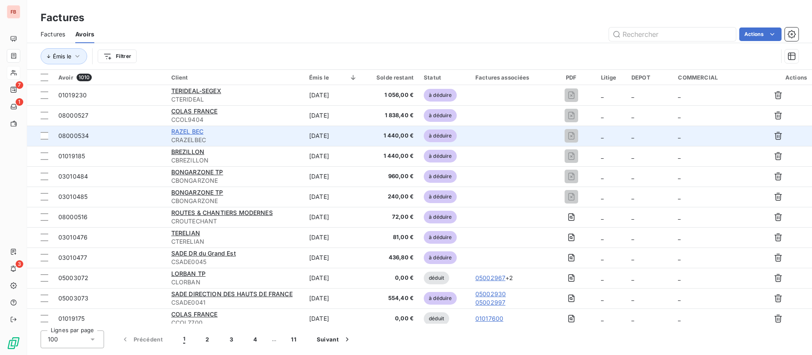
click at [193, 132] on span "RAZEL BEC" at bounding box center [187, 131] width 32 height 7
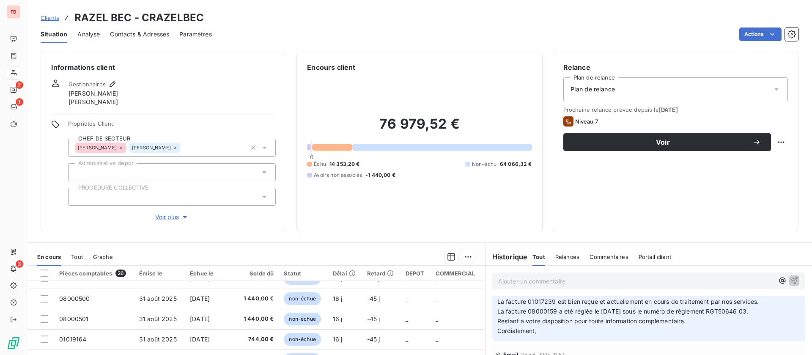
scroll to position [190, 0]
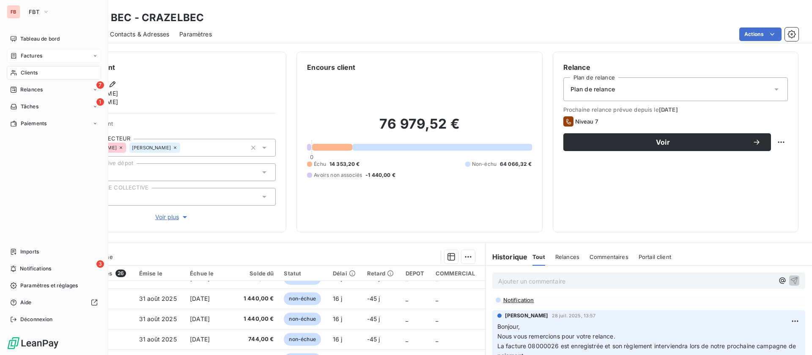
click at [30, 56] on span "Factures" at bounding box center [32, 56] width 22 height 8
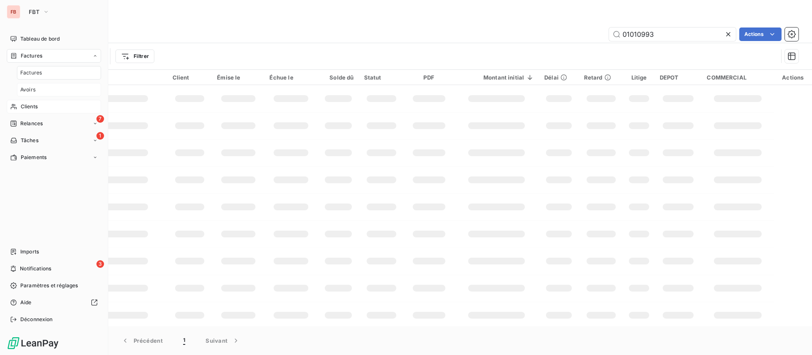
click at [42, 89] on div "Avoirs" at bounding box center [59, 90] width 84 height 14
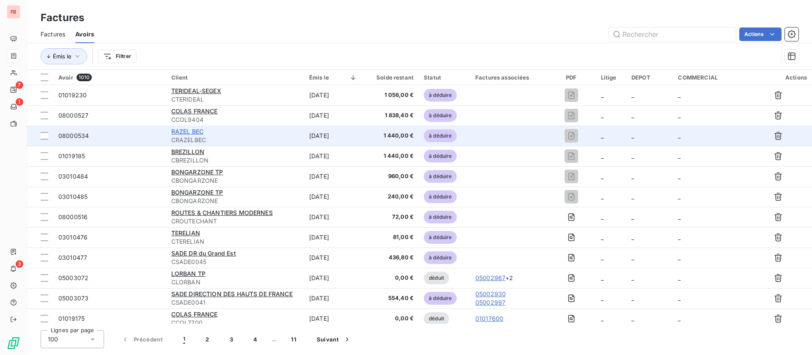
click at [190, 132] on span "RAZEL BEC" at bounding box center [187, 131] width 32 height 7
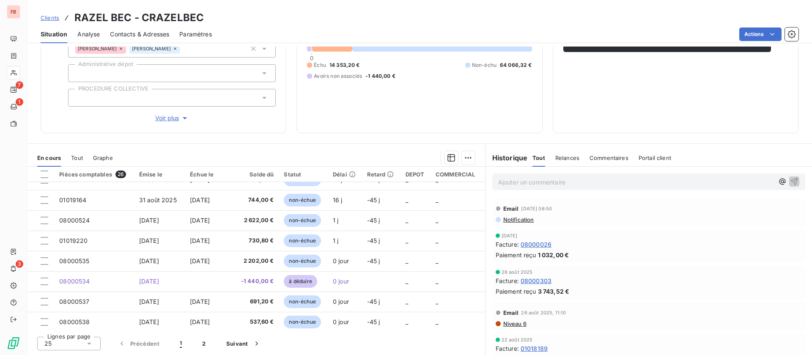
scroll to position [361, 0]
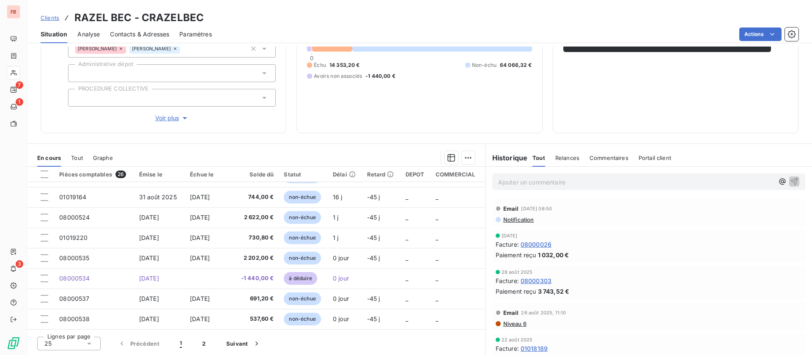
click at [543, 184] on p "Ajouter un commentaire ﻿" at bounding box center [636, 182] width 276 height 11
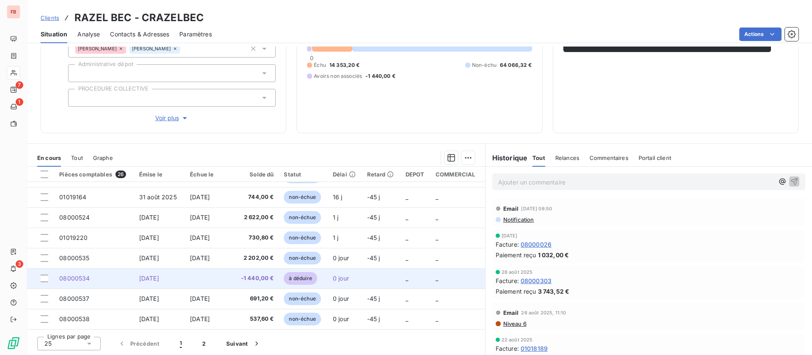
click at [153, 274] on td "[DATE]" at bounding box center [159, 278] width 51 height 20
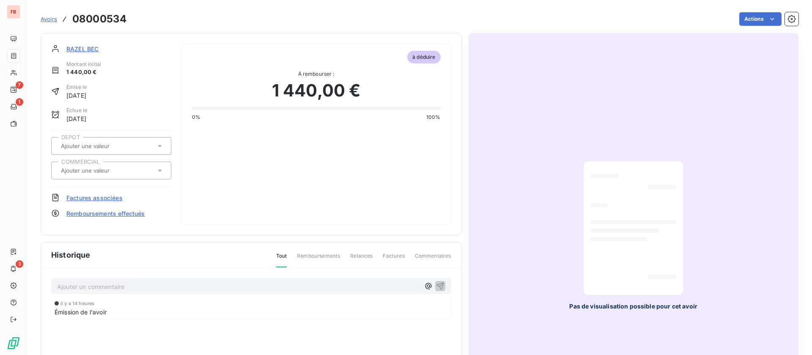
click at [137, 293] on div "Ajouter un commentaire ﻿" at bounding box center [251, 286] width 400 height 17
click at [131, 284] on p "Ajouter un commentaire ﻿" at bounding box center [238, 286] width 363 height 11
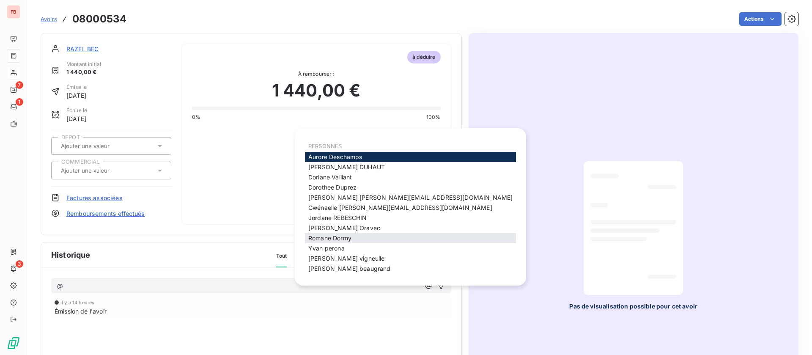
click at [345, 234] on span "Romane Dormy" at bounding box center [329, 237] width 43 height 7
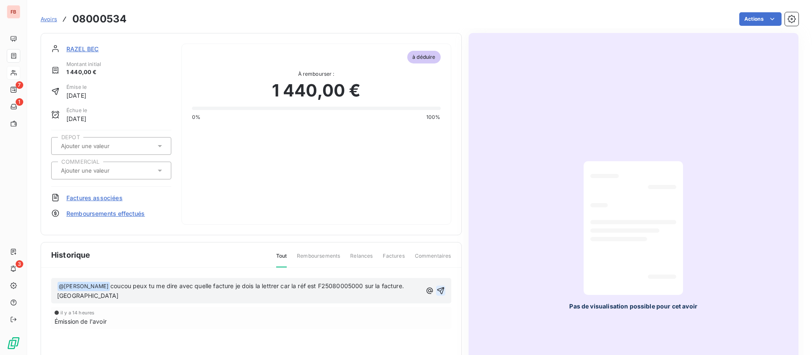
click at [437, 291] on icon "button" at bounding box center [441, 290] width 8 height 8
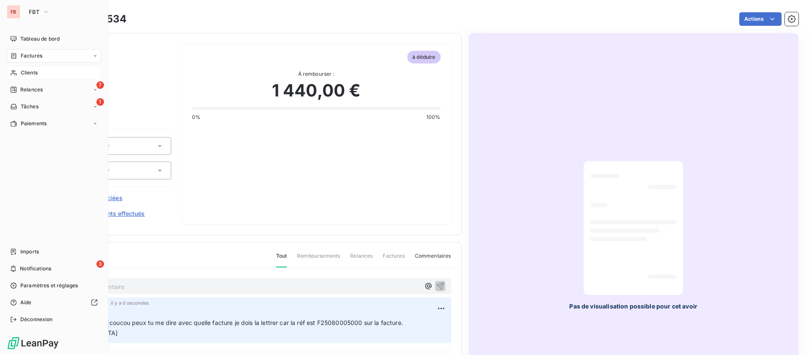
click at [32, 53] on span "Factures" at bounding box center [32, 56] width 22 height 8
click at [50, 88] on div "Avoirs" at bounding box center [59, 90] width 84 height 14
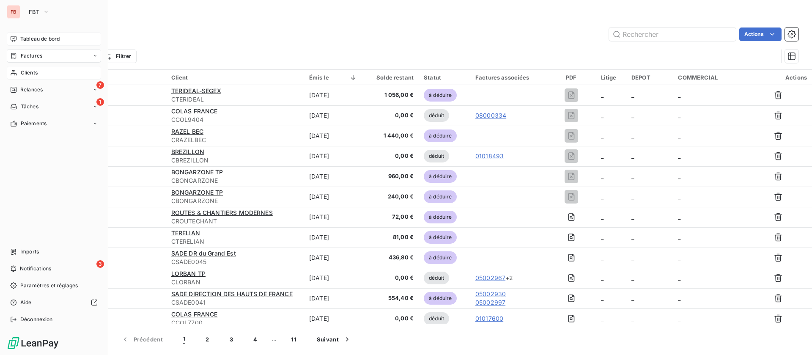
click at [43, 35] on span "Tableau de bord" at bounding box center [39, 39] width 39 height 8
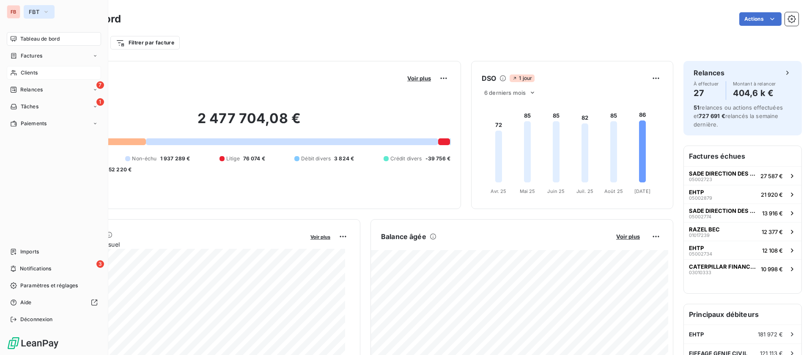
click at [46, 9] on icon "button" at bounding box center [46, 12] width 7 height 8
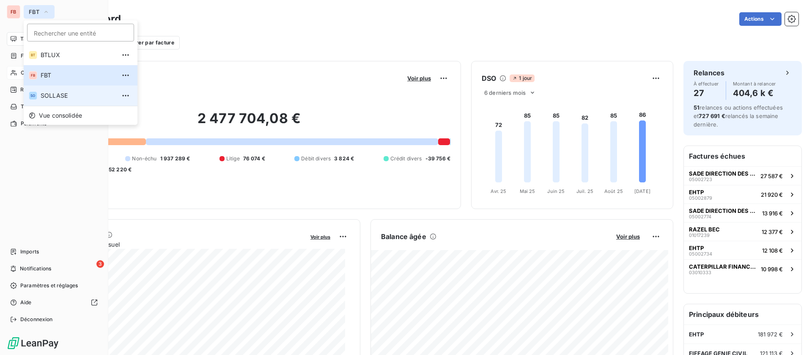
click at [72, 98] on span "SOLLASE" at bounding box center [78, 95] width 75 height 8
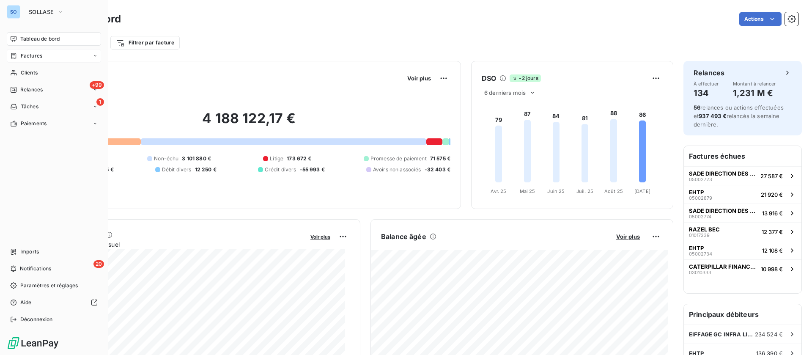
click at [47, 53] on div "Factures" at bounding box center [54, 56] width 94 height 14
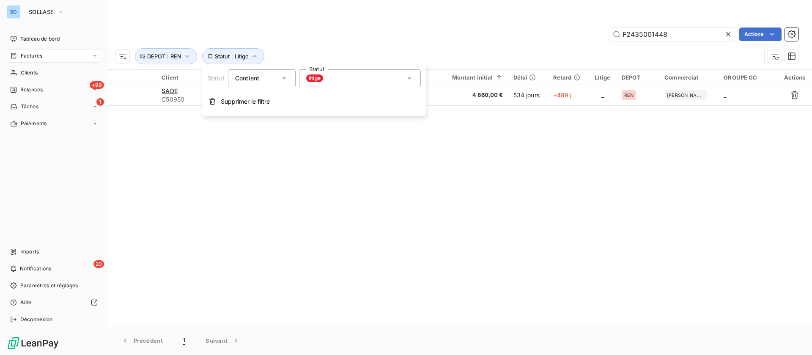
click at [39, 55] on span "Factures" at bounding box center [32, 56] width 22 height 8
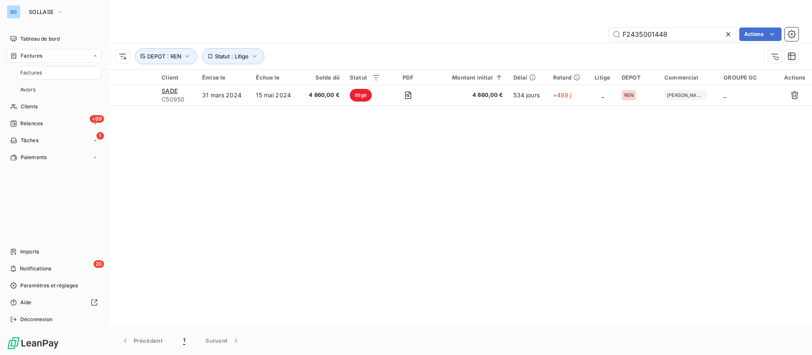
click at [45, 71] on div "Factures" at bounding box center [59, 73] width 84 height 14
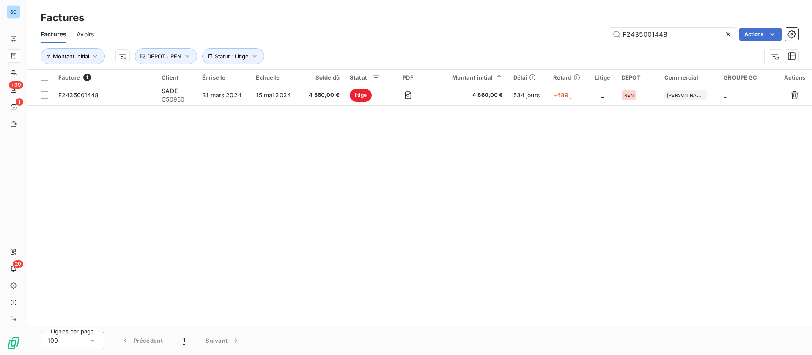
click at [103, 33] on div "Factures Avoirs F2435001448 Actions" at bounding box center [419, 34] width 785 height 18
click at [89, 34] on span "Avoirs" at bounding box center [85, 34] width 17 height 8
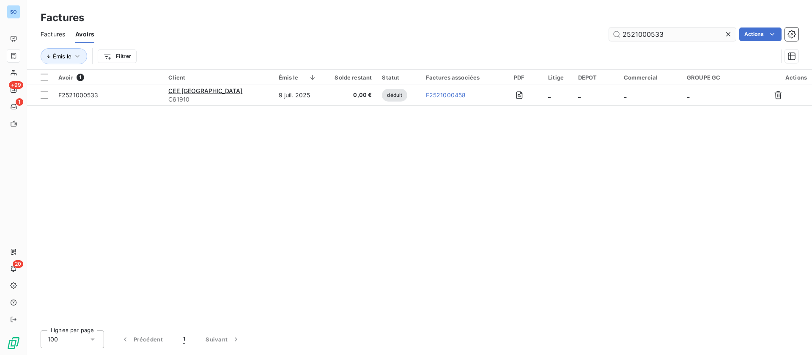
click at [725, 33] on icon at bounding box center [728, 34] width 8 height 8
click at [729, 33] on input "text" at bounding box center [672, 35] width 127 height 14
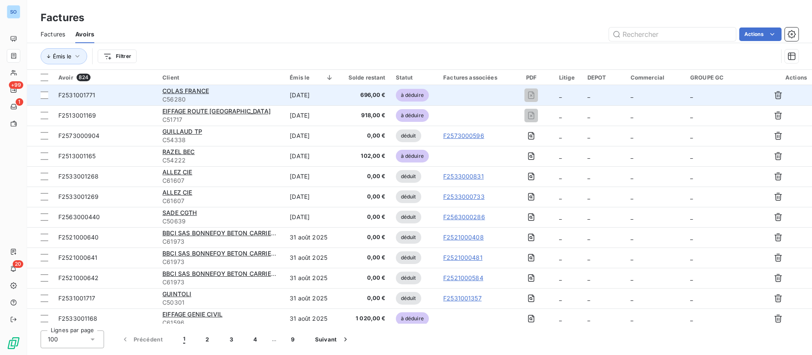
click at [229, 91] on div "COLAS FRANCE" at bounding box center [220, 91] width 117 height 8
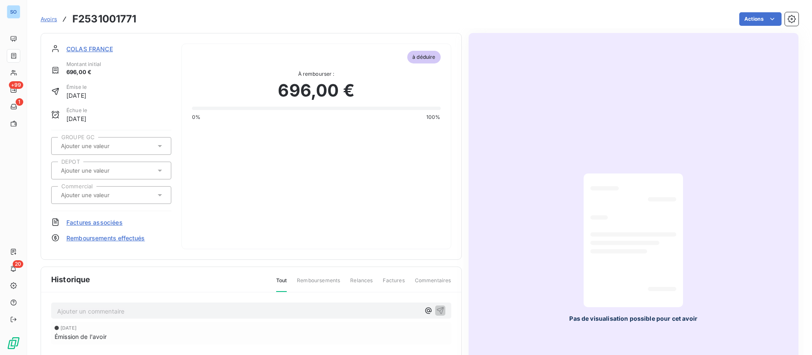
click at [88, 48] on span "COLAS FRANCE" at bounding box center [89, 48] width 47 height 9
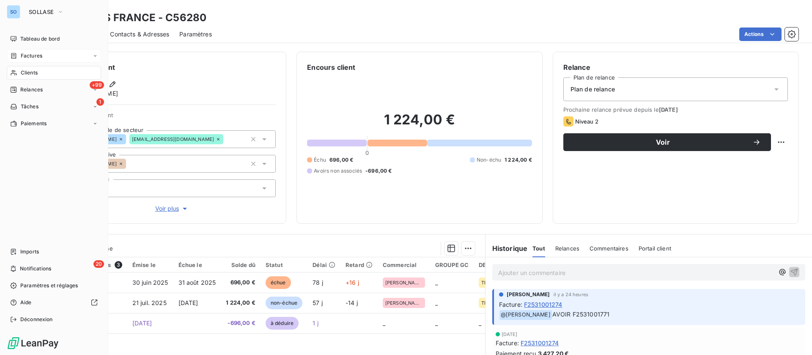
click at [24, 52] on span "Factures" at bounding box center [32, 56] width 22 height 8
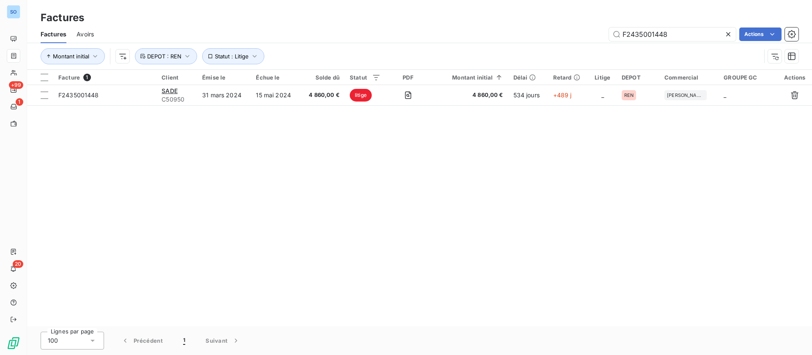
click at [87, 30] on span "Avoirs" at bounding box center [85, 34] width 17 height 8
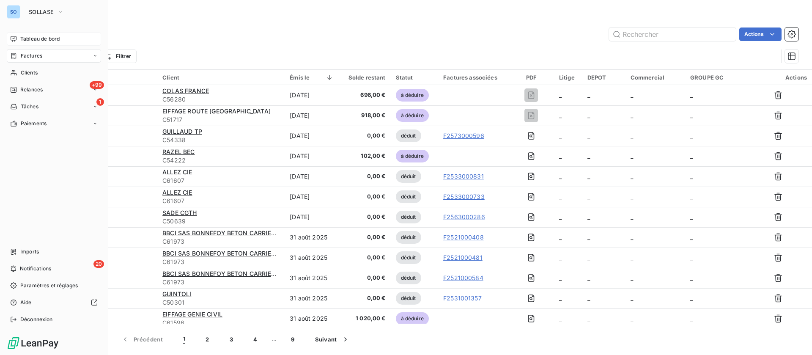
click at [30, 37] on span "Tableau de bord" at bounding box center [39, 39] width 39 height 8
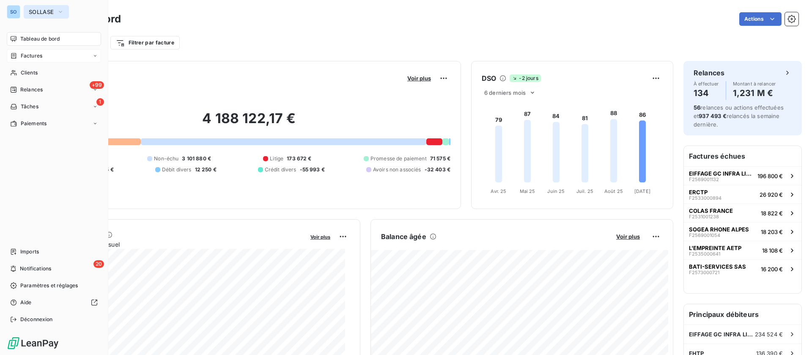
click at [41, 10] on span "SOLLASE" at bounding box center [41, 11] width 25 height 7
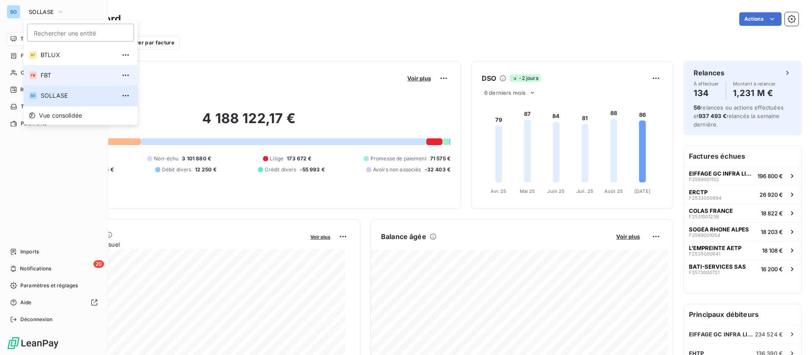
click at [64, 74] on span "FBT" at bounding box center [78, 75] width 75 height 8
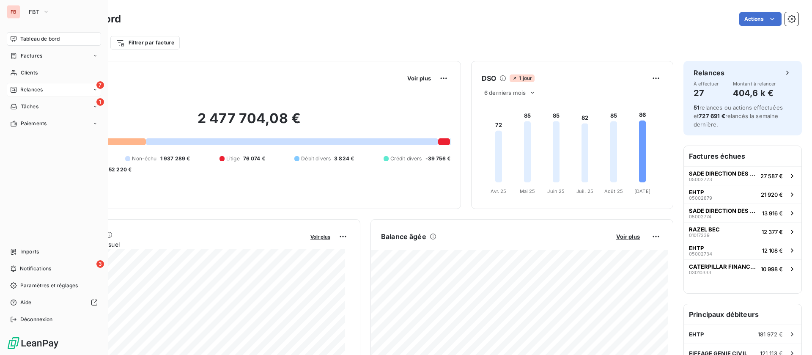
click at [51, 88] on div "7 Relances" at bounding box center [54, 90] width 94 height 14
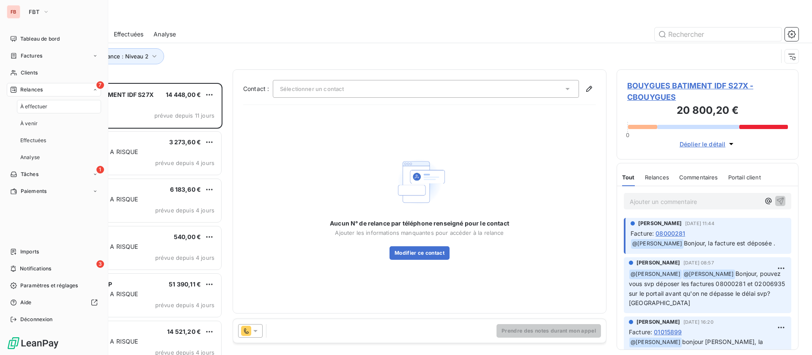
scroll to position [262, 172]
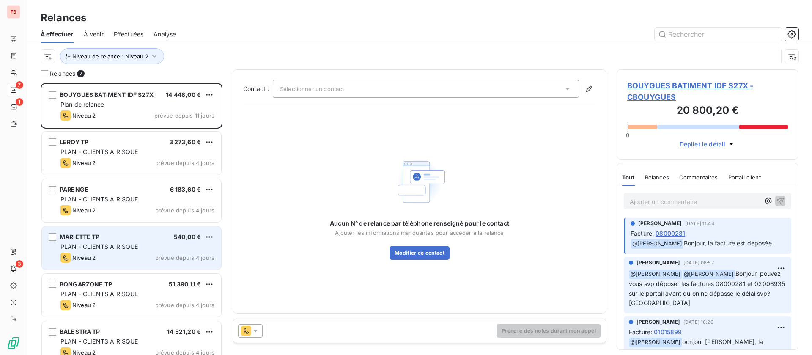
click at [149, 238] on div "MARIETTE TP 540,00 €" at bounding box center [138, 237] width 154 height 8
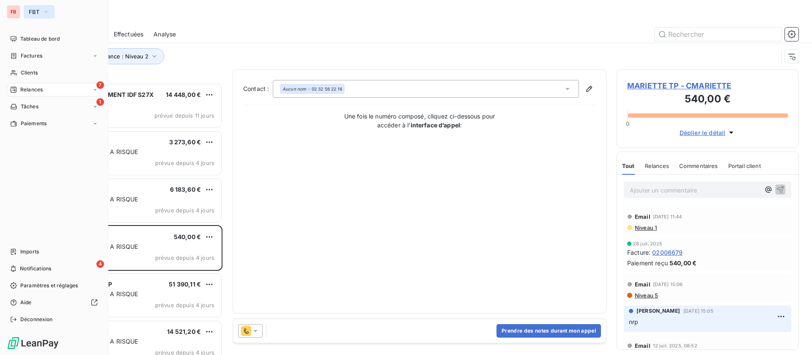
drag, startPoint x: 28, startPoint y: 11, endPoint x: 28, endPoint y: 15, distance: 4.3
click at [28, 11] on button "FBT" at bounding box center [39, 12] width 31 height 14
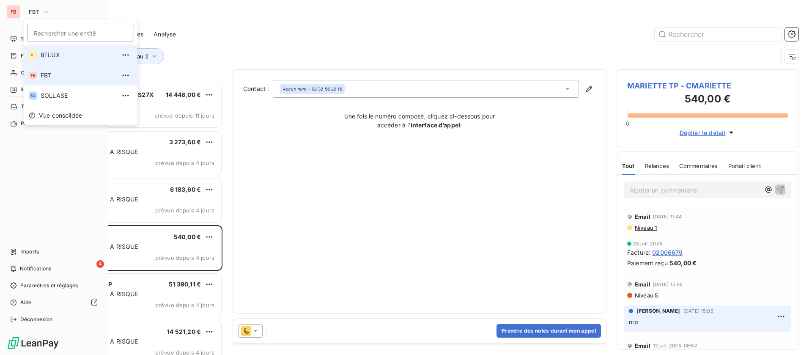
click at [43, 77] on span "FBT" at bounding box center [78, 75] width 75 height 8
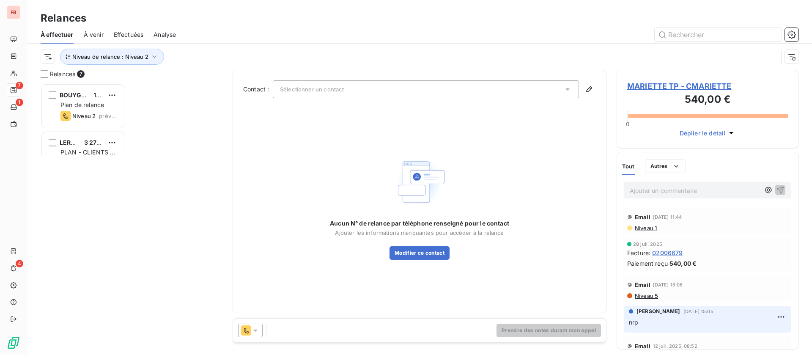
scroll to position [262, 172]
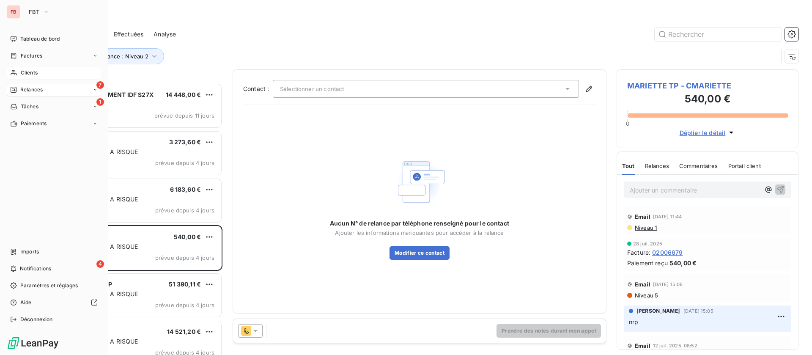
click at [27, 74] on span "Clients" at bounding box center [29, 73] width 17 height 8
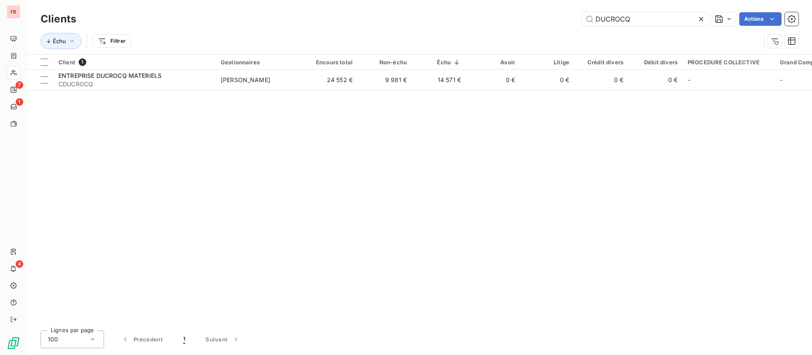
drag, startPoint x: 628, startPoint y: 17, endPoint x: 448, endPoint y: -3, distance: 181.3
click at [448, 0] on html "FB 7 1 4 Clients DUCROCQ Actions Échu Filtrer Client 1 Gestionnaires Encours to…" at bounding box center [406, 177] width 812 height 355
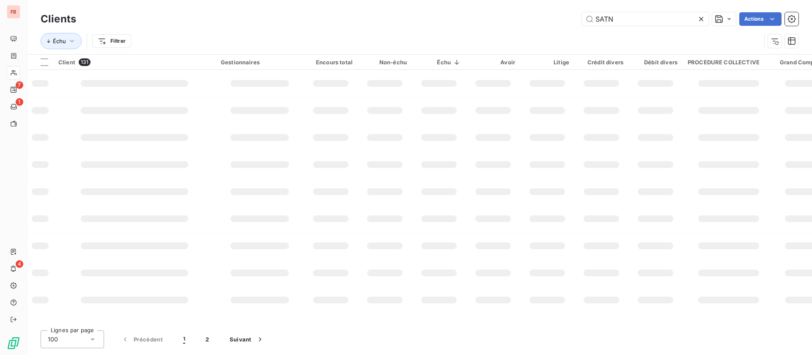
type input "SATN"
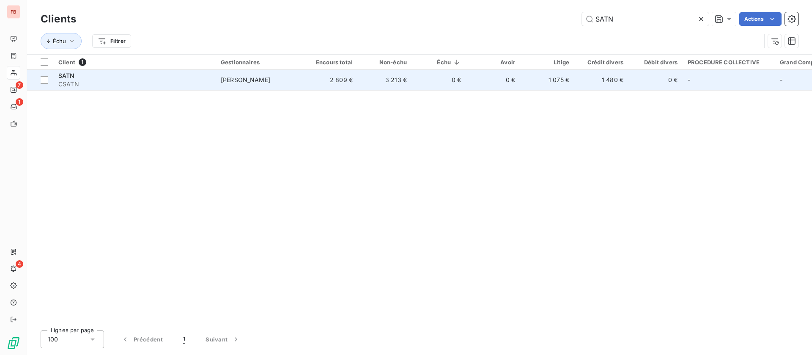
click at [288, 84] on td "[PERSON_NAME]" at bounding box center [260, 80] width 88 height 20
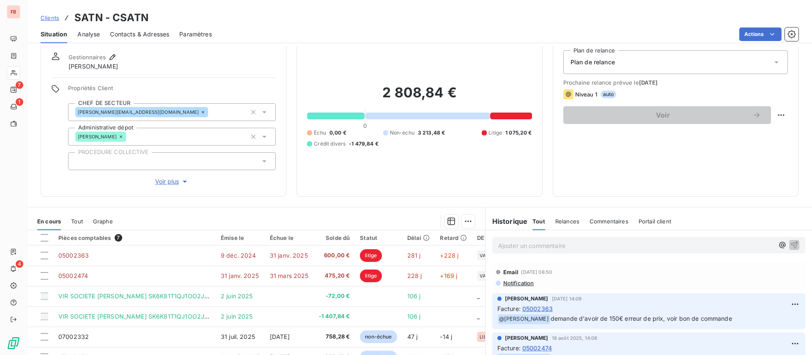
scroll to position [63, 0]
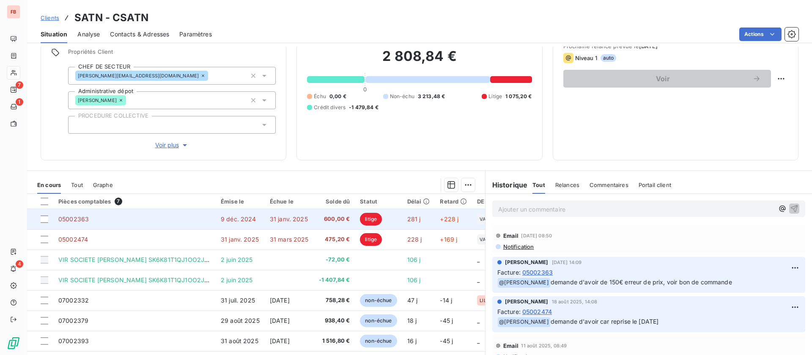
click at [127, 221] on td "05002363" at bounding box center [134, 219] width 162 height 20
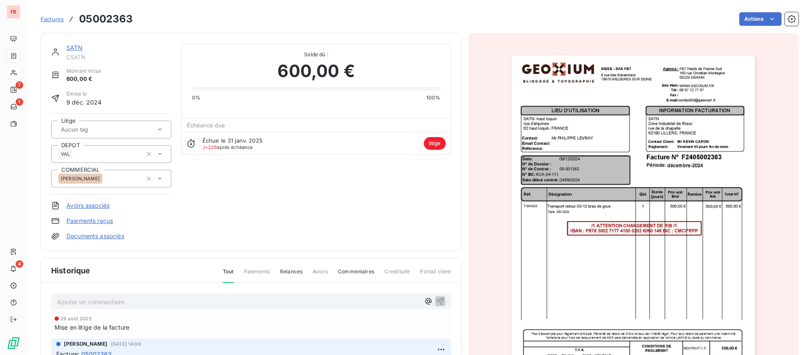
click at [161, 302] on p "Ajouter un commentaire ﻿" at bounding box center [238, 302] width 363 height 11
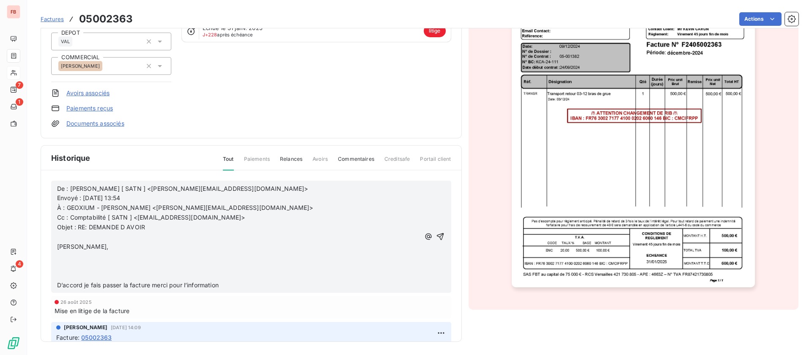
scroll to position [113, 0]
click at [103, 242] on p "Jerome," at bounding box center [238, 247] width 363 height 10
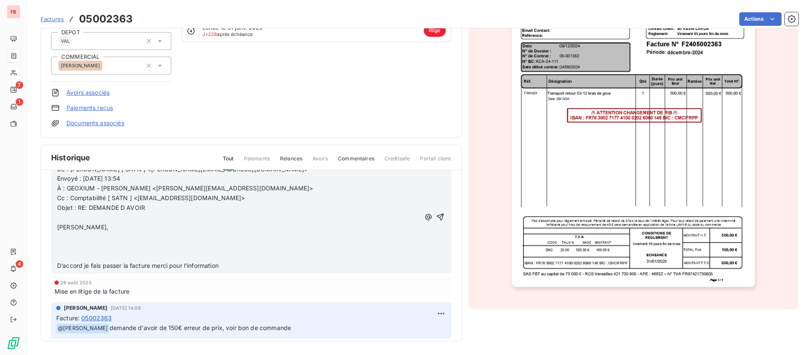
scroll to position [0, 0]
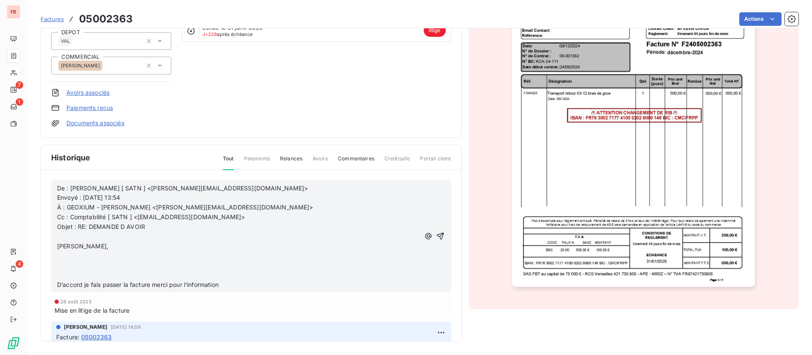
click at [68, 256] on p "﻿" at bounding box center [238, 256] width 363 height 10
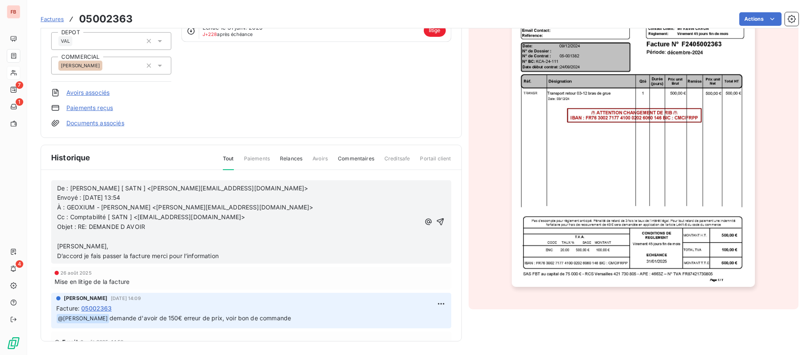
click at [84, 237] on p at bounding box center [238, 237] width 363 height 10
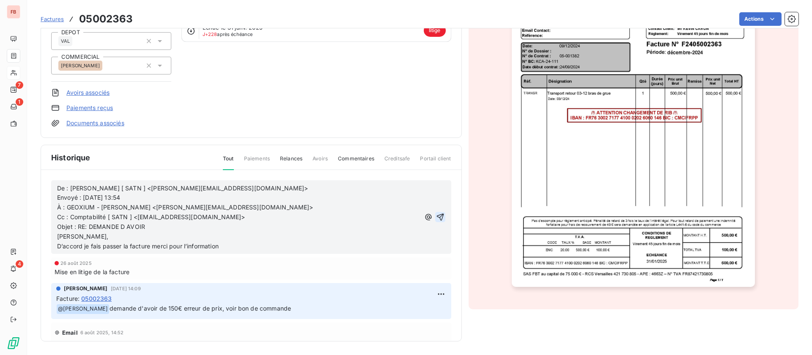
click at [437, 214] on icon "button" at bounding box center [440, 216] width 7 height 7
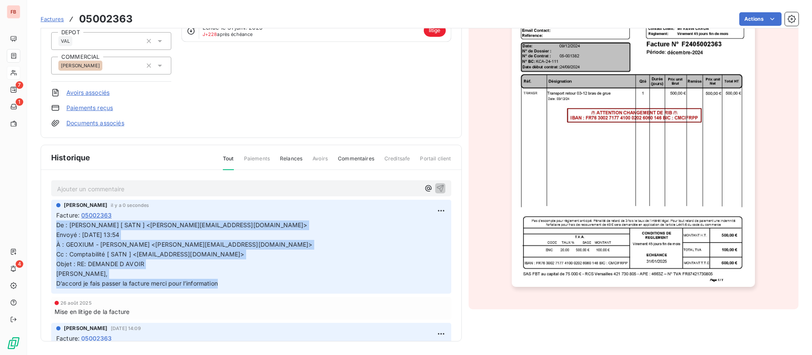
drag, startPoint x: 58, startPoint y: 225, endPoint x: 228, endPoint y: 281, distance: 179.7
click at [228, 281] on p "De : Kevin CARON [ SATN ] <k.caron@satn62.fr> Envoyé : lundi 13 janvier 2025 13…" at bounding box center [251, 254] width 390 height 68
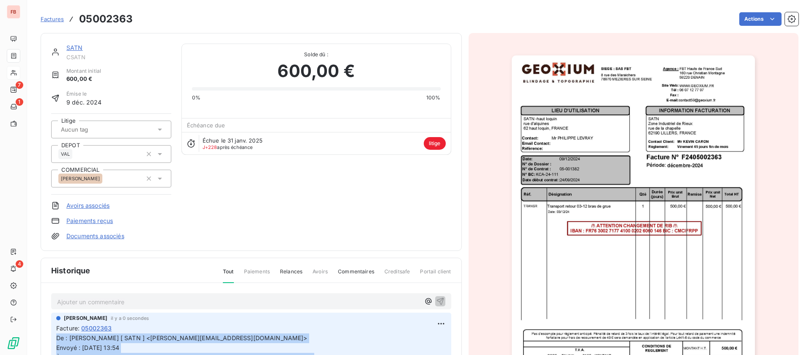
drag, startPoint x: 81, startPoint y: 47, endPoint x: 107, endPoint y: 60, distance: 29.9
click at [81, 47] on link "SATN" at bounding box center [74, 47] width 17 height 7
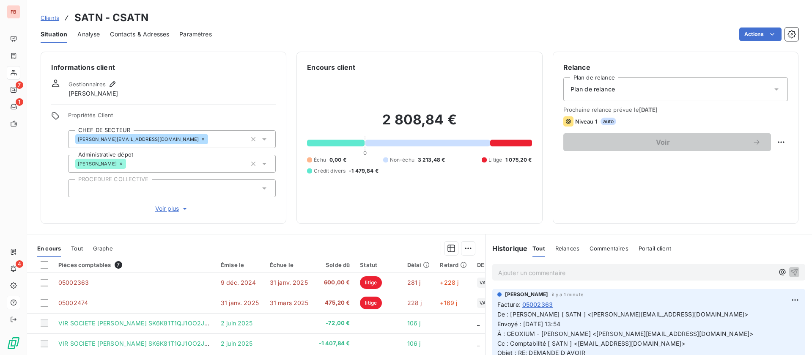
scroll to position [63, 0]
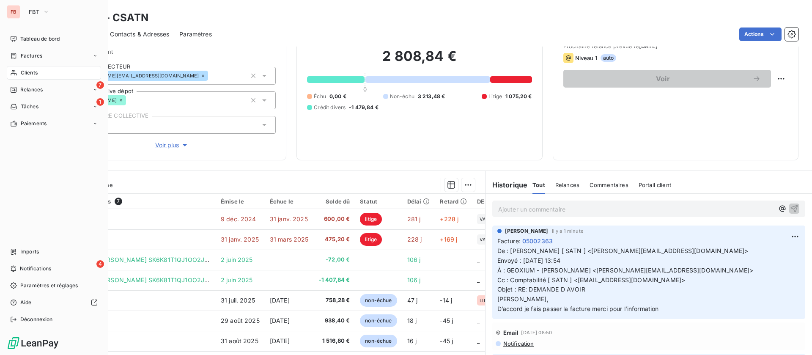
drag, startPoint x: 26, startPoint y: 74, endPoint x: 87, endPoint y: 70, distance: 61.1
click at [26, 74] on span "Clients" at bounding box center [29, 73] width 17 height 8
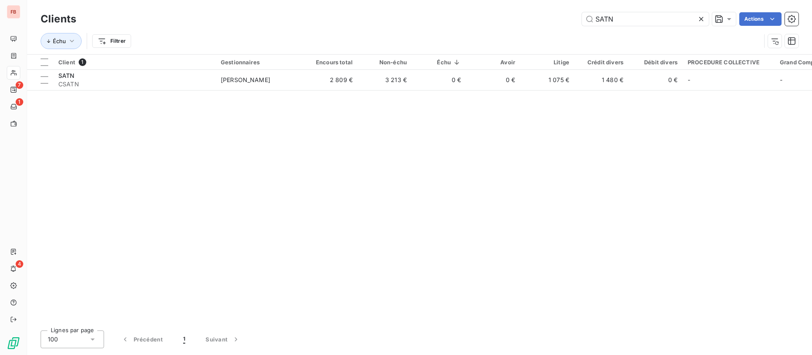
drag, startPoint x: 609, startPoint y: 20, endPoint x: 548, endPoint y: 19, distance: 60.5
click at [548, 19] on div "SATN Actions" at bounding box center [442, 19] width 713 height 14
type input "tcl"
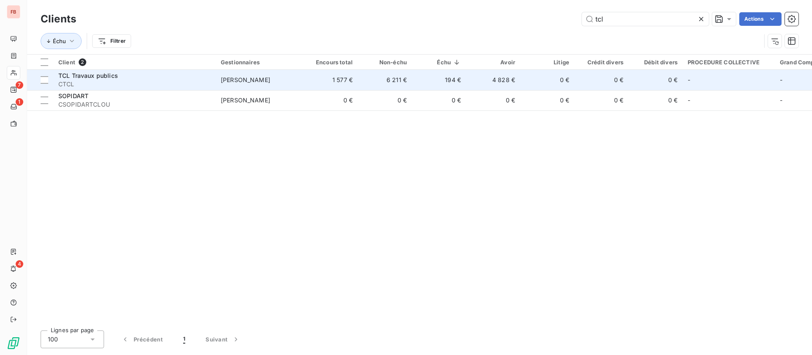
click at [451, 85] on td "194 €" at bounding box center [439, 80] width 54 height 20
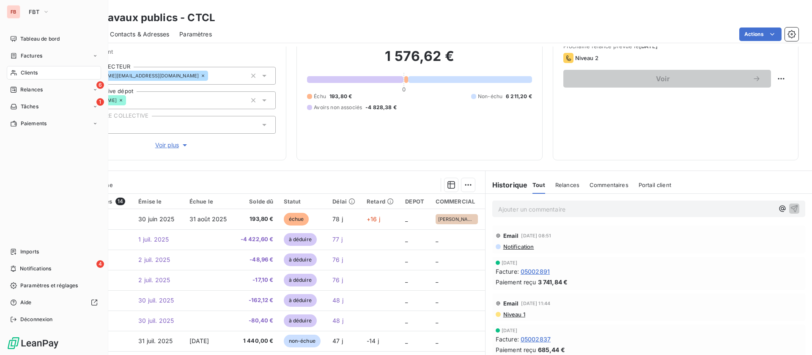
click at [23, 73] on span "Clients" at bounding box center [29, 73] width 17 height 8
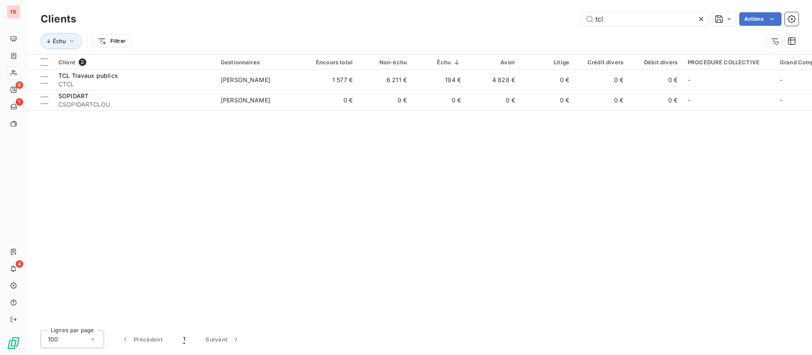
drag, startPoint x: 608, startPoint y: 17, endPoint x: 546, endPoint y: 11, distance: 62.1
click at [546, 11] on div "Clients tcl Actions" at bounding box center [420, 19] width 758 height 18
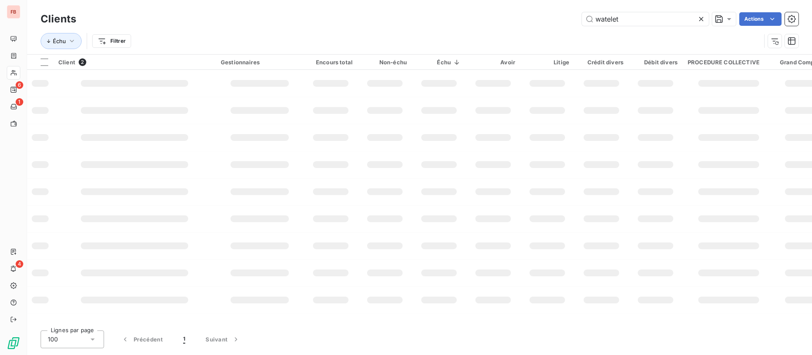
type input "watelet"
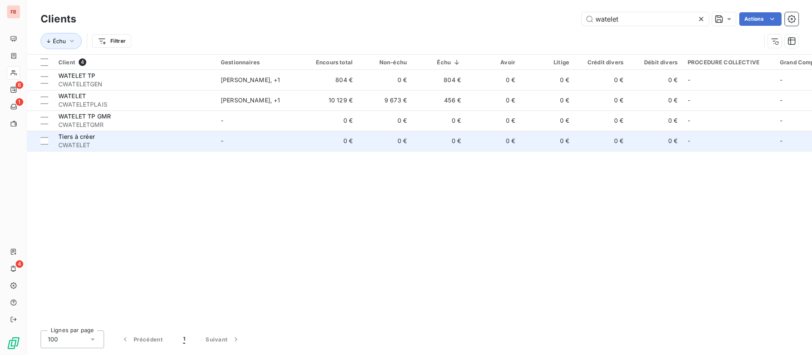
click at [121, 146] on span "CWATELET" at bounding box center [134, 145] width 152 height 8
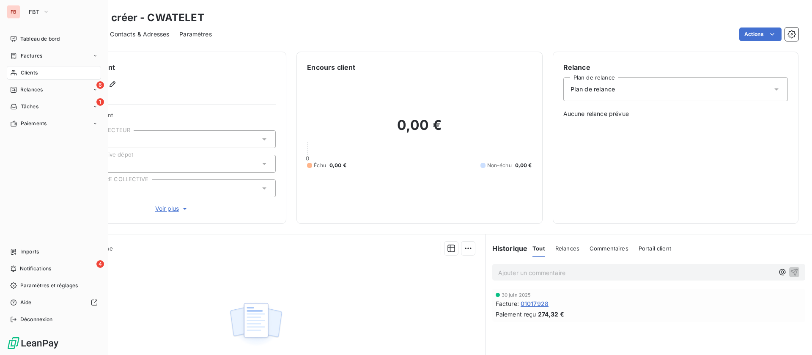
click at [19, 70] on div "Clients" at bounding box center [54, 73] width 94 height 14
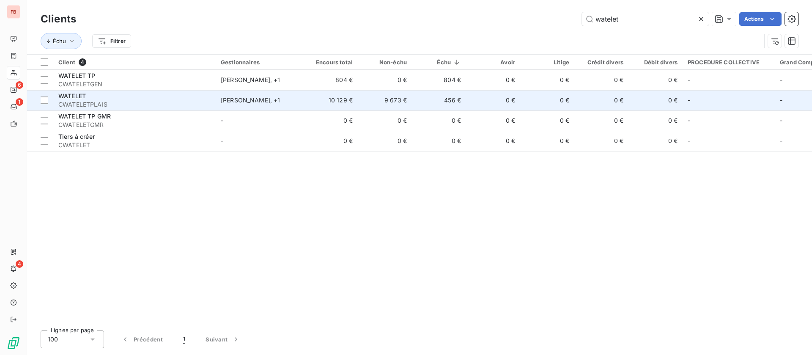
click at [114, 101] on span "CWATELETPLAIS" at bounding box center [134, 104] width 152 height 8
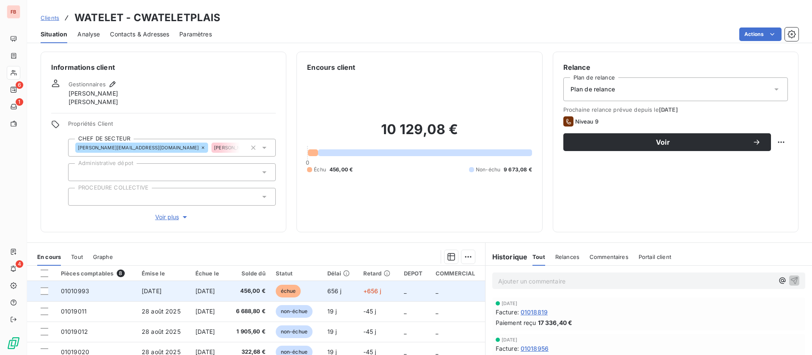
click at [173, 291] on td "[DATE]" at bounding box center [164, 291] width 54 height 20
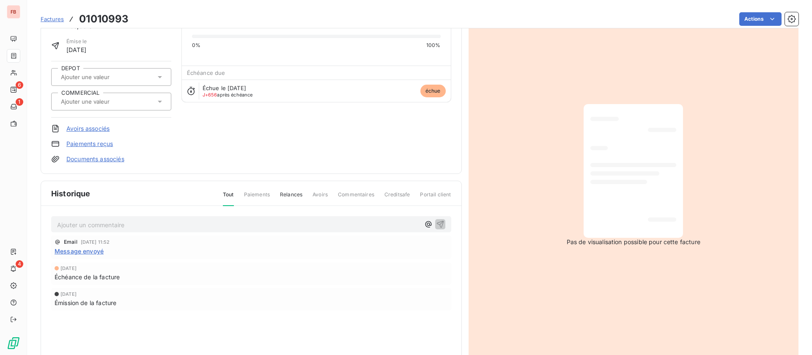
scroll to position [64, 0]
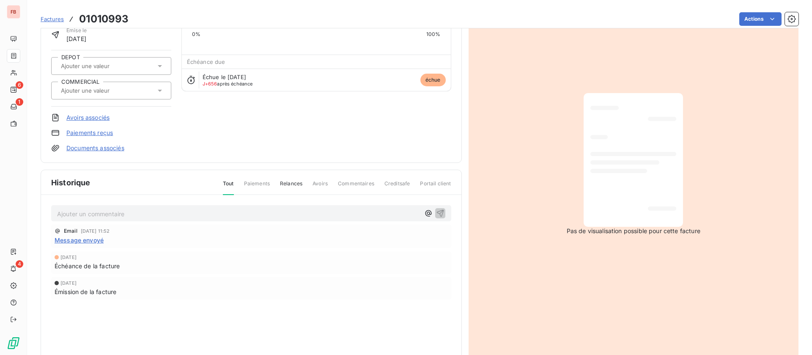
click at [115, 220] on div "Ajouter un commentaire ﻿" at bounding box center [251, 213] width 400 height 17
click at [119, 212] on p "Ajouter un commentaire ﻿" at bounding box center [238, 214] width 363 height 11
click at [436, 210] on icon "button" at bounding box center [440, 213] width 8 height 8
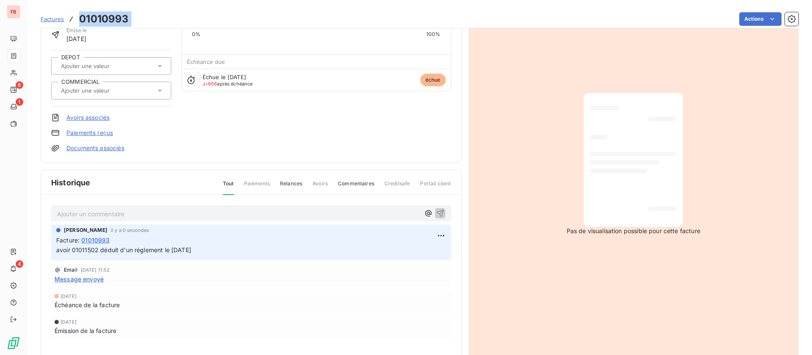
drag, startPoint x: 135, startPoint y: 19, endPoint x: 80, endPoint y: 13, distance: 55.3
click at [80, 13] on div "Factures 01010993 Actions" at bounding box center [420, 19] width 758 height 18
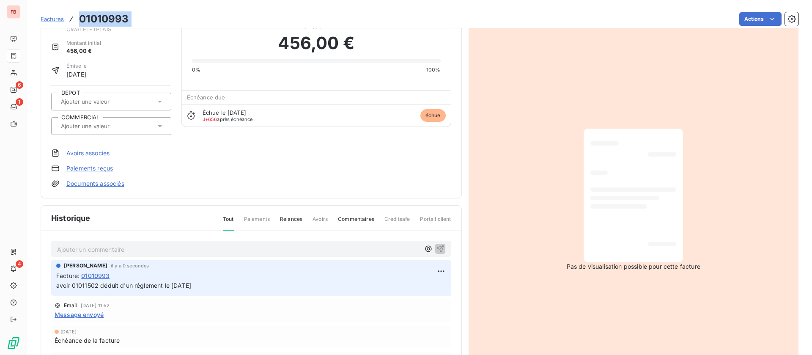
scroll to position [0, 0]
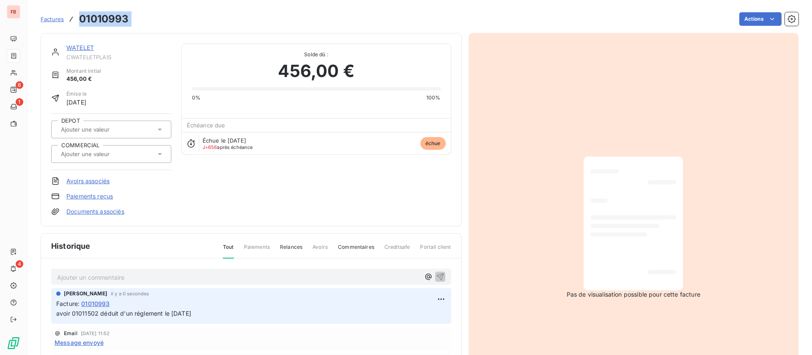
copy section "01010993 Actions"
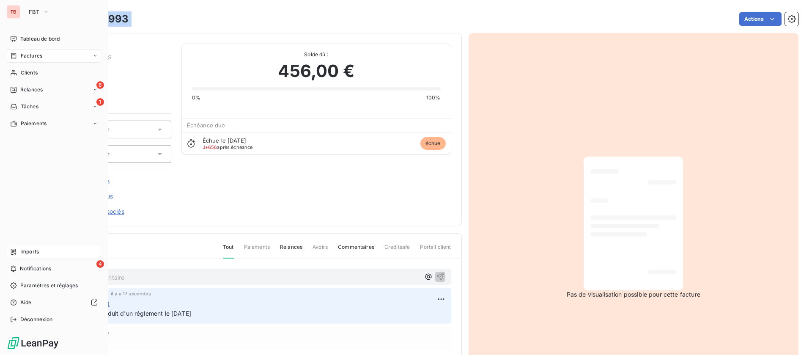
click at [23, 248] on span "Imports" at bounding box center [29, 252] width 19 height 8
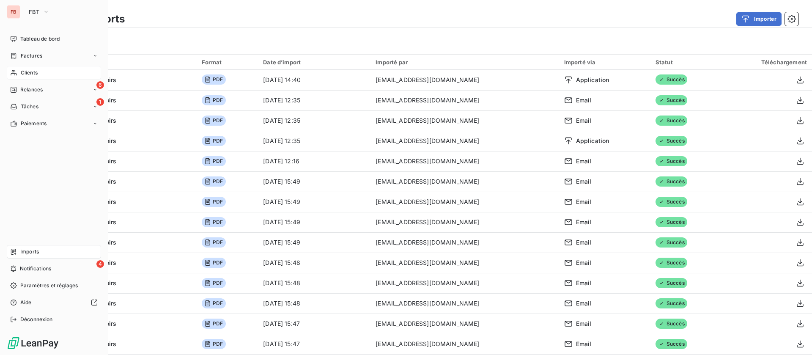
click at [23, 73] on span "Clients" at bounding box center [29, 73] width 17 height 8
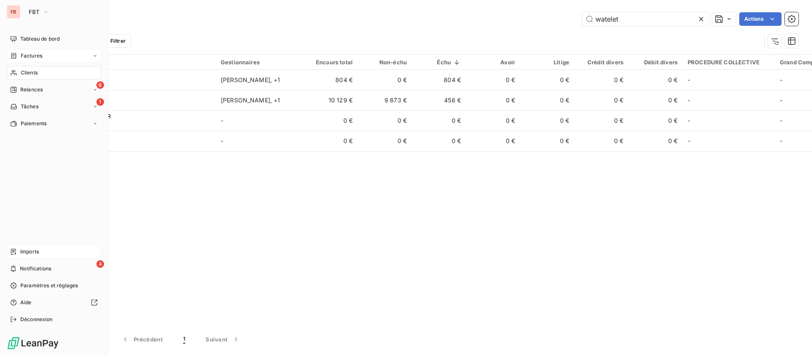
click at [32, 53] on span "Factures" at bounding box center [32, 56] width 22 height 8
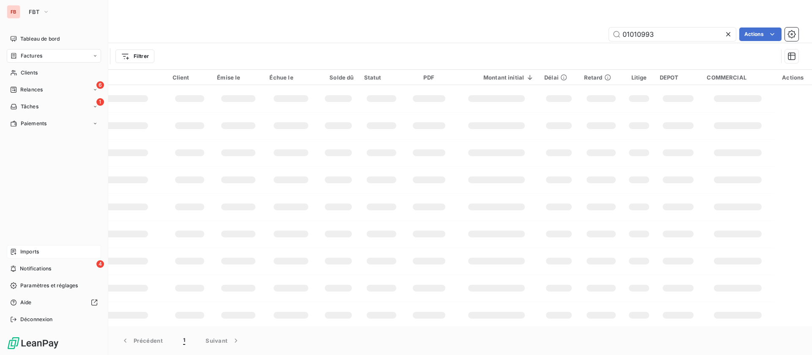
click at [19, 249] on div "Imports" at bounding box center [54, 252] width 94 height 14
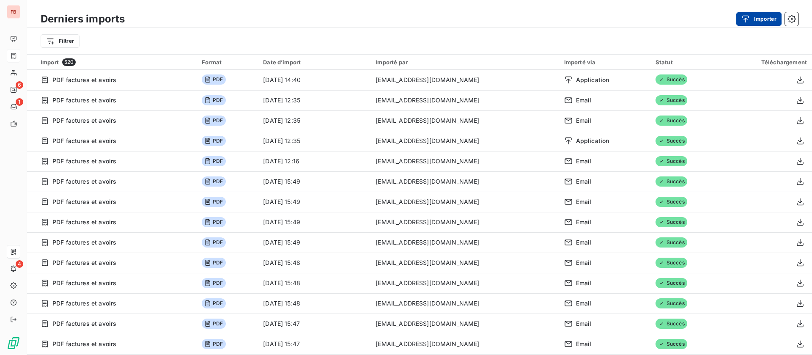
click at [760, 19] on button "Importer" at bounding box center [759, 19] width 45 height 14
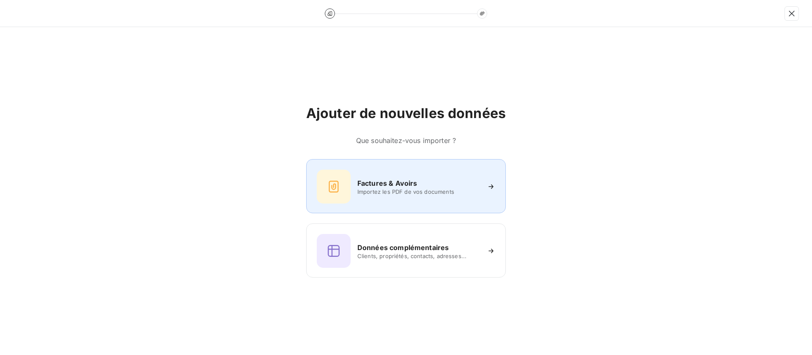
click at [404, 176] on div "Factures & Avoirs Importez les PDF de vos documents" at bounding box center [406, 187] width 179 height 34
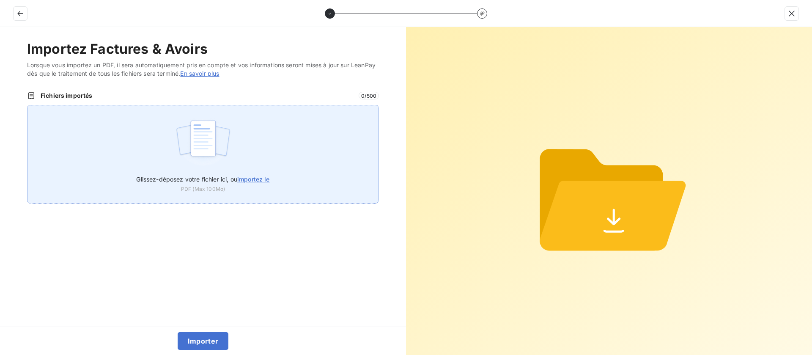
click at [261, 179] on span "importez le" at bounding box center [253, 179] width 33 height 7
click at [28, 105] on input "Glissez-déposez votre fichier ici, ou importez le" at bounding box center [27, 105] width 0 height 0
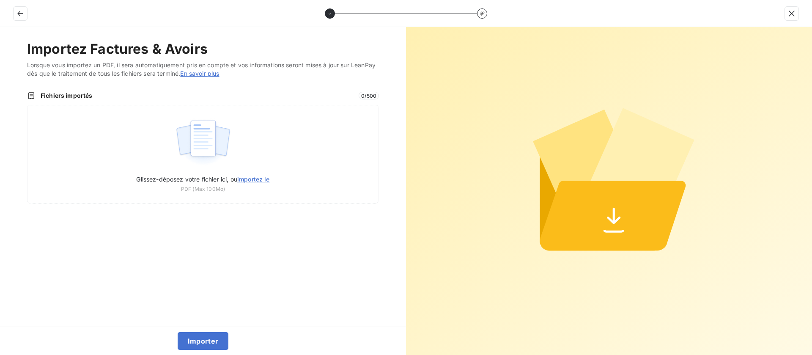
type input "C:\fakepath\01010993.pdf"
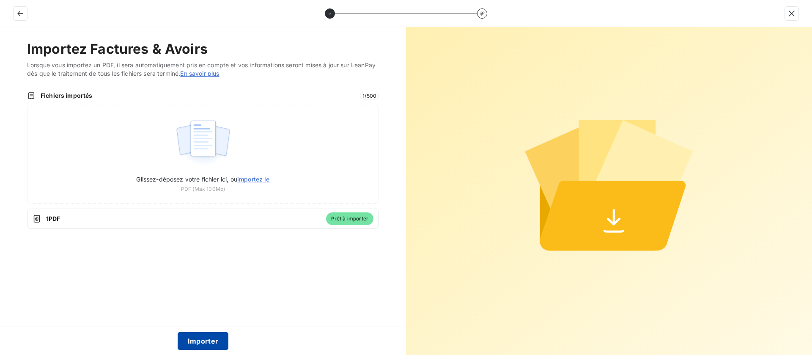
click at [212, 339] on button "Importer" at bounding box center [203, 341] width 51 height 18
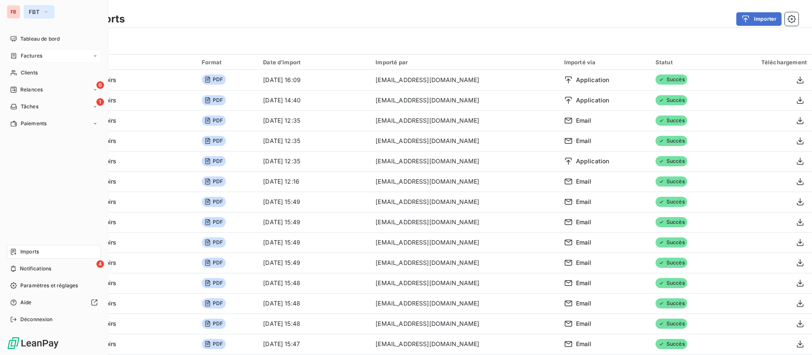
click at [33, 11] on span "FBT" at bounding box center [34, 11] width 11 height 7
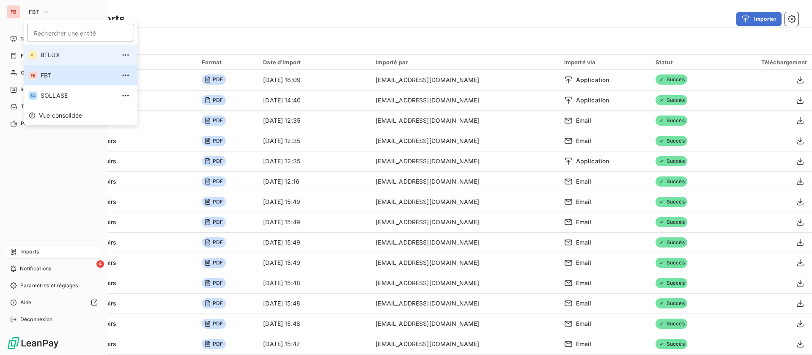
click at [65, 56] on span "BTLUX" at bounding box center [78, 55] width 75 height 8
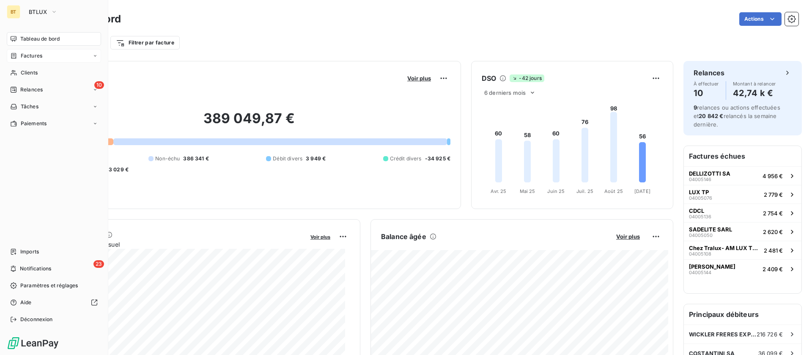
click at [22, 57] on span "Factures" at bounding box center [32, 56] width 22 height 8
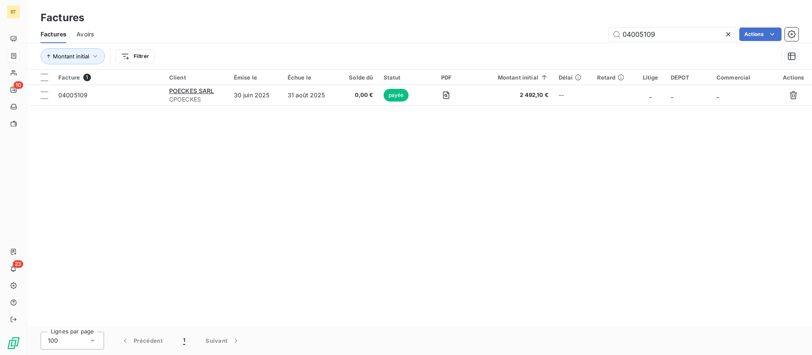
drag, startPoint x: 683, startPoint y: 30, endPoint x: 495, endPoint y: 29, distance: 188.7
click at [495, 29] on div "04005109 Actions" at bounding box center [451, 35] width 695 height 14
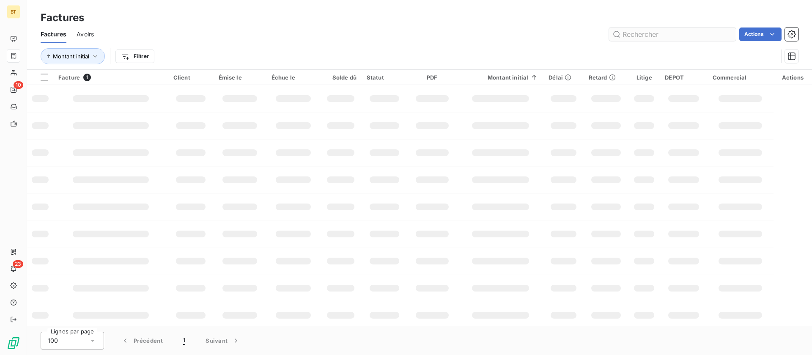
click at [647, 36] on input "text" at bounding box center [672, 35] width 127 height 14
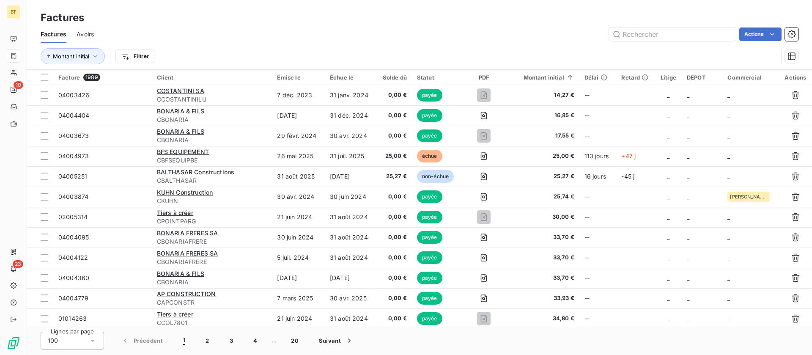
click at [97, 31] on div "Factures Avoirs Actions" at bounding box center [419, 34] width 785 height 18
click at [81, 33] on span "Avoirs" at bounding box center [85, 34] width 17 height 8
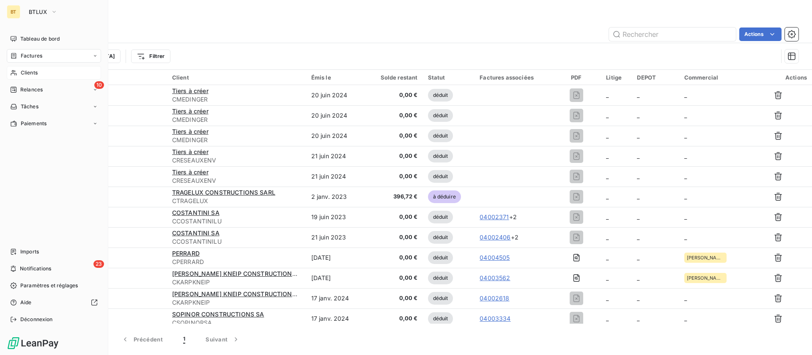
click at [23, 70] on span "Clients" at bounding box center [29, 73] width 17 height 8
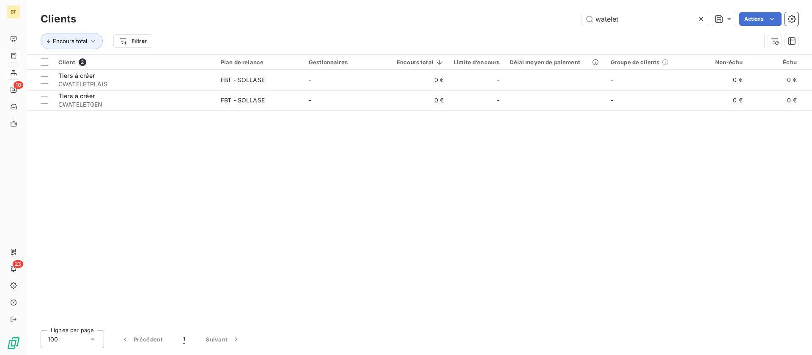
drag, startPoint x: 574, startPoint y: 26, endPoint x: 468, endPoint y: 23, distance: 105.8
click at [468, 23] on div "watelet Actions" at bounding box center [442, 19] width 713 height 14
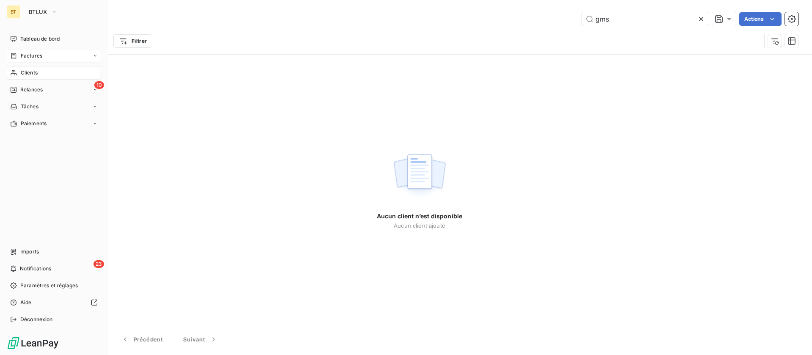
type input "gms"
click at [29, 71] on span "Clients" at bounding box center [29, 73] width 17 height 8
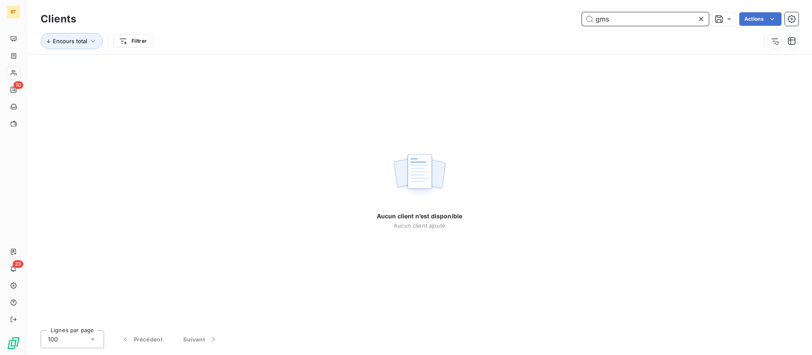
drag, startPoint x: 637, startPoint y: 20, endPoint x: 527, endPoint y: 19, distance: 110.0
click at [527, 19] on div "gms Actions" at bounding box center [442, 19] width 713 height 14
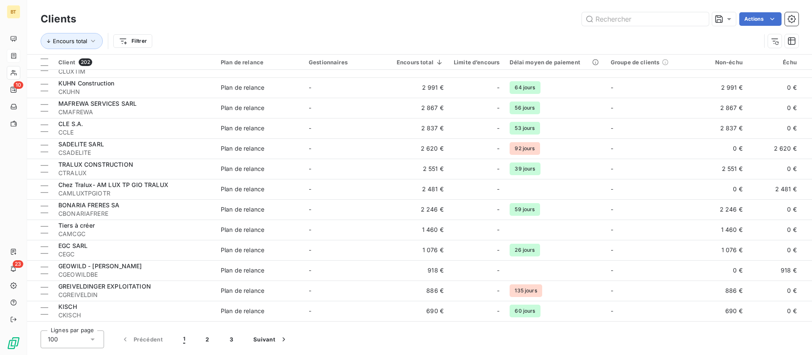
scroll to position [381, 0]
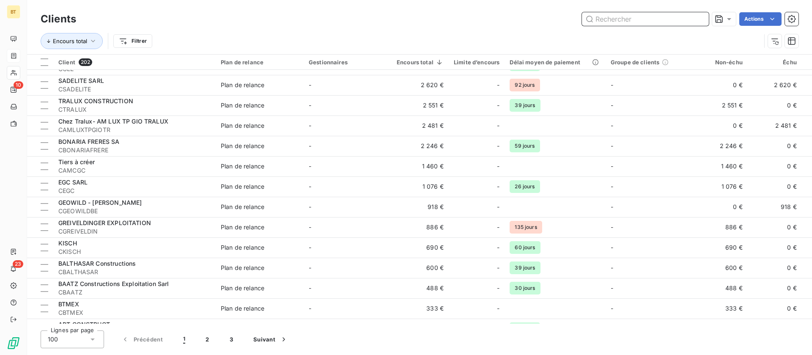
click at [605, 20] on input "text" at bounding box center [645, 19] width 127 height 14
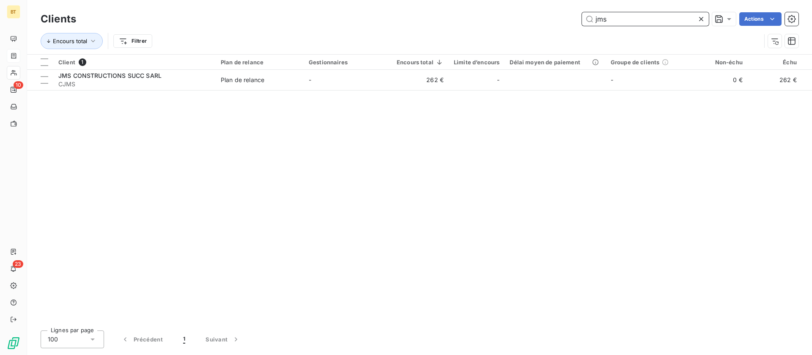
scroll to position [0, 0]
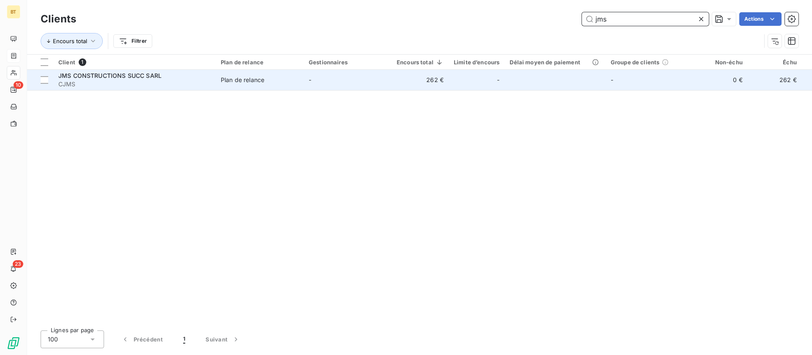
type input "jms"
click at [313, 83] on td "-" at bounding box center [348, 80] width 88 height 20
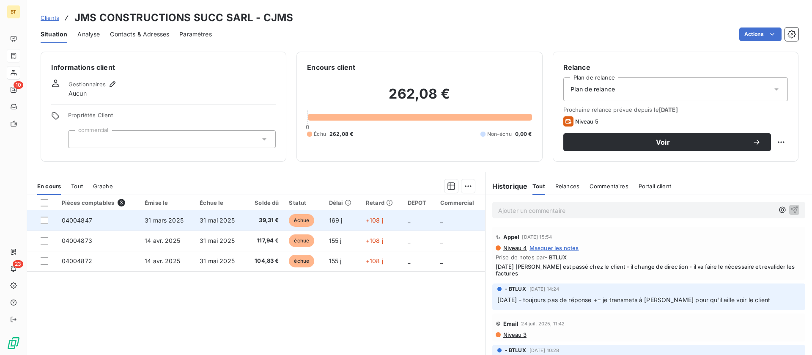
click at [203, 220] on span "31 mai 2025" at bounding box center [217, 220] width 35 height 7
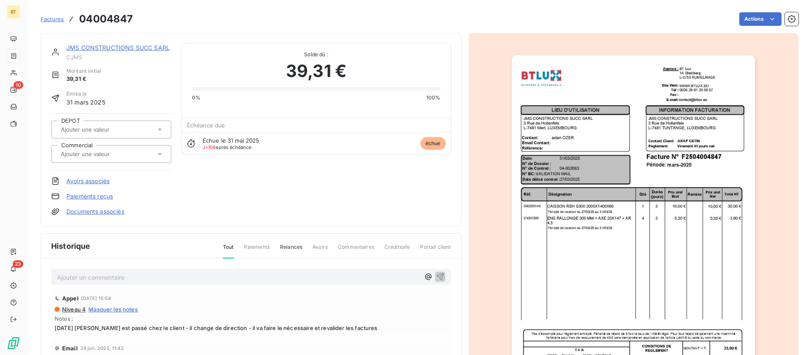
click at [139, 47] on link "JMS CONSTRUCTIONS SUCC SARL" at bounding box center [117, 47] width 103 height 7
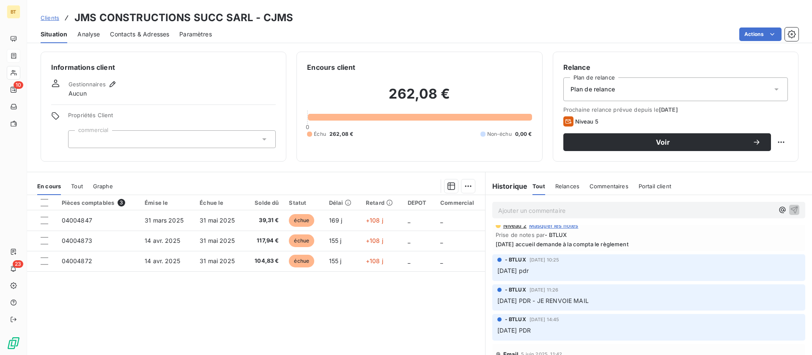
scroll to position [190, 0]
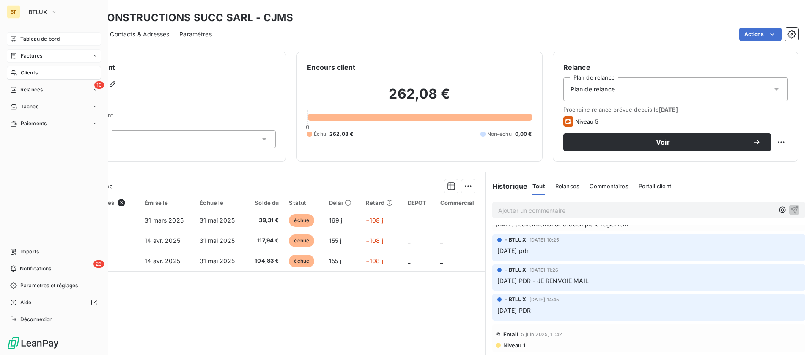
click at [30, 41] on span "Tableau de bord" at bounding box center [39, 39] width 39 height 8
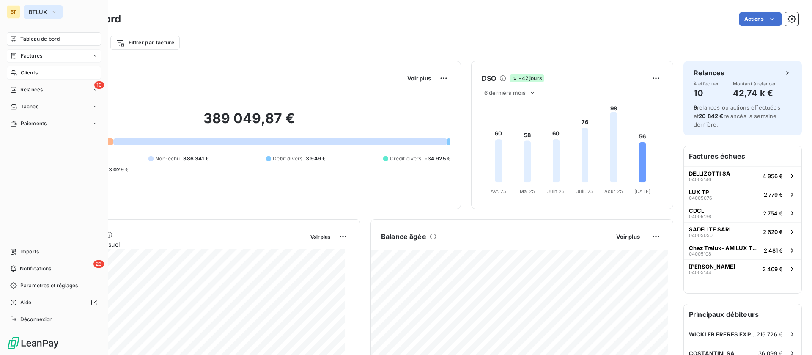
click at [30, 11] on span "BTLUX" at bounding box center [38, 11] width 19 height 7
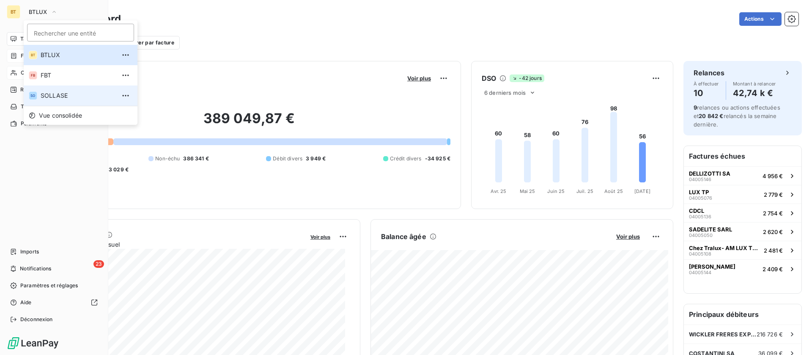
click at [61, 95] on span "SOLLASE" at bounding box center [78, 95] width 75 height 8
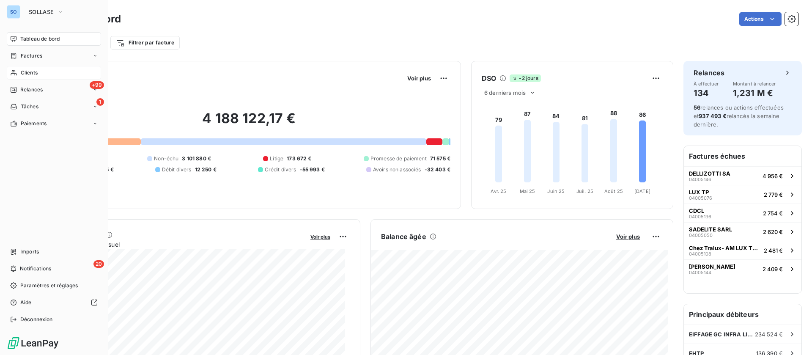
click at [22, 75] on span "Clients" at bounding box center [29, 73] width 17 height 8
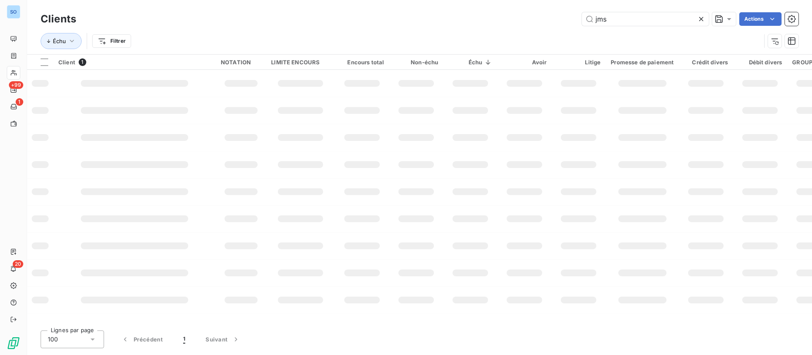
click at [529, 19] on div "jms Actions" at bounding box center [442, 19] width 713 height 14
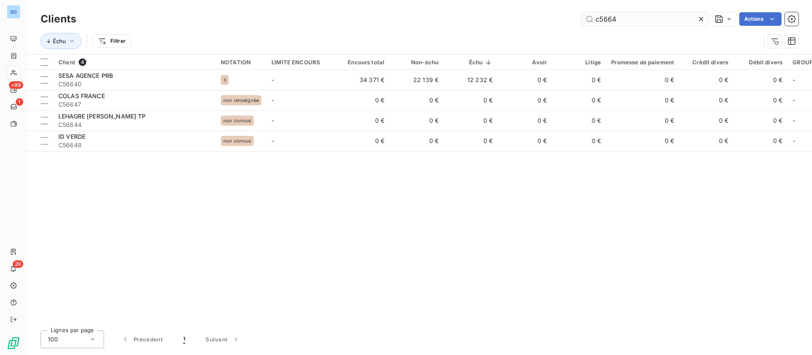
click at [606, 17] on input "c5664" at bounding box center [645, 19] width 127 height 14
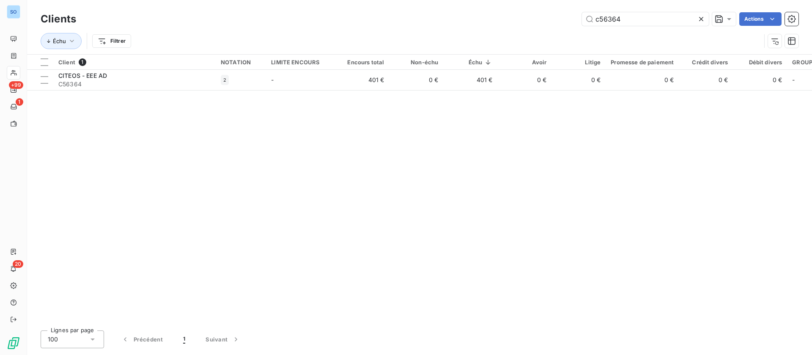
type input "c56364"
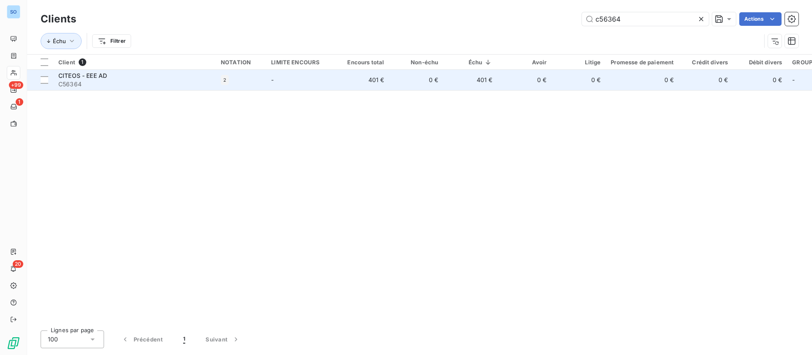
click at [161, 77] on div "CITEOS - EEE AD" at bounding box center [134, 76] width 152 height 8
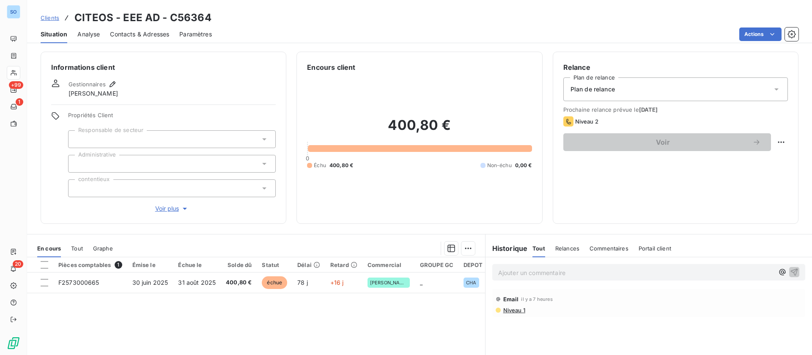
click at [537, 273] on p "Ajouter un commentaire ﻿" at bounding box center [636, 272] width 276 height 11
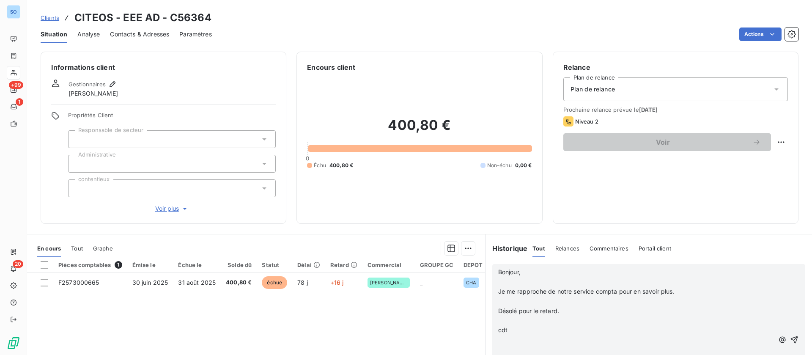
click at [519, 283] on p "﻿" at bounding box center [636, 282] width 276 height 10
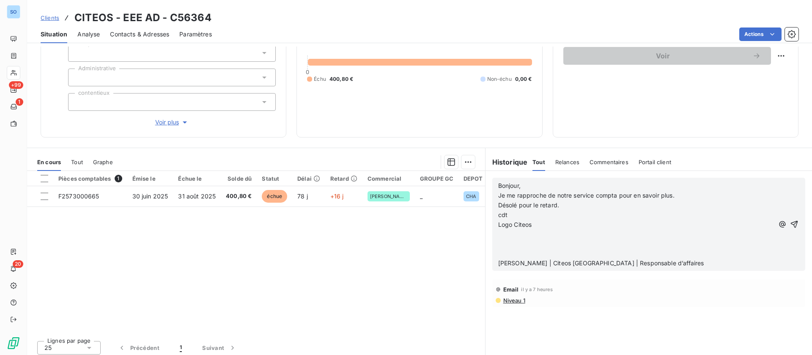
scroll to position [91, 0]
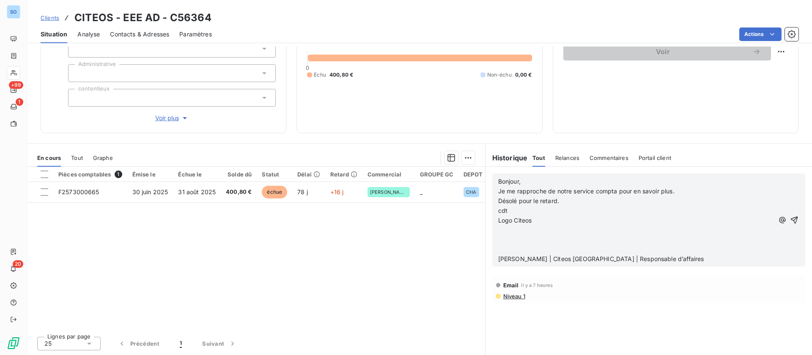
drag, startPoint x: 492, startPoint y: 220, endPoint x: 535, endPoint y: 229, distance: 44.1
click at [535, 229] on div "Bonjour, Je me rapproche de notre service compta pour en savoir plus. Désolé po…" at bounding box center [649, 219] width 313 height 93
drag, startPoint x: 549, startPoint y: 248, endPoint x: 511, endPoint y: 228, distance: 43.3
click at [511, 228] on div "Bonjour, Je me rapproche de notre service compta pour en savoir plus. Désolé po…" at bounding box center [636, 220] width 276 height 87
click at [498, 221] on span "Logo Citeos" at bounding box center [515, 220] width 34 height 7
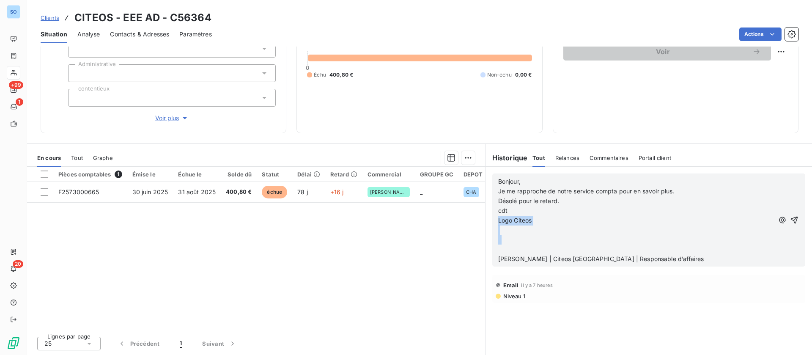
drag, startPoint x: 493, startPoint y: 221, endPoint x: 560, endPoint y: 252, distance: 73.6
click at [560, 252] on div "Bonjour, Je me rapproche de notre service compta pour en savoir plus. Désolé po…" at bounding box center [636, 220] width 276 height 87
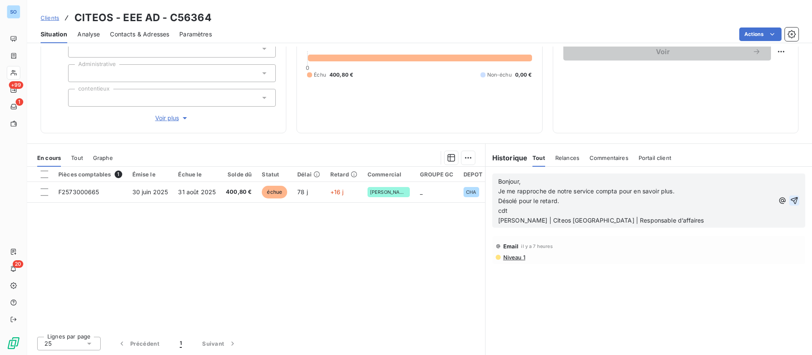
click at [790, 198] on icon "button" at bounding box center [794, 200] width 8 height 8
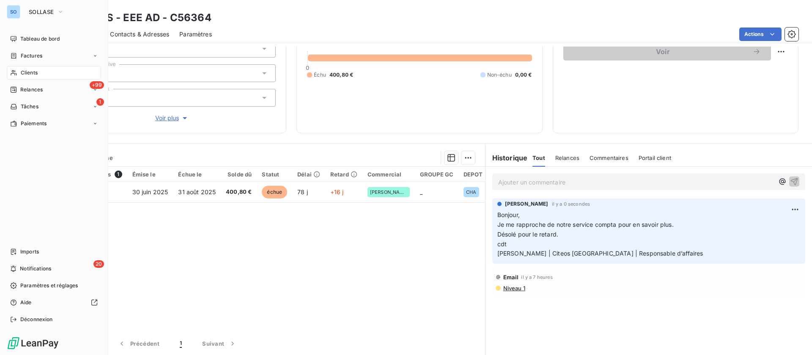
drag, startPoint x: 30, startPoint y: 70, endPoint x: 71, endPoint y: 69, distance: 40.2
click at [30, 70] on span "Clients" at bounding box center [29, 73] width 17 height 8
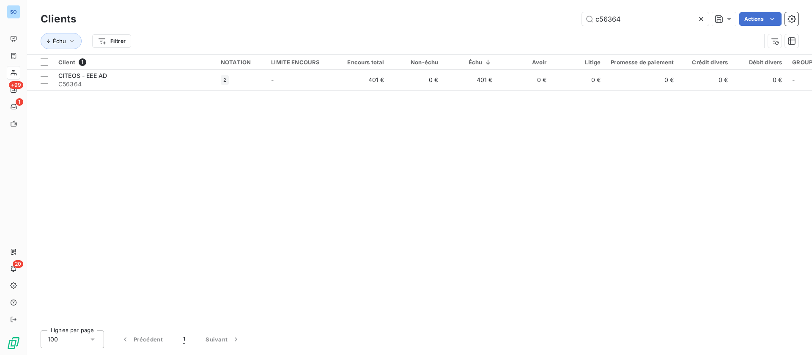
drag, startPoint x: 632, startPoint y: 16, endPoint x: 508, endPoint y: 18, distance: 124.4
click at [507, 22] on div "c56364 Actions" at bounding box center [442, 19] width 713 height 14
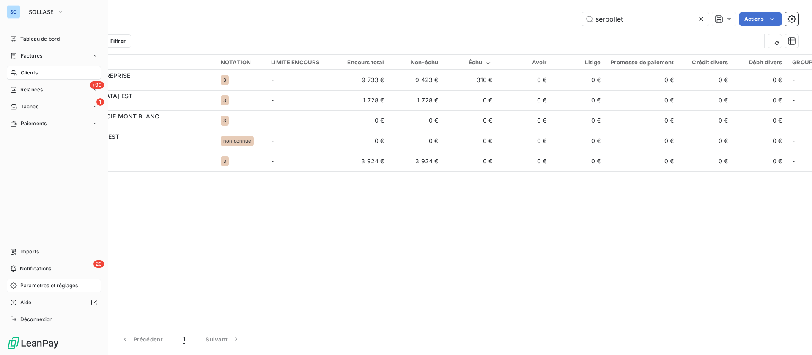
type input "serpollet"
click at [41, 287] on span "Paramètres et réglages" at bounding box center [49, 286] width 58 height 8
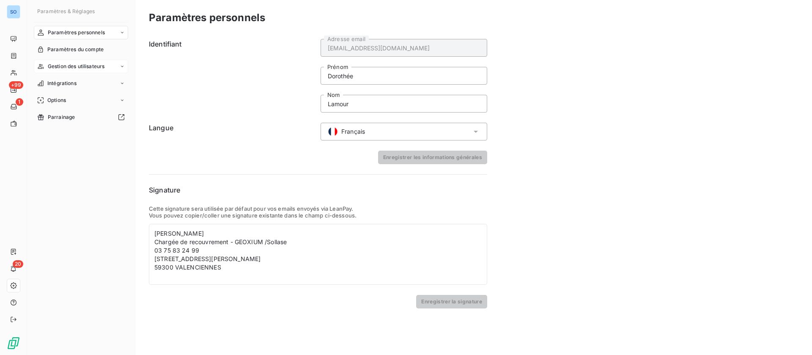
click at [65, 69] on span "Gestion des utilisateurs" at bounding box center [76, 67] width 57 height 8
click at [72, 81] on span "Liste des utilisateurs" at bounding box center [72, 84] width 50 height 8
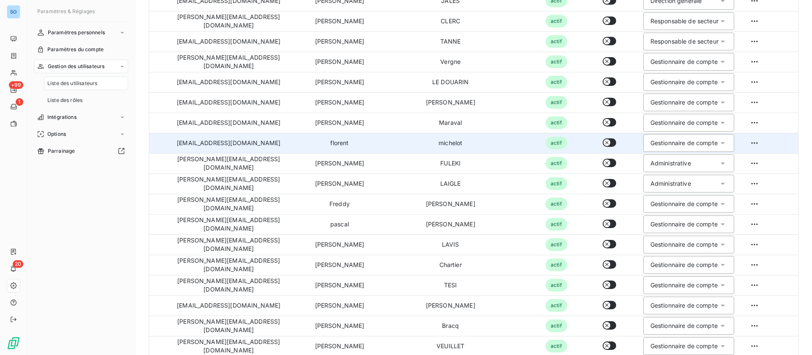
scroll to position [190, 0]
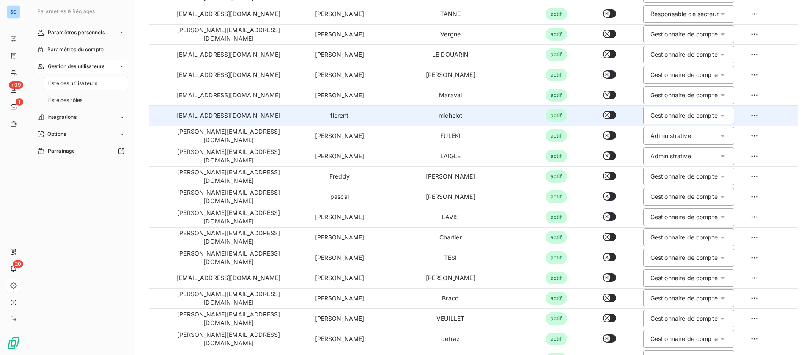
click at [603, 116] on button "button" at bounding box center [610, 115] width 14 height 8
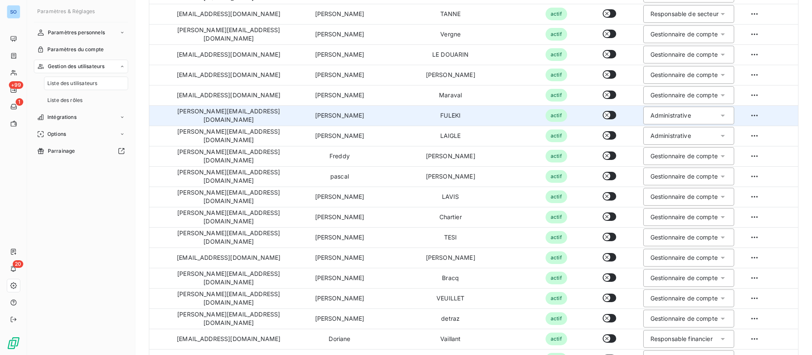
click at [604, 117] on icon "button" at bounding box center [607, 115] width 7 height 7
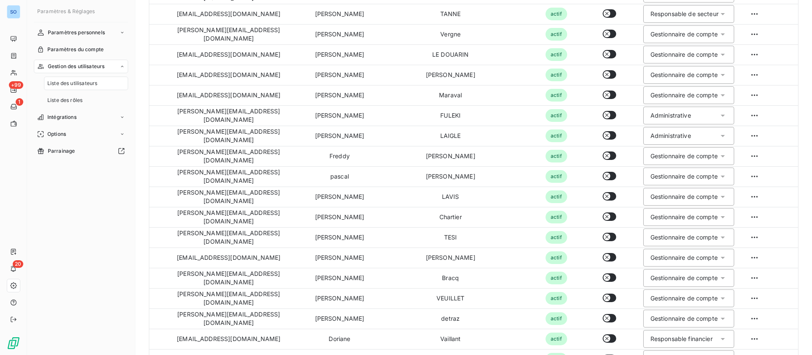
click at [740, 113] on html "SO +99 1 20 Paramètres & Réglages Paramètres personnels Paramètres du compte Ge…" at bounding box center [406, 177] width 812 height 355
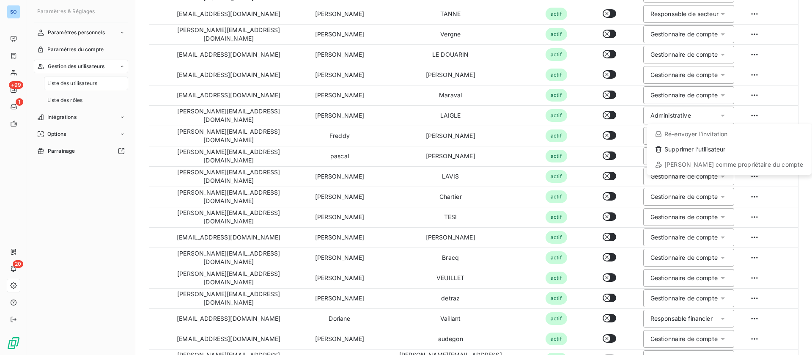
click at [730, 116] on html "SO +99 1 20 Paramètres & Réglages Paramètres personnels Paramètres du compte Ge…" at bounding box center [406, 177] width 812 height 355
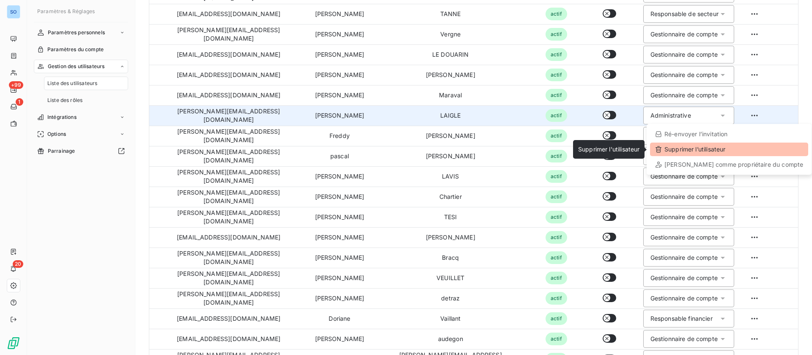
click at [706, 154] on div "Supprimer l’utilisateur" at bounding box center [729, 150] width 158 height 14
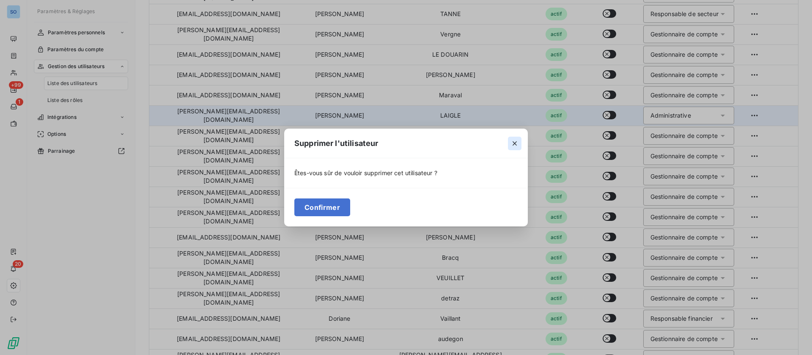
click at [517, 138] on button "button" at bounding box center [515, 144] width 14 height 14
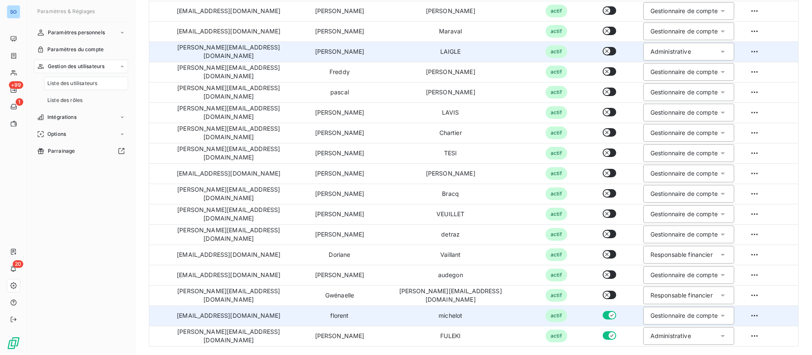
scroll to position [256, 0]
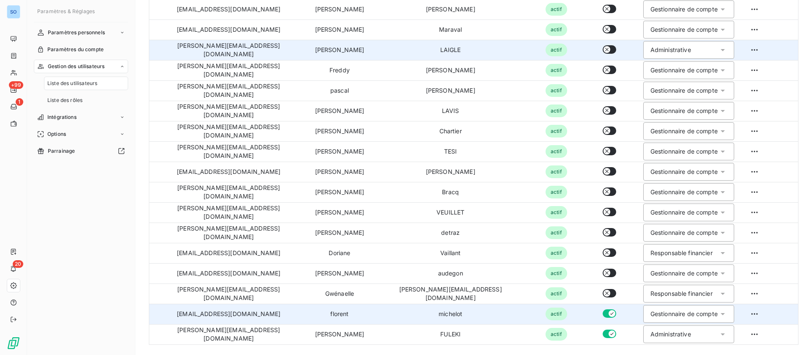
click at [603, 311] on button "button" at bounding box center [610, 313] width 14 height 8
click at [733, 314] on html "SO +99 1 20 Paramètres & Réglages Paramètres personnels Paramètres du compte Ge…" at bounding box center [406, 177] width 812 height 355
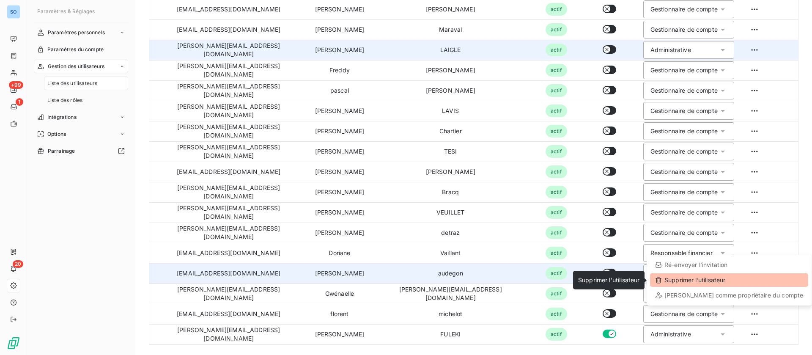
click at [708, 280] on div "Supprimer l’utilisateur" at bounding box center [729, 280] width 158 height 14
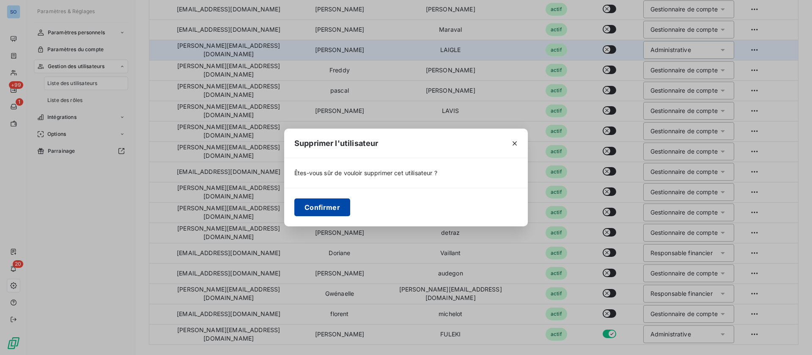
click at [319, 209] on button "Confirmer" at bounding box center [322, 207] width 56 height 18
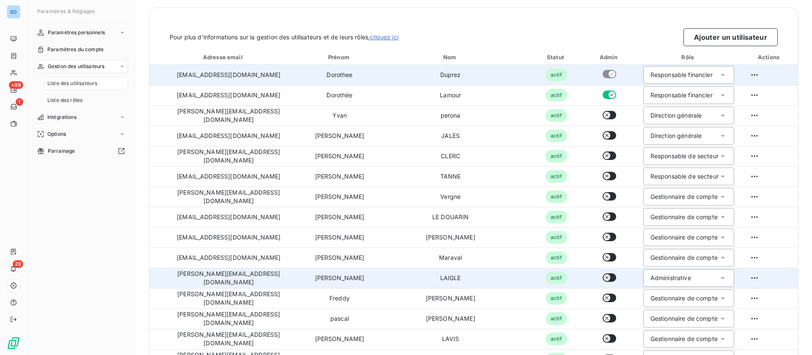
scroll to position [0, 0]
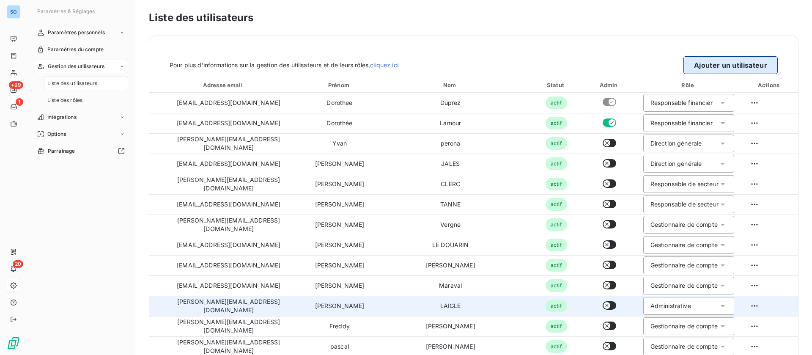
drag, startPoint x: 729, startPoint y: 70, endPoint x: 715, endPoint y: 69, distance: 14.4
click at [729, 70] on button "Ajouter un utilisateur" at bounding box center [731, 65] width 94 height 18
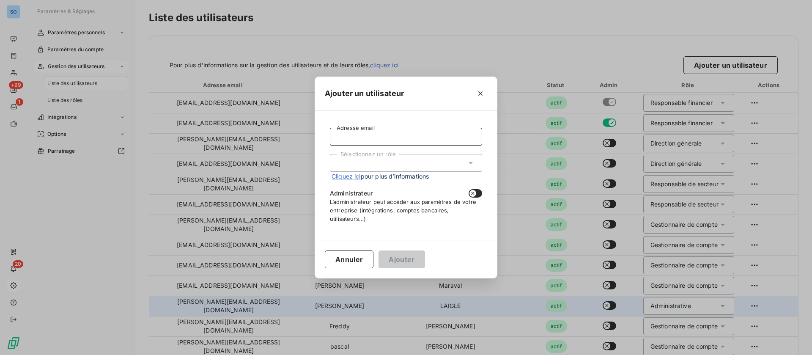
click at [365, 139] on input "Adresse email" at bounding box center [406, 137] width 152 height 18
paste input "c.reineri@geoxium.fr"
type input "c.reineri@geoxium.fr"
click at [374, 157] on div "Sélectionnez un rôle" at bounding box center [406, 163] width 152 height 18
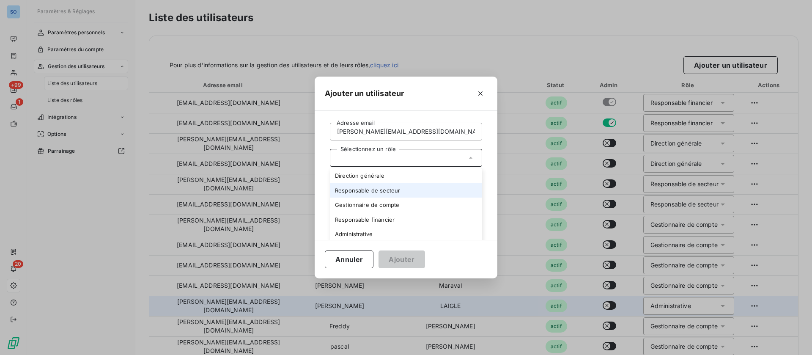
scroll to position [7, 0]
click at [363, 234] on li "Administrative" at bounding box center [406, 232] width 152 height 15
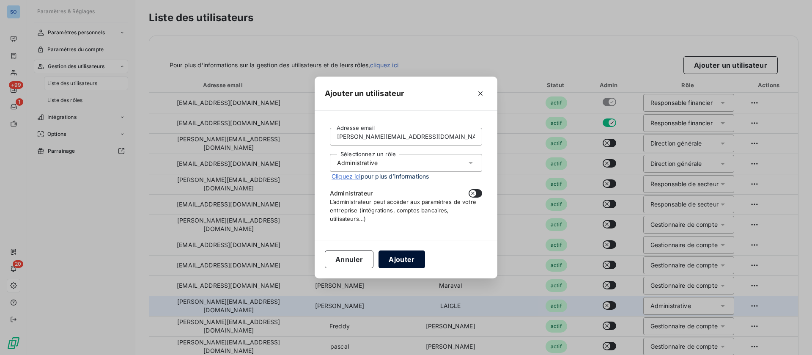
click at [405, 258] on button "Ajouter" at bounding box center [402, 259] width 46 height 18
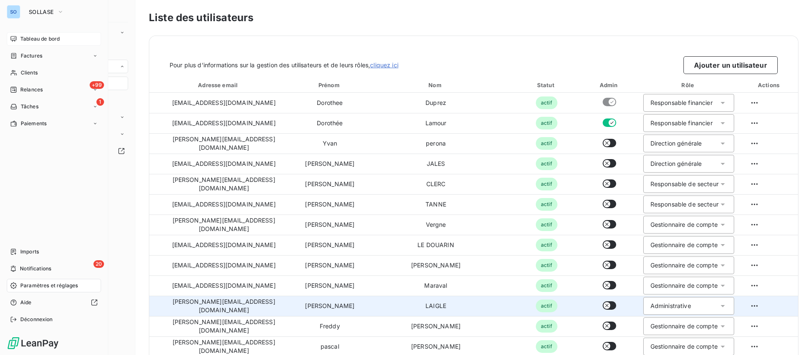
click at [17, 39] on div "Tableau de bord" at bounding box center [54, 39] width 94 height 14
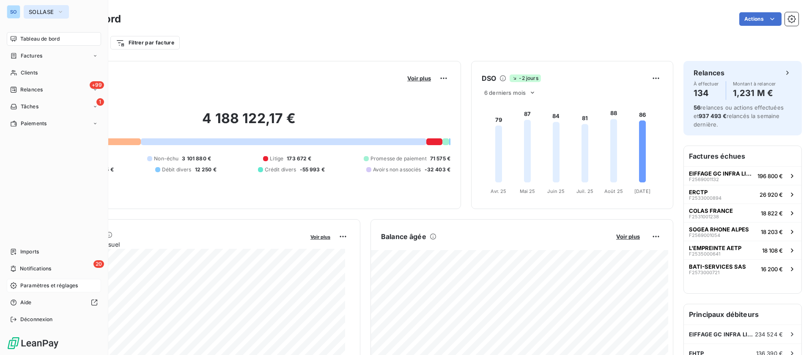
click at [59, 11] on icon "button" at bounding box center [60, 12] width 7 height 8
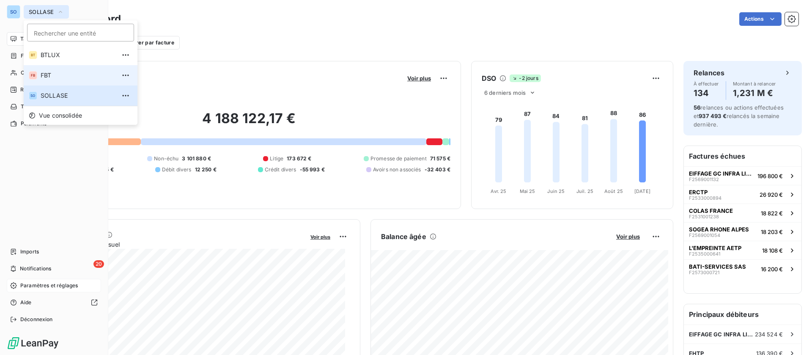
click at [62, 69] on li "FB FBT" at bounding box center [81, 75] width 114 height 20
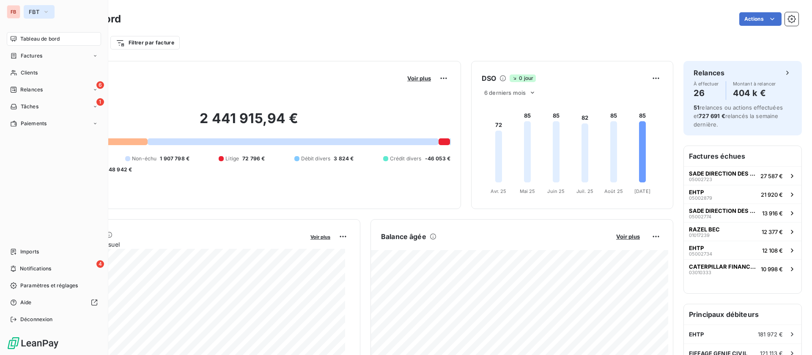
click at [51, 9] on button "FBT" at bounding box center [39, 12] width 31 height 14
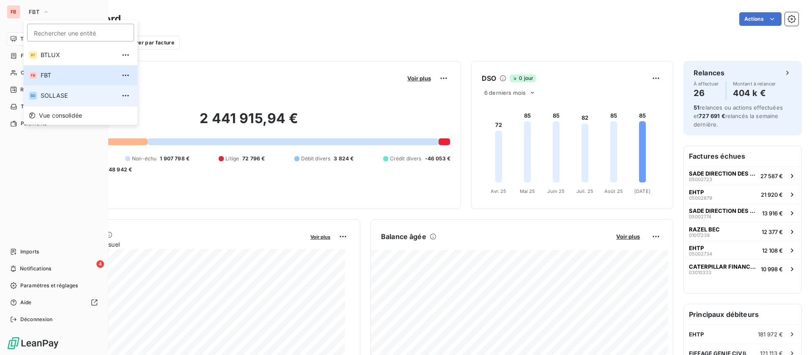
click at [62, 94] on span "SOLLASE" at bounding box center [78, 95] width 75 height 8
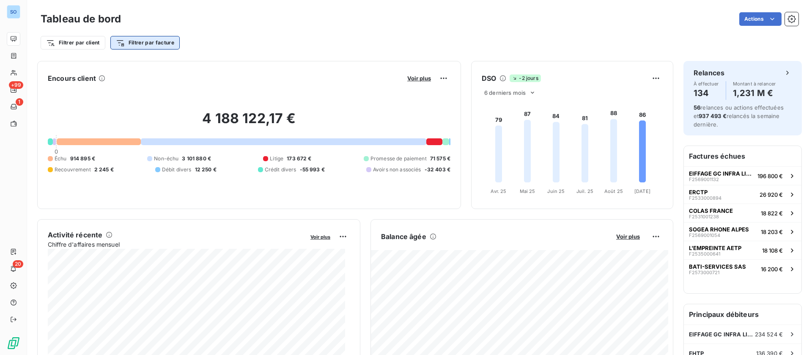
click at [146, 43] on html "SO +99 1 20 Tableau de bord Actions Filtrer par client Filtrer par facture Enco…" at bounding box center [406, 177] width 812 height 355
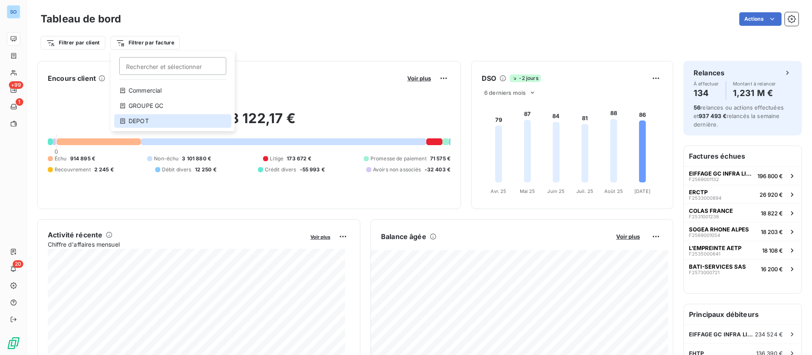
click at [149, 121] on div "DEPOT" at bounding box center [172, 121] width 117 height 14
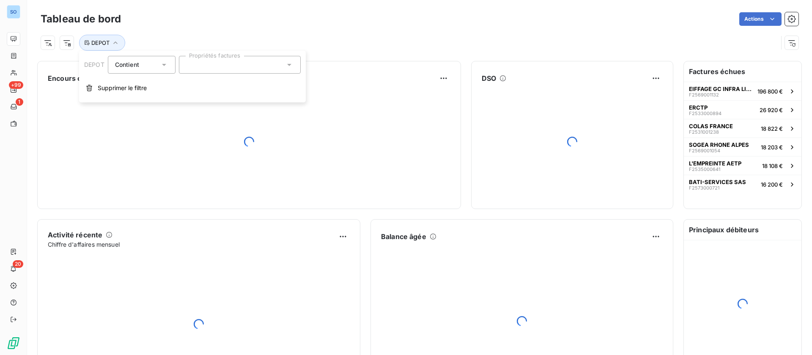
click at [275, 61] on div at bounding box center [240, 65] width 122 height 18
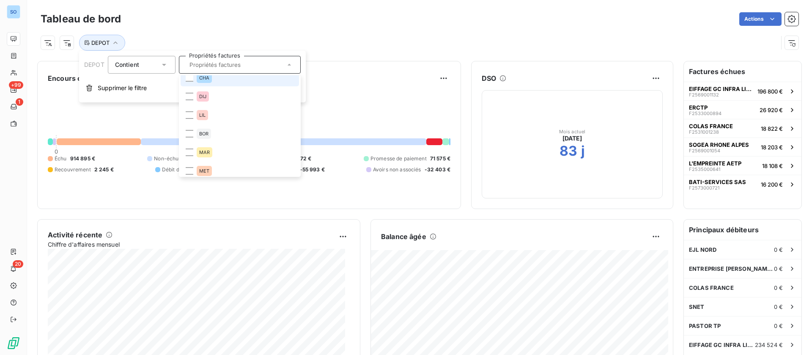
scroll to position [58, 0]
click at [212, 82] on li "CHA" at bounding box center [240, 83] width 118 height 17
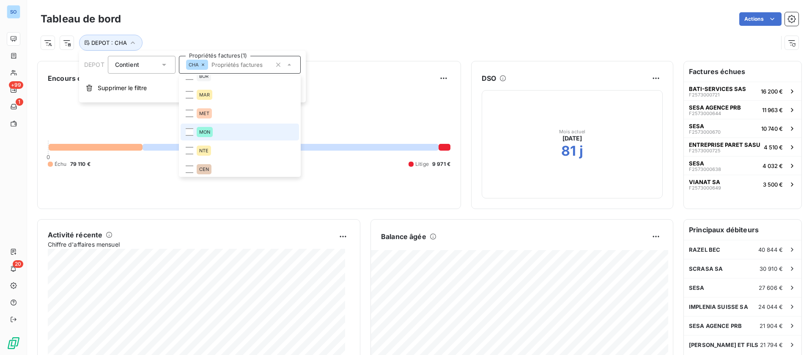
scroll to position [161, 0]
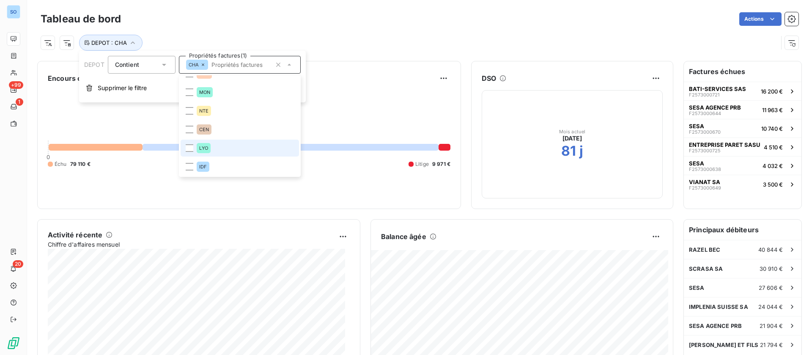
click at [214, 146] on li "LYO" at bounding box center [240, 148] width 118 height 17
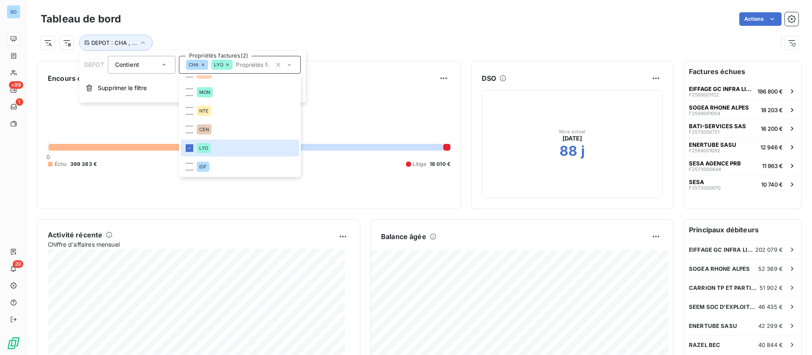
click at [366, 39] on div "DEPOT : CHA , ..." at bounding box center [410, 43] width 738 height 16
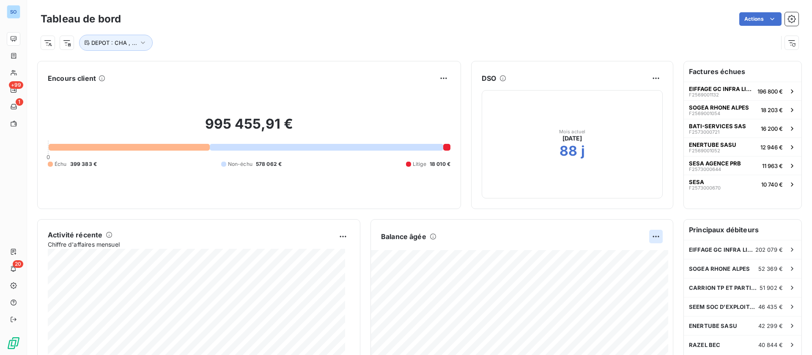
click at [642, 236] on html "SO +99 1 20 Tableau de bord Actions DEPOT : CHA , ... Encours client 995 455,91…" at bounding box center [406, 177] width 812 height 355
click at [616, 255] on div "Exporter" at bounding box center [626, 255] width 47 height 14
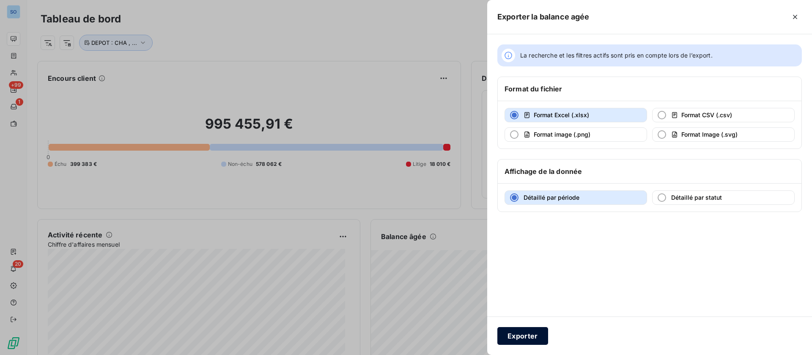
click at [514, 337] on button "Exporter" at bounding box center [523, 336] width 51 height 18
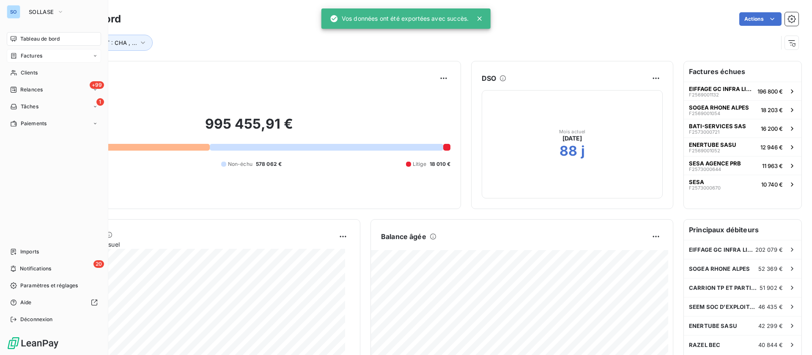
click at [21, 54] on span "Factures" at bounding box center [32, 56] width 22 height 8
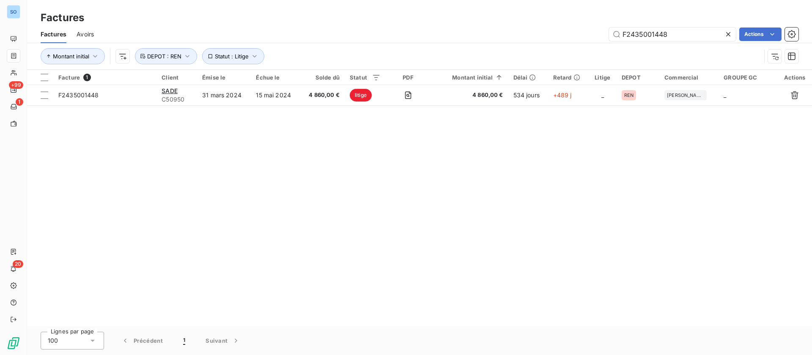
click at [728, 34] on icon at bounding box center [729, 34] width 4 height 4
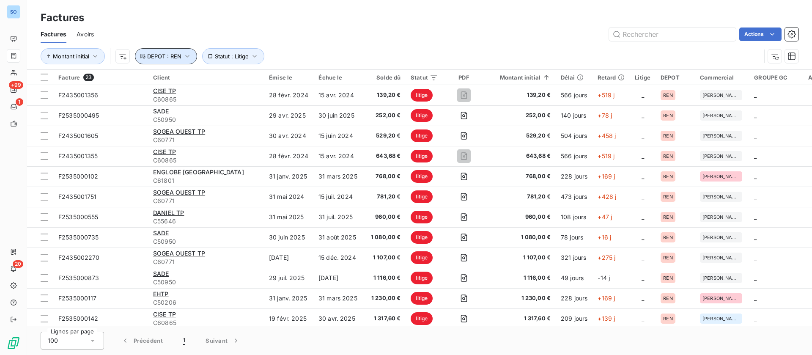
click at [182, 55] on button "DEPOT : REN" at bounding box center [166, 56] width 62 height 16
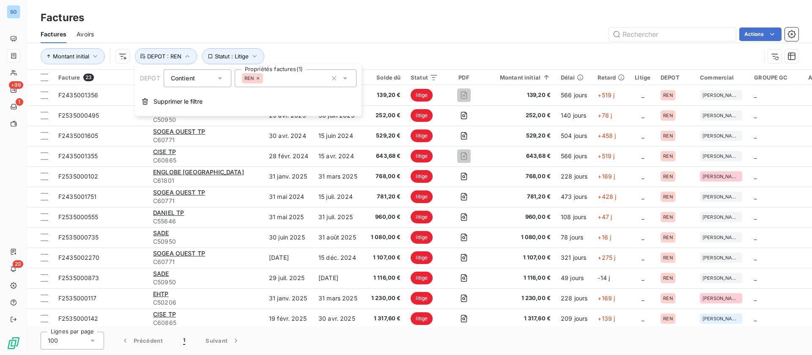
click at [279, 80] on div "REN" at bounding box center [296, 78] width 122 height 18
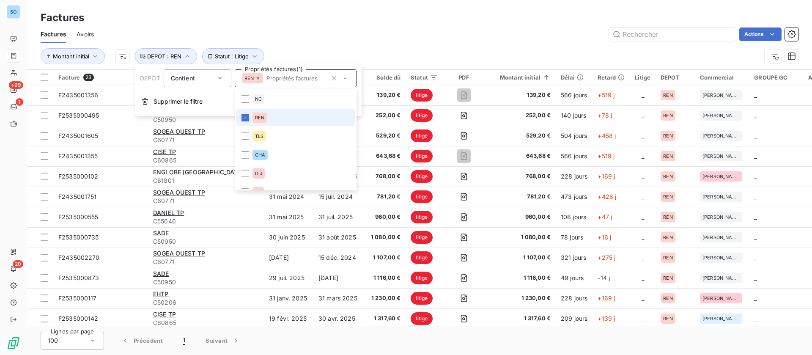
click at [254, 116] on div "REN" at bounding box center [260, 118] width 14 height 10
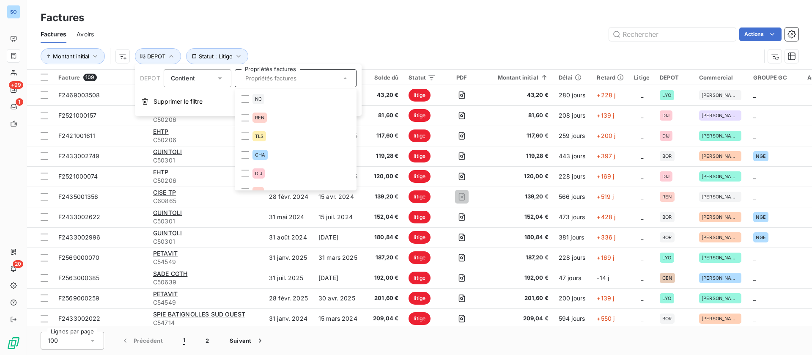
scroll to position [161, 0]
click at [281, 159] on li "LYO" at bounding box center [296, 161] width 118 height 17
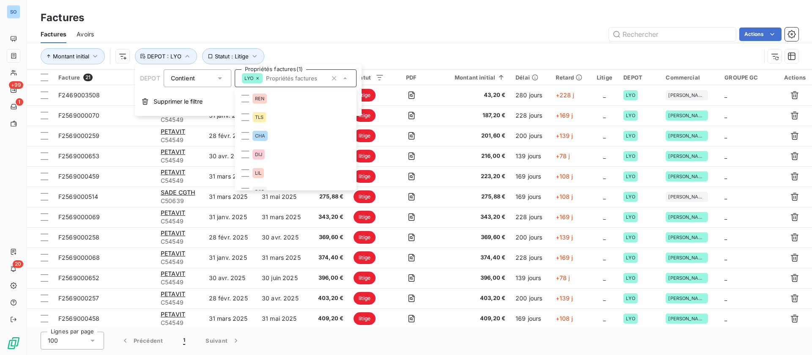
scroll to position [0, 0]
click at [276, 155] on li "CHA" at bounding box center [296, 154] width 118 height 17
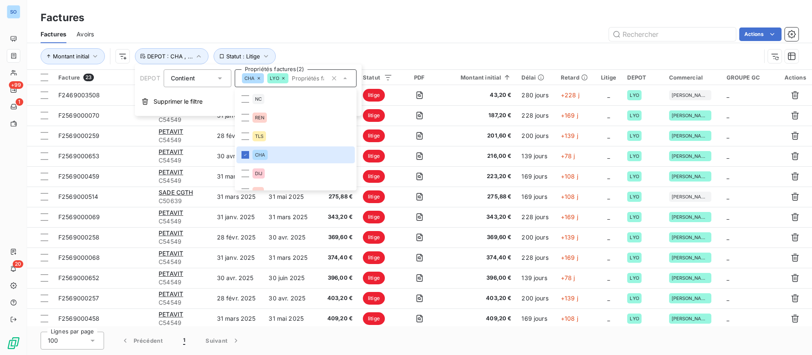
click at [538, 34] on div "Actions" at bounding box center [451, 35] width 695 height 14
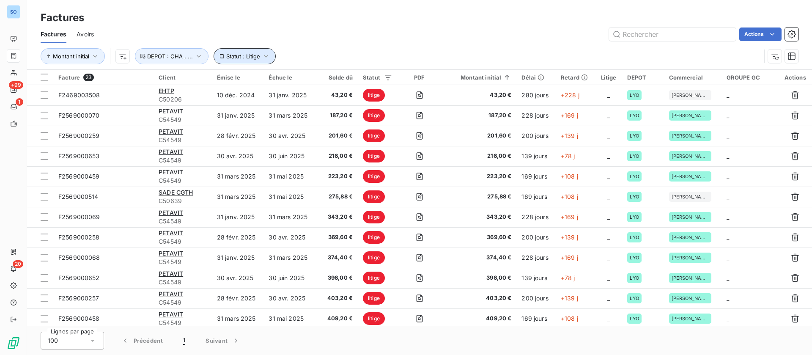
click at [269, 58] on icon "button" at bounding box center [266, 56] width 8 height 8
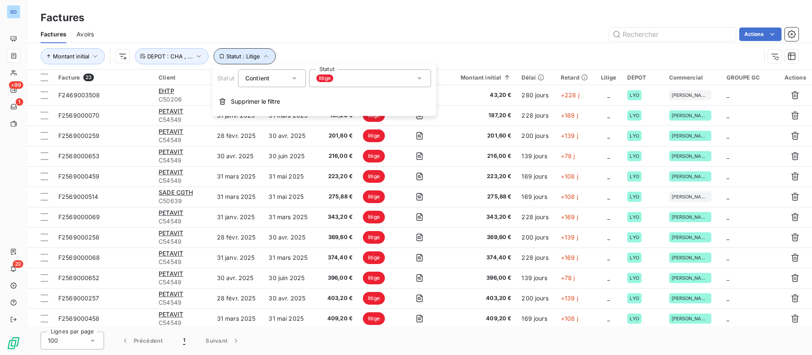
click at [269, 58] on icon "button" at bounding box center [266, 56] width 8 height 8
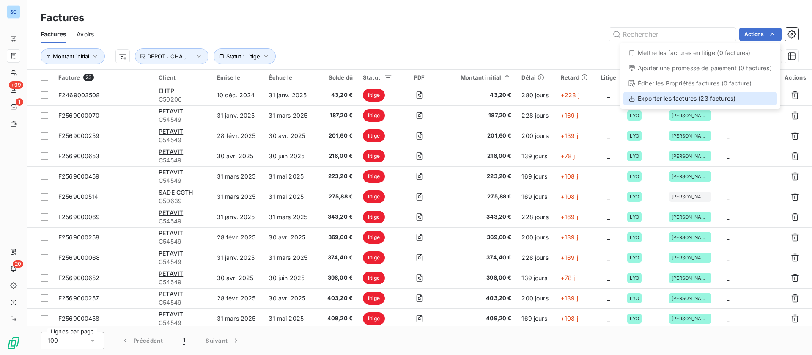
click at [673, 99] on div "Exporter les factures (23 factures)" at bounding box center [701, 99] width 154 height 14
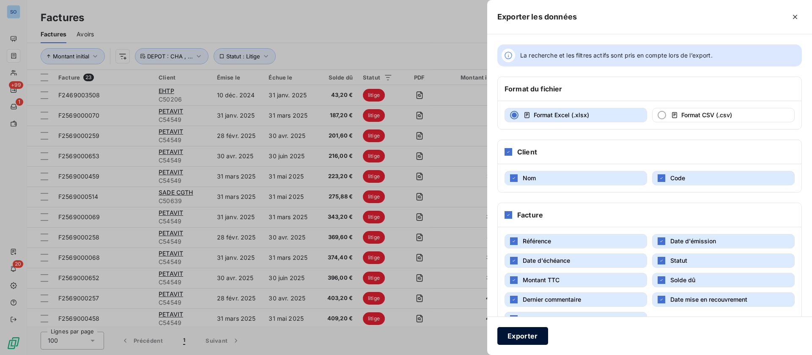
click at [529, 339] on button "Exporter" at bounding box center [523, 336] width 51 height 18
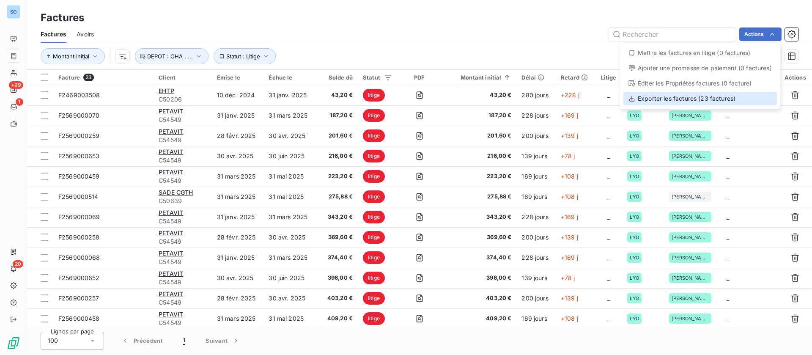
click at [674, 96] on div "Exporter les factures (23 factures)" at bounding box center [701, 99] width 154 height 14
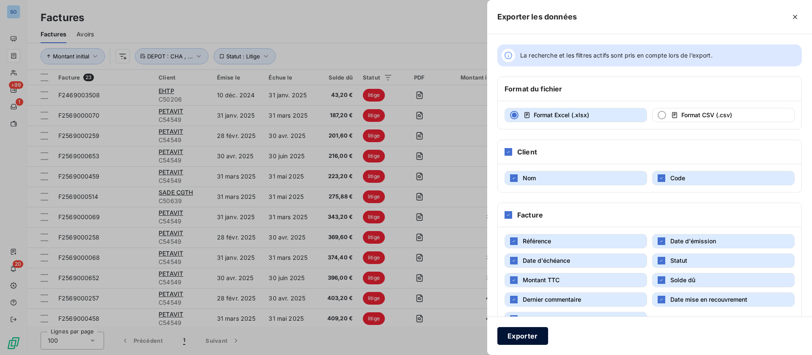
click at [516, 335] on button "Exporter" at bounding box center [523, 336] width 51 height 18
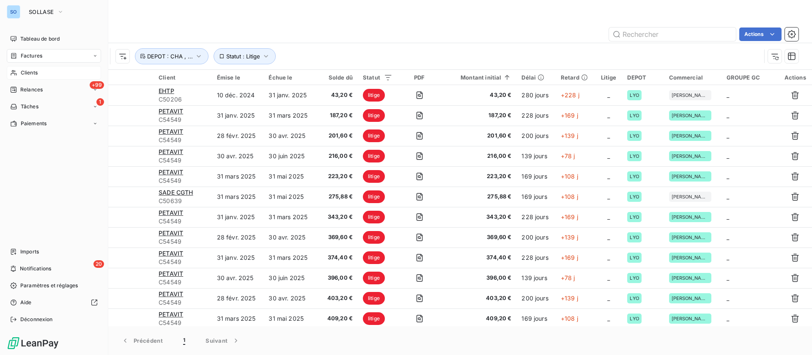
drag, startPoint x: 22, startPoint y: 74, endPoint x: 30, endPoint y: 73, distance: 7.3
click at [23, 74] on span "Clients" at bounding box center [29, 73] width 17 height 8
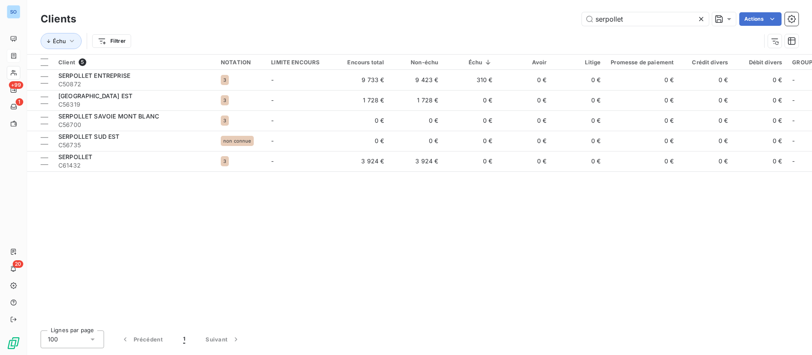
drag, startPoint x: 496, startPoint y: 11, endPoint x: 454, endPoint y: 14, distance: 41.5
click at [454, 13] on div "serpollet Actions" at bounding box center [442, 19] width 713 height 14
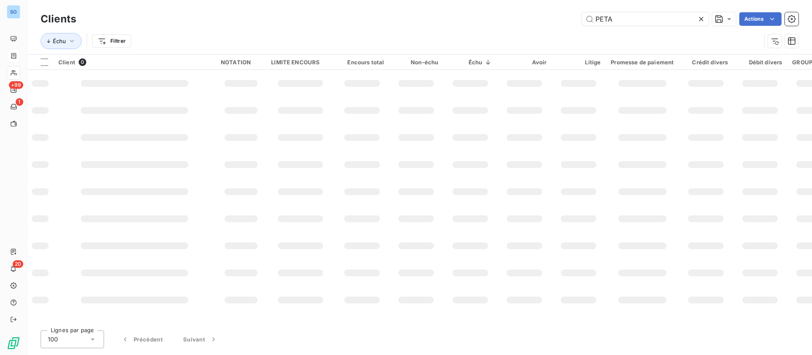
type input "PETAV"
type input "PETAVIT"
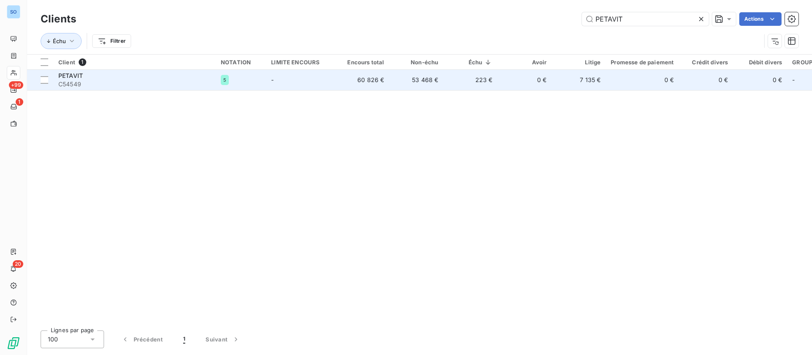
click at [367, 86] on td "60 826 €" at bounding box center [362, 80] width 54 height 20
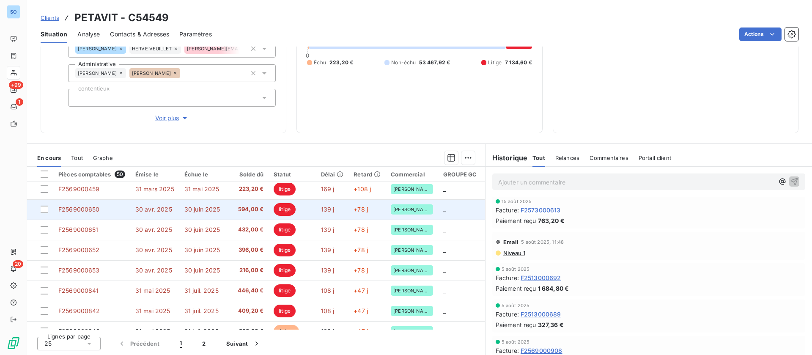
scroll to position [317, 0]
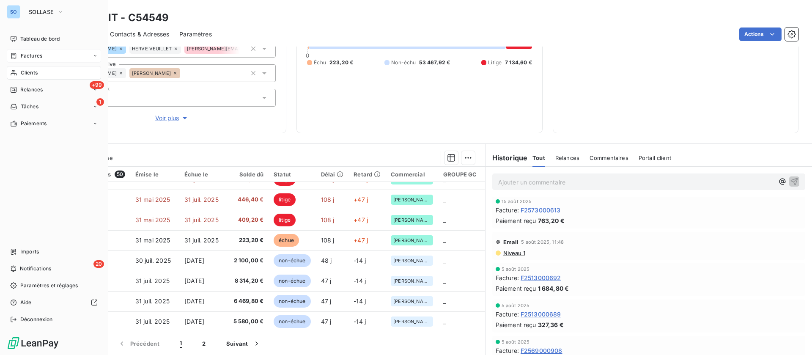
click at [34, 56] on span "Factures" at bounding box center [32, 56] width 22 height 8
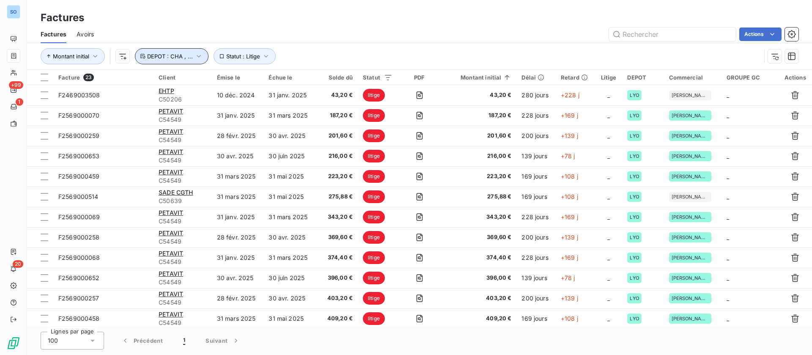
click at [196, 52] on icon "button" at bounding box center [199, 56] width 8 height 8
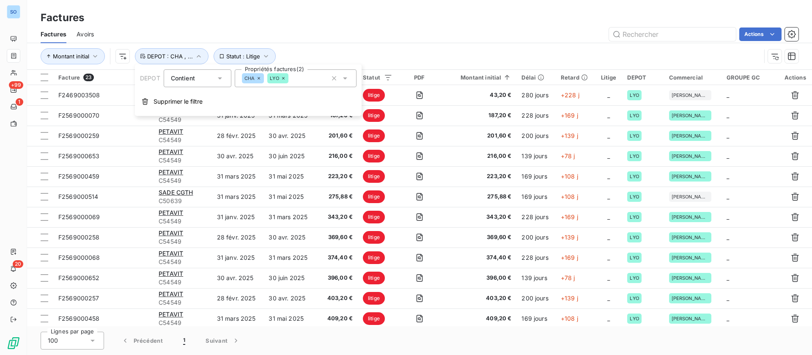
click at [285, 78] on icon at bounding box center [283, 78] width 5 height 5
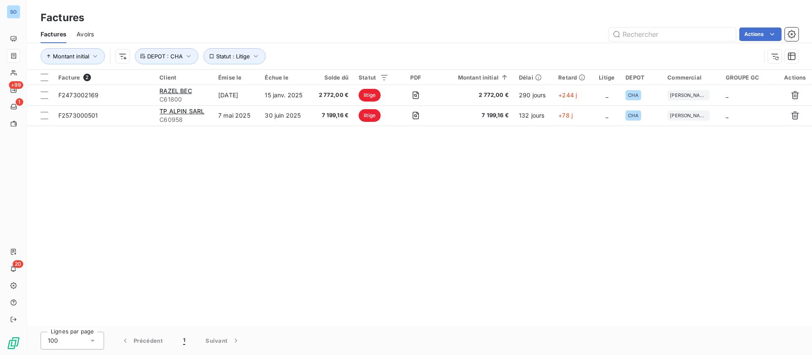
click at [462, 35] on div "Actions" at bounding box center [451, 35] width 695 height 14
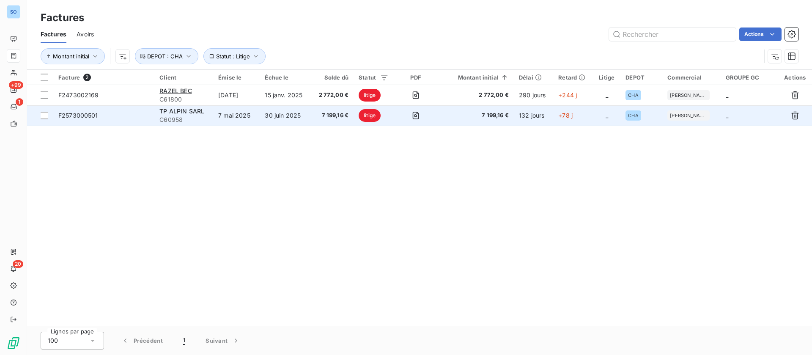
click at [256, 115] on td "7 mai 2025" at bounding box center [236, 115] width 47 height 20
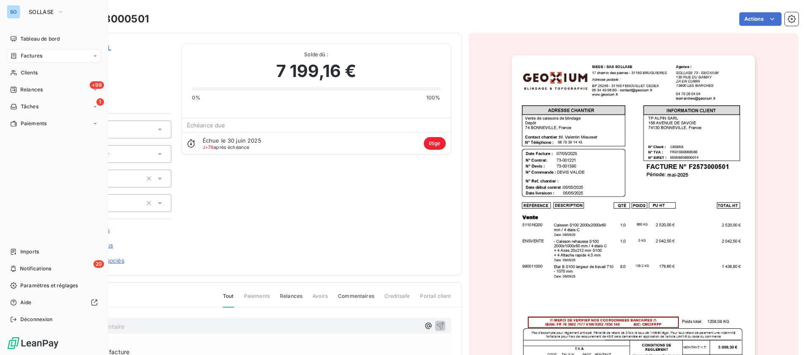
click at [26, 58] on span "Factures" at bounding box center [32, 56] width 22 height 8
click at [16, 55] on icon at bounding box center [13, 56] width 5 height 6
click at [30, 72] on span "Factures" at bounding box center [31, 73] width 22 height 8
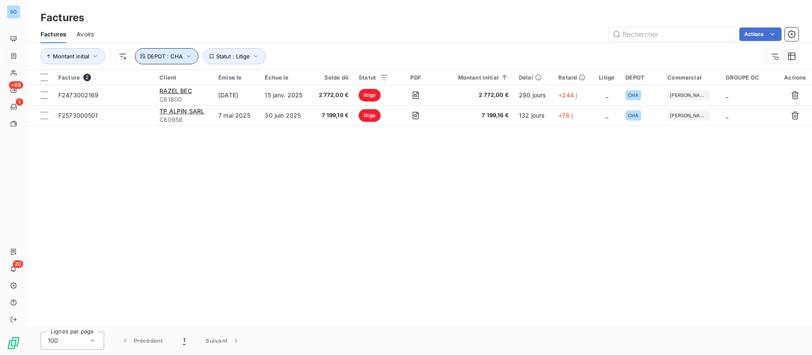
click at [188, 55] on icon "button" at bounding box center [188, 56] width 8 height 8
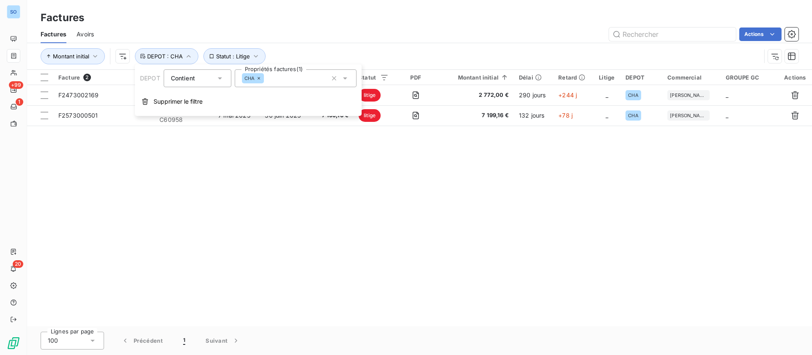
click at [347, 77] on icon at bounding box center [345, 78] width 8 height 8
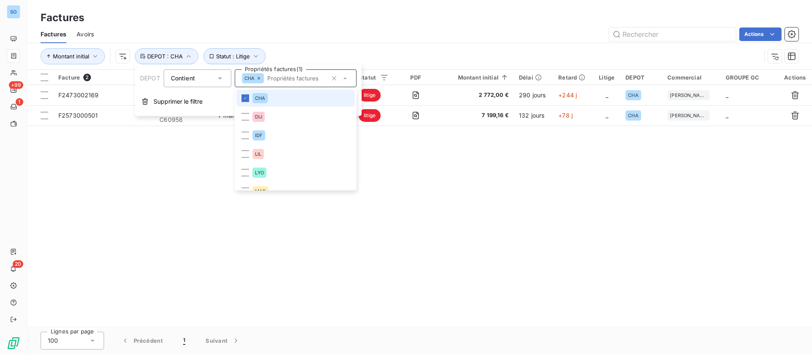
scroll to position [63, 0]
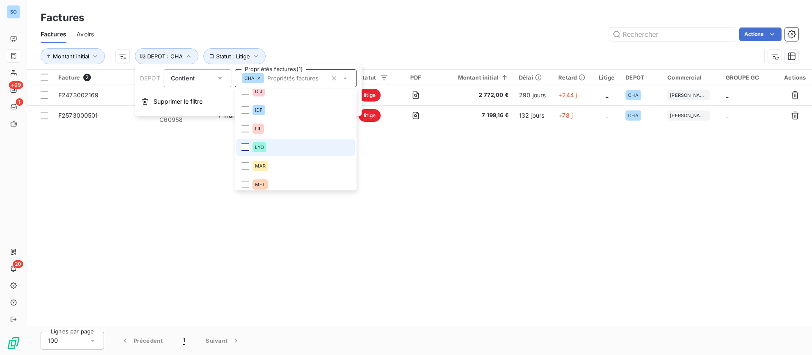
click at [242, 148] on div at bounding box center [246, 147] width 8 height 8
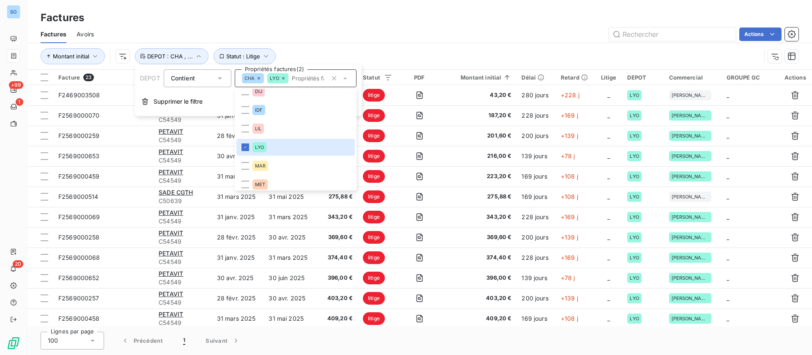
click at [394, 36] on div "Actions" at bounding box center [451, 35] width 695 height 14
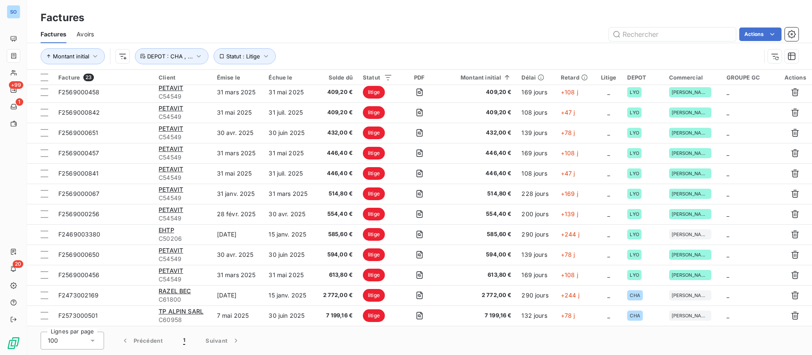
scroll to position [0, 0]
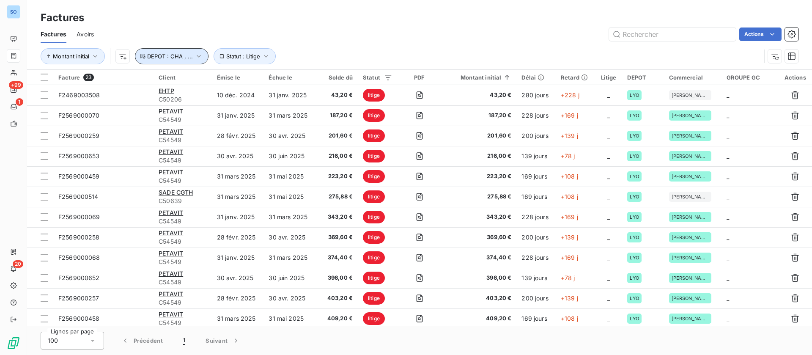
click at [200, 55] on icon "button" at bounding box center [199, 56] width 8 height 8
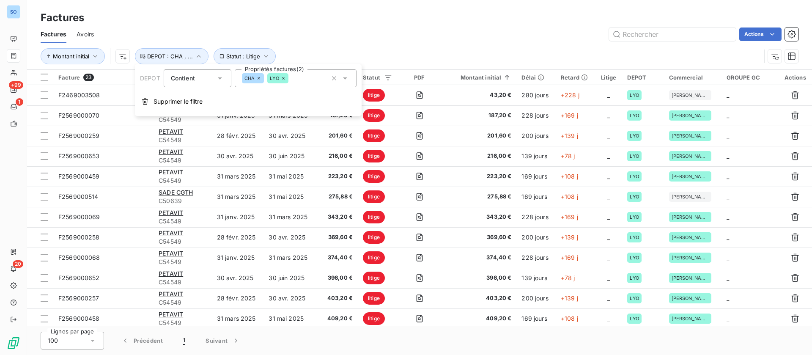
click at [344, 78] on icon at bounding box center [345, 78] width 8 height 8
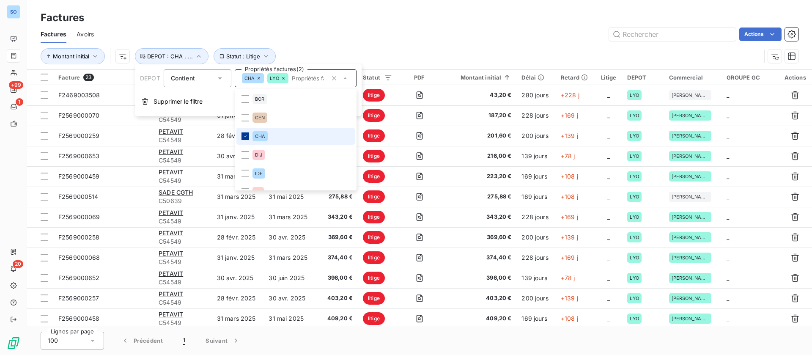
click at [247, 134] on icon at bounding box center [245, 136] width 5 height 5
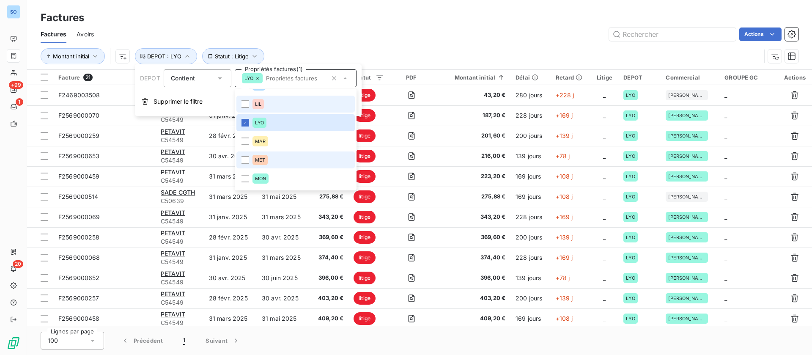
scroll to position [63, 0]
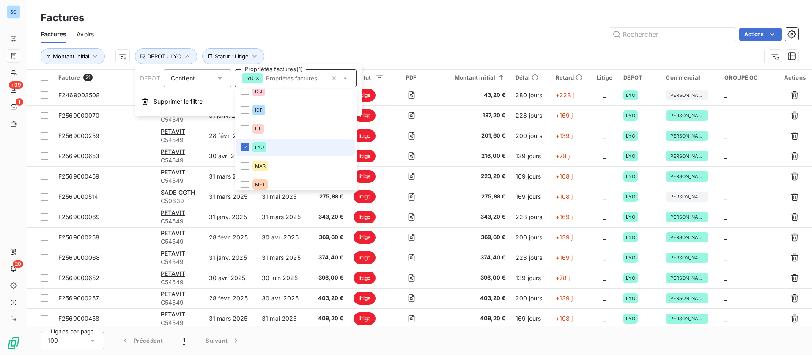
click at [247, 147] on icon at bounding box center [245, 147] width 5 height 5
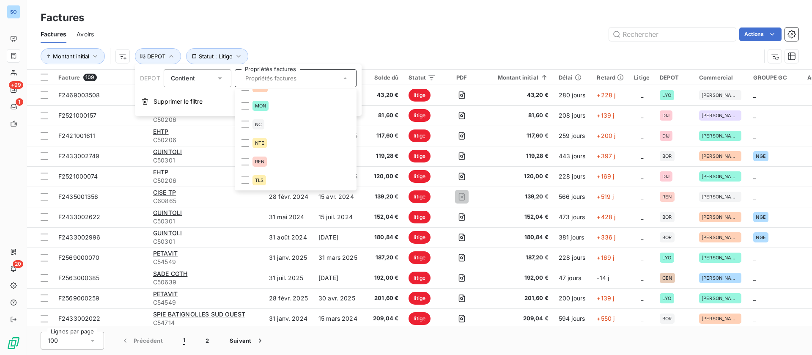
scroll to position [0, 0]
click at [260, 92] on div "DIJ" at bounding box center [259, 91] width 12 height 10
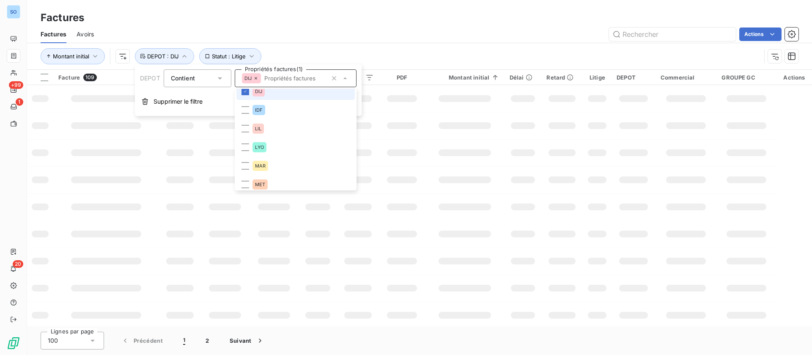
scroll to position [58, 0]
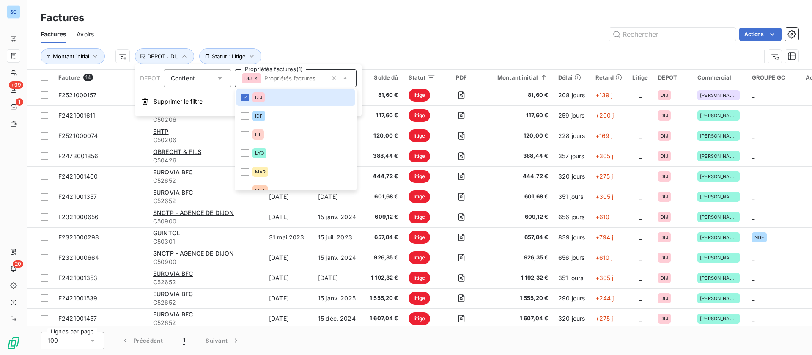
click at [435, 35] on div "Actions" at bounding box center [451, 35] width 695 height 14
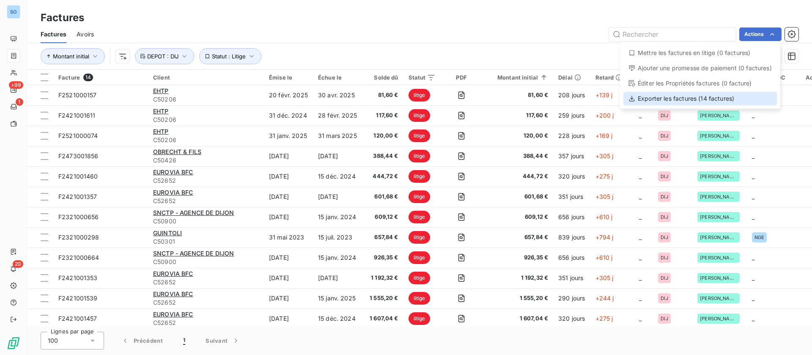
click at [666, 99] on div "Exporter les factures (14 factures)" at bounding box center [701, 99] width 154 height 14
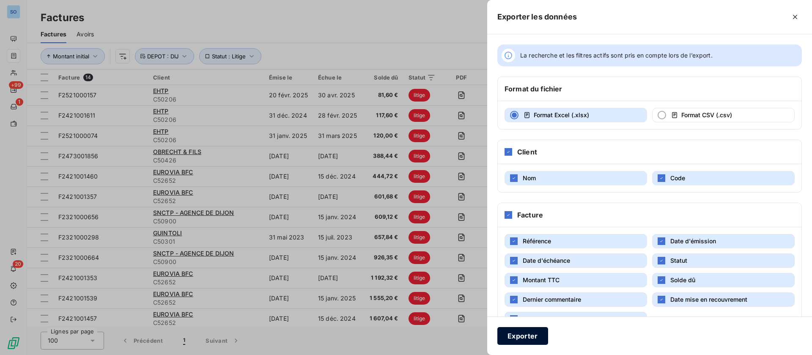
click at [527, 337] on button "Exporter" at bounding box center [523, 336] width 51 height 18
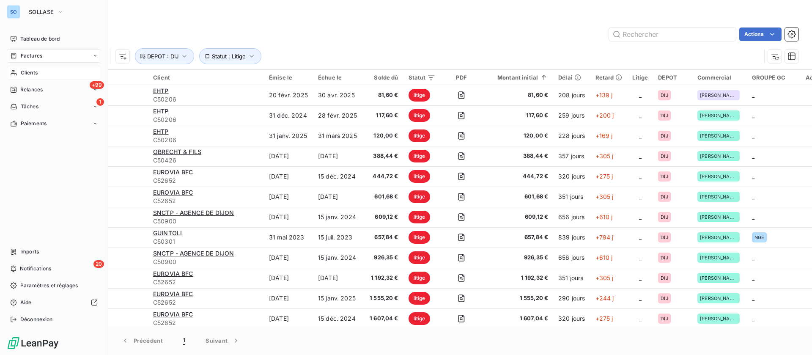
click at [20, 70] on div "Clients" at bounding box center [54, 73] width 94 height 14
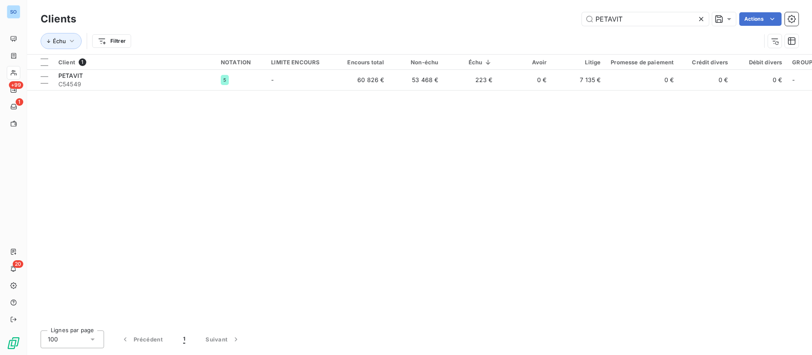
drag, startPoint x: 634, startPoint y: 17, endPoint x: 503, endPoint y: 16, distance: 131.2
click at [503, 16] on div "PETAVIT Actions" at bounding box center [442, 19] width 713 height 14
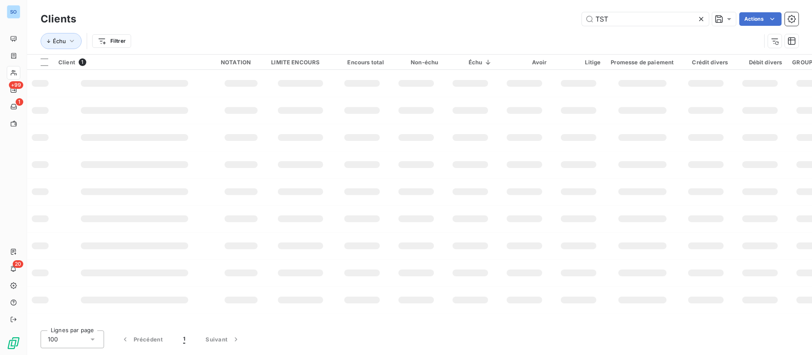
type input "TST"
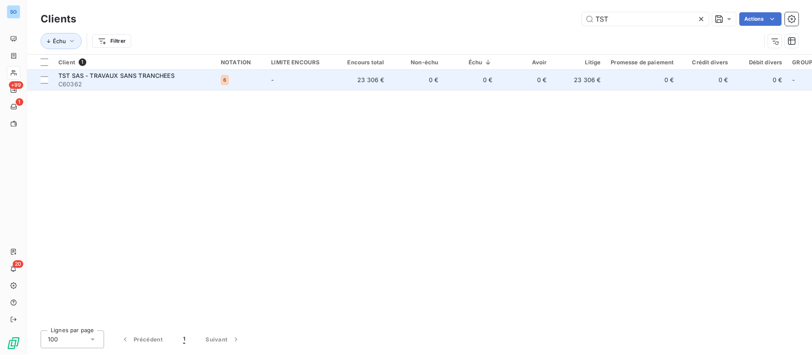
click at [300, 80] on td "-" at bounding box center [300, 80] width 69 height 20
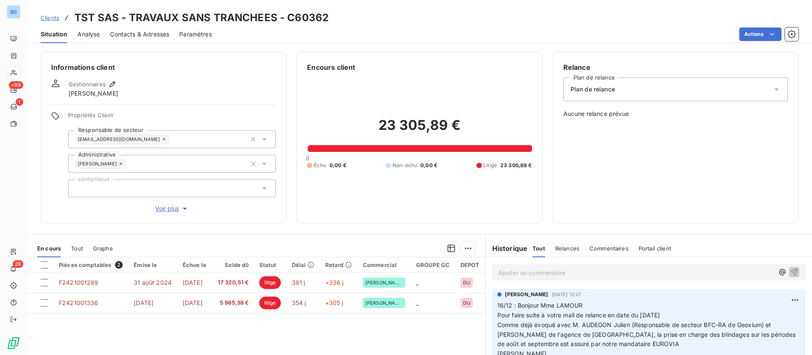
click at [161, 205] on span "Voir plus" at bounding box center [172, 208] width 34 height 8
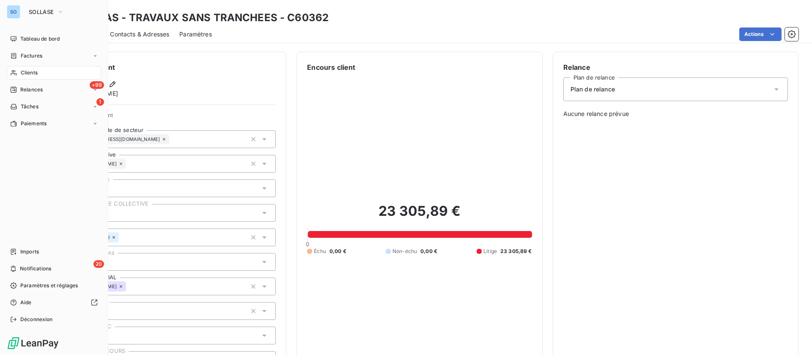
click at [19, 68] on div "Clients" at bounding box center [54, 73] width 94 height 14
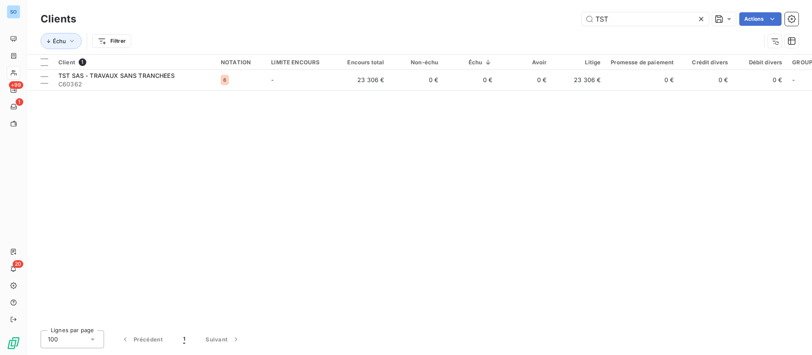
click at [703, 15] on icon at bounding box center [701, 19] width 8 height 8
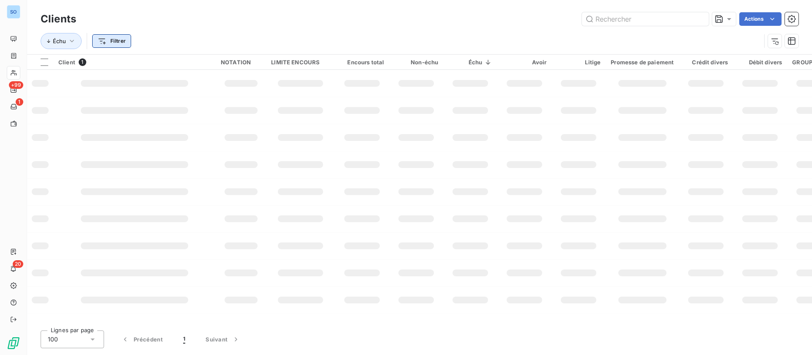
click at [110, 37] on html "SO +99 1 20 Clients Actions Échu Filtrer Client 1 NOTATION LIMITE ENCOURS Encou…" at bounding box center [406, 177] width 812 height 355
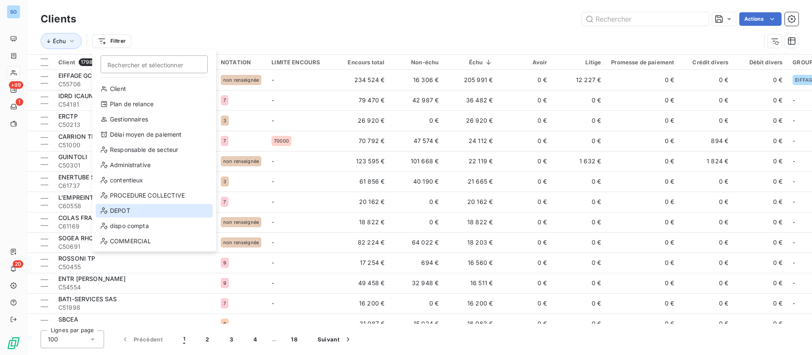
click at [117, 207] on div "DEPOT" at bounding box center [154, 211] width 117 height 14
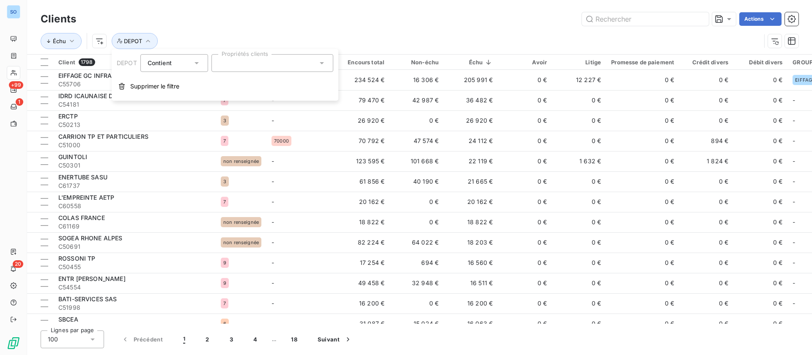
click at [247, 66] on div at bounding box center [273, 63] width 122 height 18
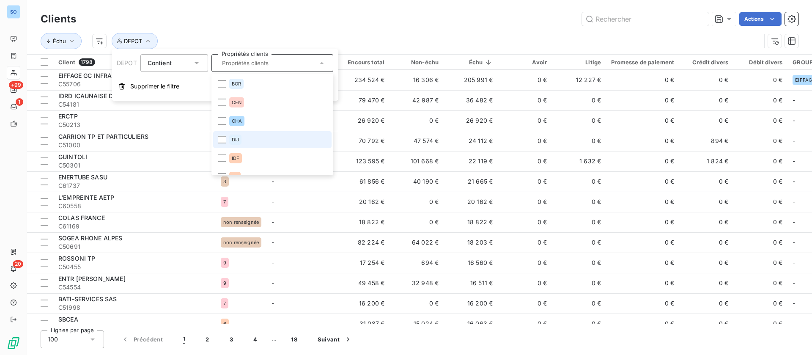
click at [234, 145] on li "DIJ" at bounding box center [272, 139] width 118 height 17
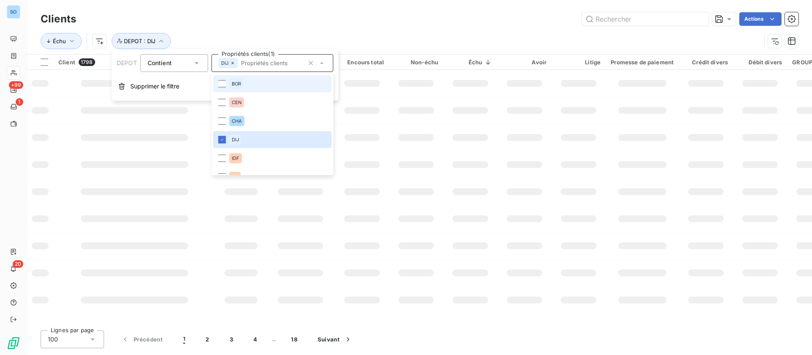
click at [527, 20] on div "Actions" at bounding box center [442, 19] width 713 height 14
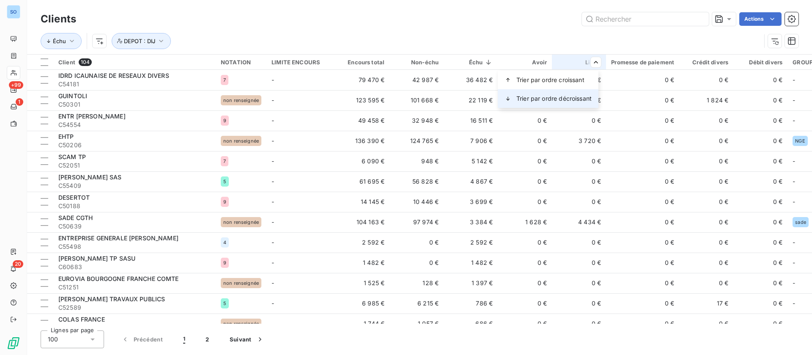
click at [554, 102] on span "Trier par ordre décroissant" at bounding box center [554, 98] width 75 height 8
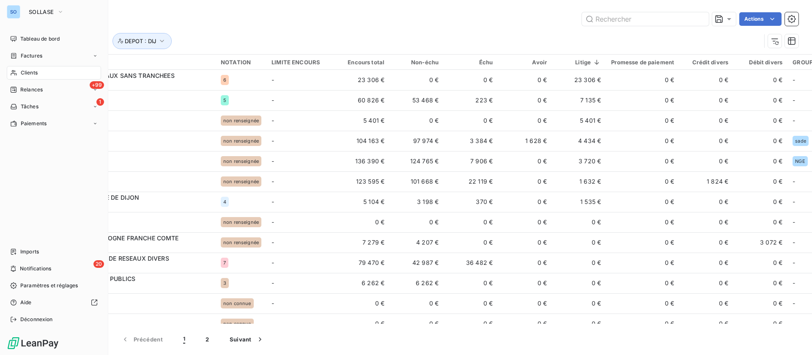
click at [41, 74] on div "Clients" at bounding box center [54, 73] width 94 height 14
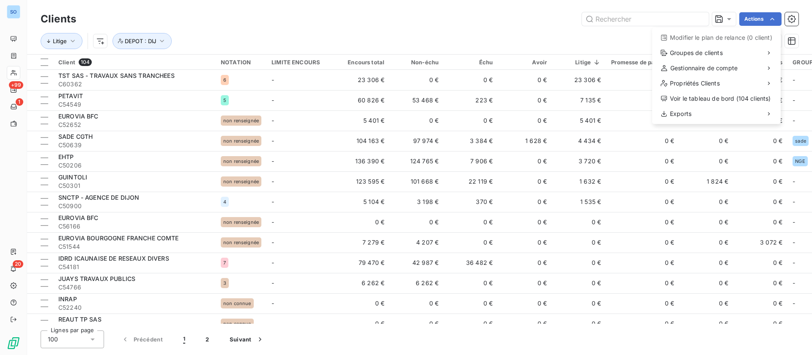
click at [485, 16] on html "SO +99 1 20 Clients Actions Modifier le plan de relance (0 client) Groupes de c…" at bounding box center [406, 177] width 812 height 355
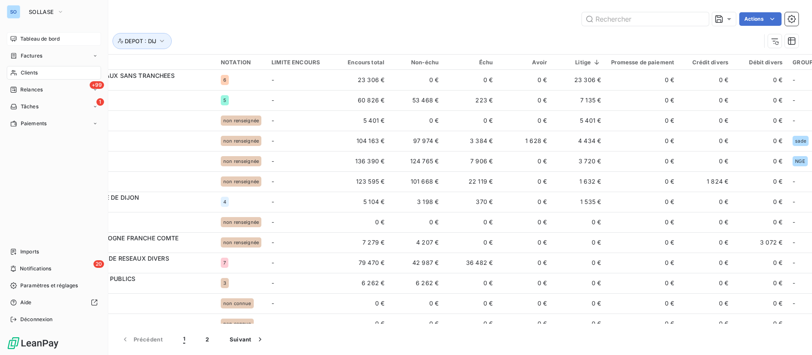
click at [31, 36] on span "Tableau de bord" at bounding box center [39, 39] width 39 height 8
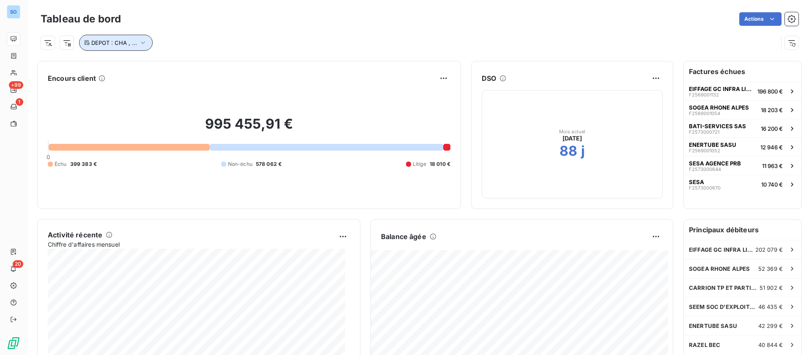
click at [143, 43] on icon "button" at bounding box center [143, 43] width 8 height 8
click at [289, 64] on icon at bounding box center [289, 65] width 4 height 2
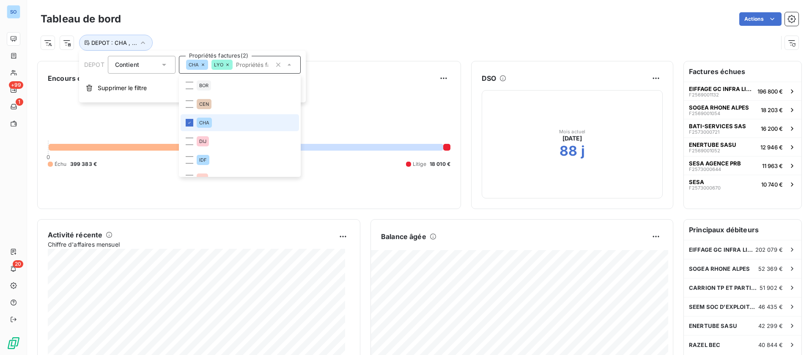
click at [228, 65] on icon at bounding box center [227, 64] width 5 height 5
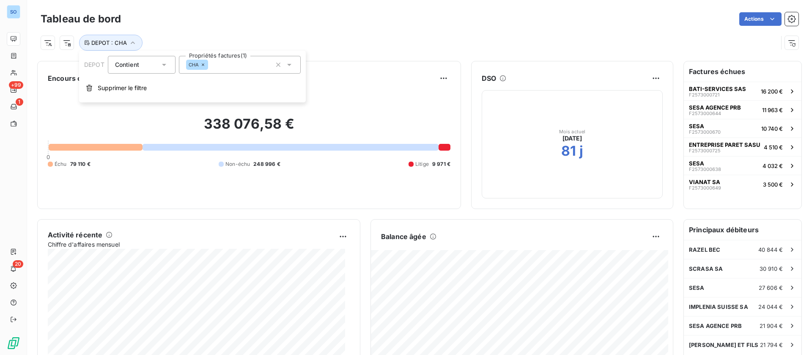
click at [204, 65] on icon at bounding box center [203, 64] width 5 height 5
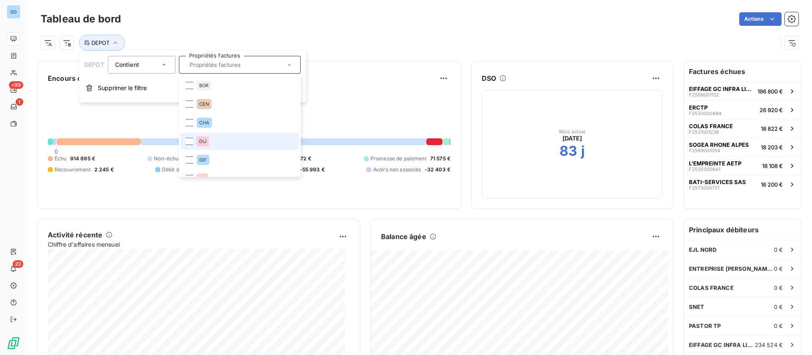
click at [219, 141] on li "DIJ" at bounding box center [240, 141] width 118 height 17
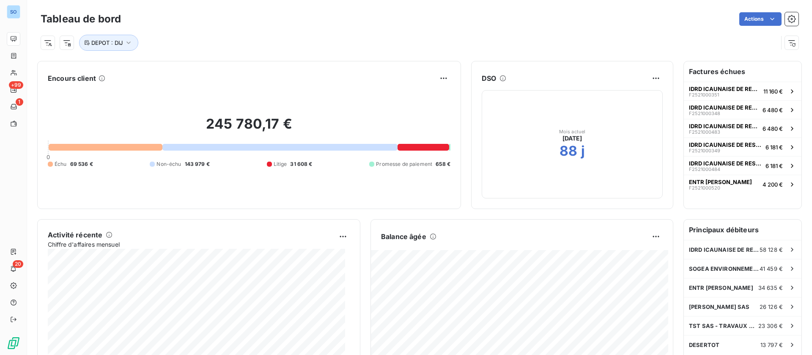
click at [331, 58] on div "Encours client 245 780,17 € 0 Échu 69 536 € Non-échu 143 979 € Litige 31 608 € …" at bounding box center [419, 233] width 785 height 354
click at [645, 237] on html "SO +99 1 20 Tableau de bord Actions DEPOT : DIJ Encours client 245 780,17 € 0 É…" at bounding box center [406, 177] width 812 height 355
click at [608, 259] on div "Exporter" at bounding box center [626, 255] width 47 height 14
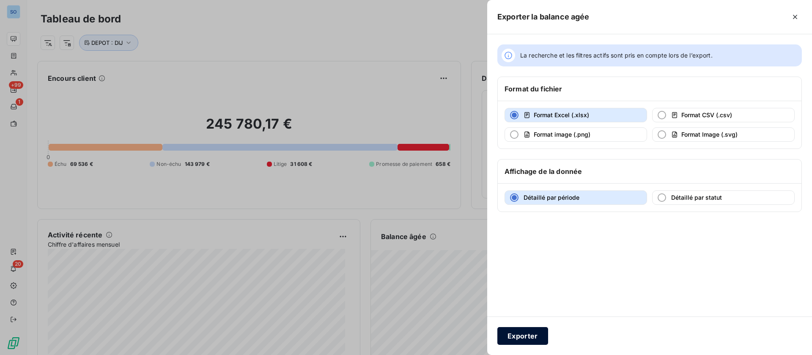
click at [528, 329] on button "Exporter" at bounding box center [523, 336] width 51 height 18
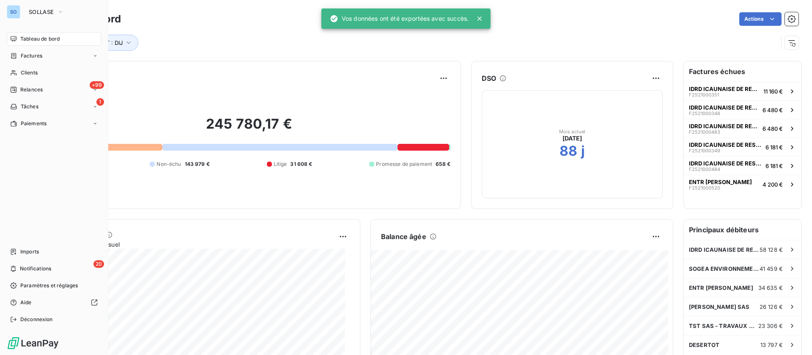
click at [14, 38] on icon at bounding box center [14, 39] width 6 height 6
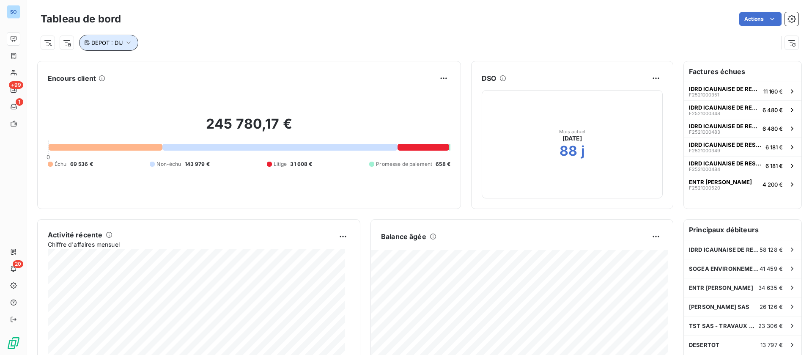
click at [117, 35] on button "DEPOT : DIJ" at bounding box center [108, 43] width 59 height 16
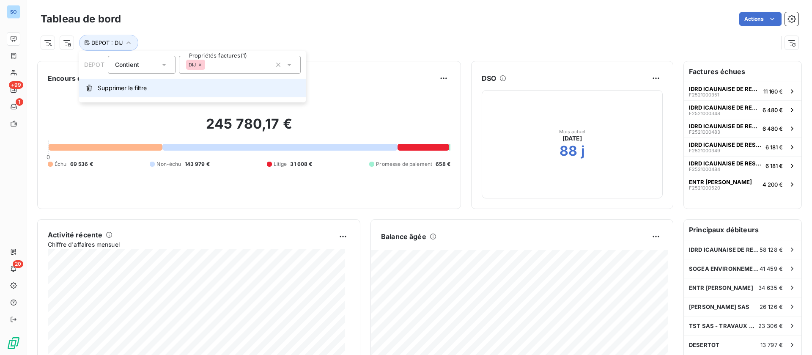
click at [121, 83] on button "Supprimer le filtre" at bounding box center [192, 88] width 227 height 19
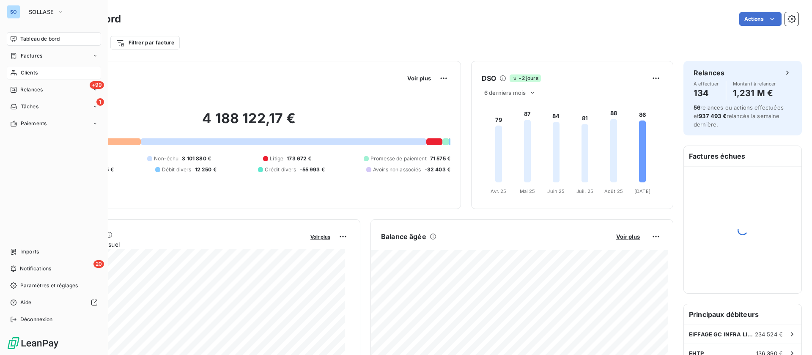
click at [48, 71] on div "Clients" at bounding box center [54, 73] width 94 height 14
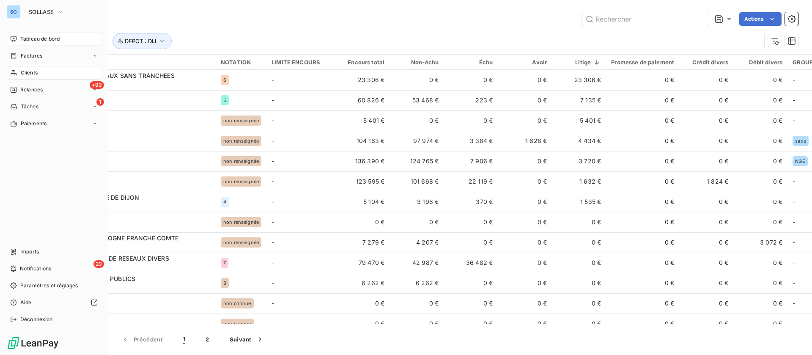
click at [41, 36] on span "Tableau de bord" at bounding box center [39, 39] width 39 height 8
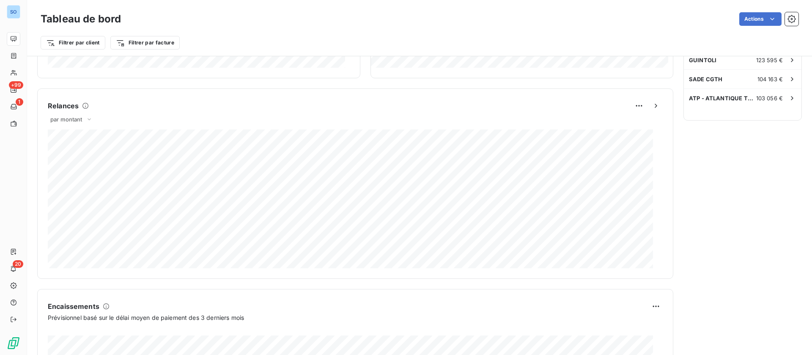
scroll to position [25, 0]
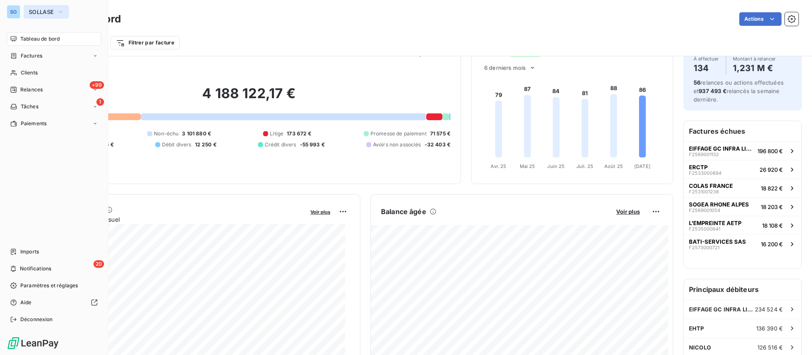
drag, startPoint x: 42, startPoint y: 11, endPoint x: 43, endPoint y: 17, distance: 6.5
click at [42, 11] on span "SOLLASE" at bounding box center [41, 11] width 25 height 7
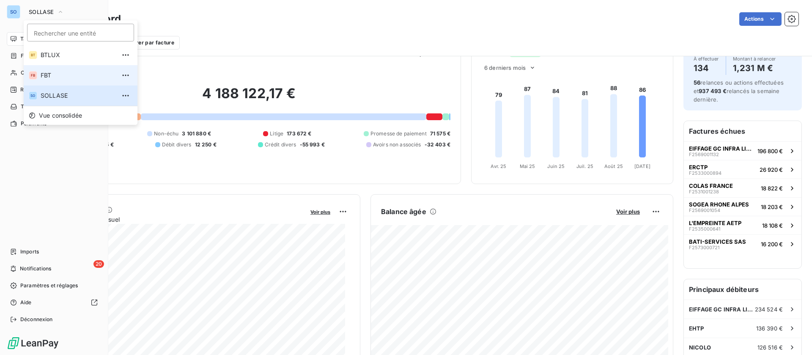
click at [54, 72] on span "FBT" at bounding box center [78, 75] width 75 height 8
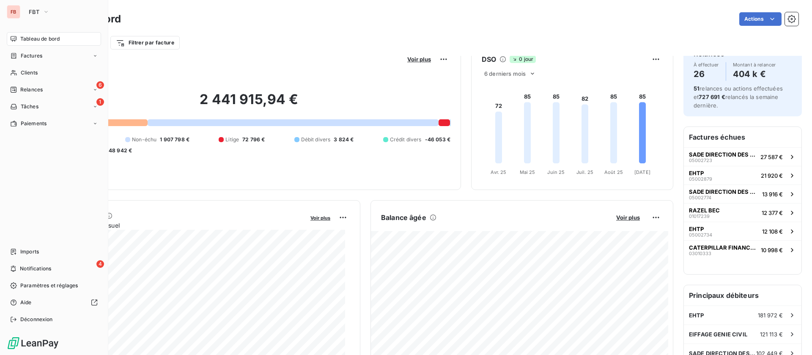
scroll to position [0, 0]
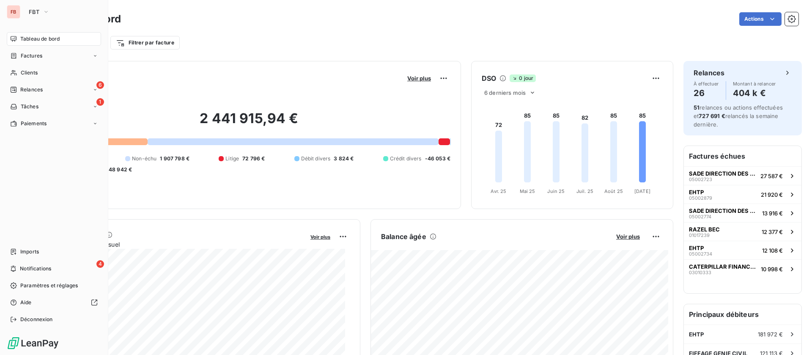
click at [36, 37] on span "Tableau de bord" at bounding box center [39, 39] width 39 height 8
click at [24, 39] on span "Tableau de bord" at bounding box center [39, 39] width 39 height 8
click at [22, 73] on span "Clients" at bounding box center [29, 73] width 17 height 8
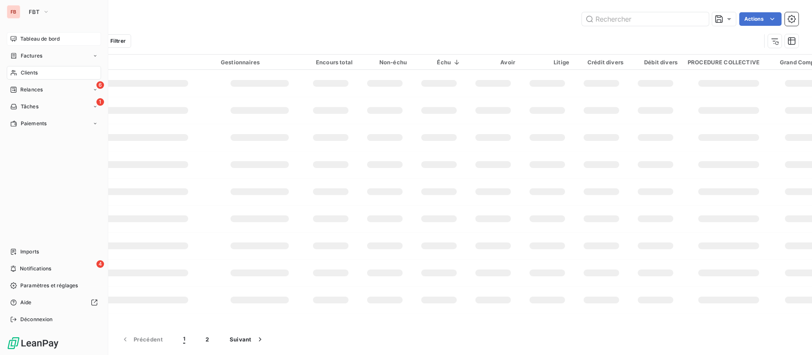
type input "watelet"
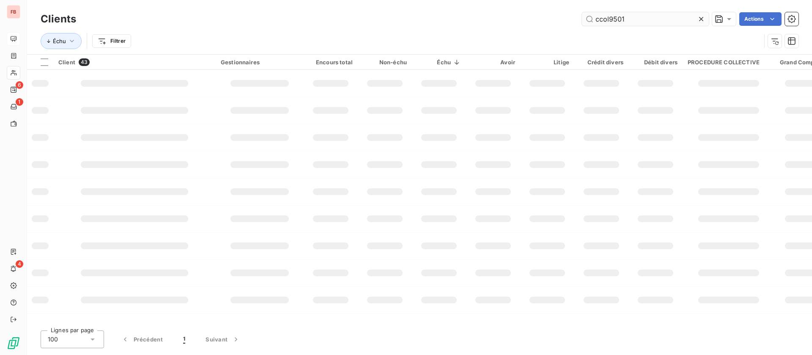
type input "ccol9501"
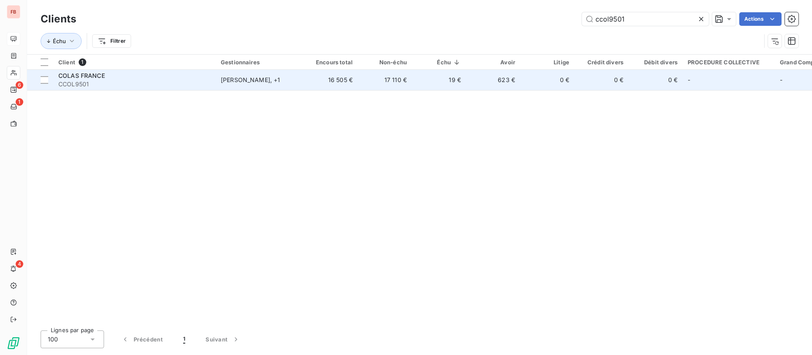
click at [338, 85] on td "16 505 €" at bounding box center [331, 80] width 54 height 20
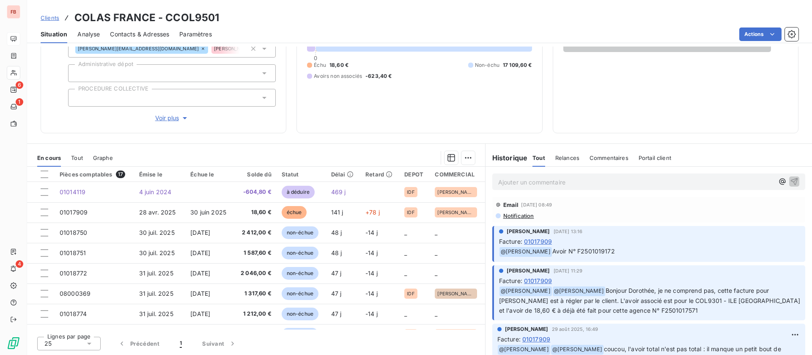
scroll to position [63, 0]
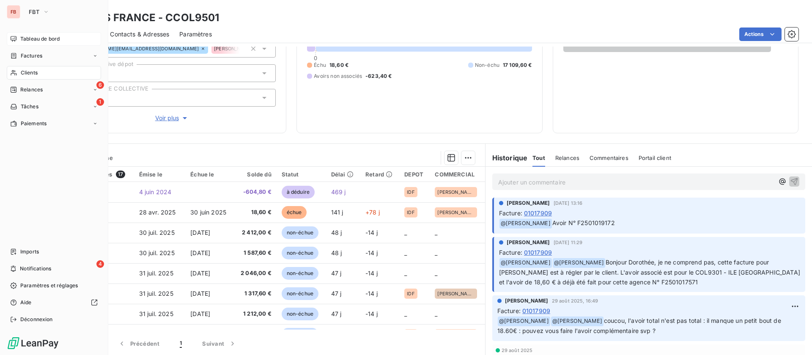
click at [19, 70] on div "Clients" at bounding box center [54, 73] width 94 height 14
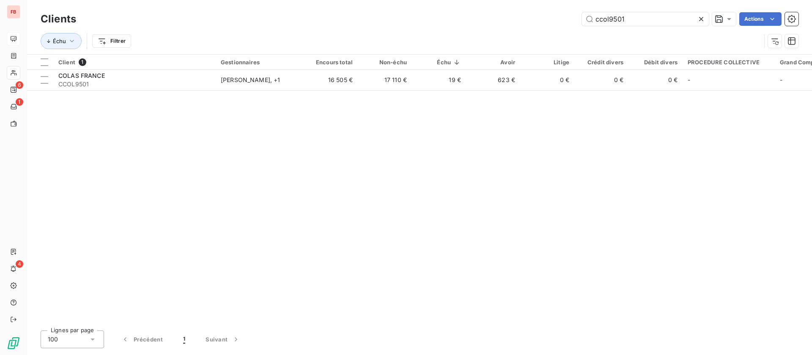
drag, startPoint x: 588, startPoint y: 19, endPoint x: 482, endPoint y: 10, distance: 106.2
click at [482, 12] on div "ccol9501 Actions" at bounding box center [442, 19] width 713 height 14
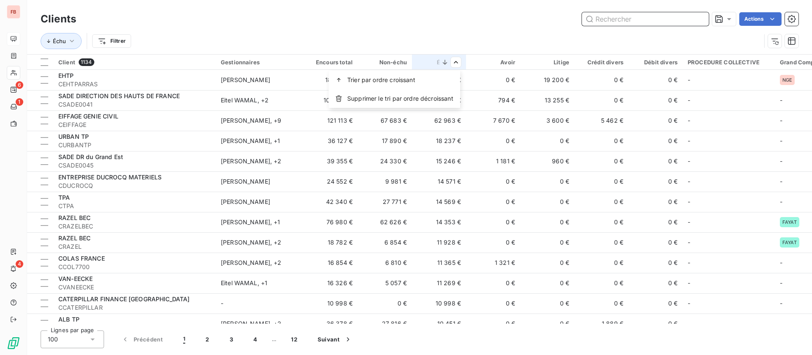
click at [642, 15] on html "FB 6 1 4 Clients Actions Échu Filtrer Client 1134 Gestionnaires Encours total N…" at bounding box center [406, 177] width 812 height 355
click at [641, 22] on input "text" at bounding box center [645, 19] width 127 height 14
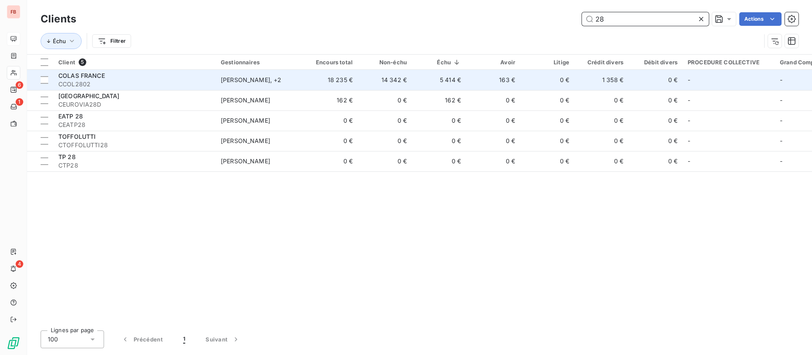
type input "28"
click at [431, 78] on td "5 414 €" at bounding box center [439, 80] width 54 height 20
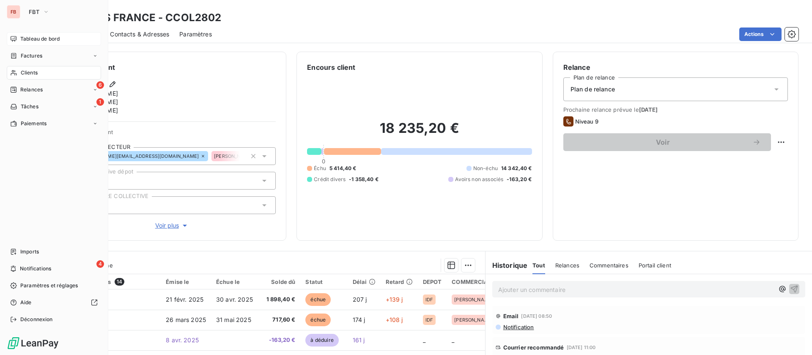
click at [33, 75] on span "Clients" at bounding box center [29, 73] width 17 height 8
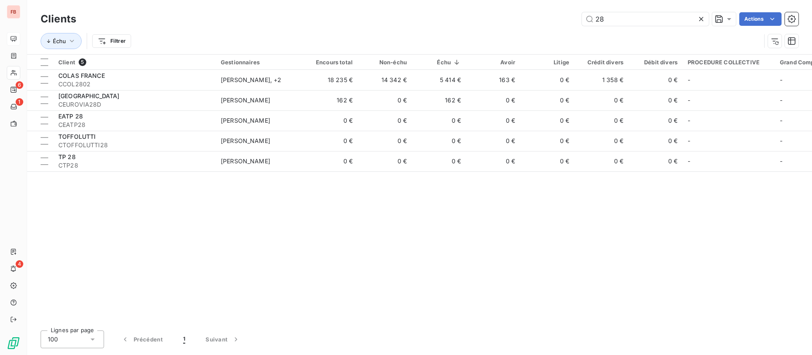
drag, startPoint x: 609, startPoint y: 22, endPoint x: 527, endPoint y: 13, distance: 83.0
click at [527, 13] on div "28 Actions" at bounding box center [442, 19] width 713 height 14
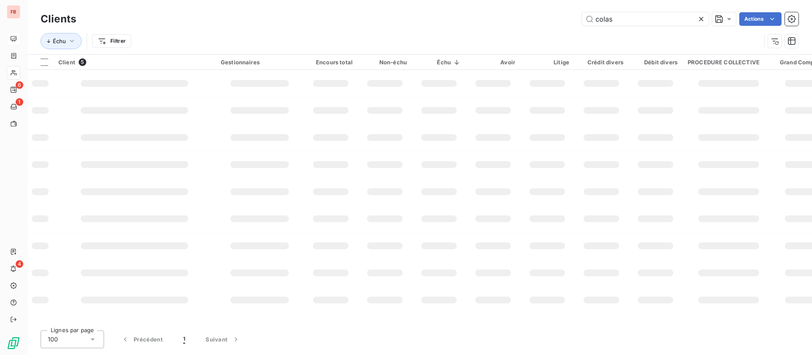
type input "colas"
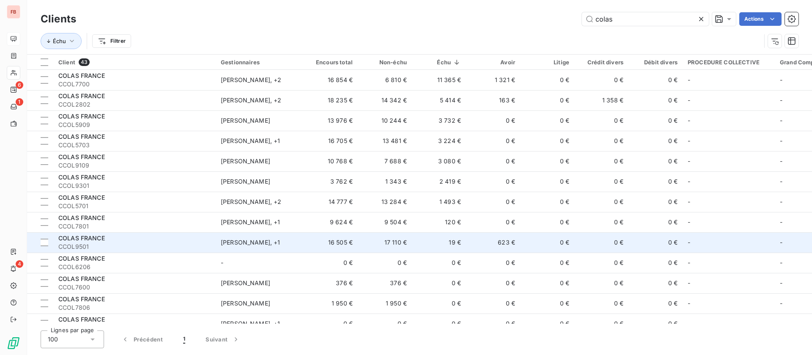
click at [459, 237] on td "19 €" at bounding box center [439, 242] width 54 height 20
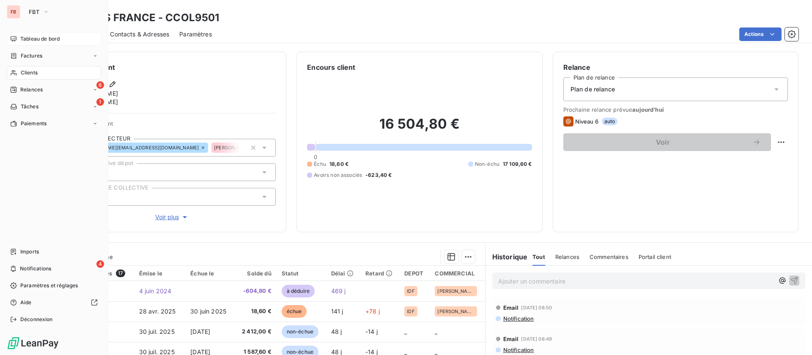
click at [25, 74] on span "Clients" at bounding box center [29, 73] width 17 height 8
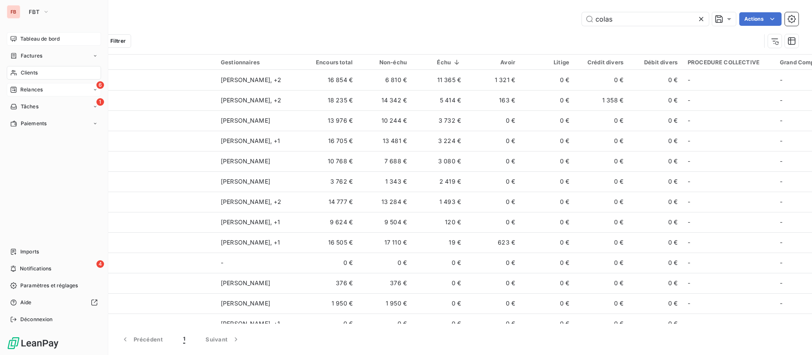
click at [28, 89] on span "Relances" at bounding box center [31, 90] width 22 height 8
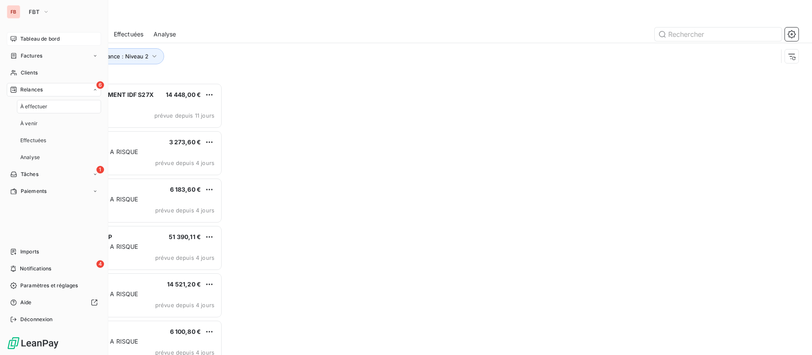
scroll to position [262, 172]
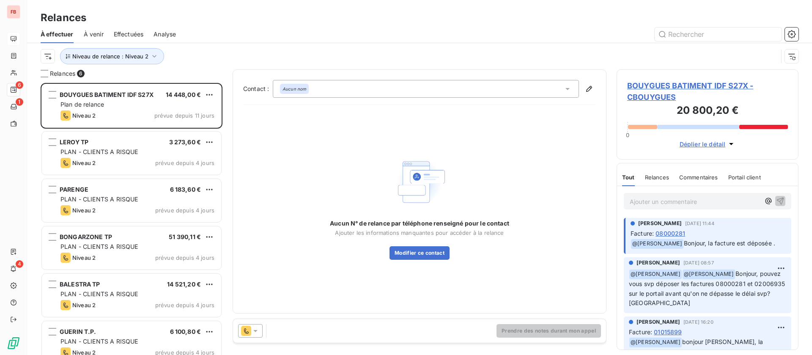
click at [125, 32] on span "Effectuées" at bounding box center [129, 34] width 30 height 8
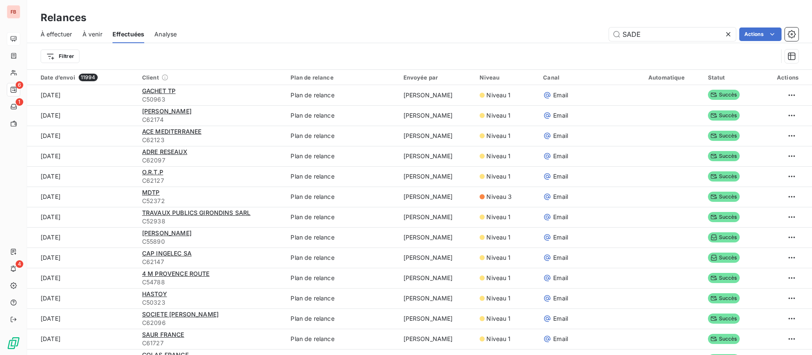
drag, startPoint x: 639, startPoint y: 35, endPoint x: 522, endPoint y: 22, distance: 117.1
click at [524, 23] on div "Relances À effectuer À venir Effectuées Analyse SADE Actions Filtrer" at bounding box center [419, 34] width 785 height 69
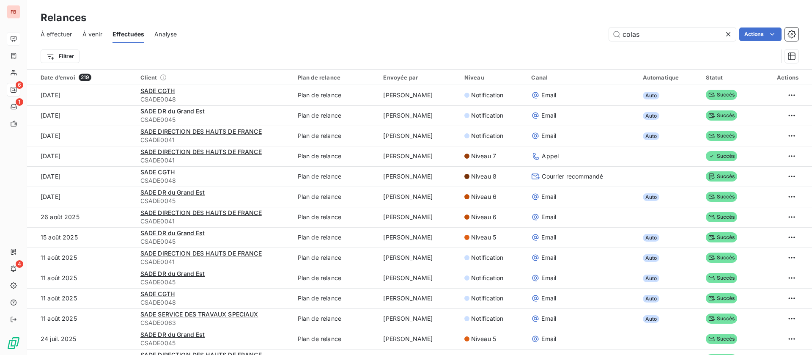
type input "colas"
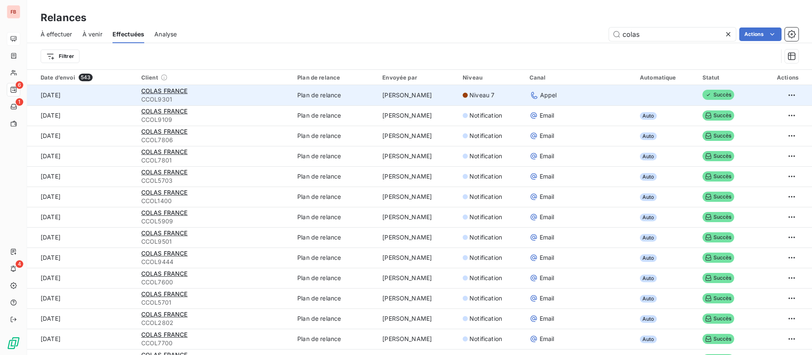
click at [197, 90] on div "COLAS FRANCE" at bounding box center [214, 91] width 146 height 8
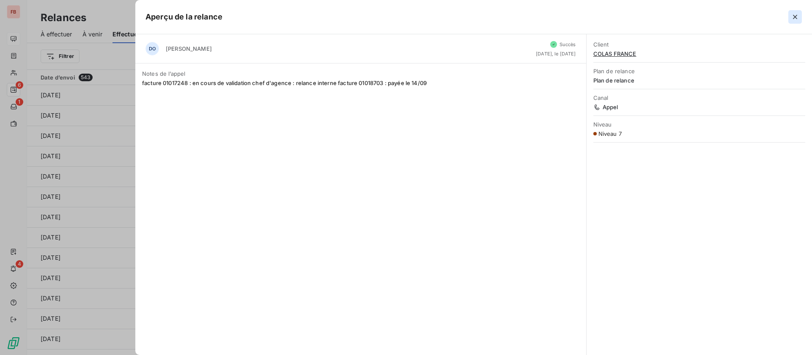
click at [796, 15] on icon "button" at bounding box center [795, 17] width 8 height 8
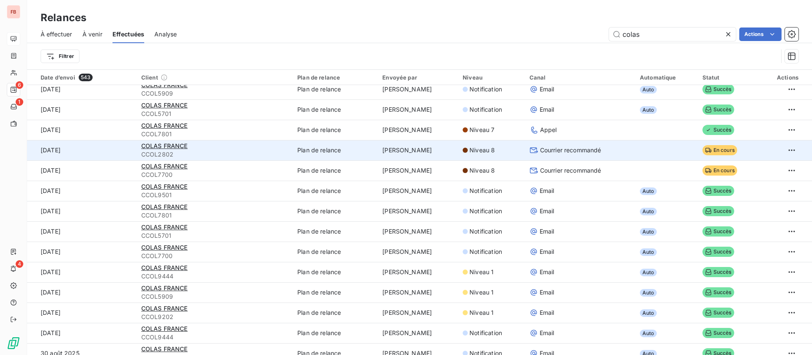
scroll to position [254, 0]
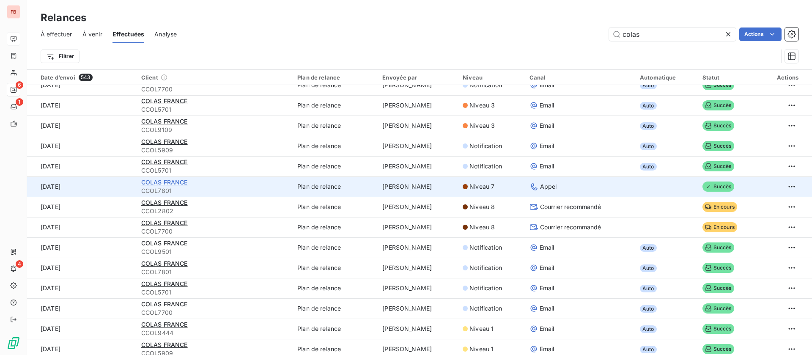
click at [167, 181] on span "COLAS FRANCE" at bounding box center [164, 182] width 47 height 7
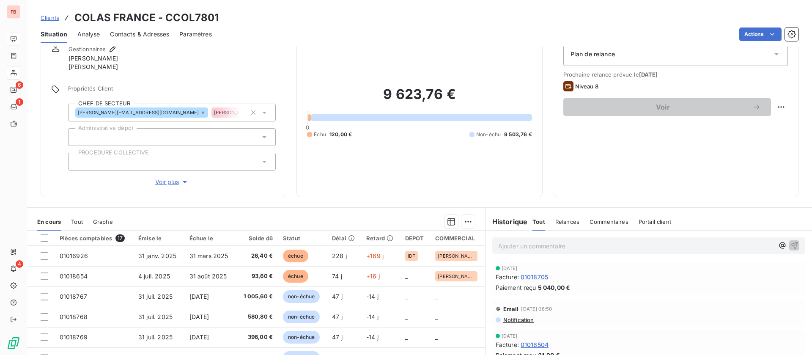
scroll to position [63, 0]
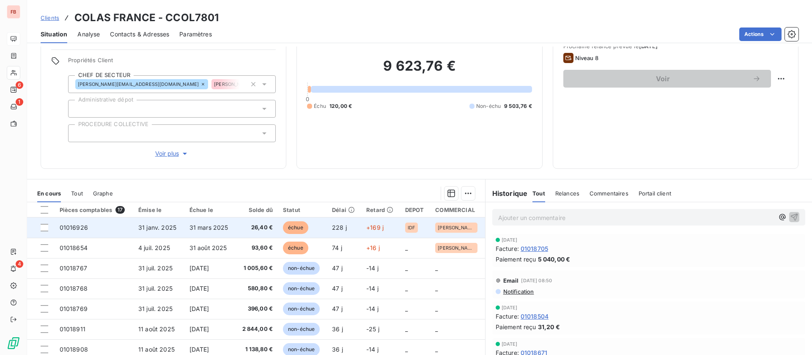
click at [205, 227] on span "31 mars 2025" at bounding box center [209, 227] width 39 height 7
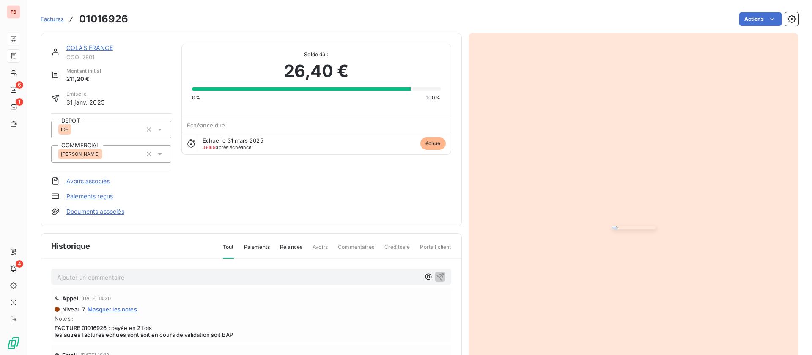
click at [80, 45] on link "COLAS FRANCE" at bounding box center [89, 47] width 47 height 7
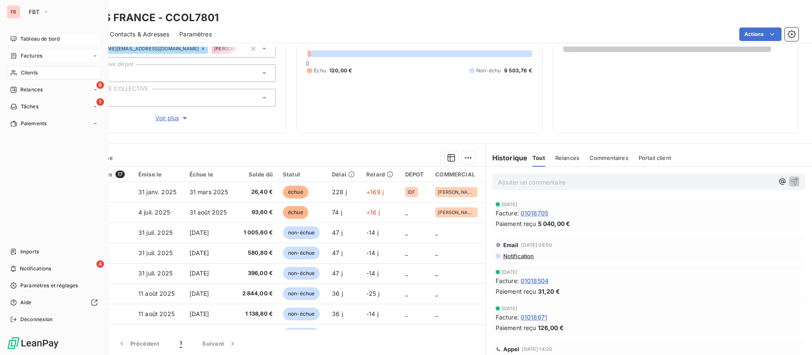
click at [38, 54] on span "Factures" at bounding box center [32, 56] width 22 height 8
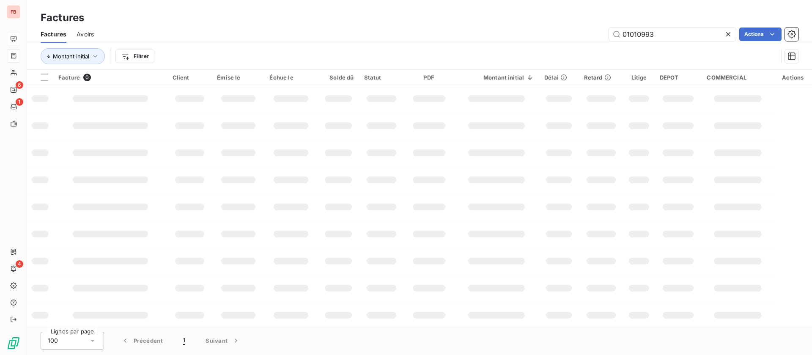
drag, startPoint x: 86, startPoint y: 33, endPoint x: 193, endPoint y: 36, distance: 107.1
click at [88, 33] on span "Avoirs" at bounding box center [85, 34] width 17 height 8
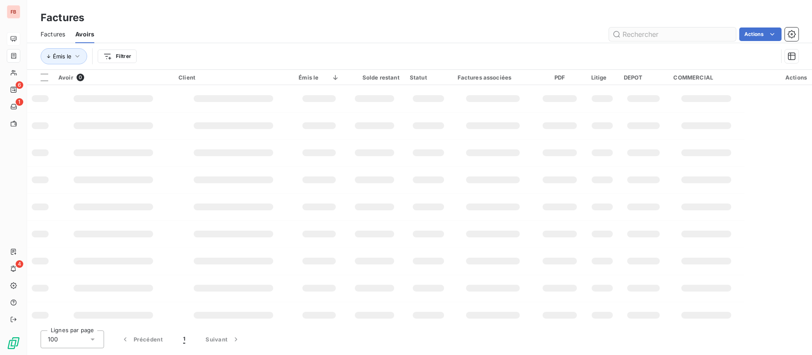
click at [672, 32] on input "text" at bounding box center [672, 35] width 127 height 14
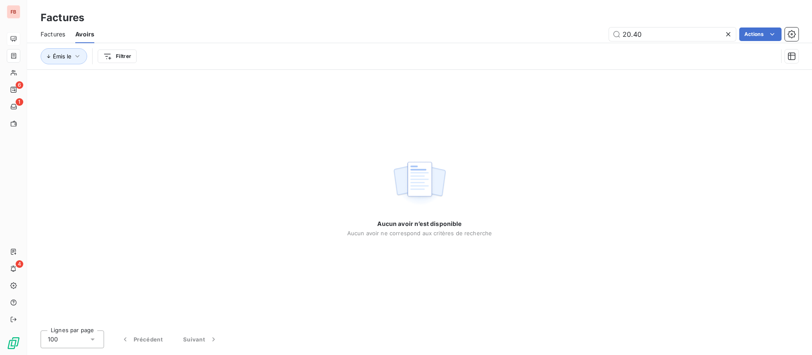
drag, startPoint x: 595, startPoint y: 31, endPoint x: 537, endPoint y: 31, distance: 58.4
click at [537, 31] on div "20.40 Actions" at bounding box center [452, 35] width 694 height 14
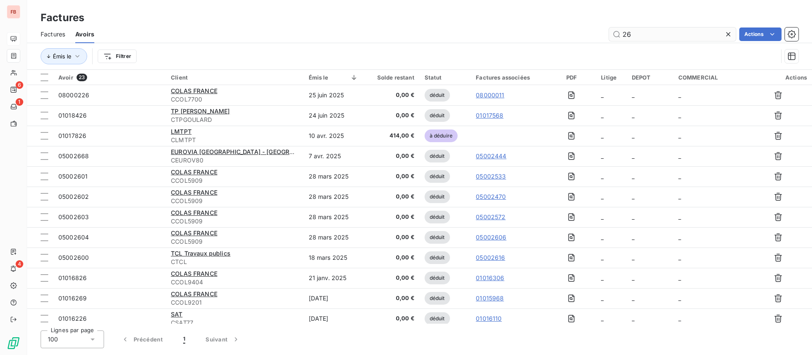
type input "26"
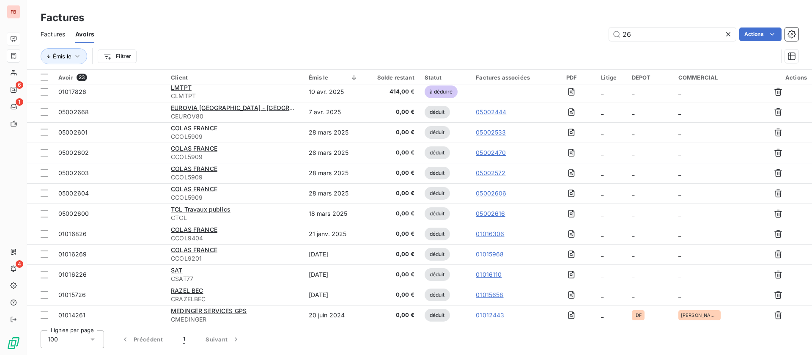
scroll to position [39, 0]
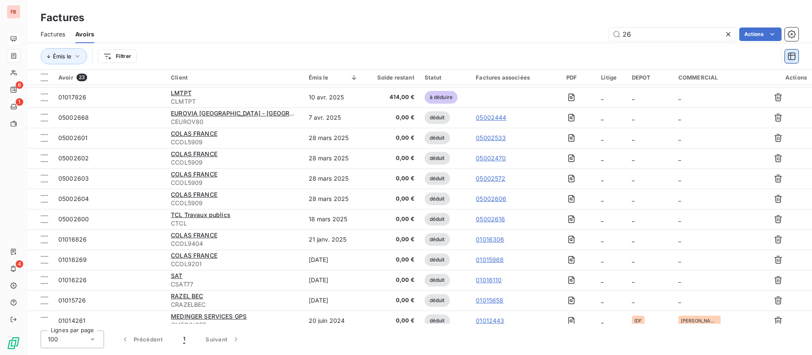
drag, startPoint x: 656, startPoint y: 81, endPoint x: 794, endPoint y: 54, distance: 140.5
click at [794, 54] on icon "button" at bounding box center [792, 56] width 8 height 8
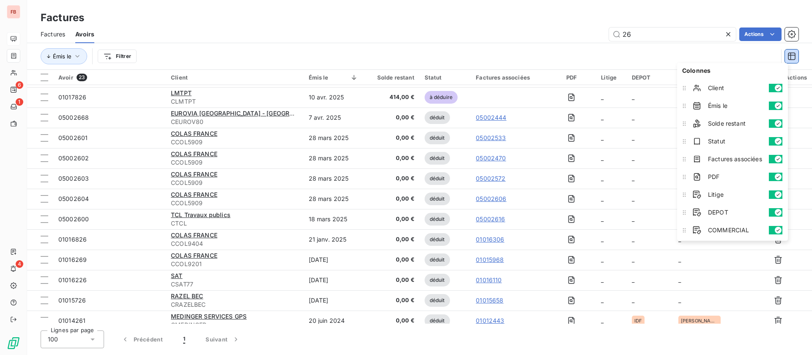
scroll to position [0, 0]
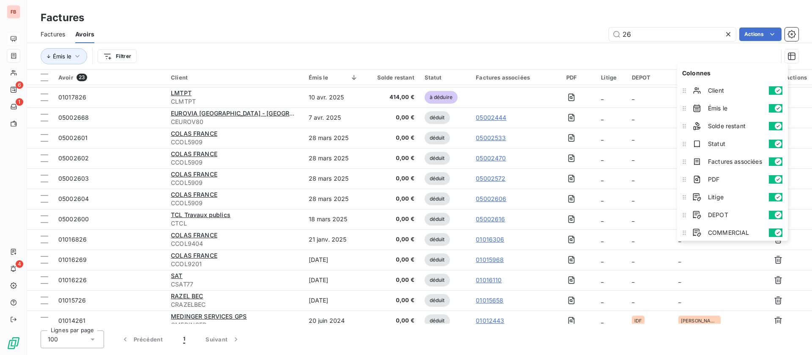
click at [451, 33] on div "26 Actions" at bounding box center [452, 35] width 694 height 14
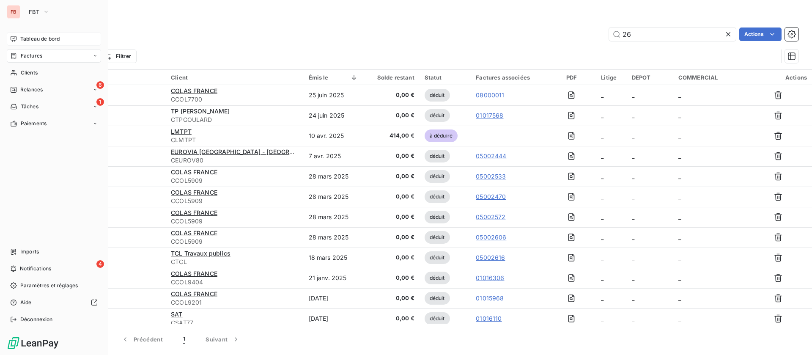
click at [22, 40] on span "Tableau de bord" at bounding box center [39, 39] width 39 height 8
